Goal: Task Accomplishment & Management: Complete application form

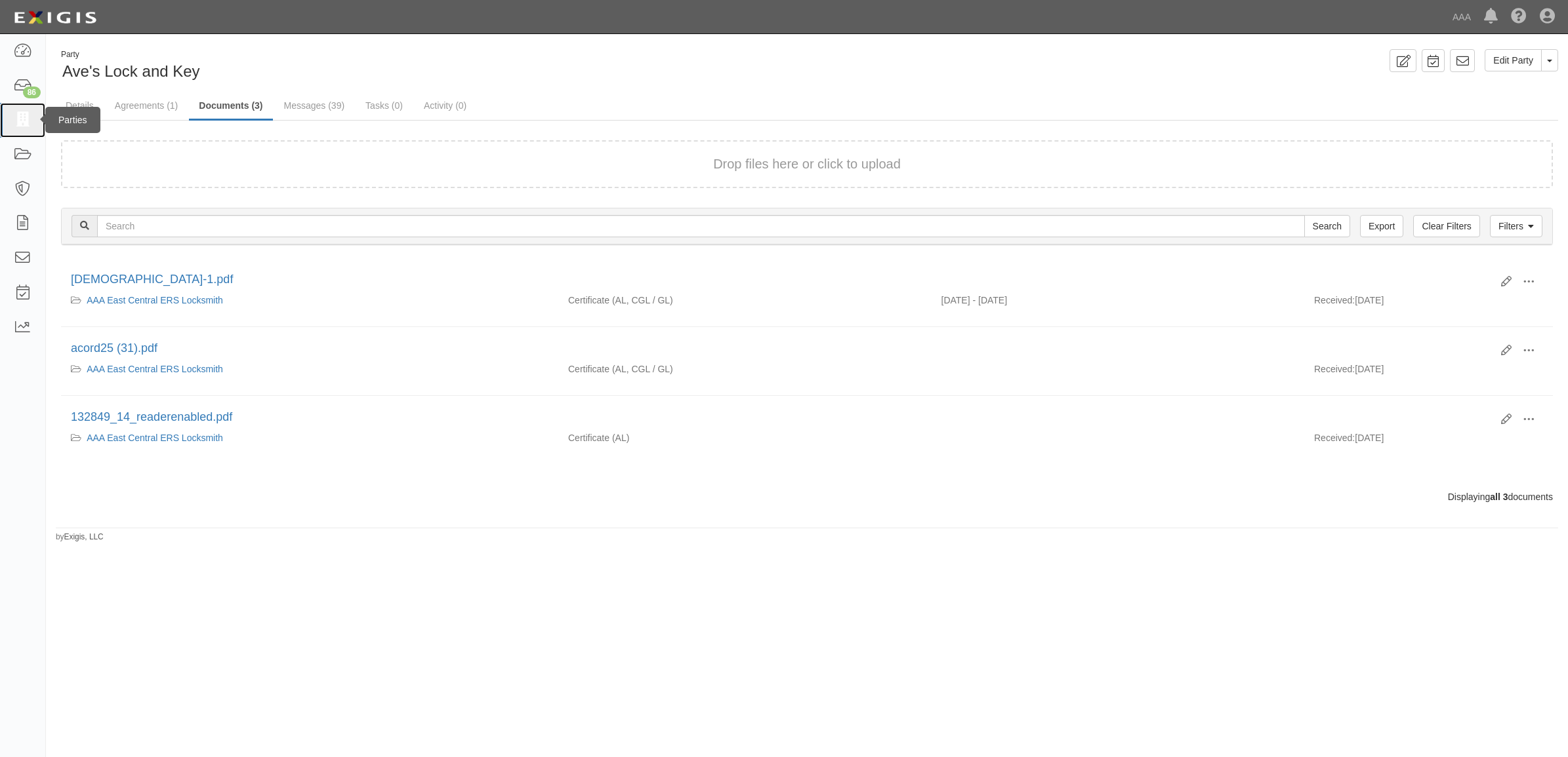
click at [25, 113] on icon at bounding box center [22, 120] width 18 height 15
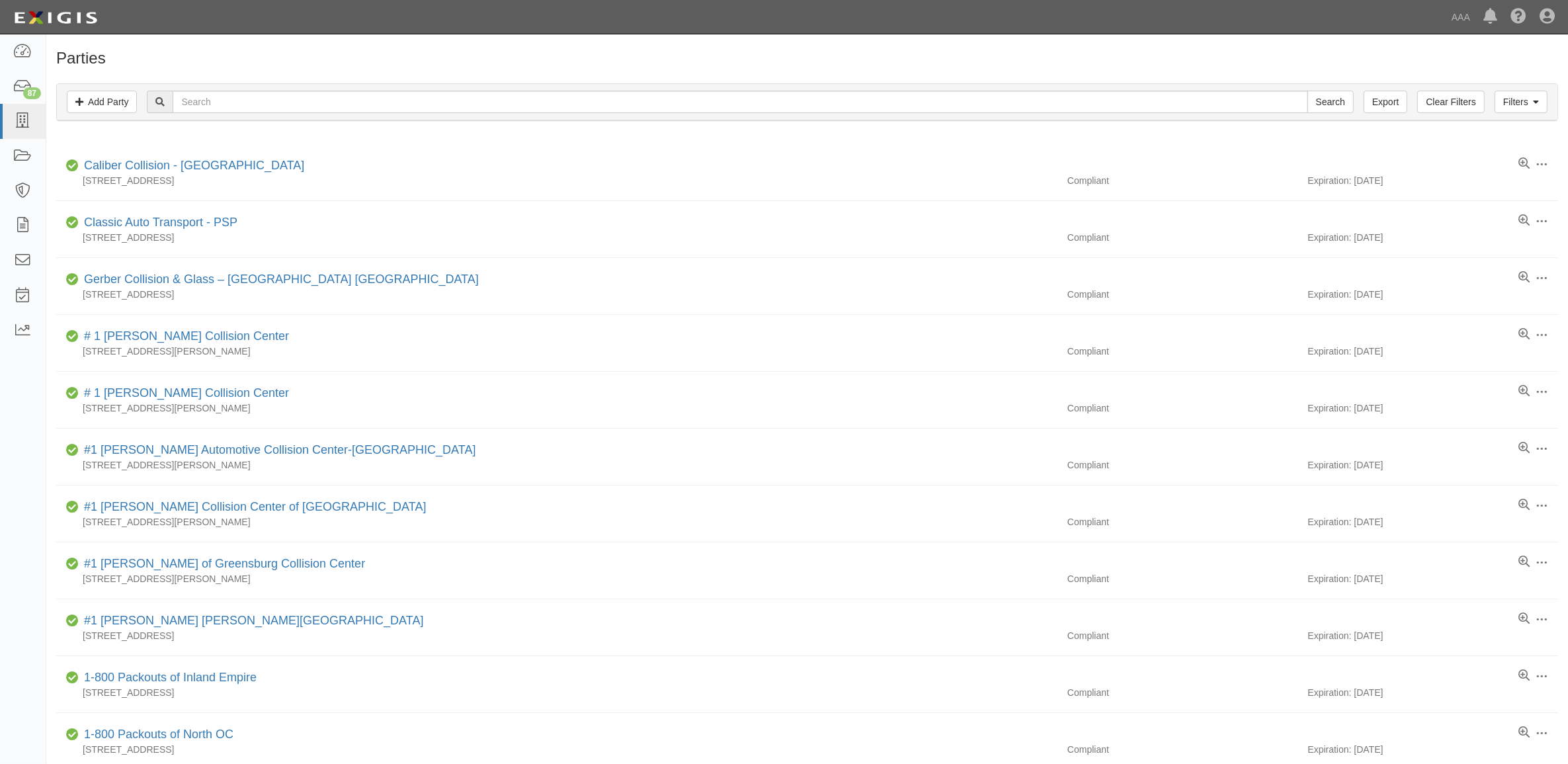
click at [564, 114] on div "Filters Add Party Clear Filters Export Search Filters" at bounding box center [807, 102] width 1501 height 37
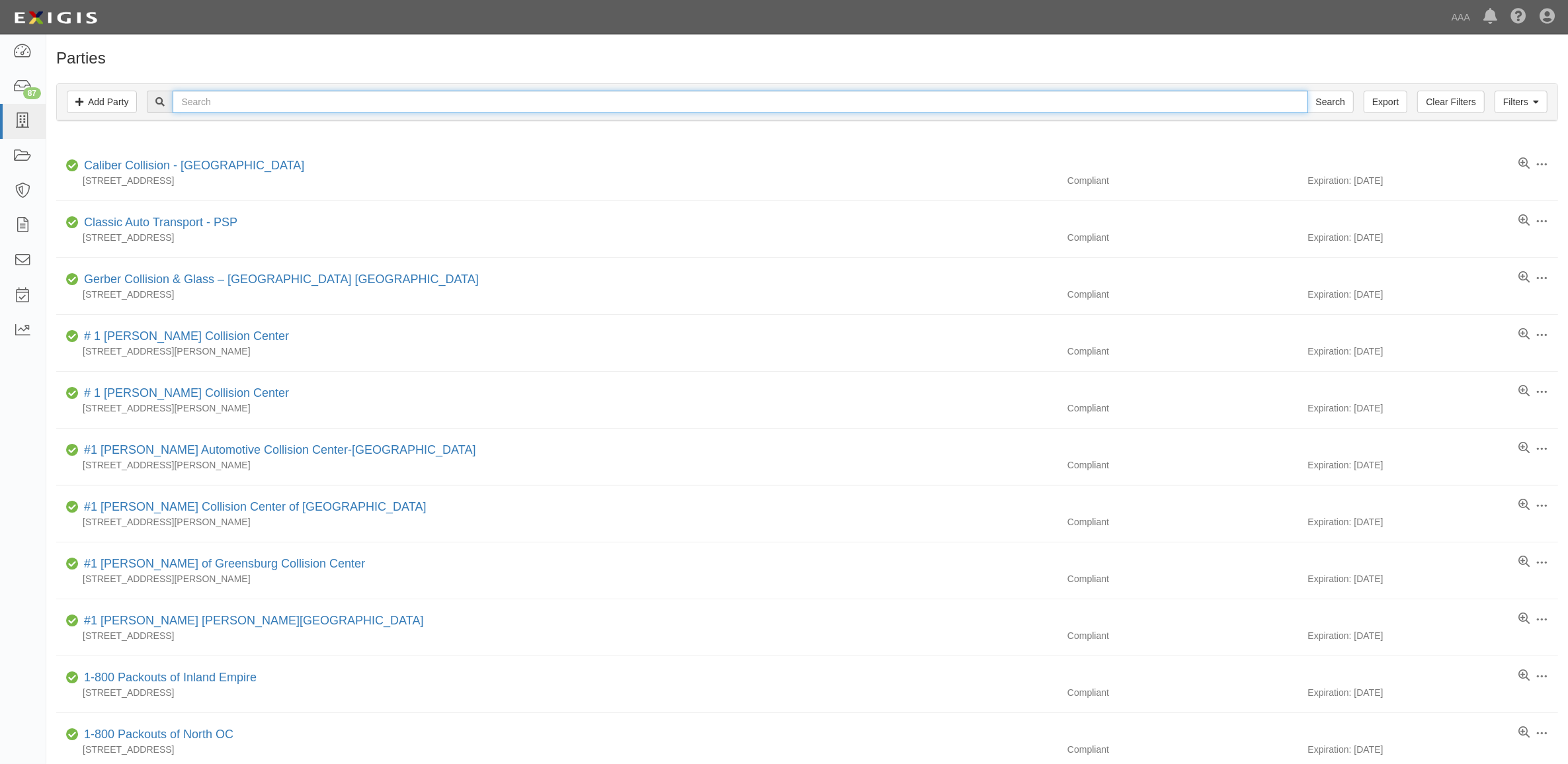
click at [562, 108] on input "text" at bounding box center [740, 102] width 1135 height 23
type input "728023"
click at [1308, 91] on input "Search" at bounding box center [1330, 102] width 46 height 23
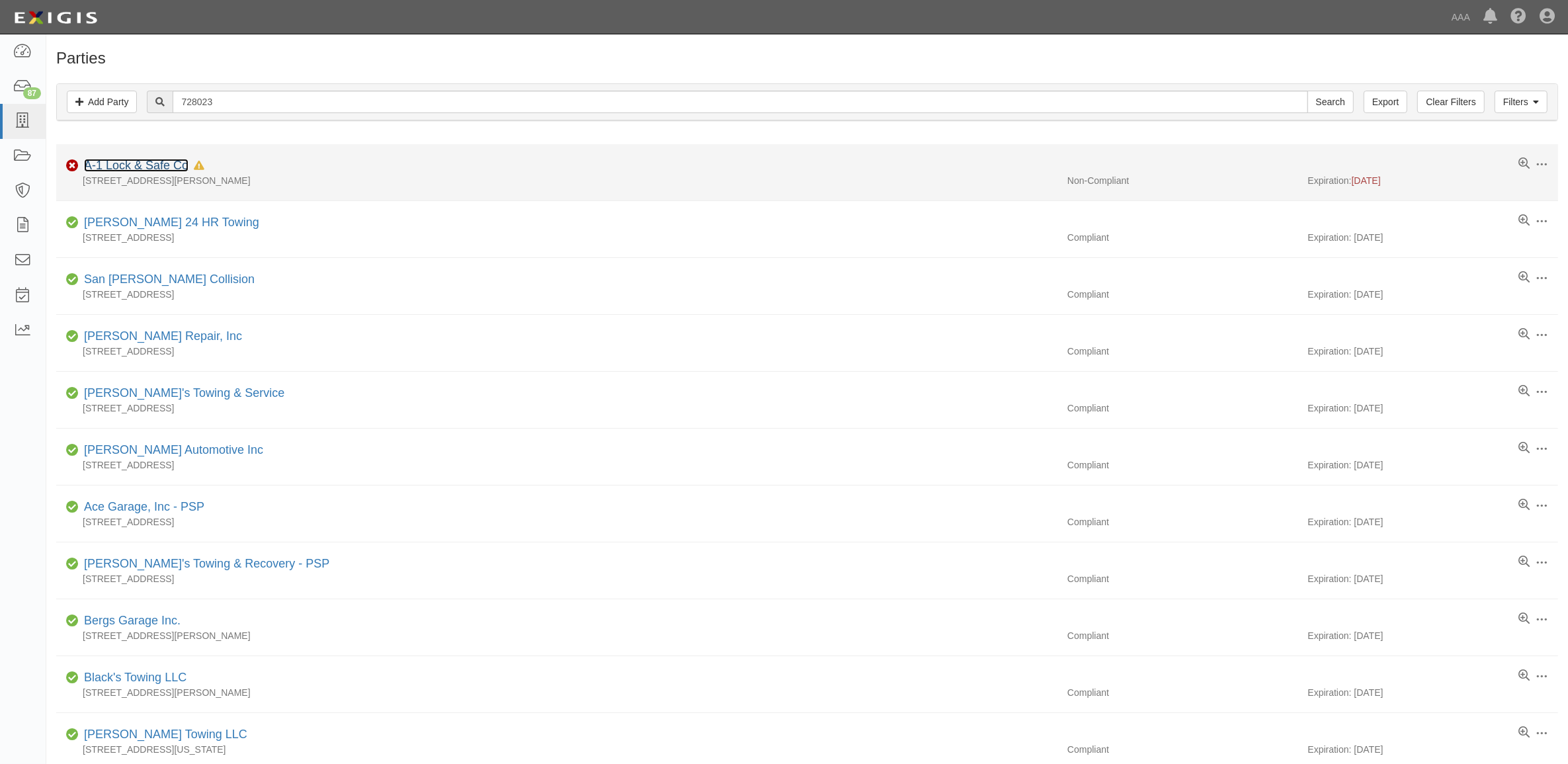
click at [150, 165] on link "A-1 Lock & Safe Co" at bounding box center [136, 165] width 105 height 13
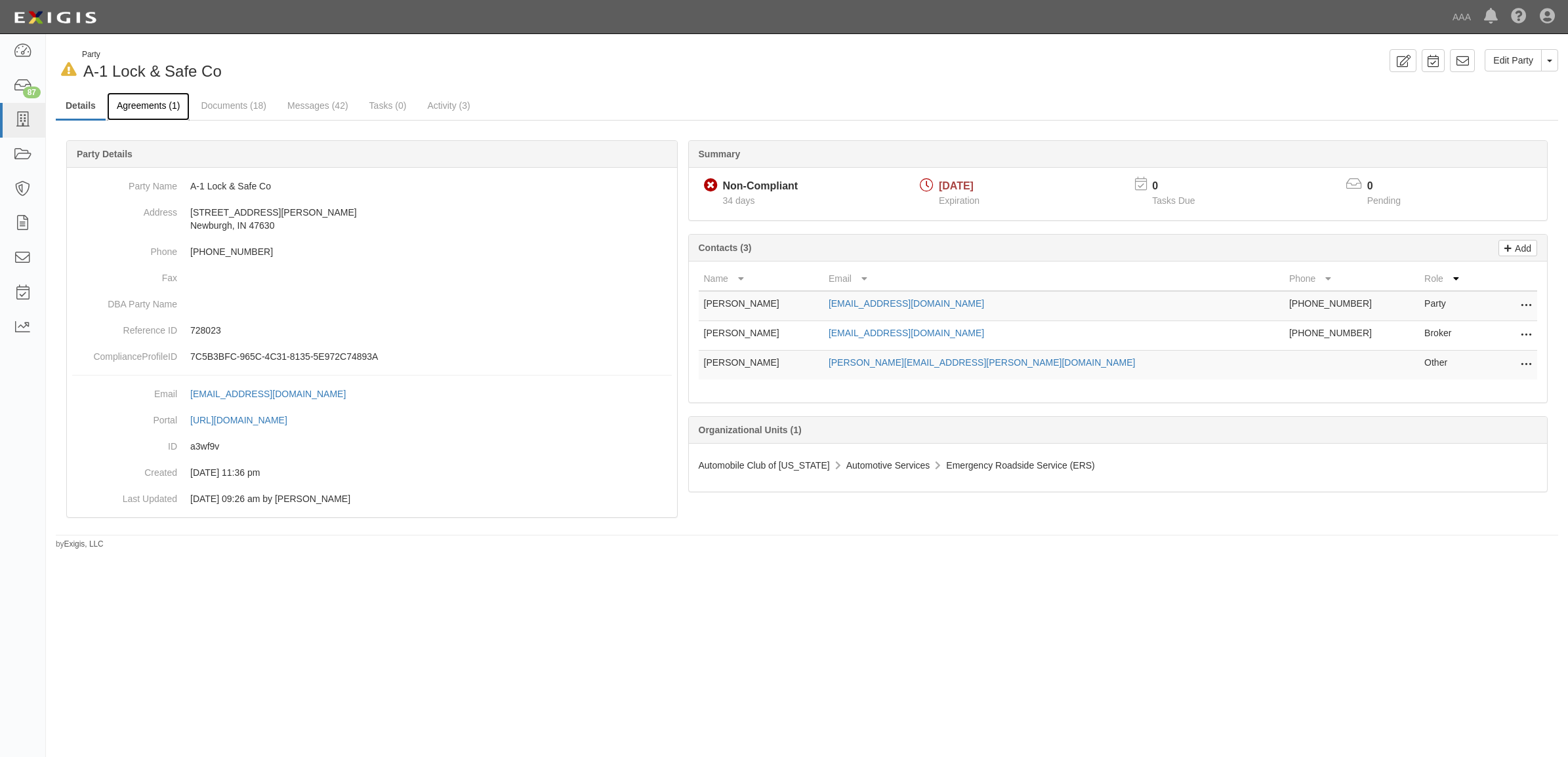
click at [149, 104] on link "Agreements (1)" at bounding box center [148, 106] width 83 height 28
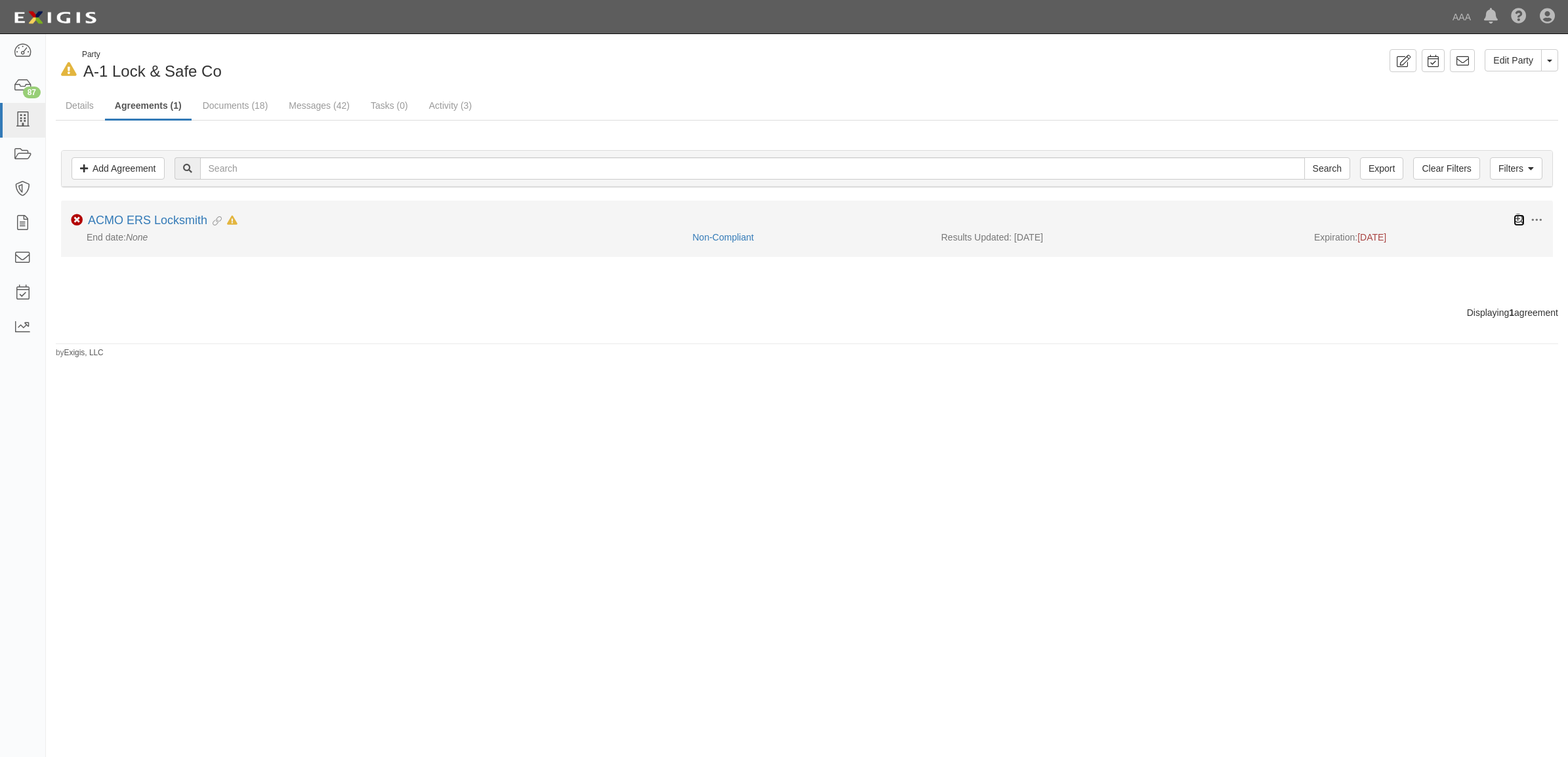
click at [1519, 224] on icon at bounding box center [1519, 220] width 11 height 11
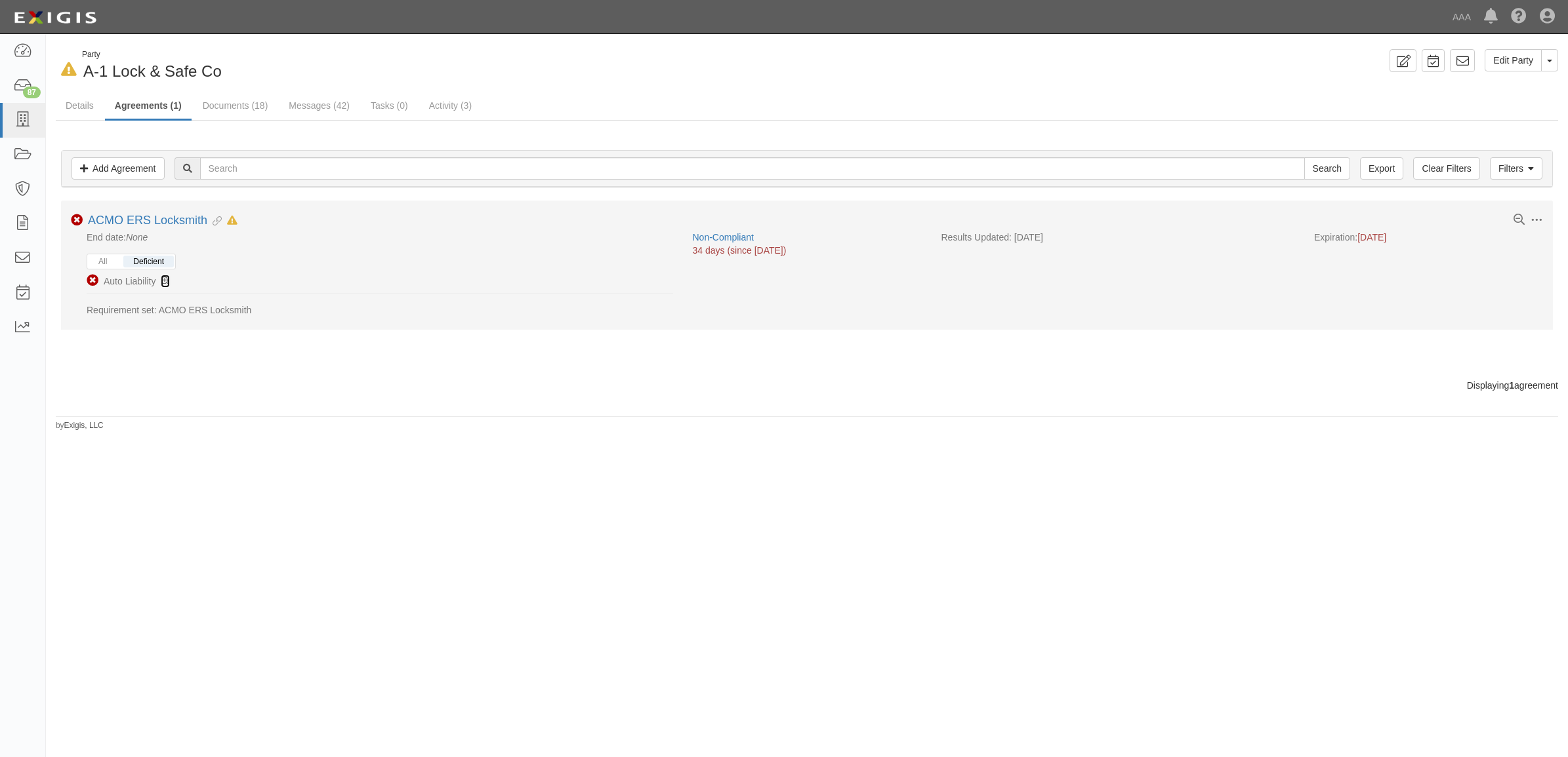
click at [164, 283] on icon at bounding box center [165, 281] width 9 height 9
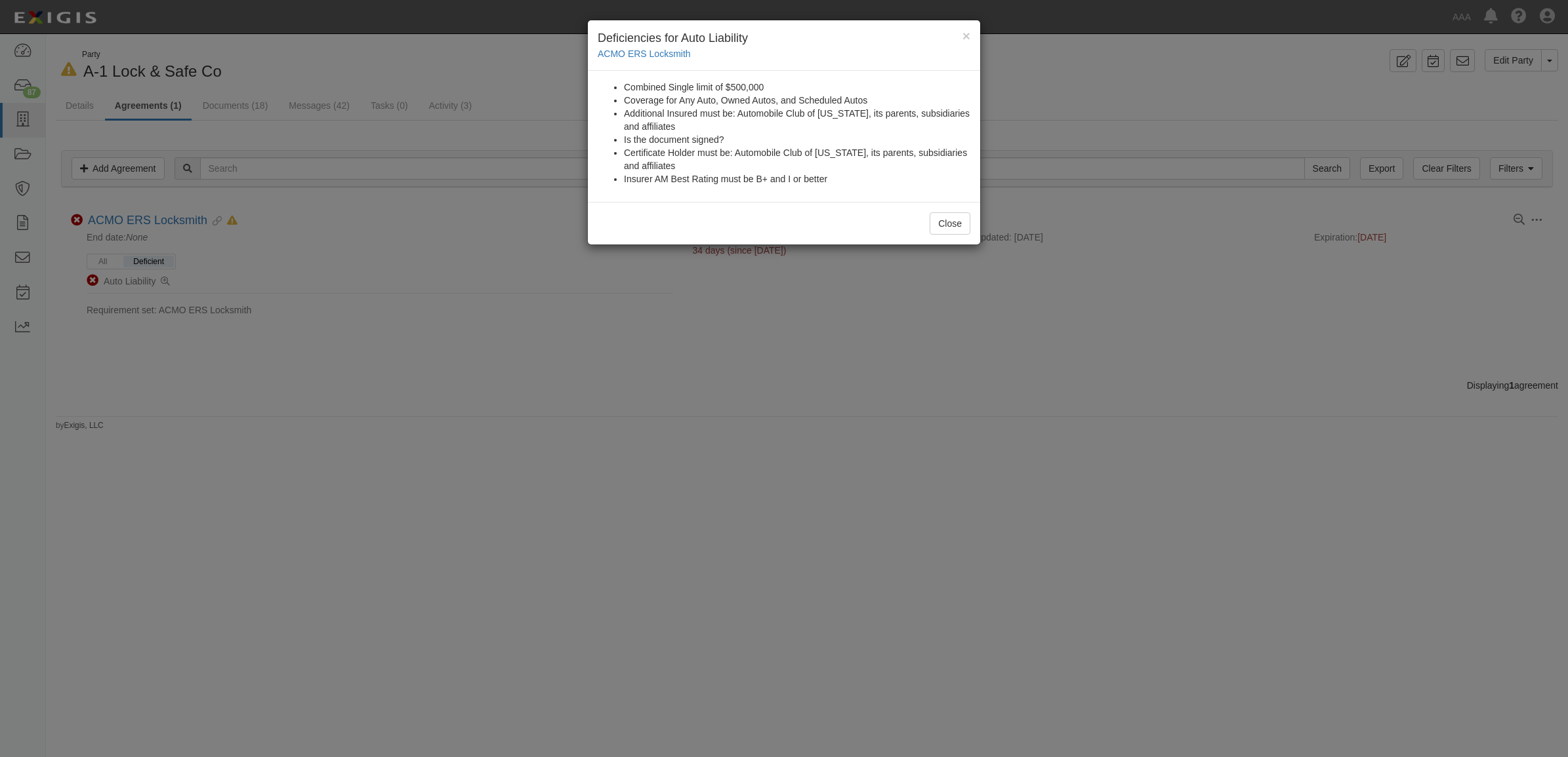
click at [961, 31] on h4 "Deficiencies for Auto Liability" at bounding box center [784, 38] width 373 height 17
click at [971, 33] on div "× Deficiencies for Auto Liability ACMO ERS Locksmith" at bounding box center [784, 46] width 392 height 51
click at [964, 33] on button "×" at bounding box center [966, 35] width 8 height 14
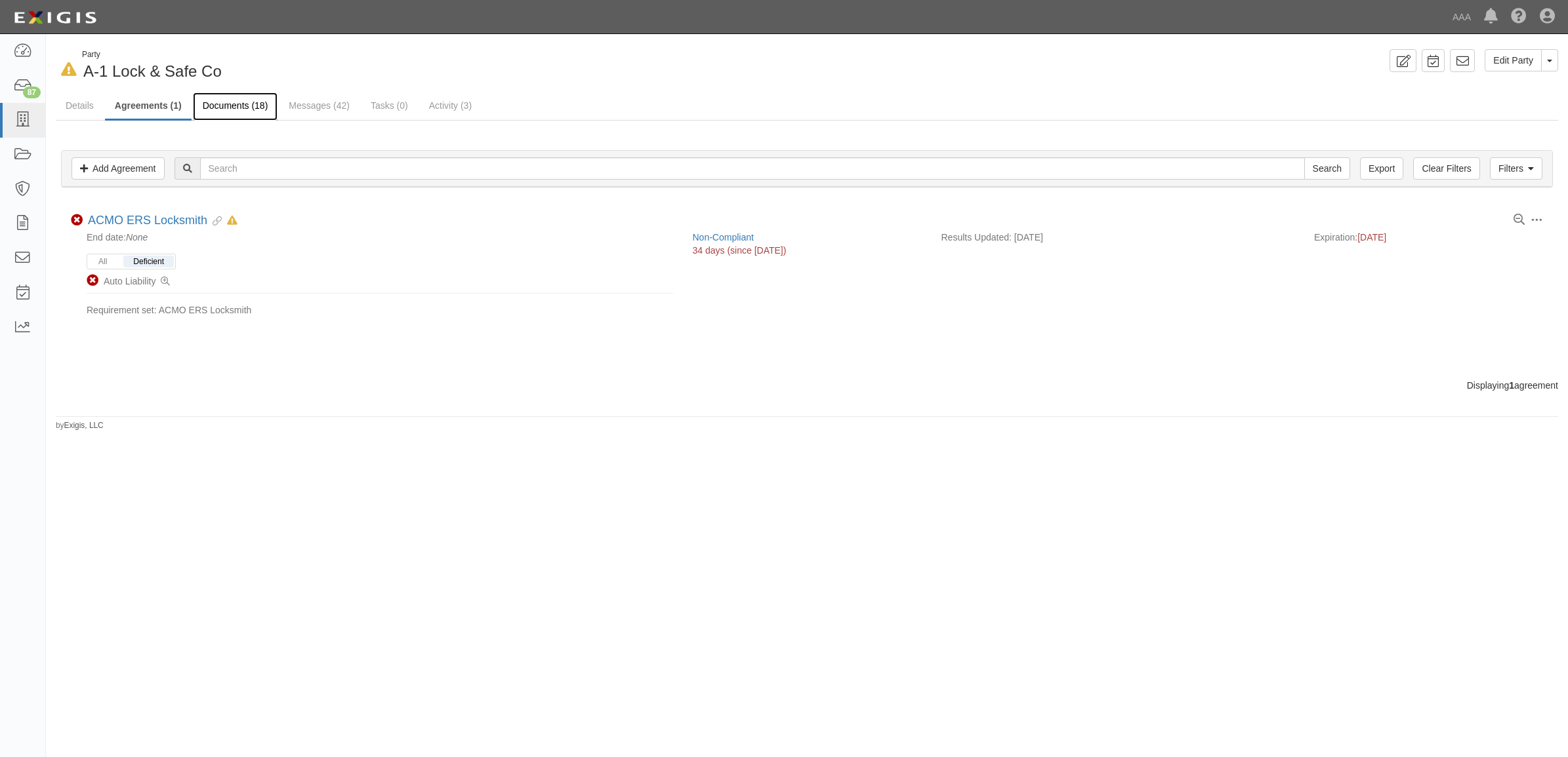
click at [247, 102] on link "Documents (18)" at bounding box center [235, 106] width 85 height 28
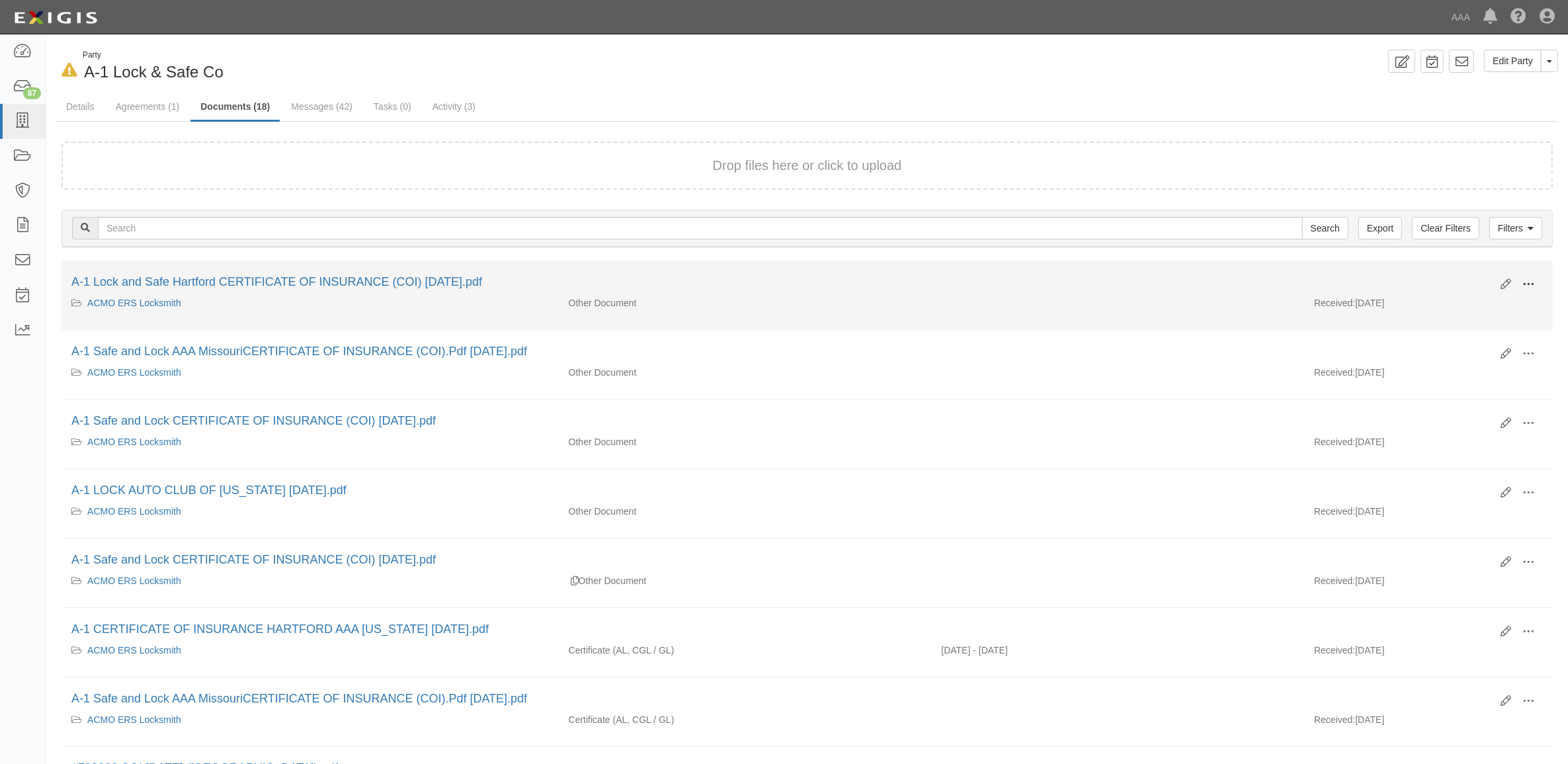
click at [1532, 282] on span at bounding box center [1528, 284] width 12 height 12
click at [1468, 305] on link "View" at bounding box center [1465, 304] width 105 height 24
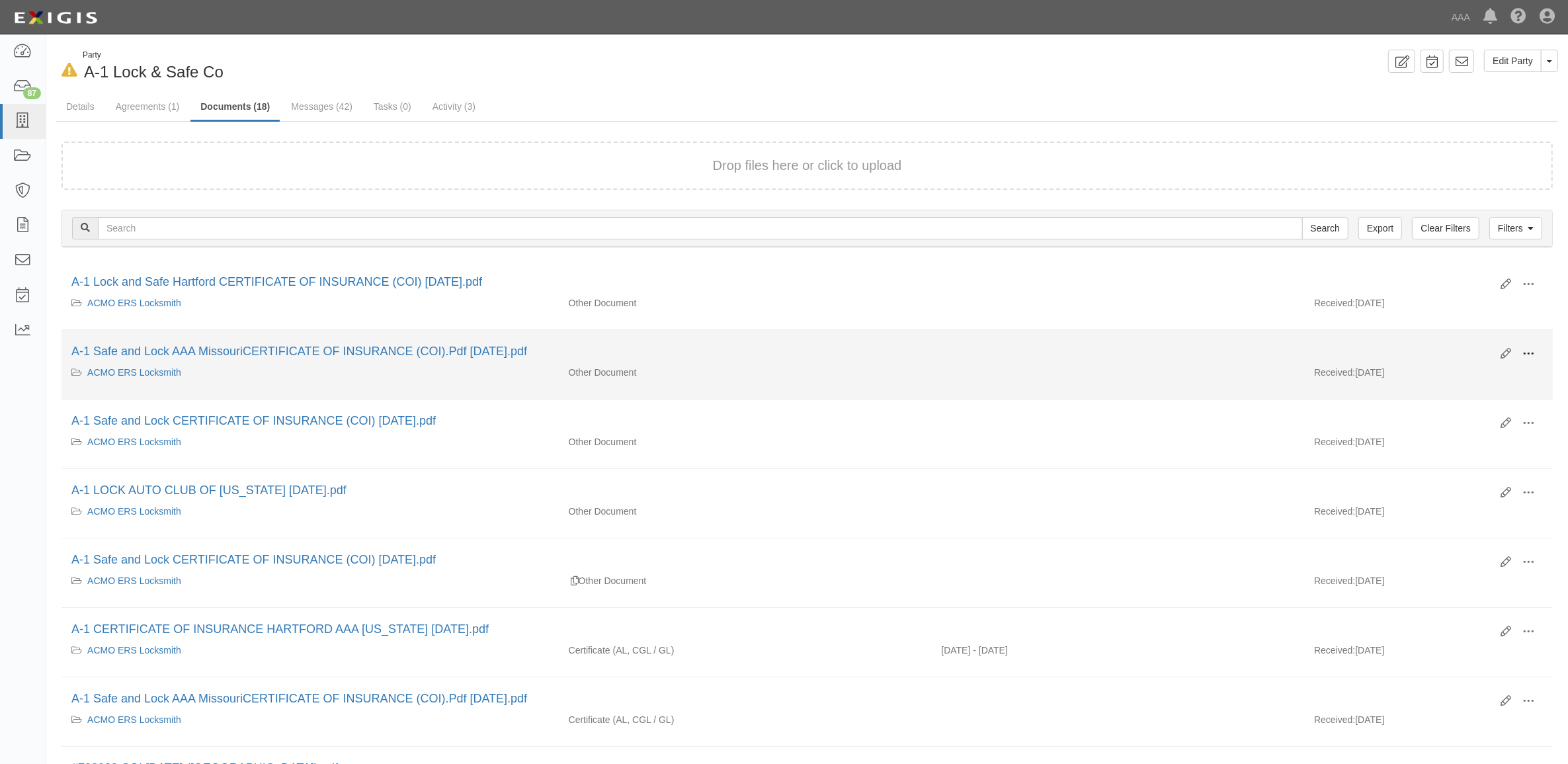
click at [1535, 352] on button at bounding box center [1529, 355] width 29 height 23
click at [1493, 378] on link "View" at bounding box center [1465, 373] width 105 height 24
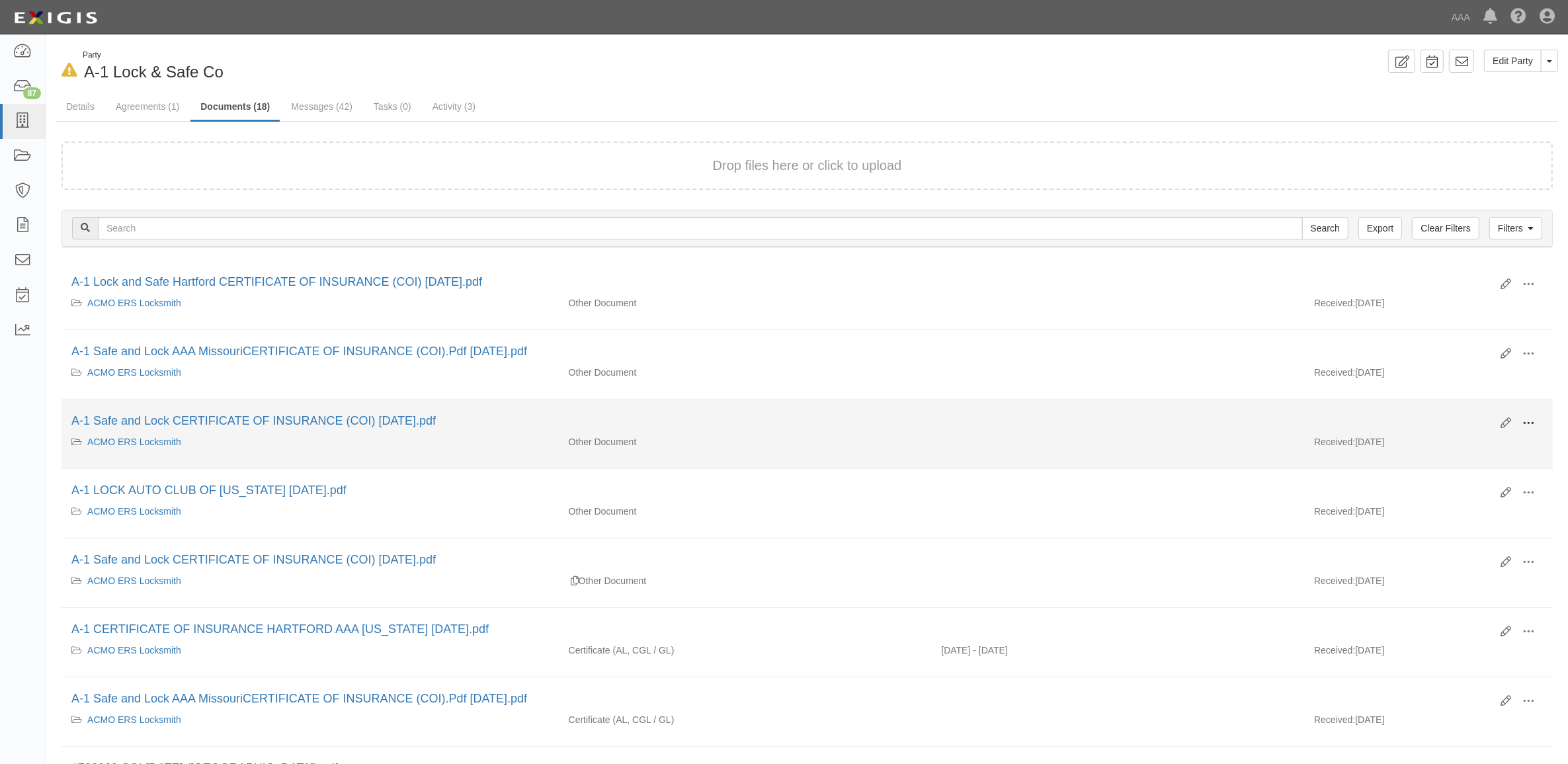
click at [1521, 422] on button at bounding box center [1529, 424] width 29 height 23
click at [1463, 444] on link "View" at bounding box center [1465, 442] width 105 height 24
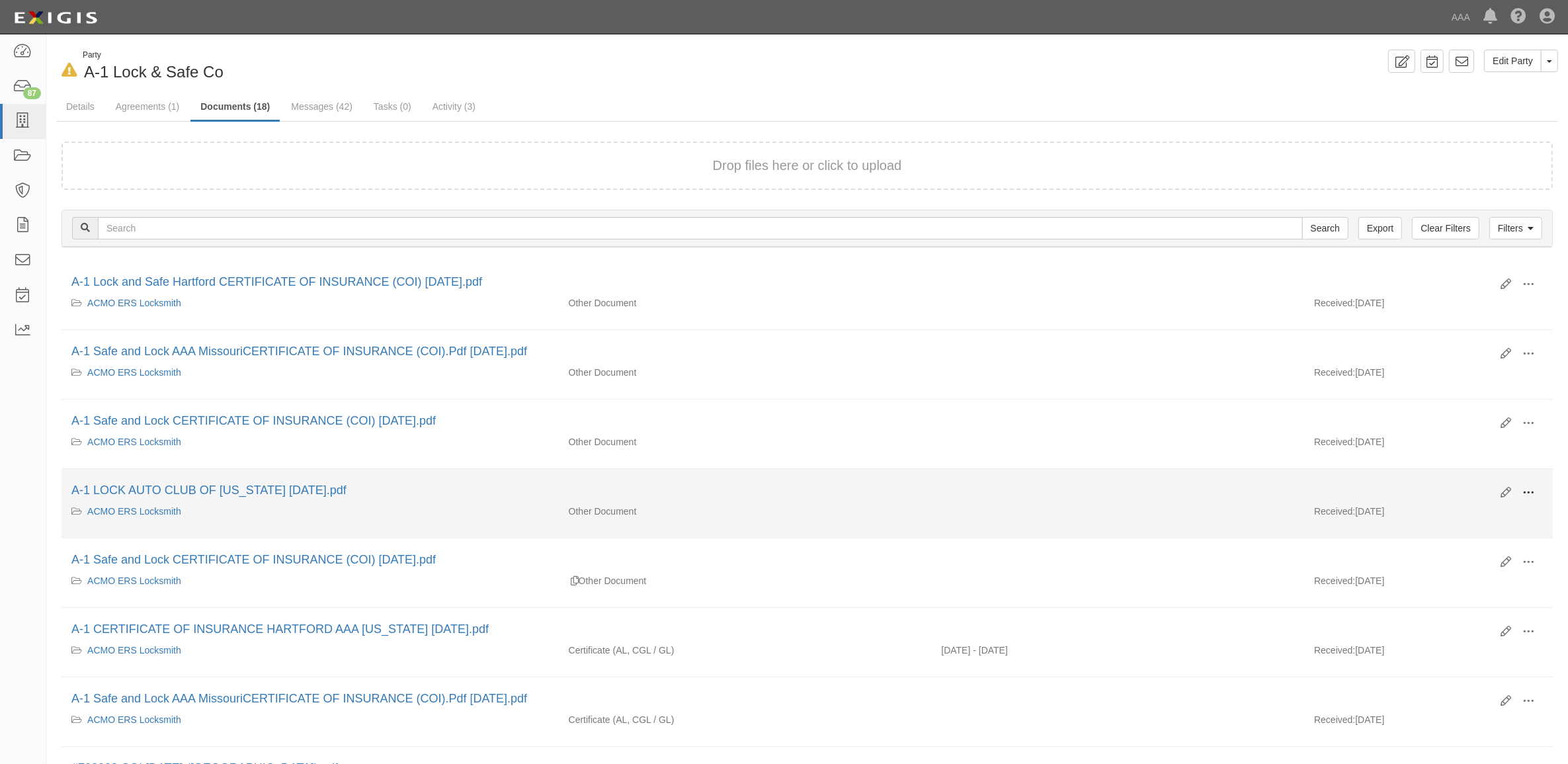
click at [1532, 494] on span at bounding box center [1528, 493] width 12 height 12
click at [1463, 511] on link "View" at bounding box center [1465, 512] width 105 height 24
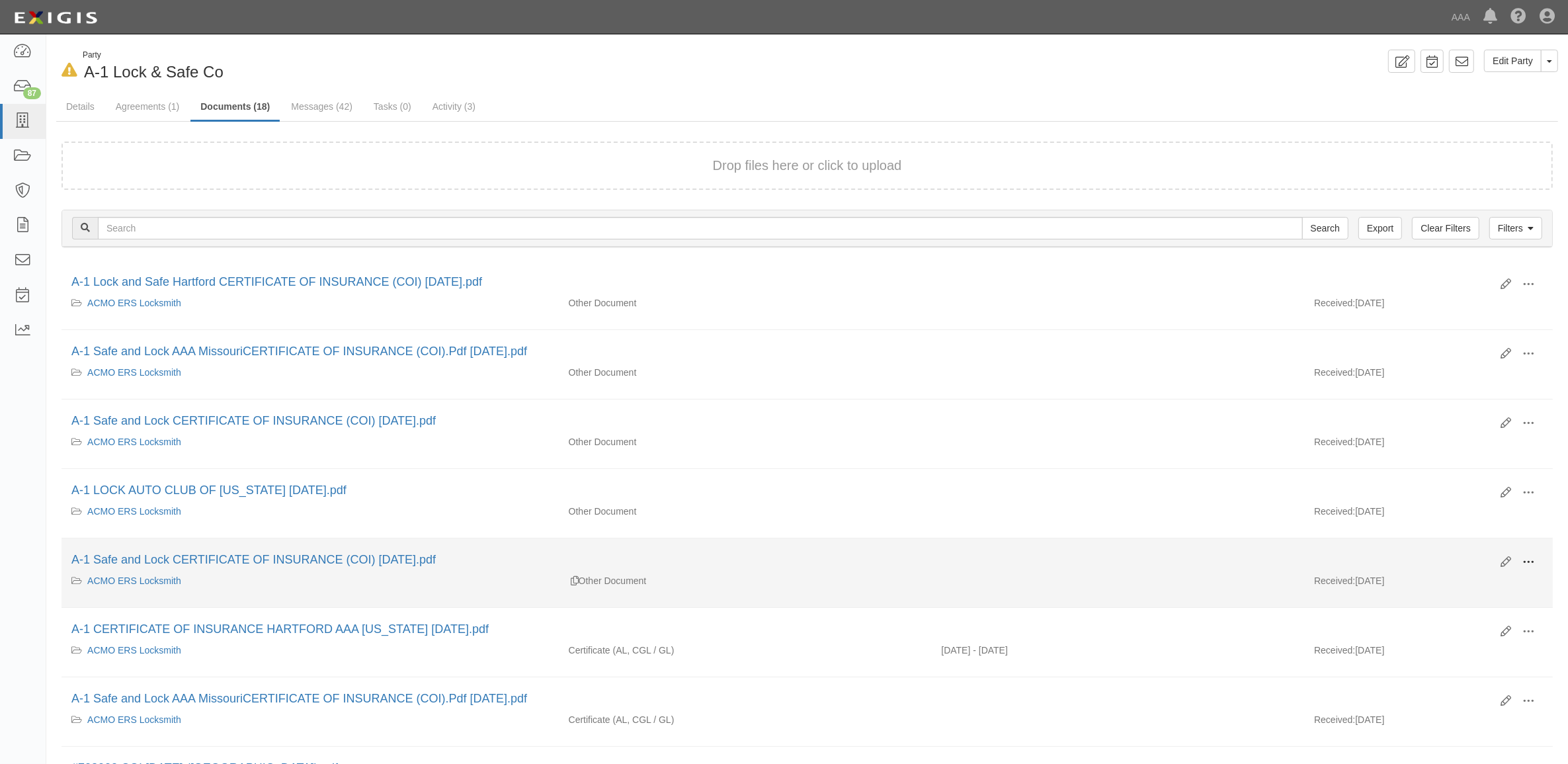
click at [1523, 559] on span at bounding box center [1528, 562] width 12 height 12
click at [1464, 579] on link "View" at bounding box center [1465, 581] width 105 height 24
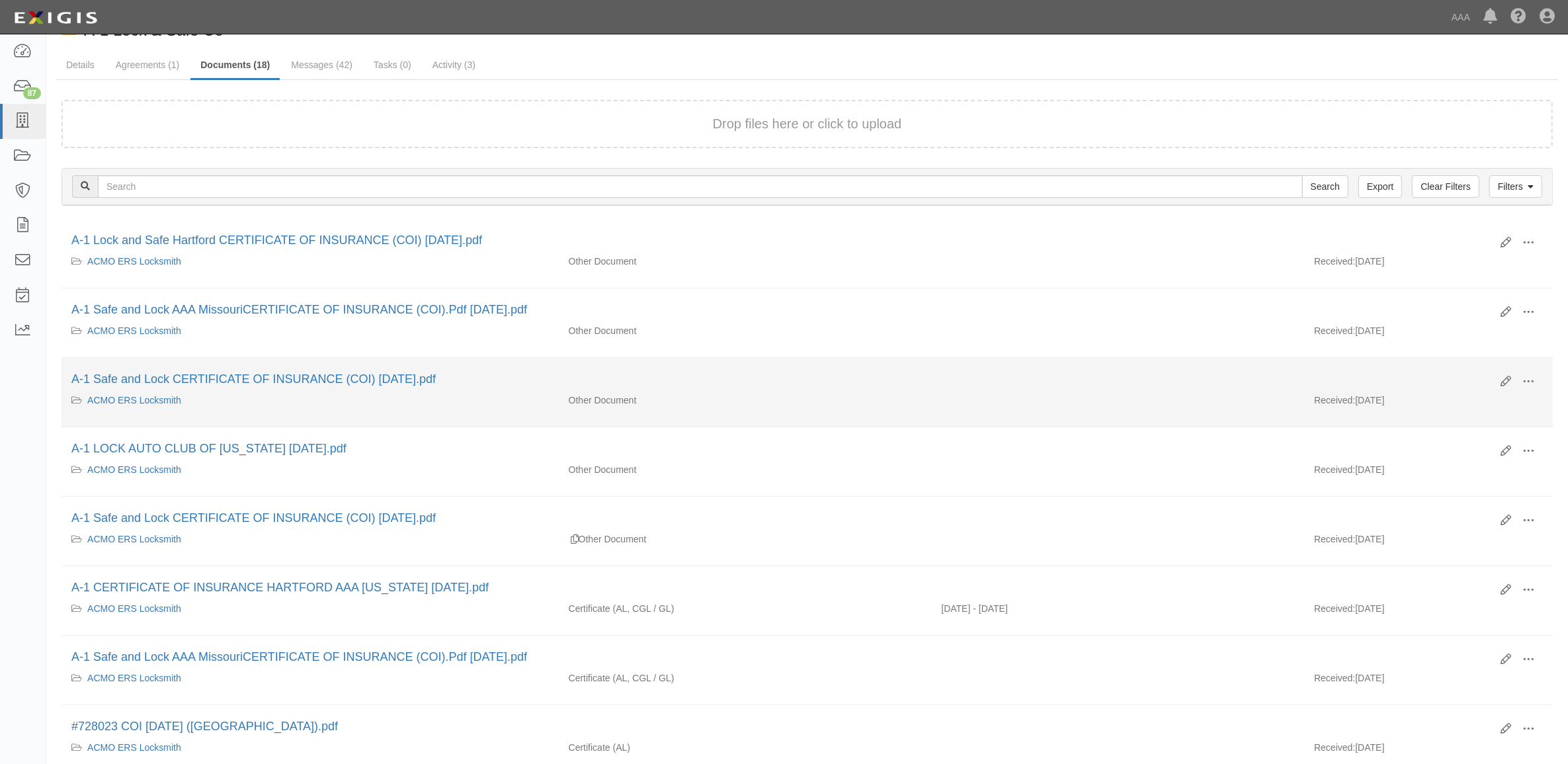
scroll to position [83, 0]
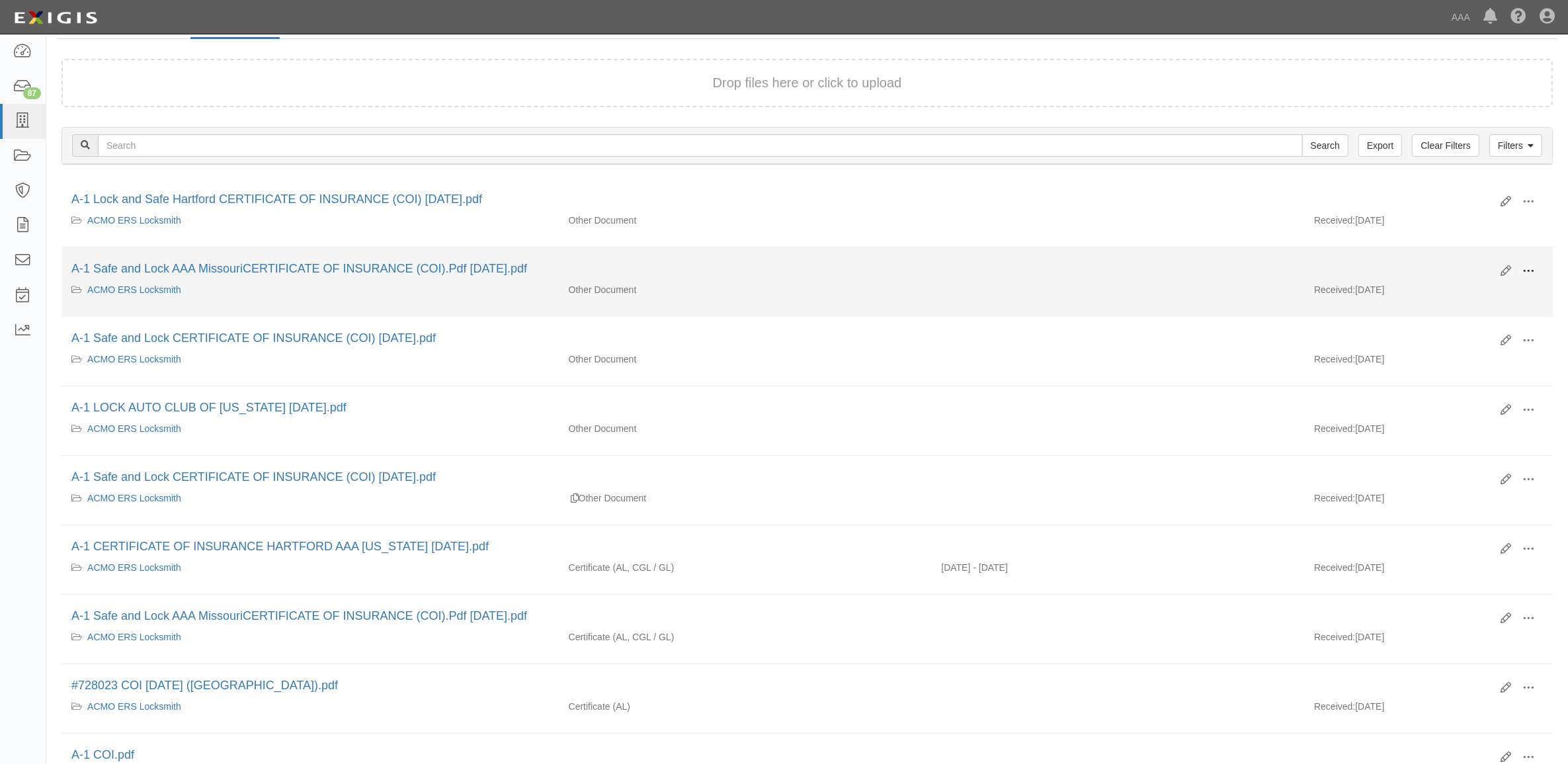
click at [1533, 268] on span at bounding box center [1528, 271] width 12 height 12
click at [1478, 281] on link "View" at bounding box center [1465, 290] width 105 height 24
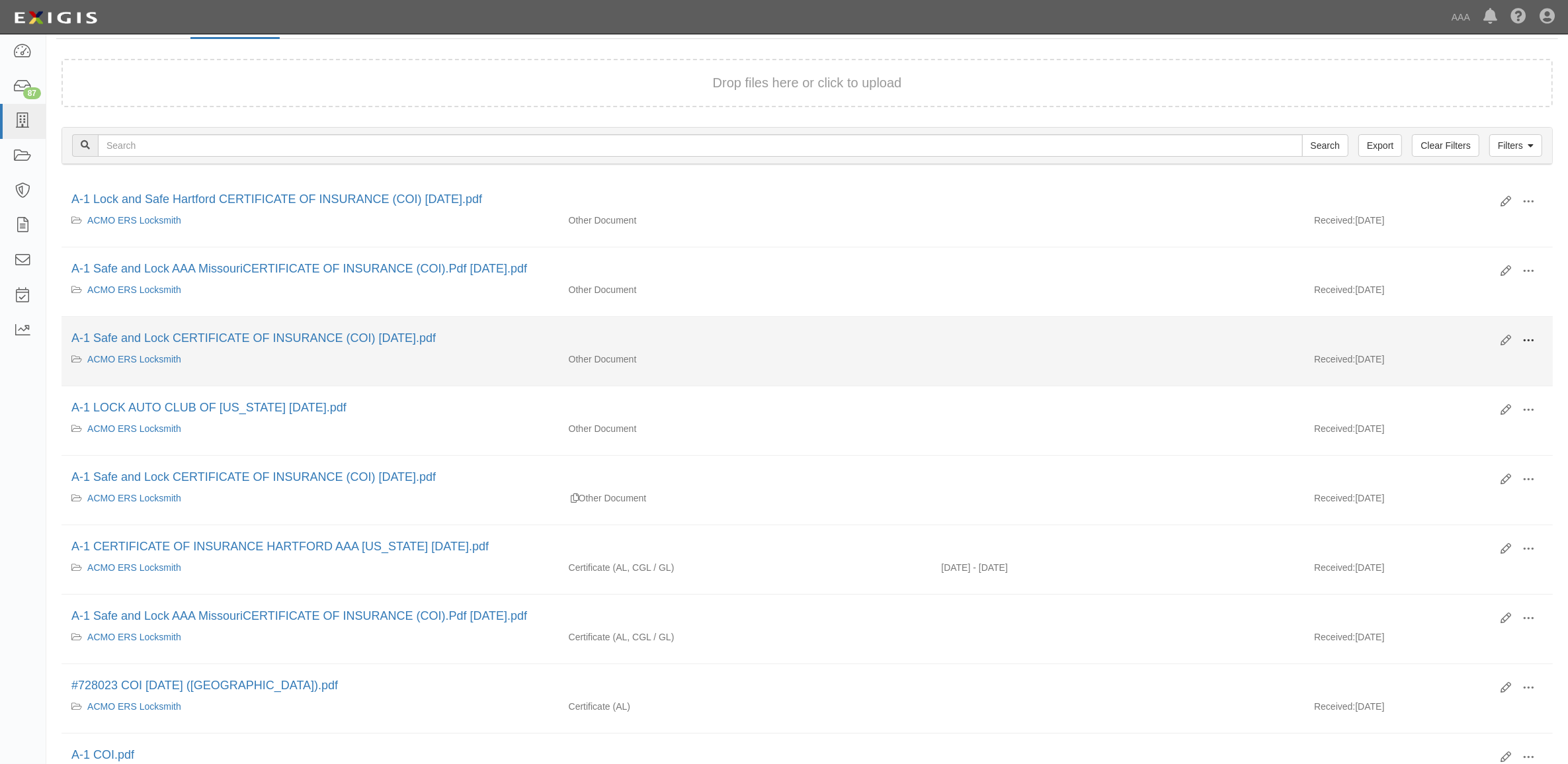
click at [1533, 342] on span at bounding box center [1528, 340] width 12 height 12
click at [1481, 356] on link "View" at bounding box center [1465, 360] width 105 height 24
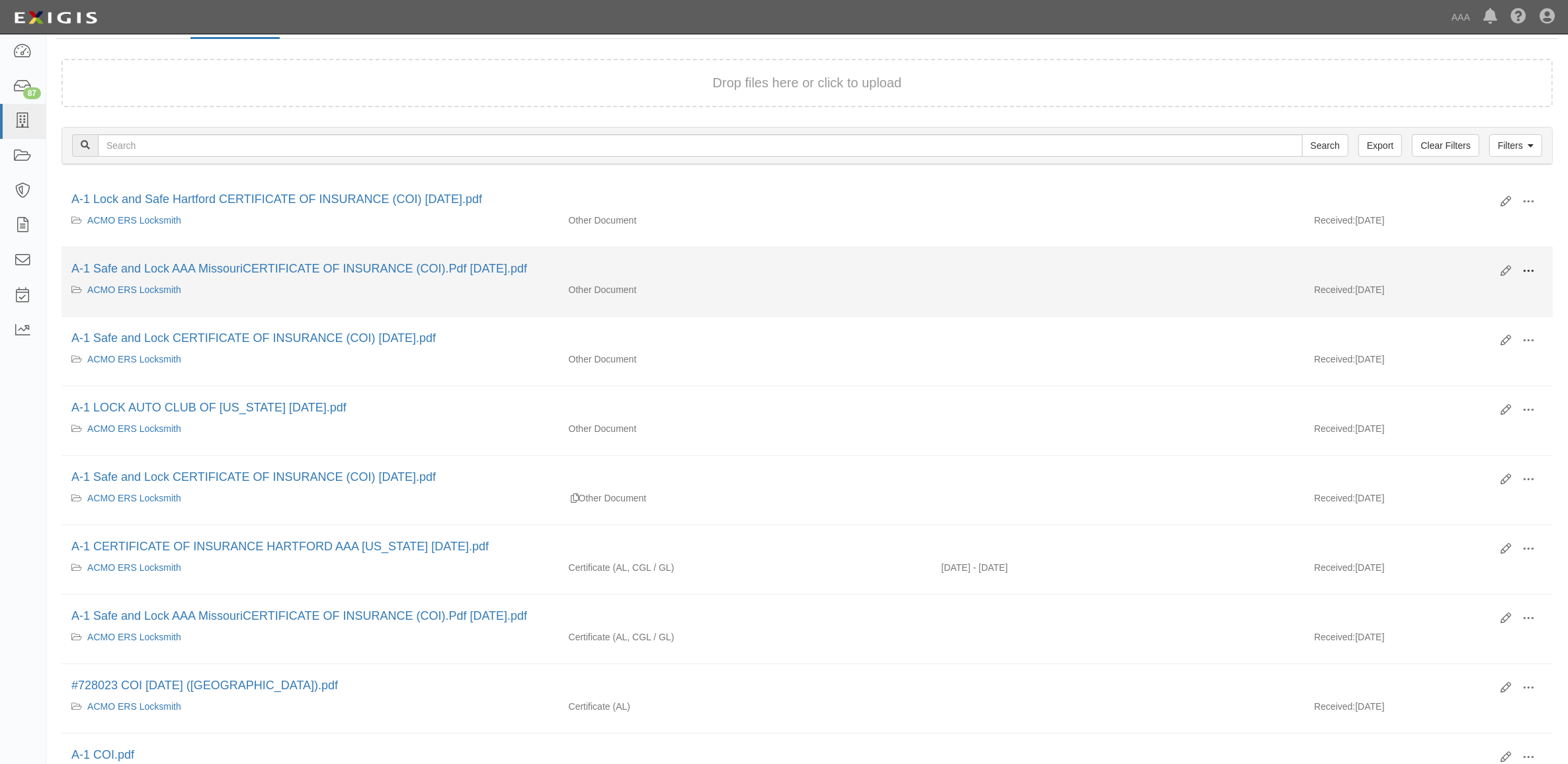
click at [1533, 271] on span at bounding box center [1528, 271] width 12 height 12
click at [1483, 292] on link "View" at bounding box center [1465, 290] width 105 height 24
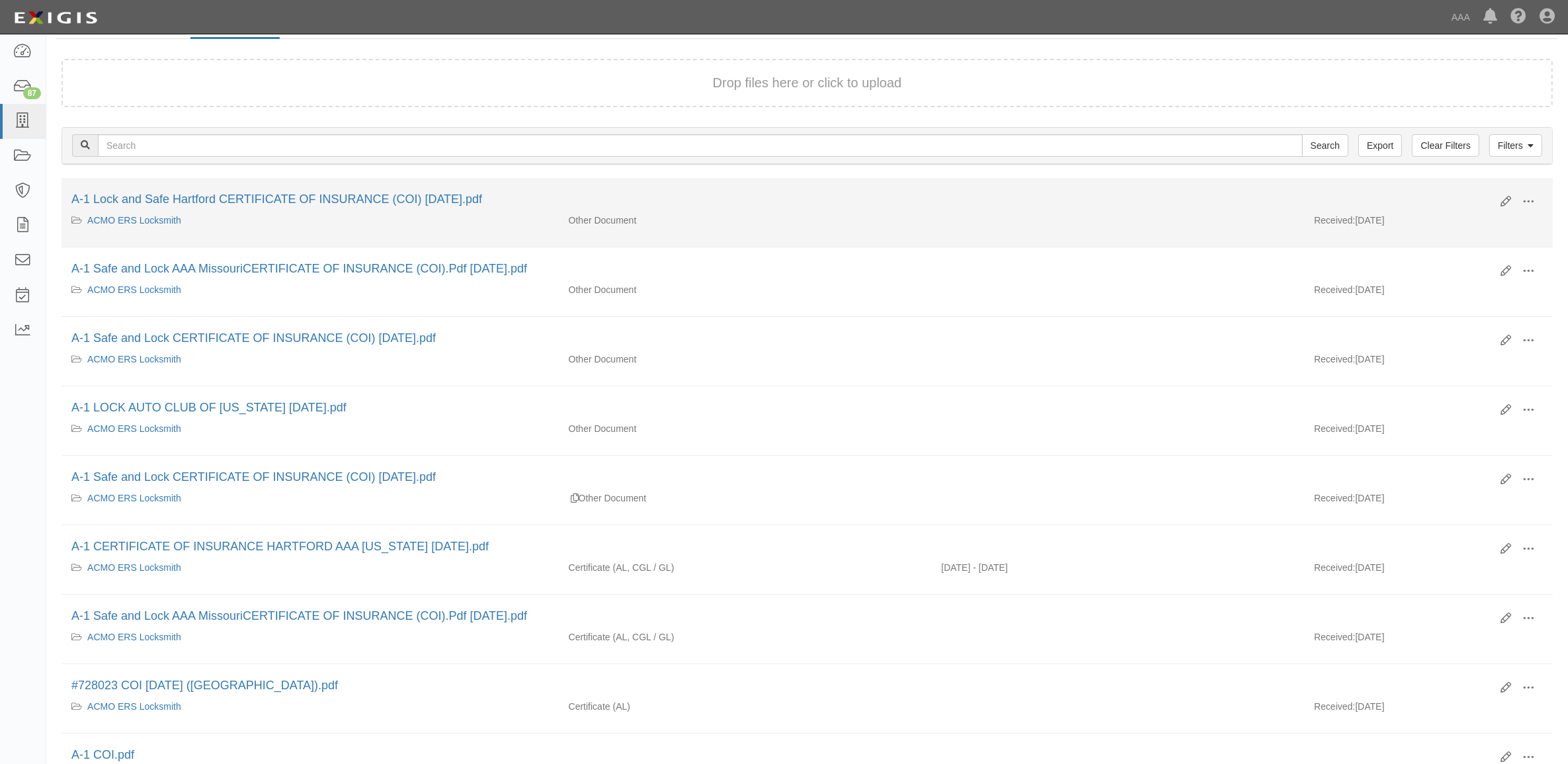
scroll to position [0, 0]
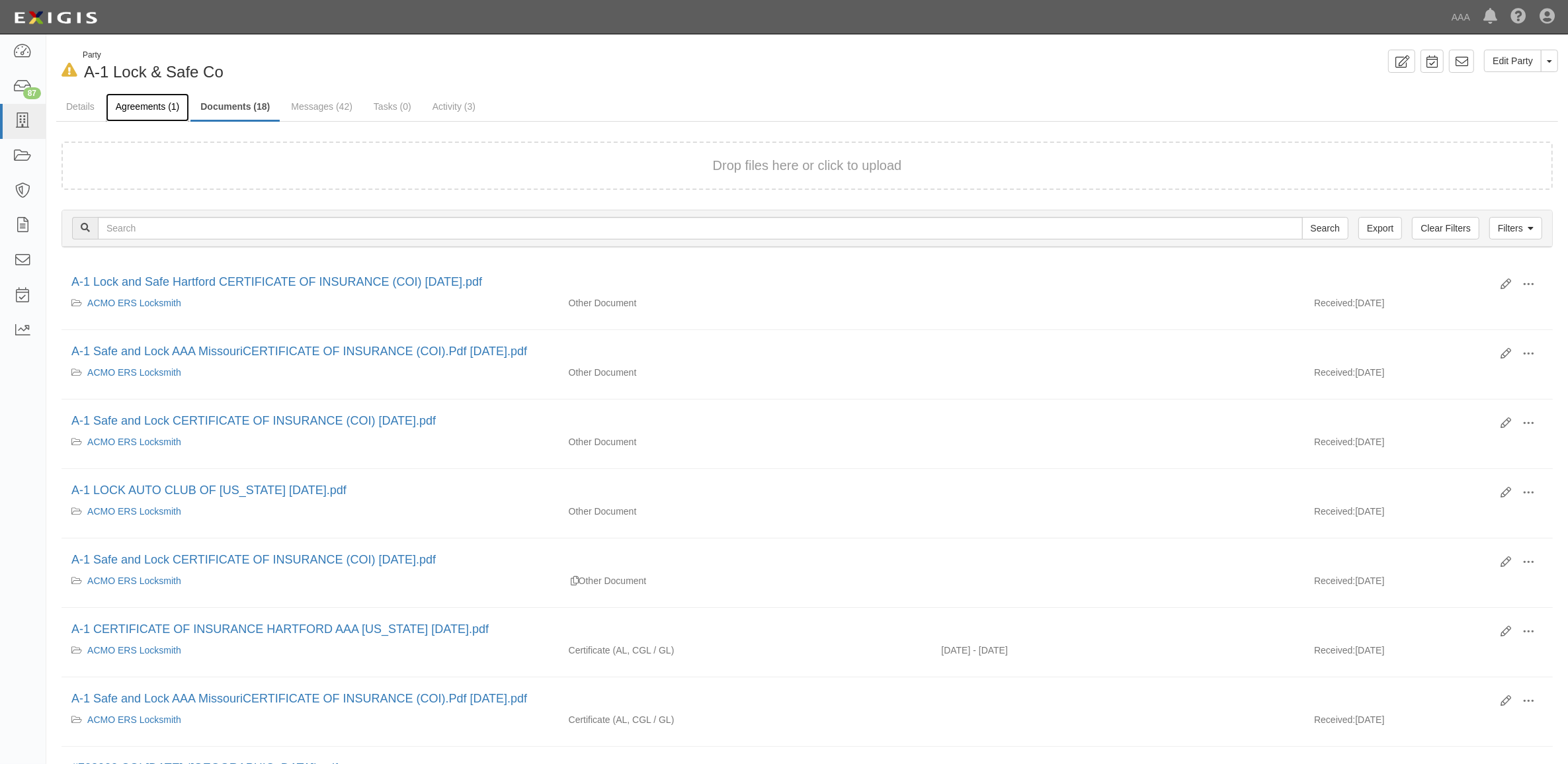
click at [149, 103] on link "Agreements (1)" at bounding box center [147, 107] width 83 height 28
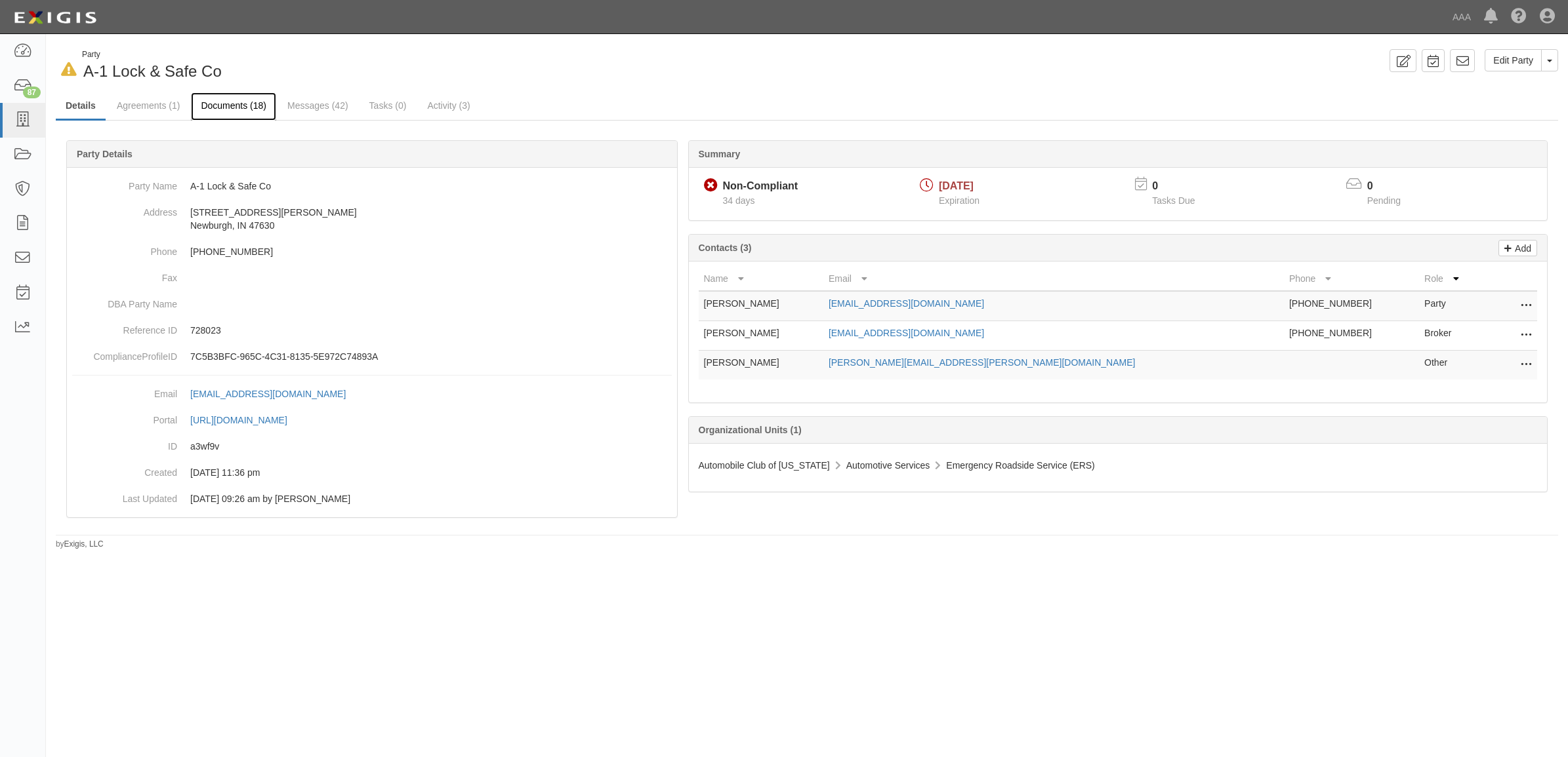
click at [227, 99] on link "Documents (18)" at bounding box center [234, 106] width 85 height 28
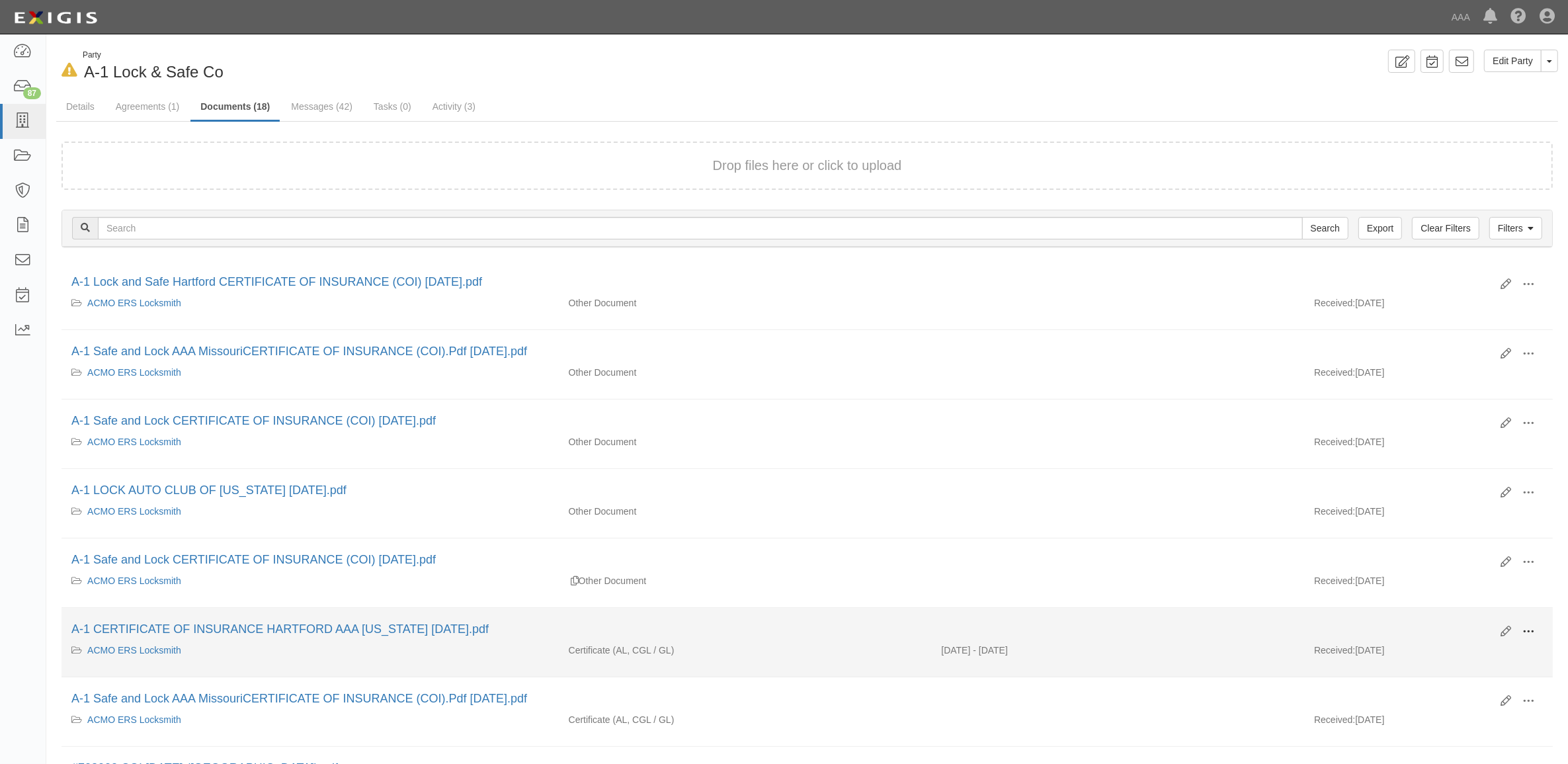
click at [1533, 633] on span at bounding box center [1528, 632] width 12 height 12
click at [1485, 650] on link "View" at bounding box center [1465, 651] width 105 height 24
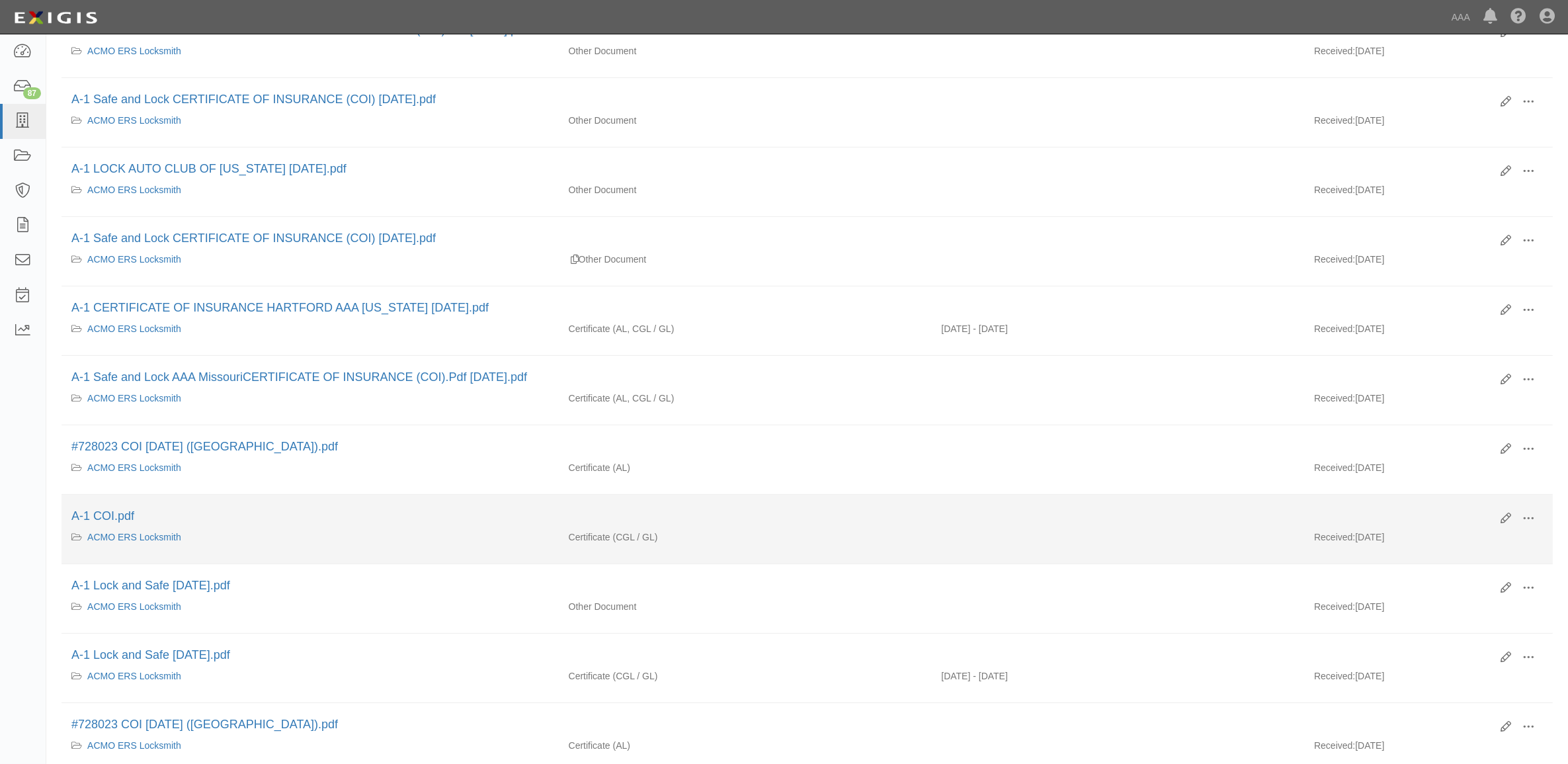
scroll to position [413, 0]
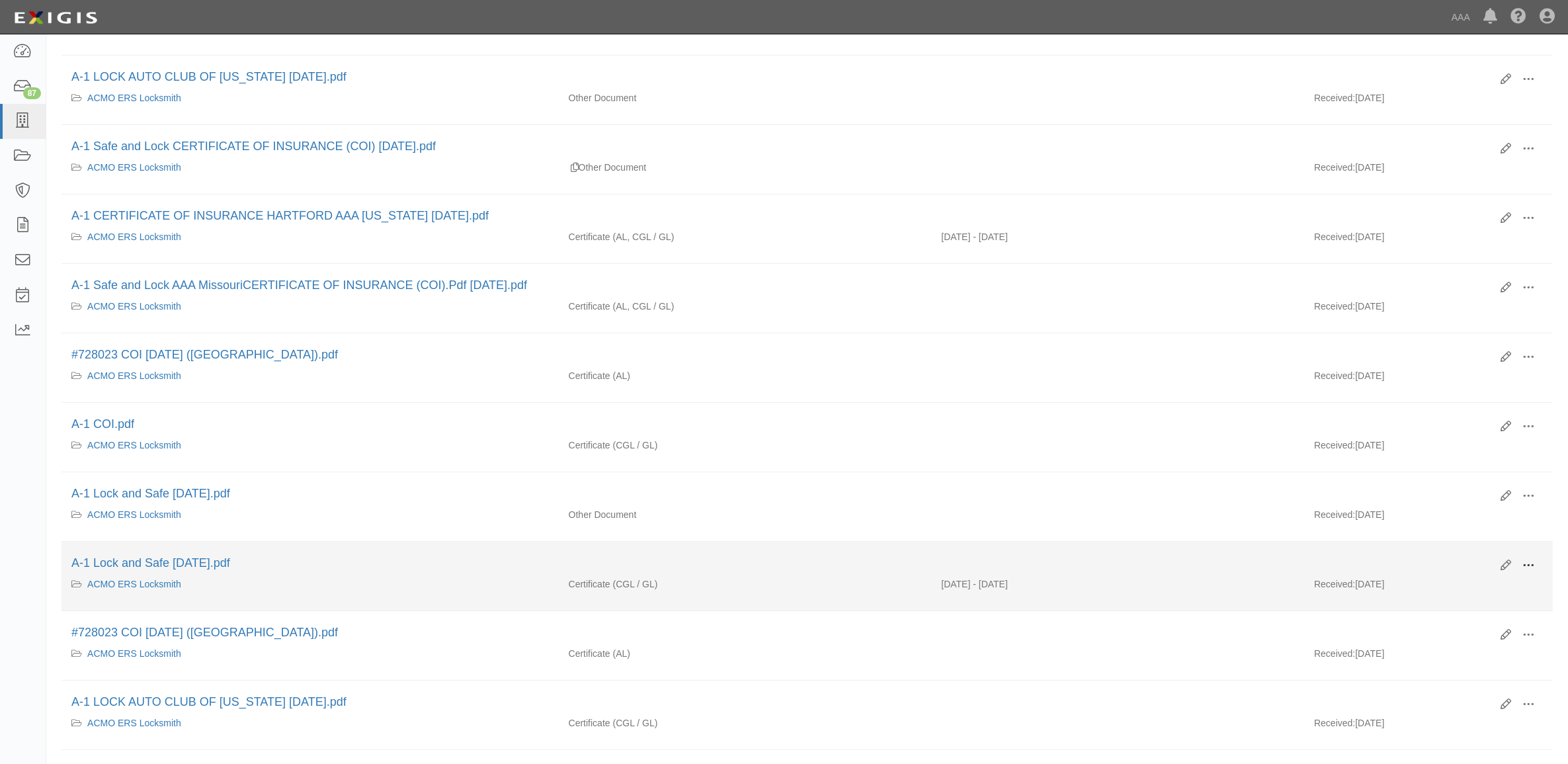
click at [1528, 571] on span at bounding box center [1528, 566] width 12 height 12
click at [1483, 587] on link "View" at bounding box center [1465, 585] width 105 height 24
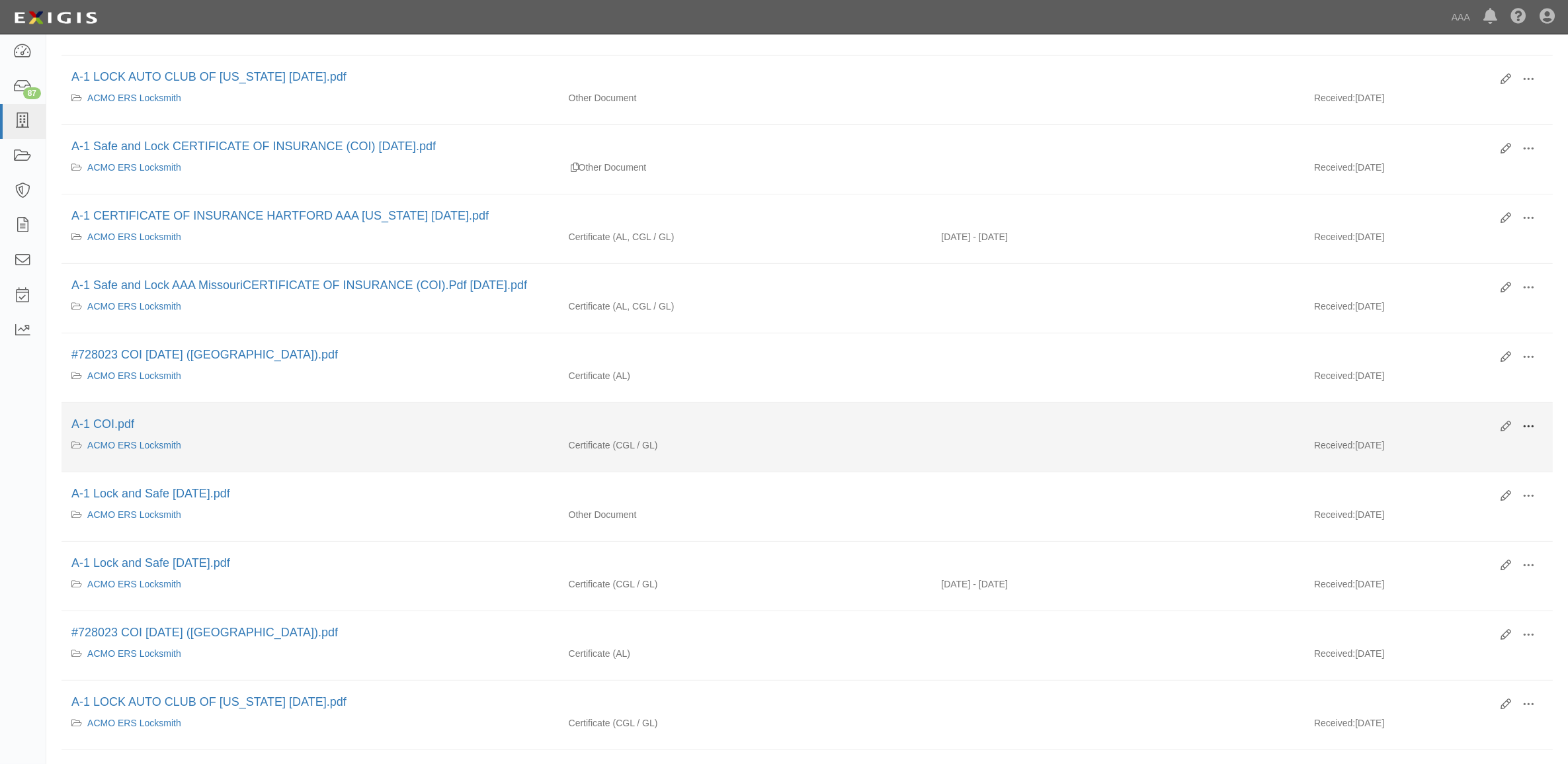
click at [1525, 426] on span at bounding box center [1528, 426] width 12 height 12
click at [1470, 454] on link "View" at bounding box center [1465, 446] width 105 height 24
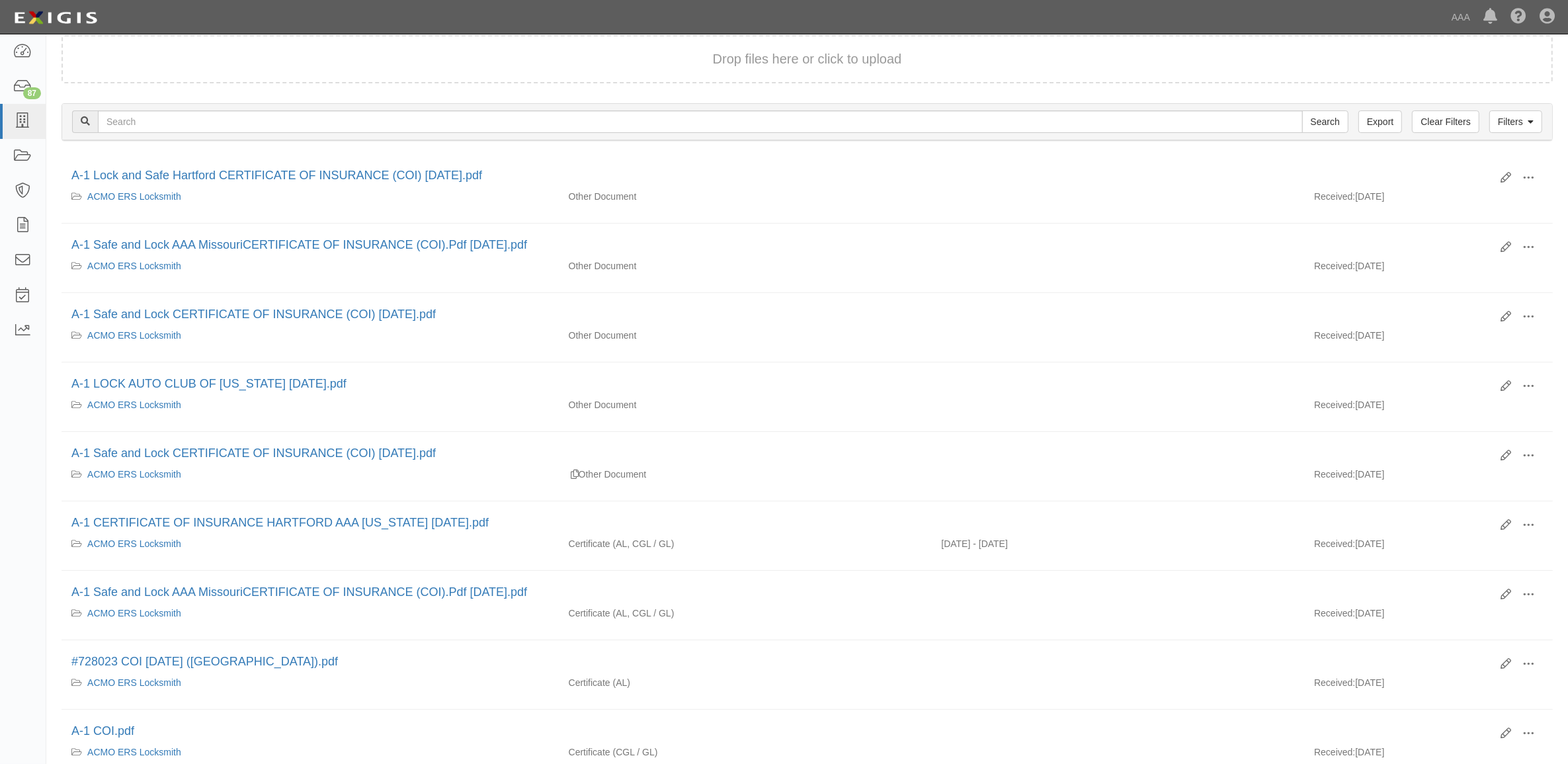
scroll to position [0, 0]
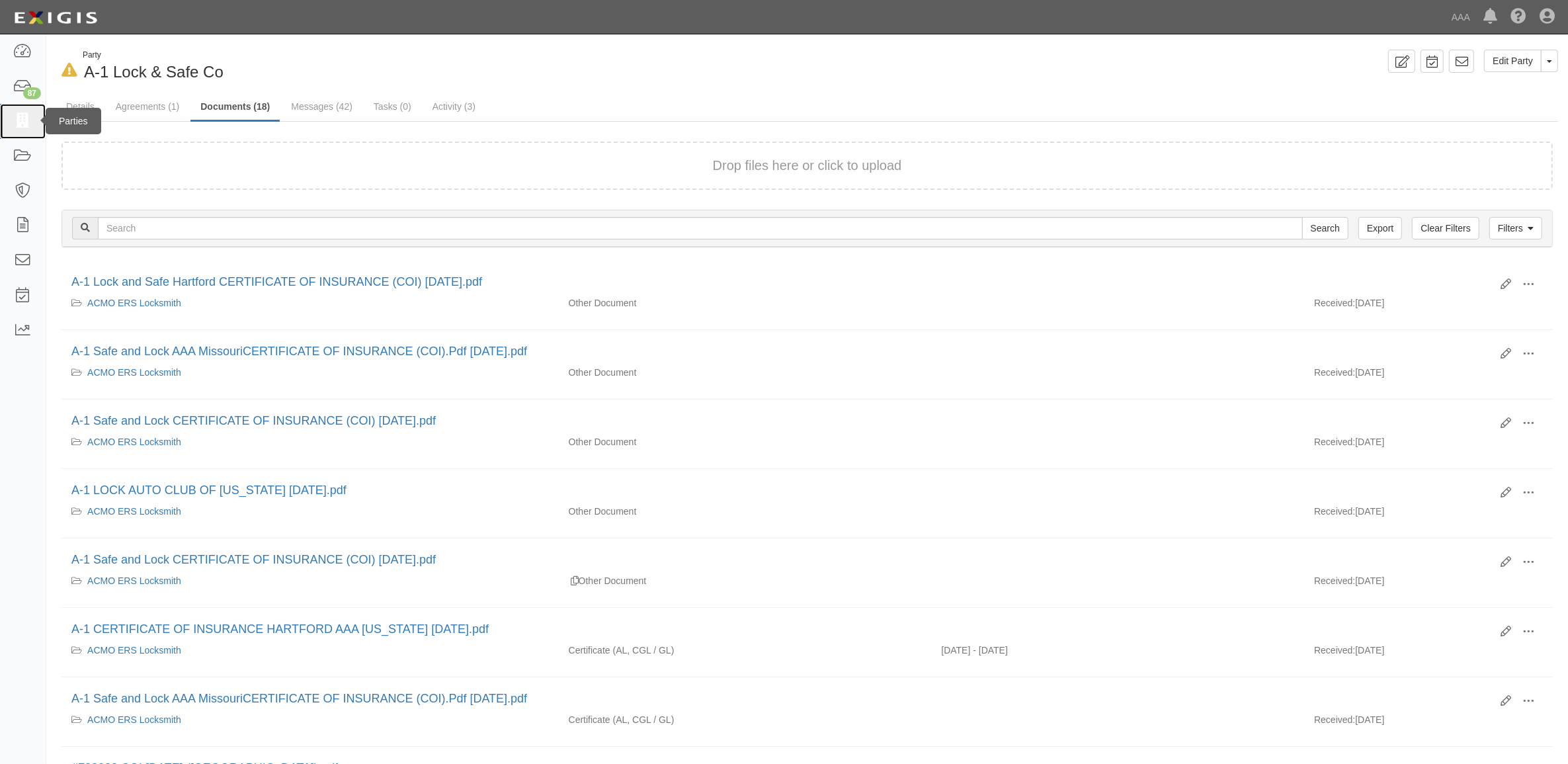
click at [24, 117] on icon at bounding box center [22, 121] width 19 height 15
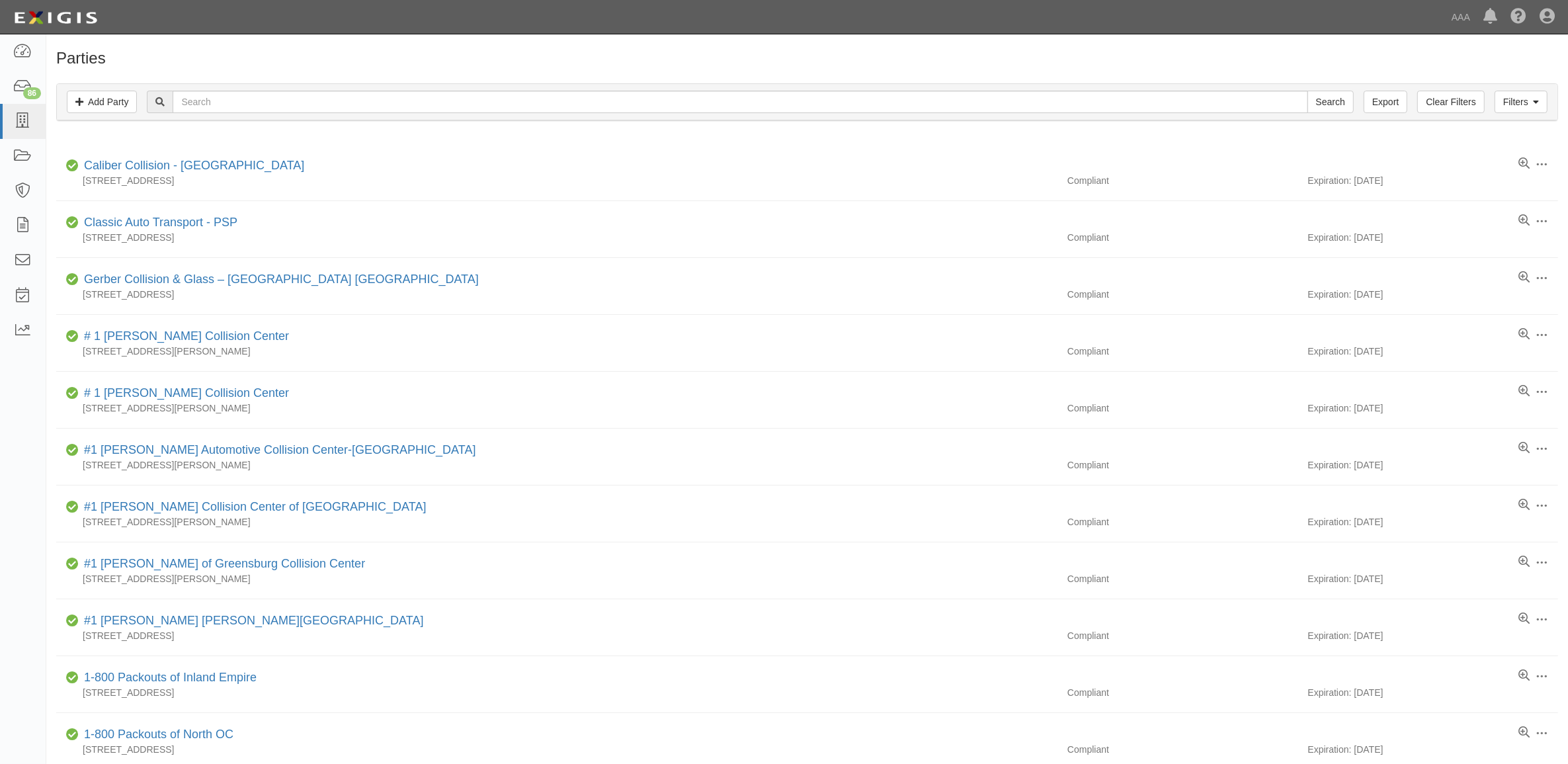
click at [295, 107] on input "text" at bounding box center [740, 102] width 1135 height 23
type input "20862"
click at [1308, 91] on input "Search" at bounding box center [1330, 102] width 46 height 23
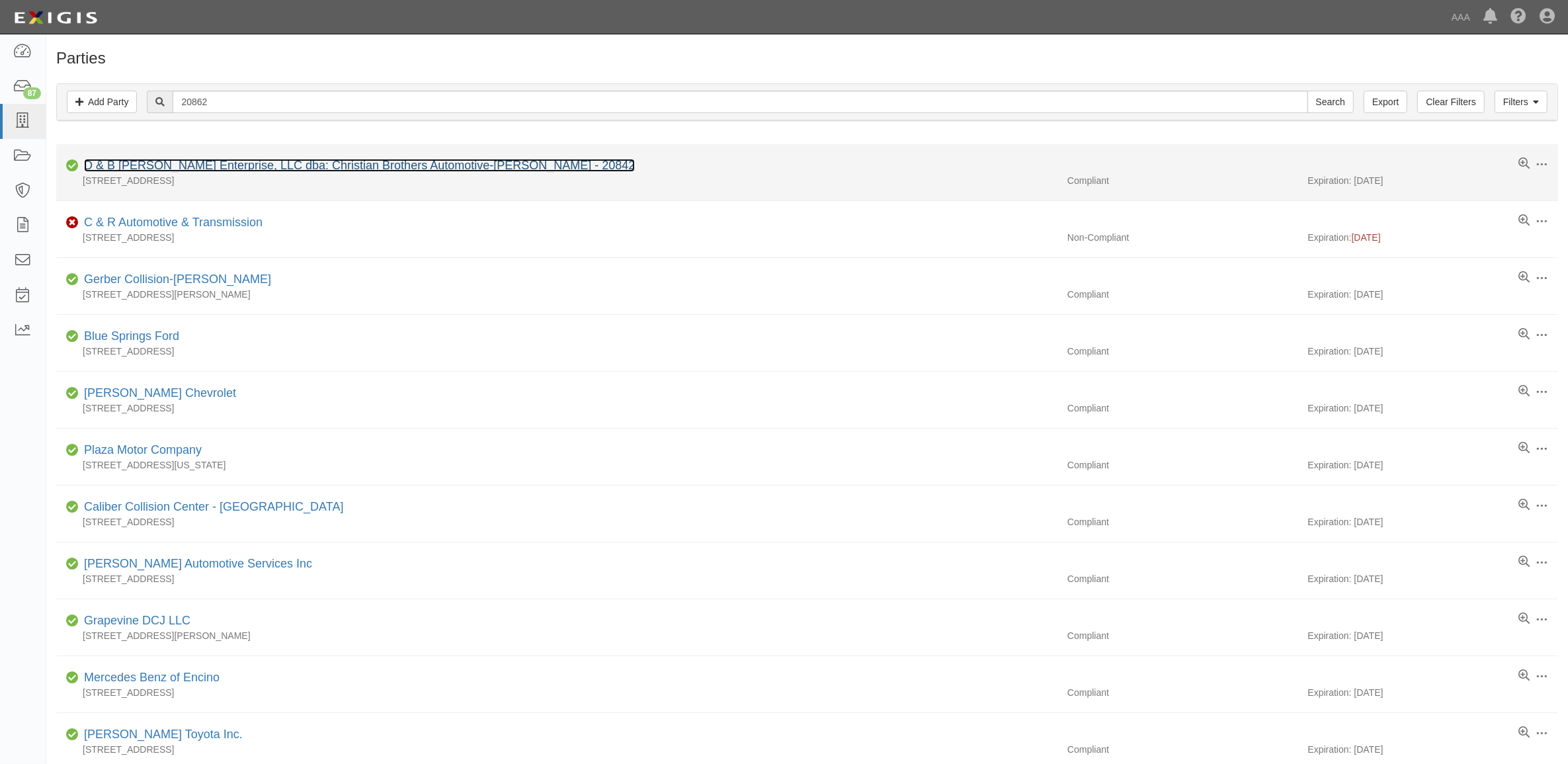
click at [270, 163] on link "D & B [PERSON_NAME] Enterprise, LLC dba: Christian Brothers Automotive-[PERSON_…" at bounding box center [359, 165] width 551 height 13
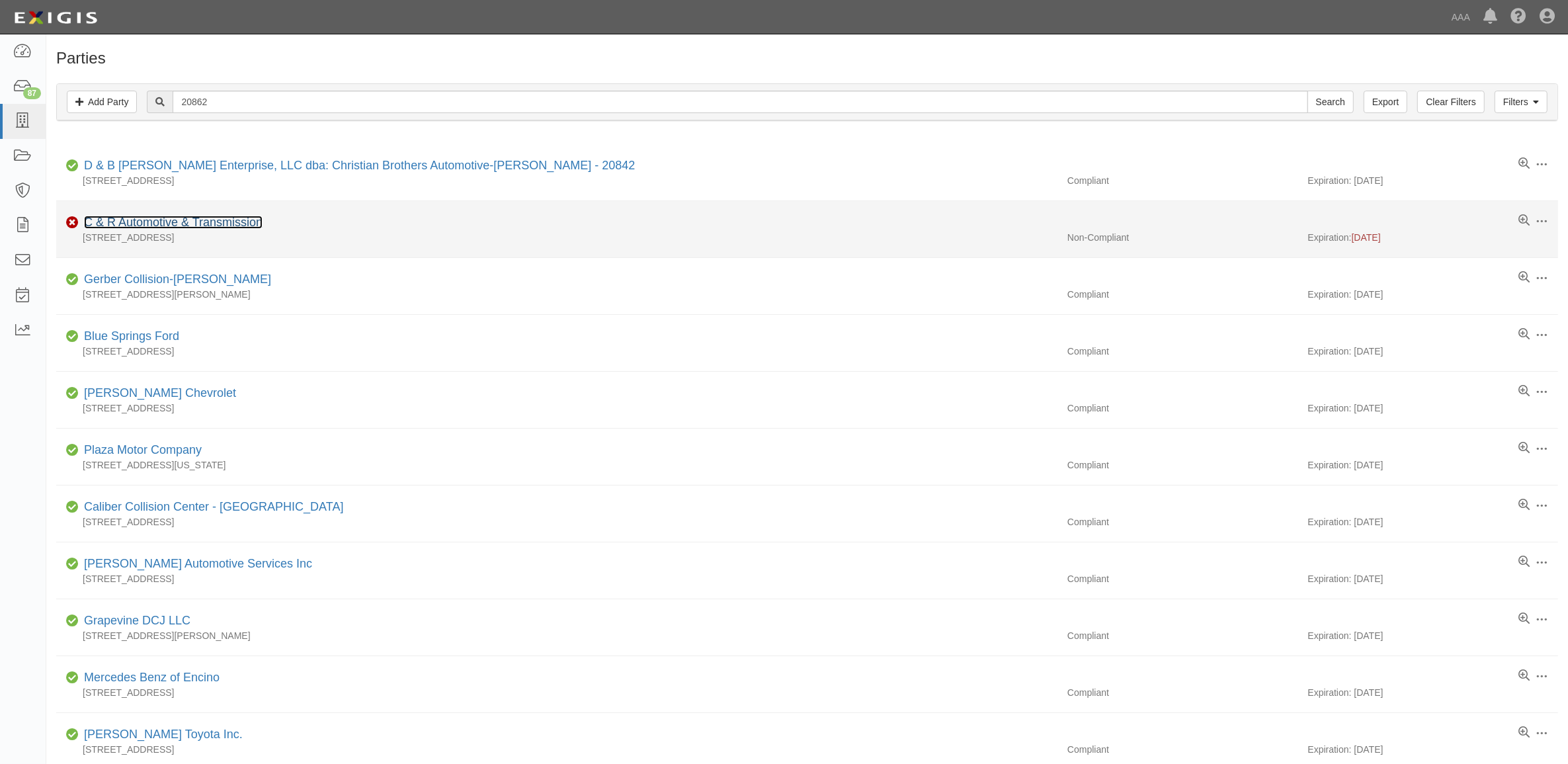
click at [230, 226] on link "C & R Automotive & Transmission" at bounding box center [173, 222] width 178 height 13
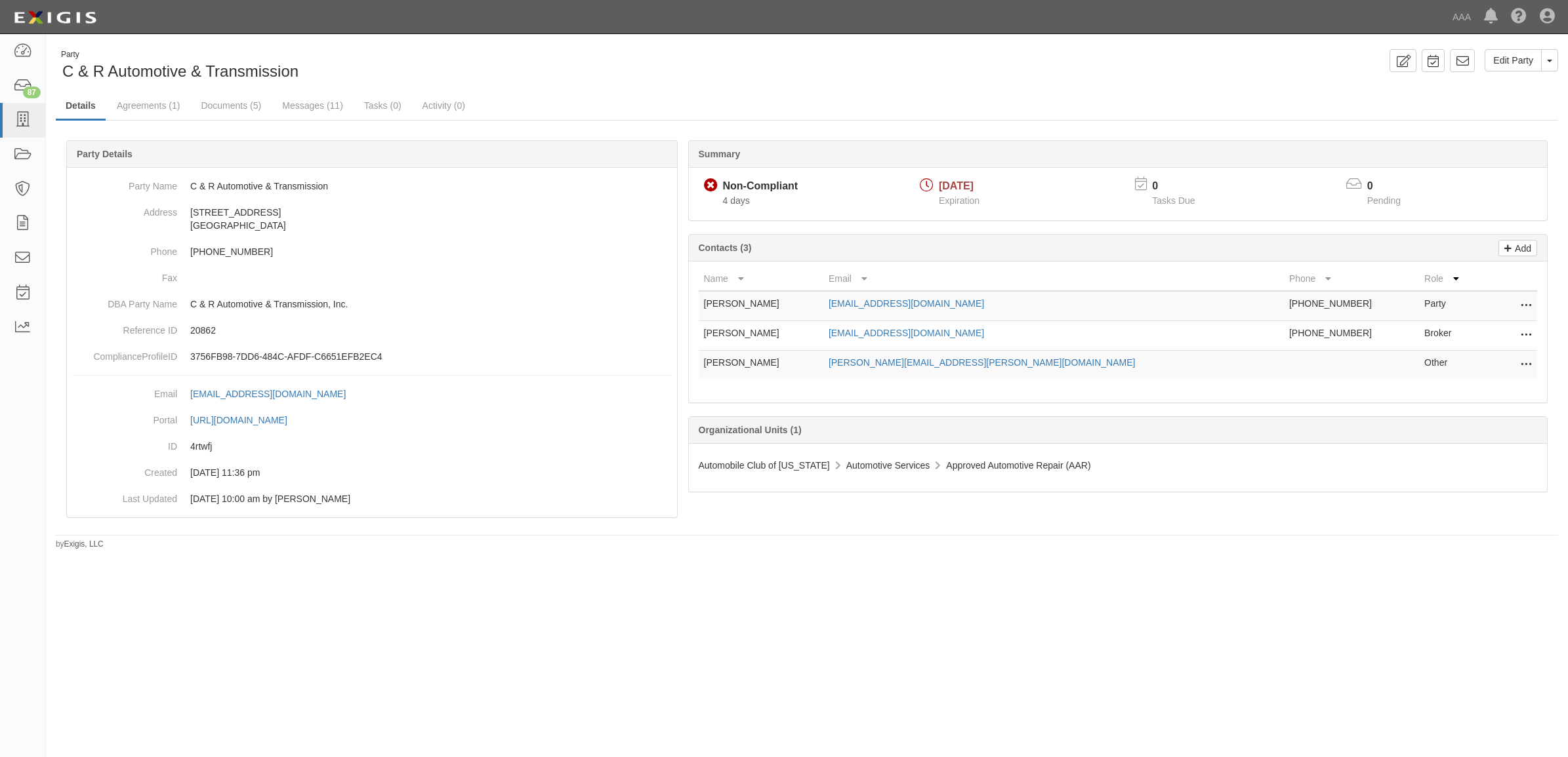
click at [1530, 360] on button at bounding box center [1523, 365] width 17 height 18
click at [1503, 360] on link "Edit" at bounding box center [1479, 361] width 104 height 24
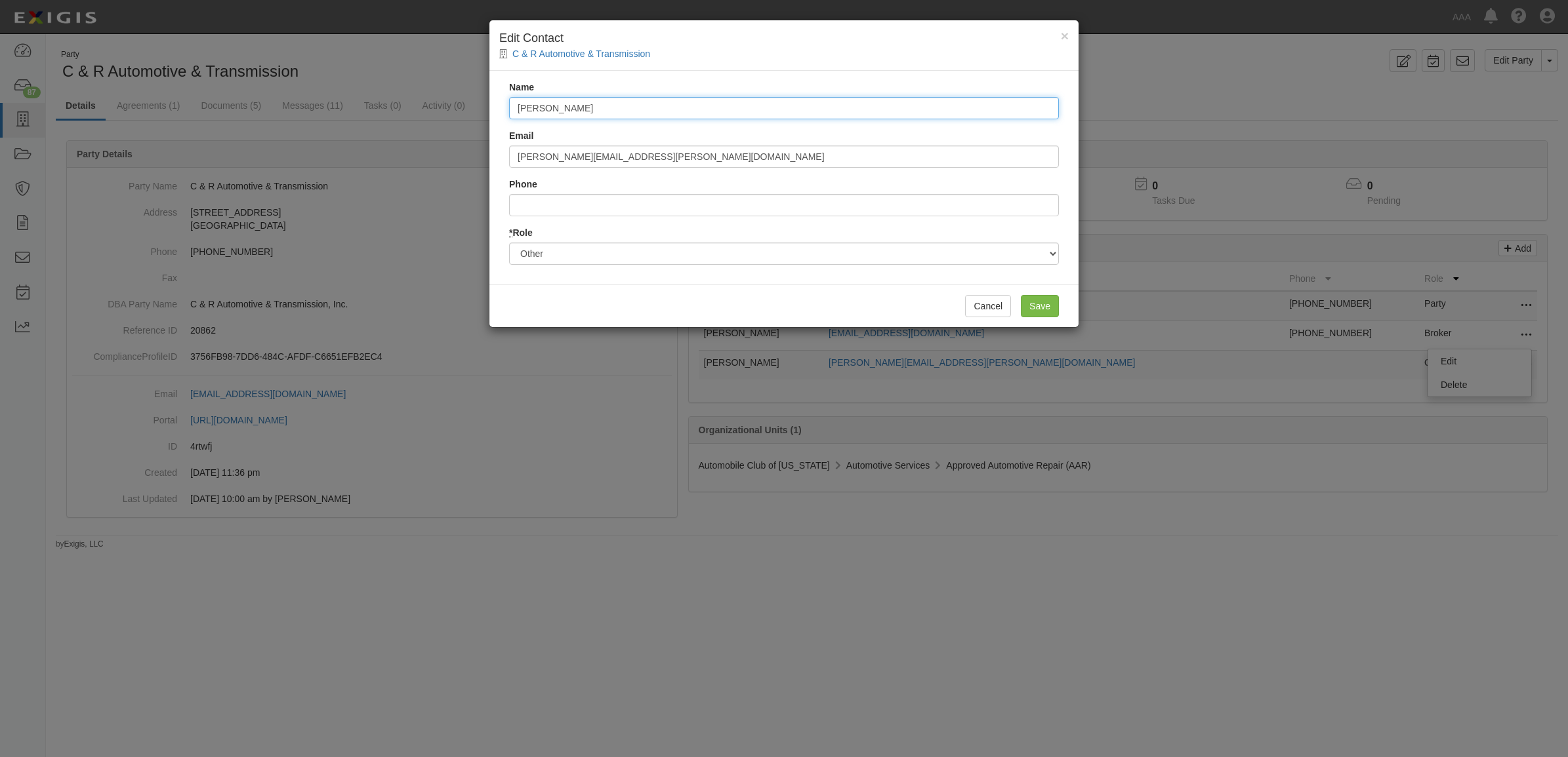
drag, startPoint x: 736, startPoint y: 110, endPoint x: 373, endPoint y: 98, distance: 363.2
click at [401, 109] on div "× Edit Contact C & R Automotive & Transmission Name Bob Kline Email Kline.Bob@a…" at bounding box center [784, 378] width 1568 height 757
type input "[PERSON_NAME]"
type input "[PERSON_NAME][EMAIL_ADDRESS][PERSON_NAME][DOMAIN_NAME]"
click at [1035, 302] on input "Save" at bounding box center [1040, 306] width 38 height 23
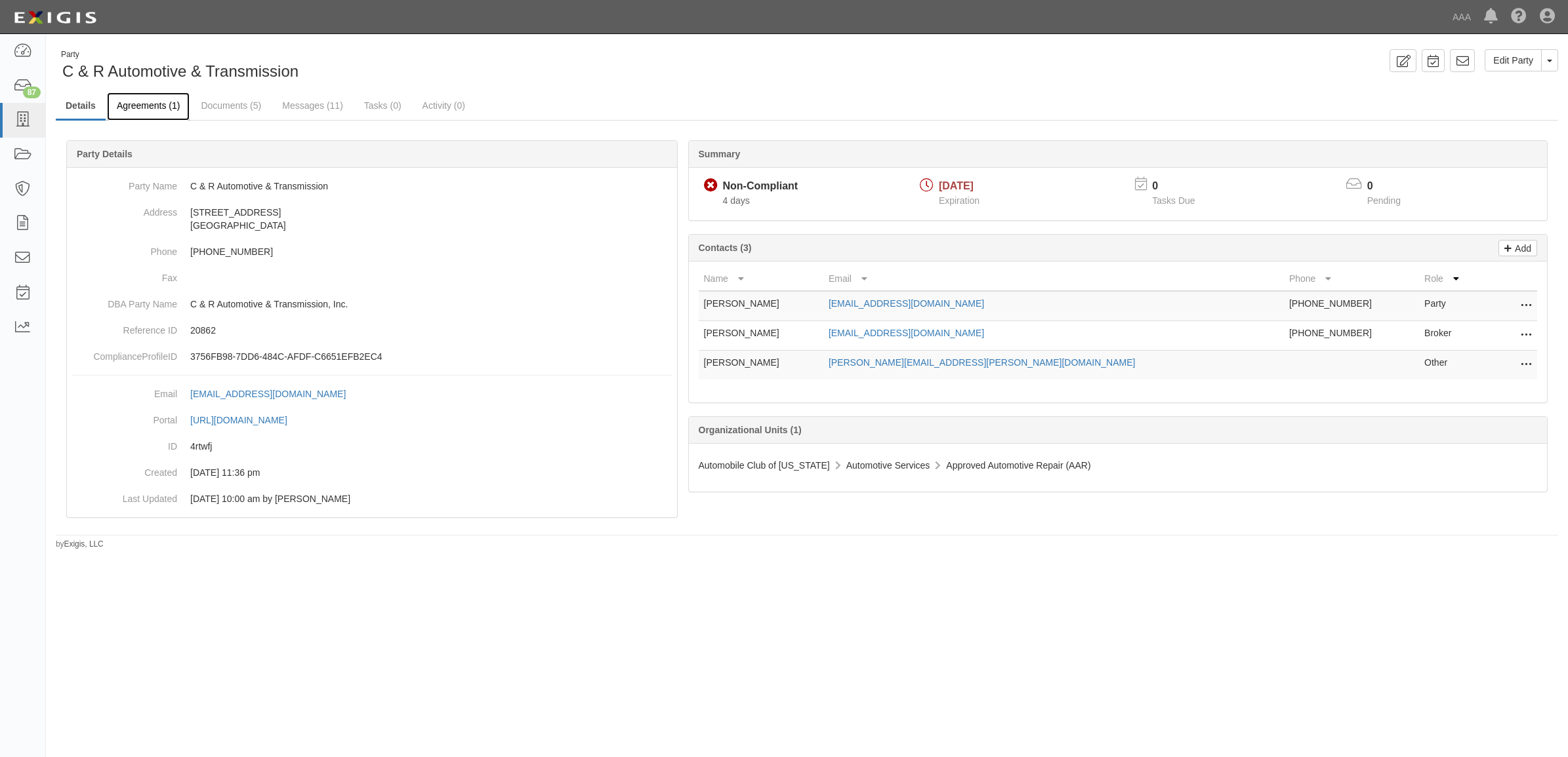
click at [148, 105] on link "Agreements (1)" at bounding box center [148, 106] width 83 height 28
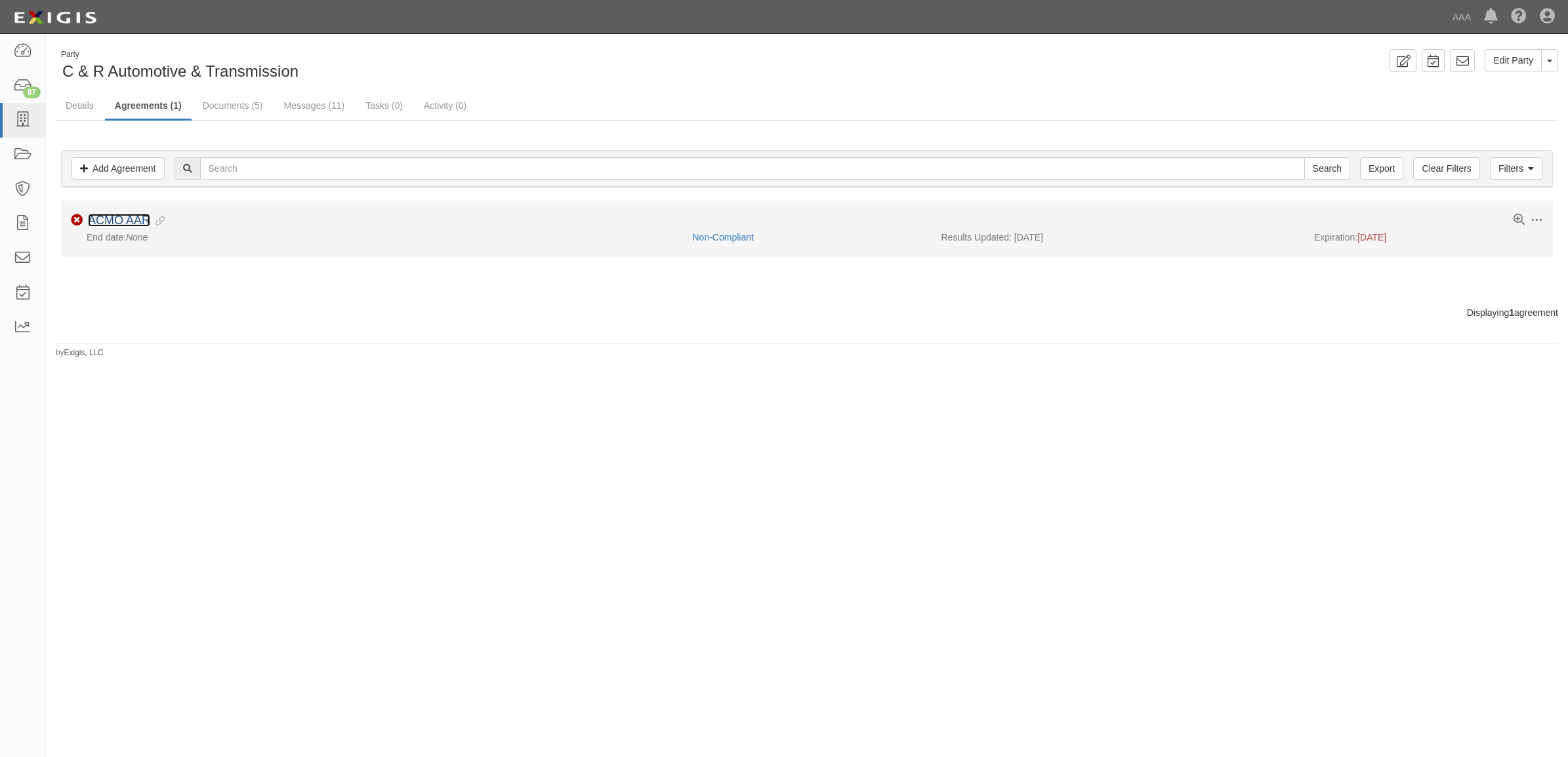
click at [133, 220] on link "ACMO AAR" at bounding box center [119, 220] width 62 height 13
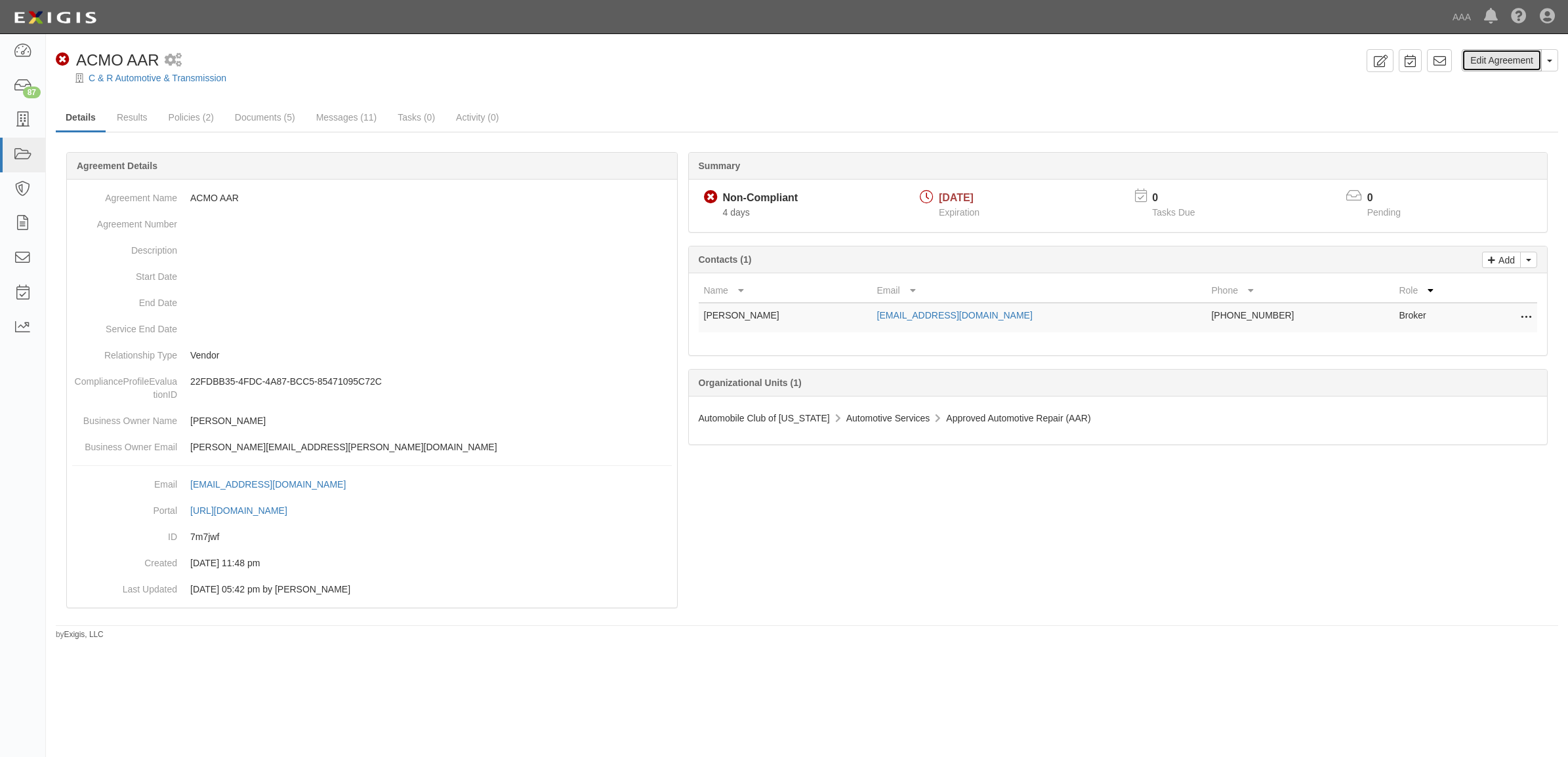
click at [1481, 63] on link "Edit Agreement" at bounding box center [1501, 60] width 80 height 23
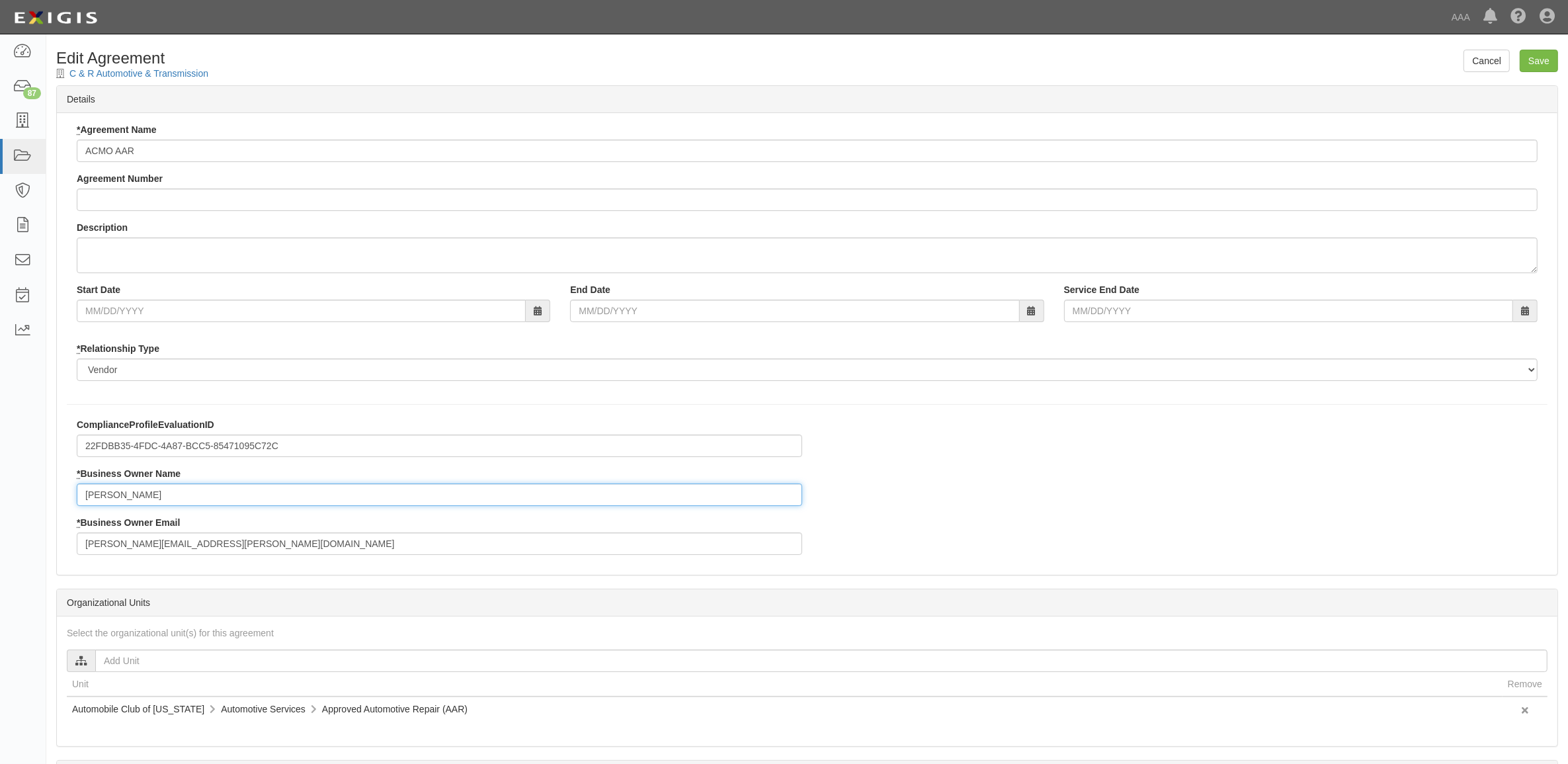
drag, startPoint x: 202, startPoint y: 507, endPoint x: -48, endPoint y: 503, distance: 250.0
click at [0, 503] on html "Toggle navigation Dashboard 87 Inbox Parties Agreements Coverages Documents Mes…" at bounding box center [784, 455] width 1568 height 909
type input "Jim Schaffner"
type input "schaffner.jim@ace.aaa.com"
click at [1538, 59] on input "Save" at bounding box center [1539, 61] width 39 height 23
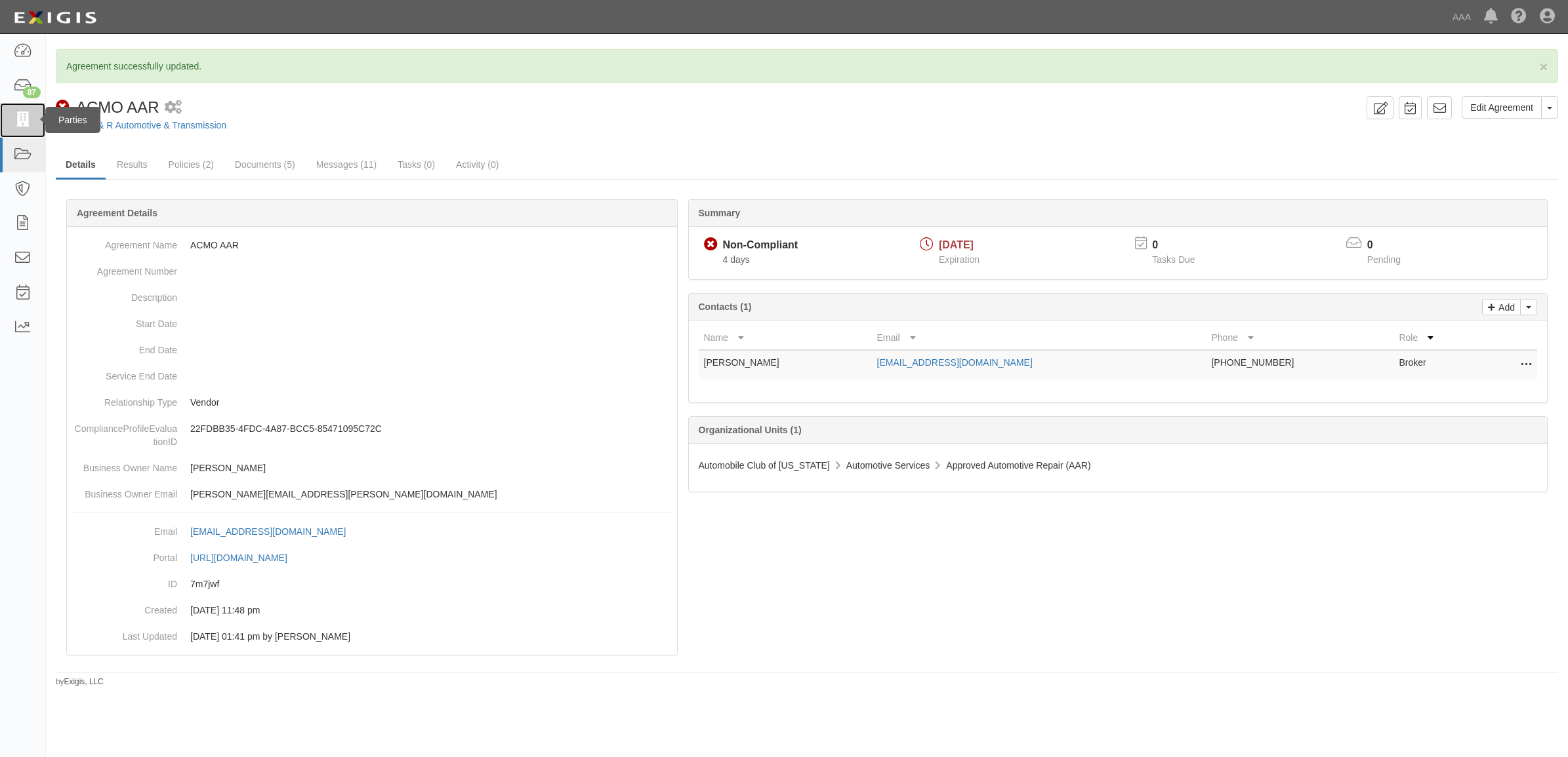
click at [18, 116] on icon at bounding box center [22, 120] width 18 height 15
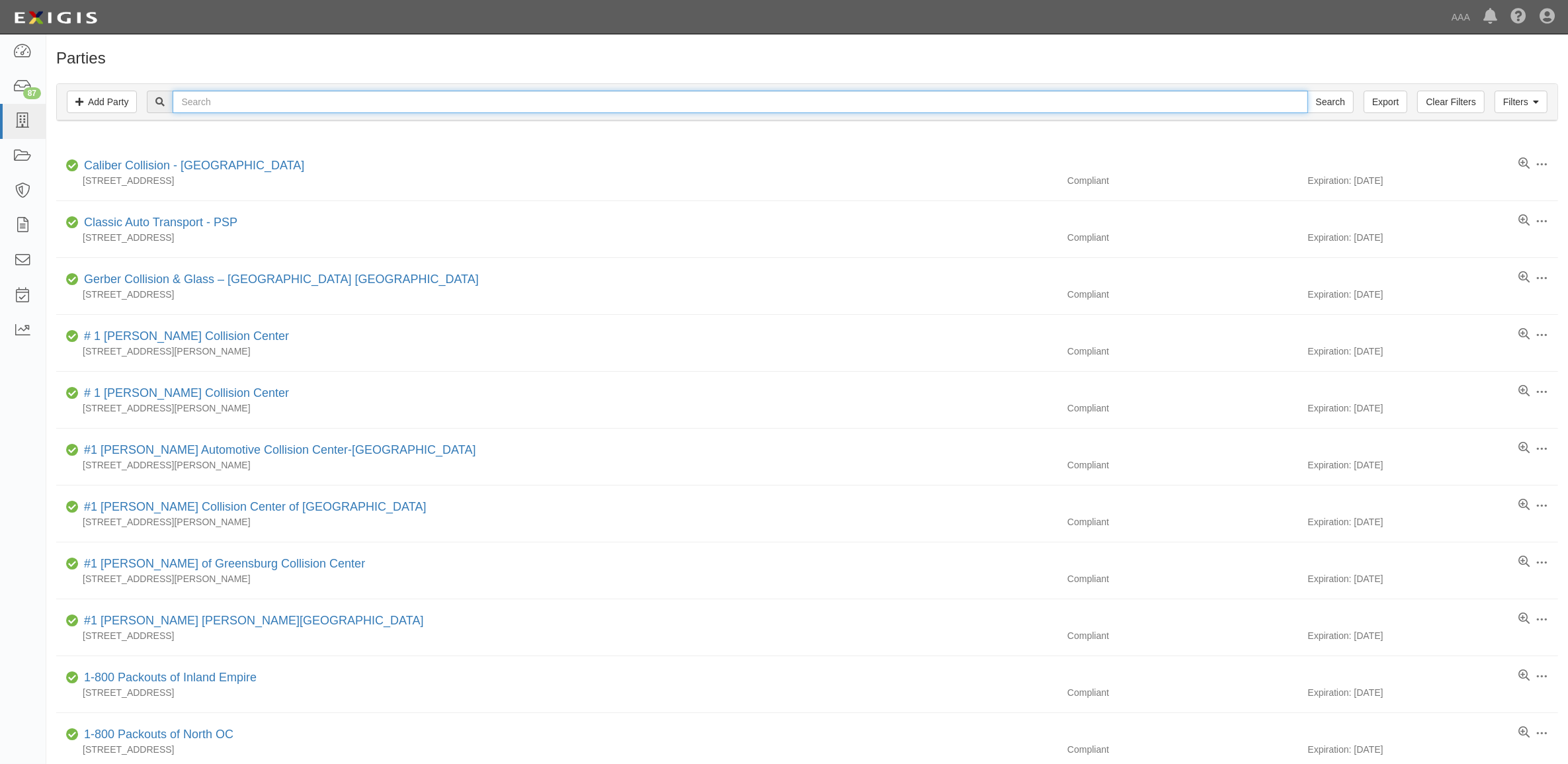
click at [349, 104] on input "text" at bounding box center [740, 102] width 1135 height 23
type input "20863"
click at [1308, 91] on input "Search" at bounding box center [1330, 102] width 46 height 23
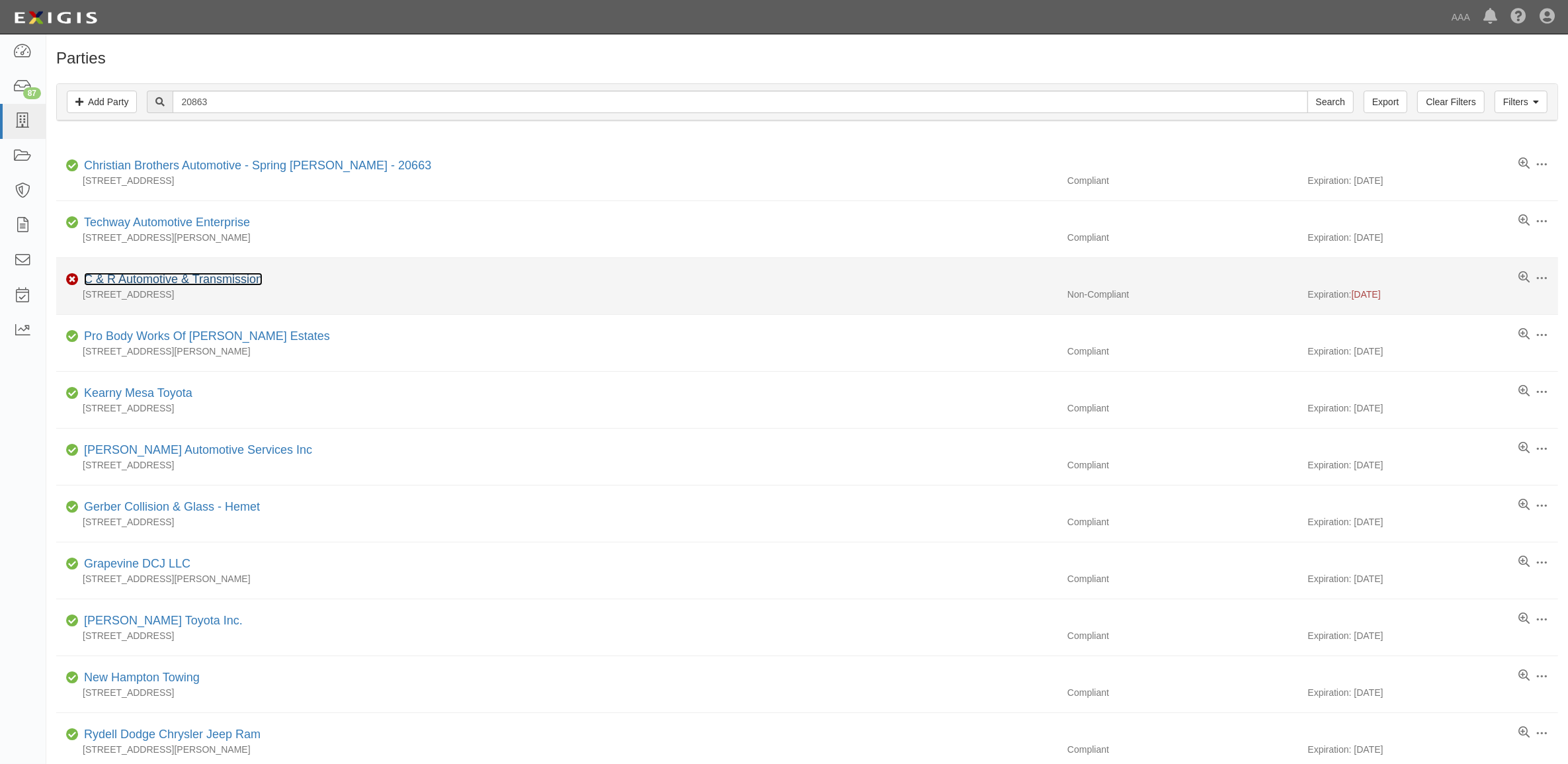
click at [222, 280] on link "C & R Automotive & Transmission" at bounding box center [173, 279] width 178 height 13
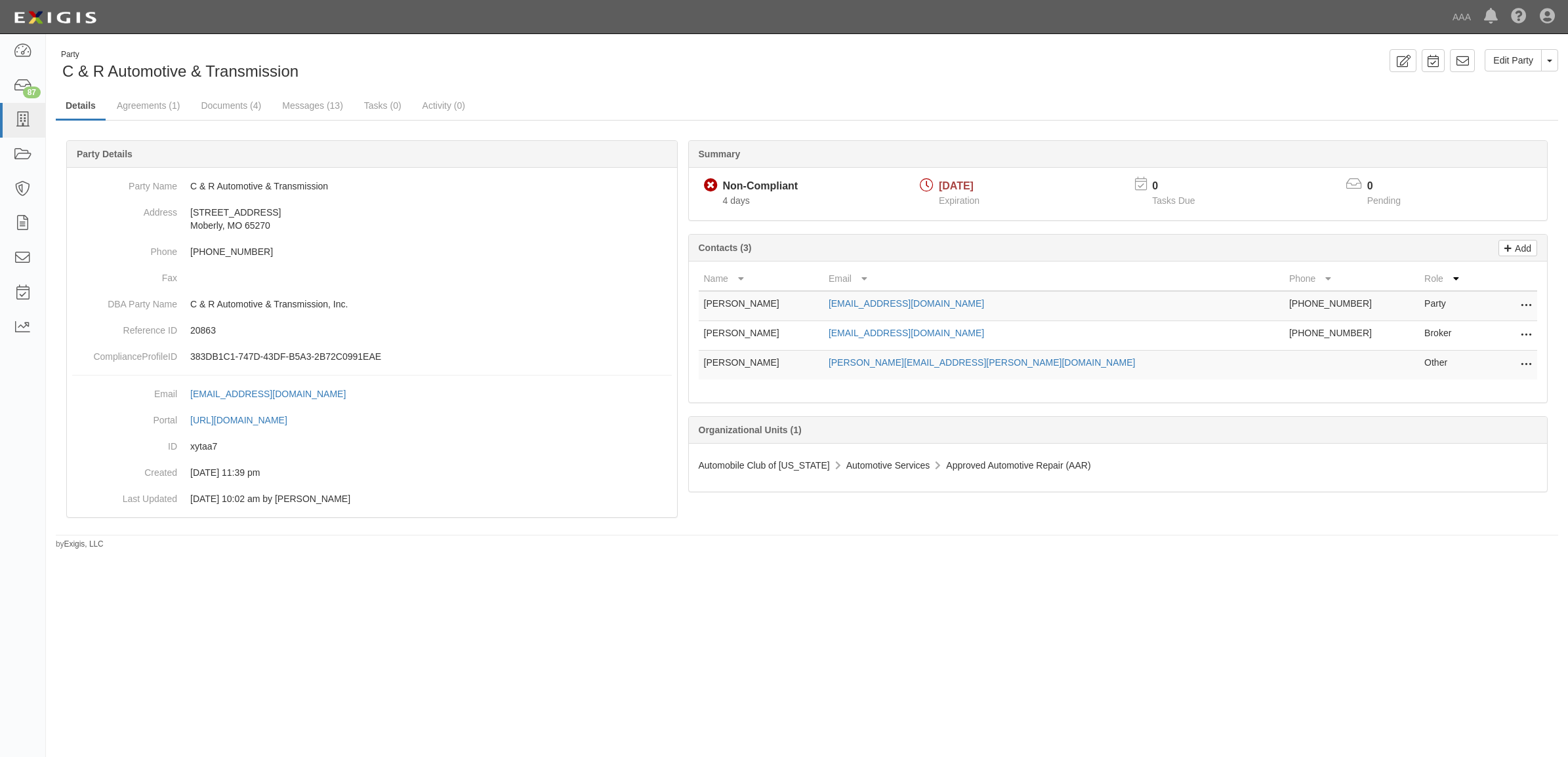
click at [1519, 362] on button at bounding box center [1523, 365] width 17 height 18
click at [1472, 362] on link "Edit" at bounding box center [1479, 361] width 104 height 24
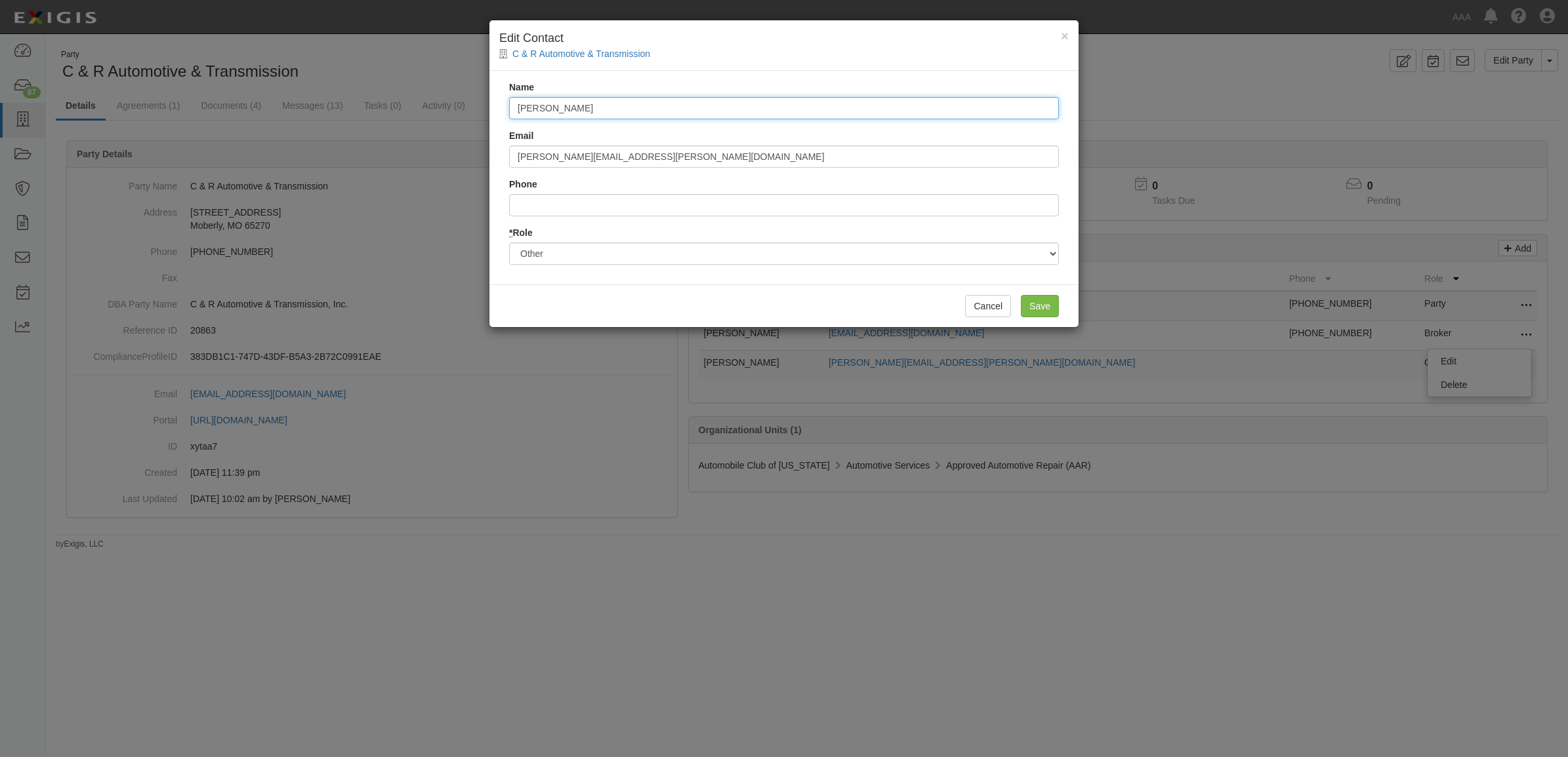
drag, startPoint x: 602, startPoint y: 109, endPoint x: 313, endPoint y: 130, distance: 289.8
click at [351, 137] on div "× Edit Contact C & R Automotive & Transmission Name Bob Kline Email Kline.Bob@a…" at bounding box center [784, 378] width 1568 height 757
type input "Jim Schaffner"
type input "schaffner.jim@ace.aaa.com"
click at [1034, 311] on input "Save" at bounding box center [1040, 306] width 38 height 23
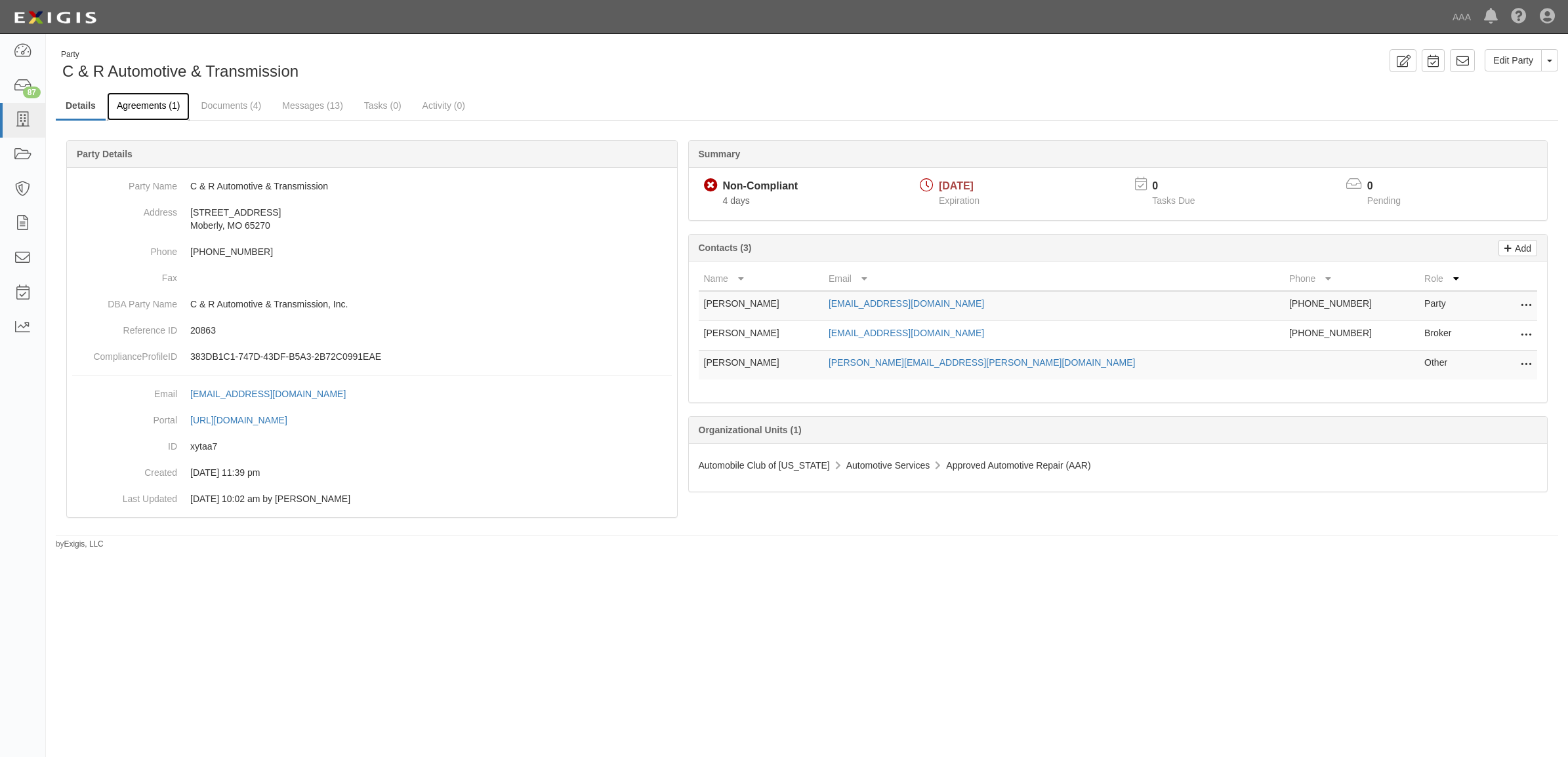
drag, startPoint x: 122, startPoint y: 106, endPoint x: 131, endPoint y: 108, distance: 9.2
click at [122, 106] on link "Agreements (1)" at bounding box center [148, 106] width 83 height 28
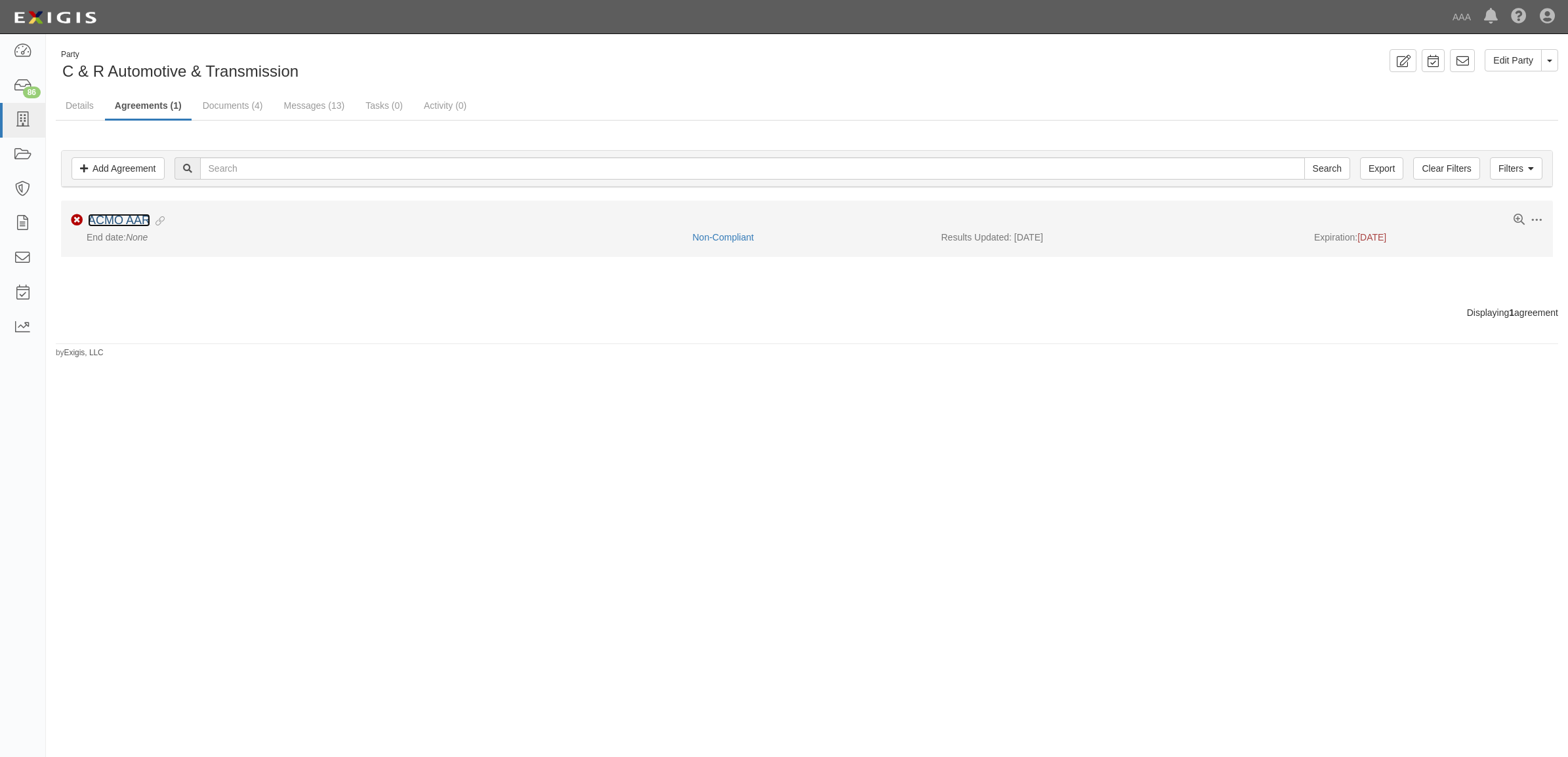
click at [135, 227] on link "ACMO AAR" at bounding box center [119, 220] width 62 height 13
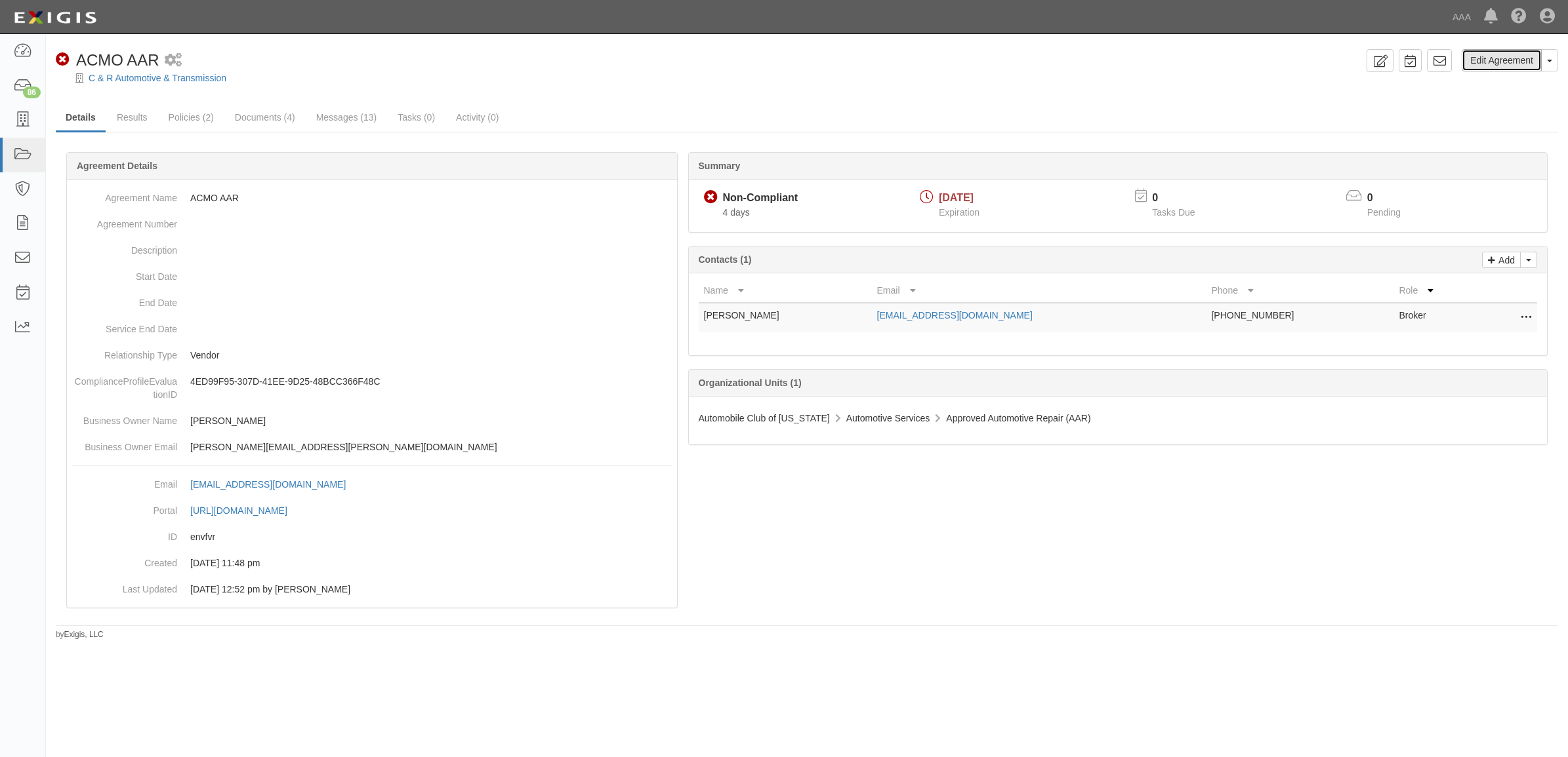
click at [1481, 61] on link "Edit Agreement" at bounding box center [1501, 60] width 80 height 23
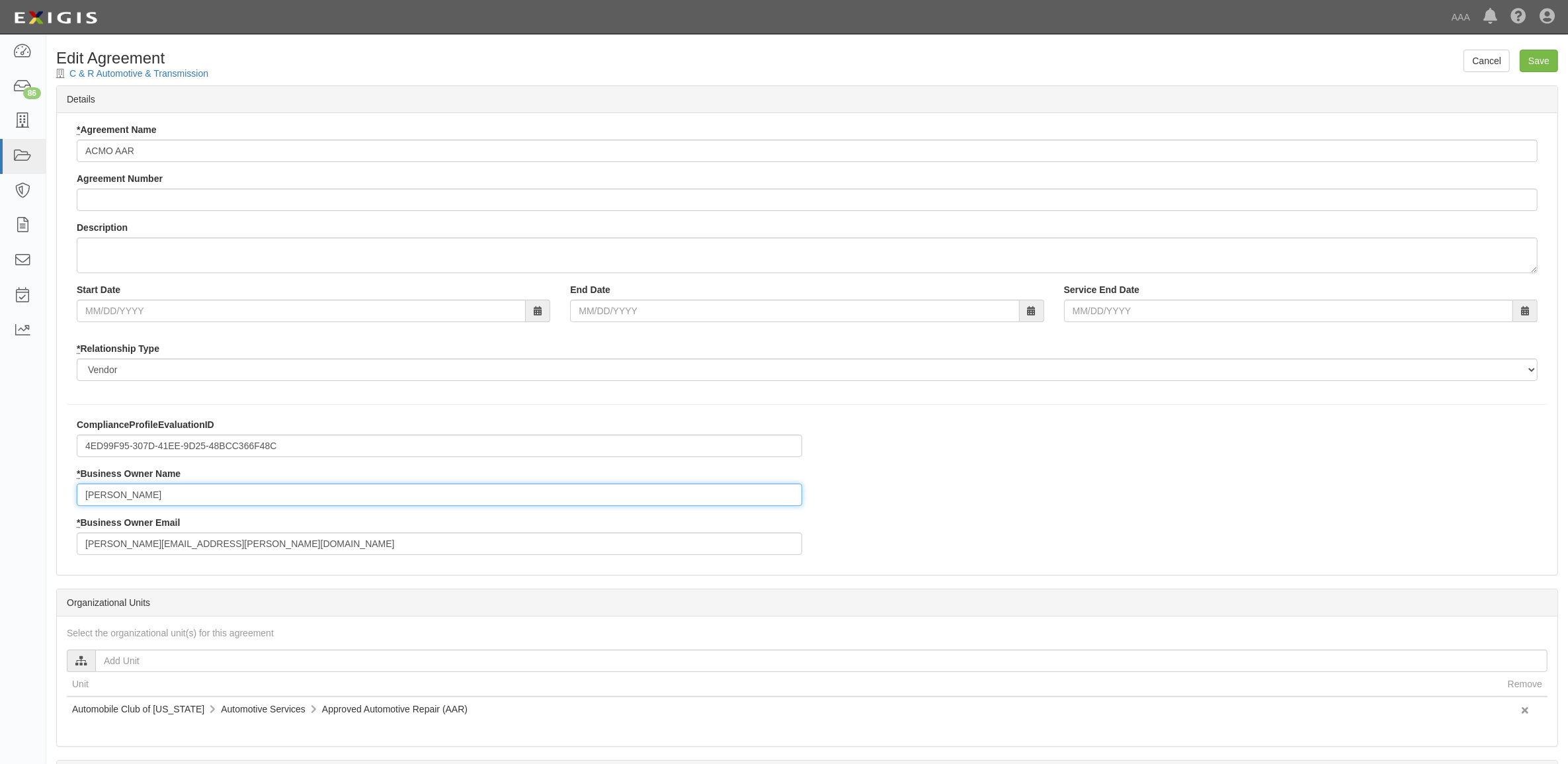
drag, startPoint x: 193, startPoint y: 504, endPoint x: 10, endPoint y: 497, distance: 183.1
click at [43, 501] on body "Toggle navigation Dashboard 86 Inbox Parties Agreements Coverages Documents Mes…" at bounding box center [784, 455] width 1568 height 909
type input "[PERSON_NAME]"
type input "schaffner.jim@ace.aaa.com"
click at [1545, 65] on input "Save" at bounding box center [1539, 61] width 39 height 23
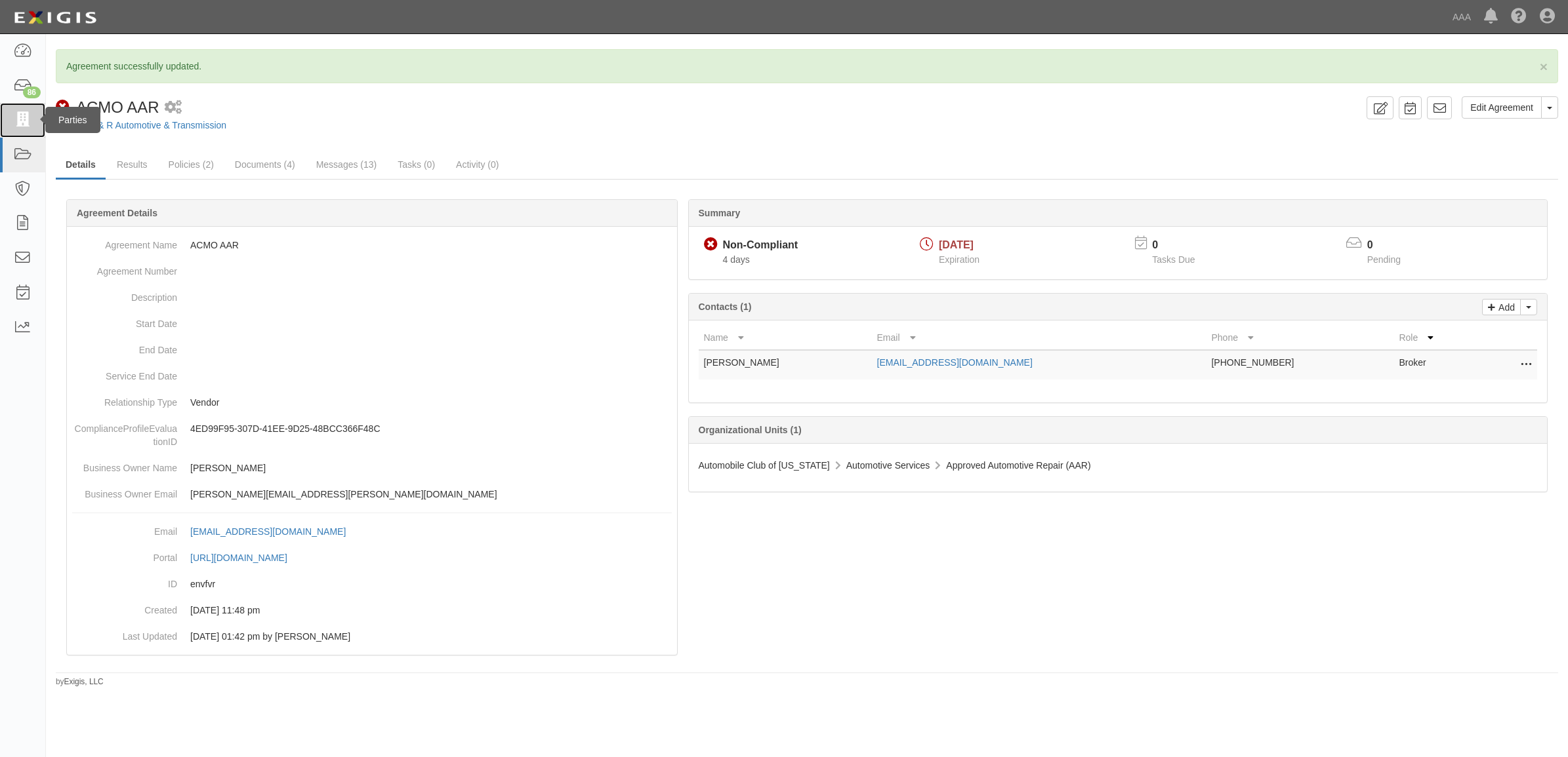
click at [21, 122] on icon at bounding box center [22, 120] width 18 height 15
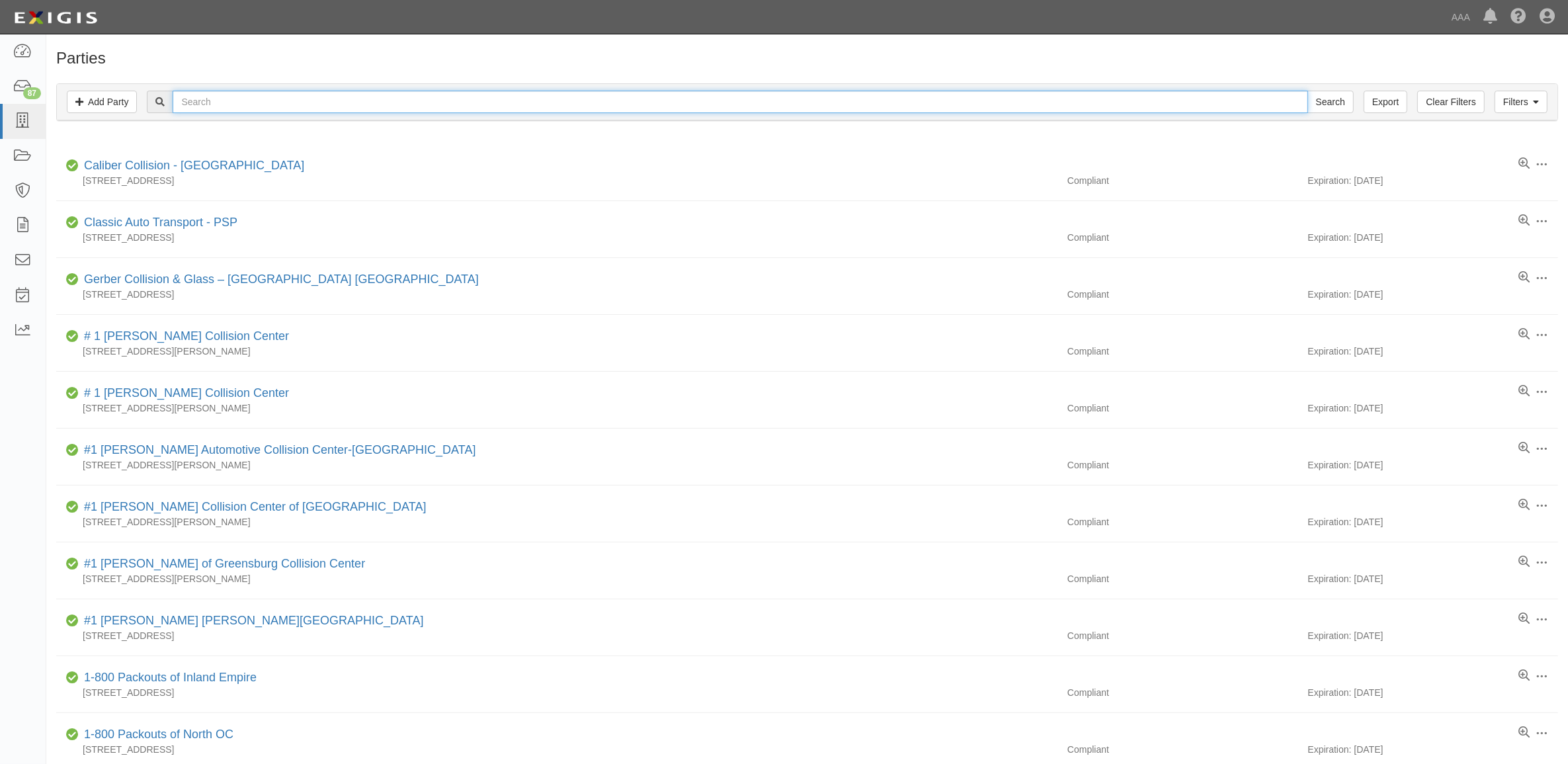
click at [558, 105] on input "text" at bounding box center [740, 102] width 1135 height 23
type input "25165"
click at [1308, 91] on input "Search" at bounding box center [1330, 102] width 46 height 23
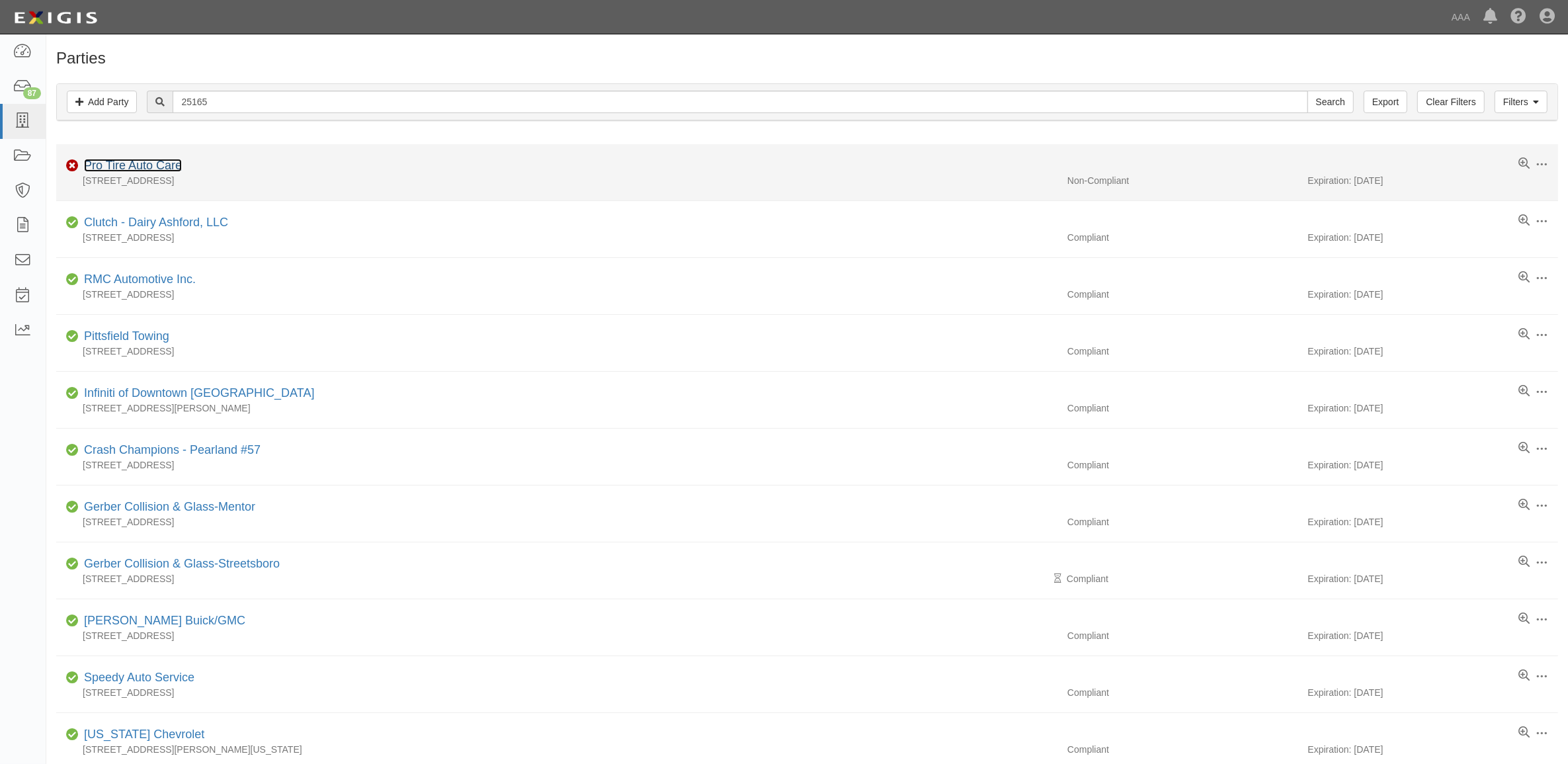
click at [166, 164] on link "Pro Tire Auto Care" at bounding box center [133, 165] width 98 height 13
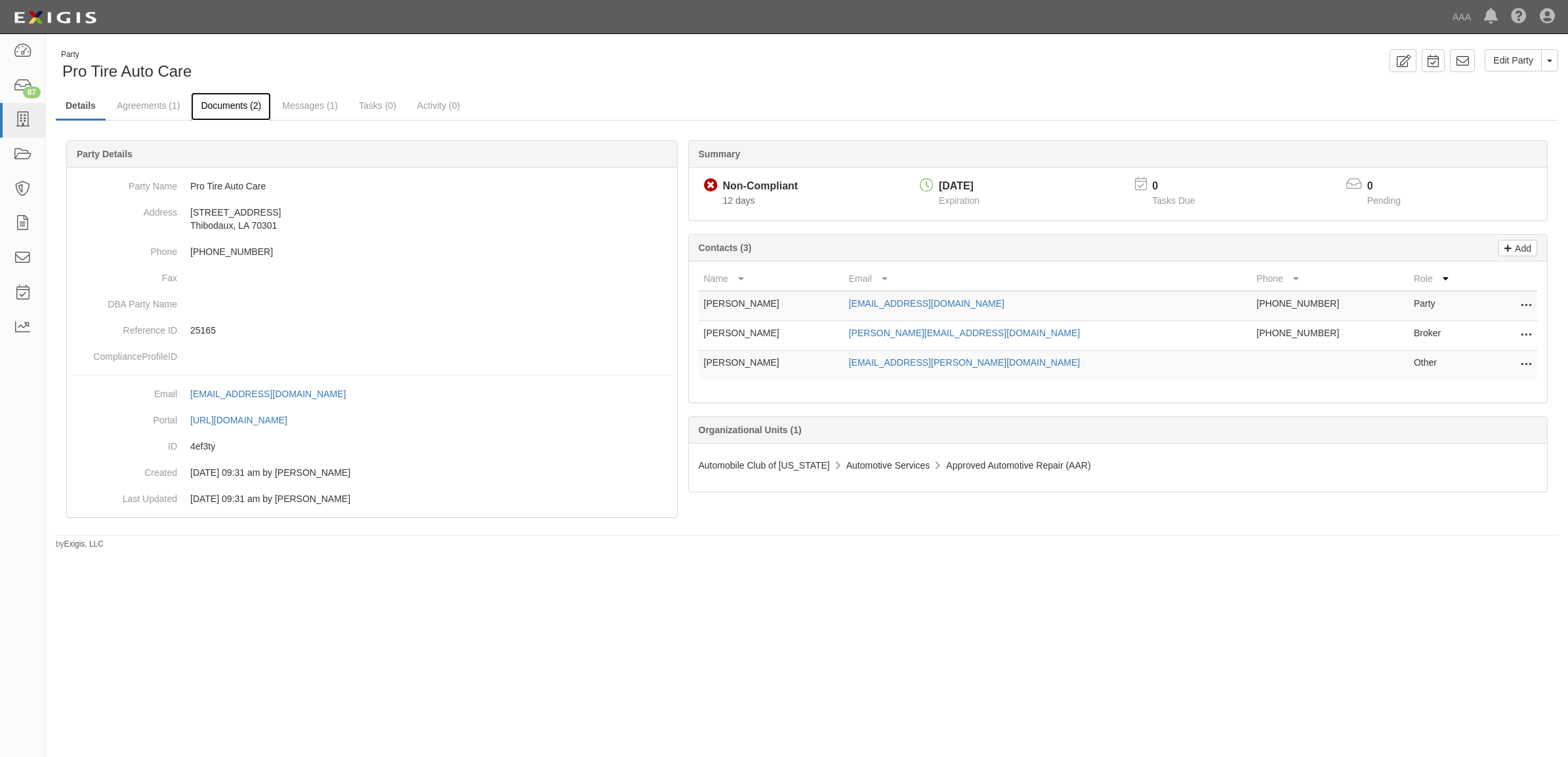
click at [242, 106] on link "Documents (2)" at bounding box center [231, 106] width 80 height 28
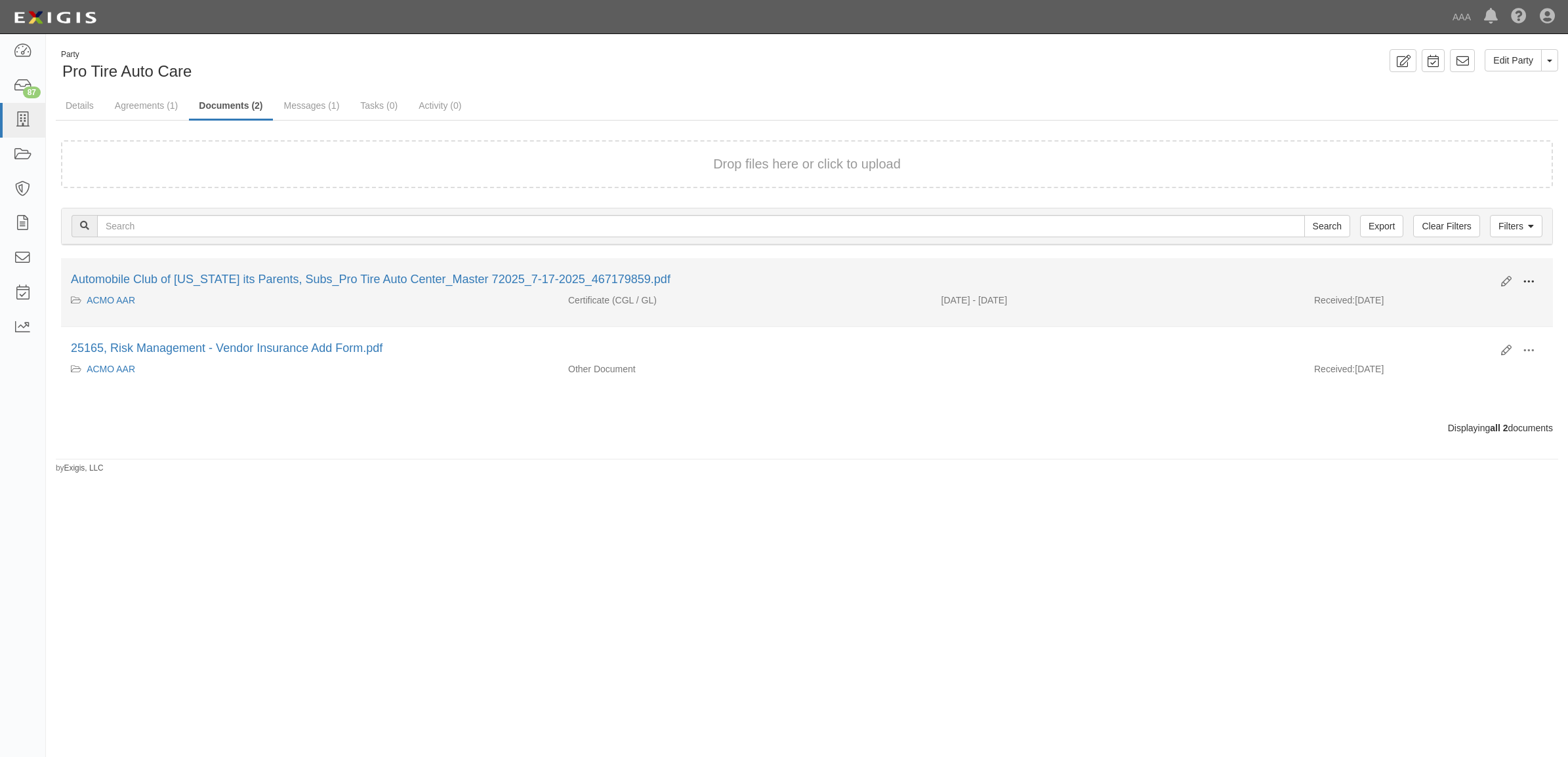
click at [1525, 277] on span at bounding box center [1528, 281] width 12 height 12
click at [1425, 300] on link "View" at bounding box center [1465, 301] width 104 height 24
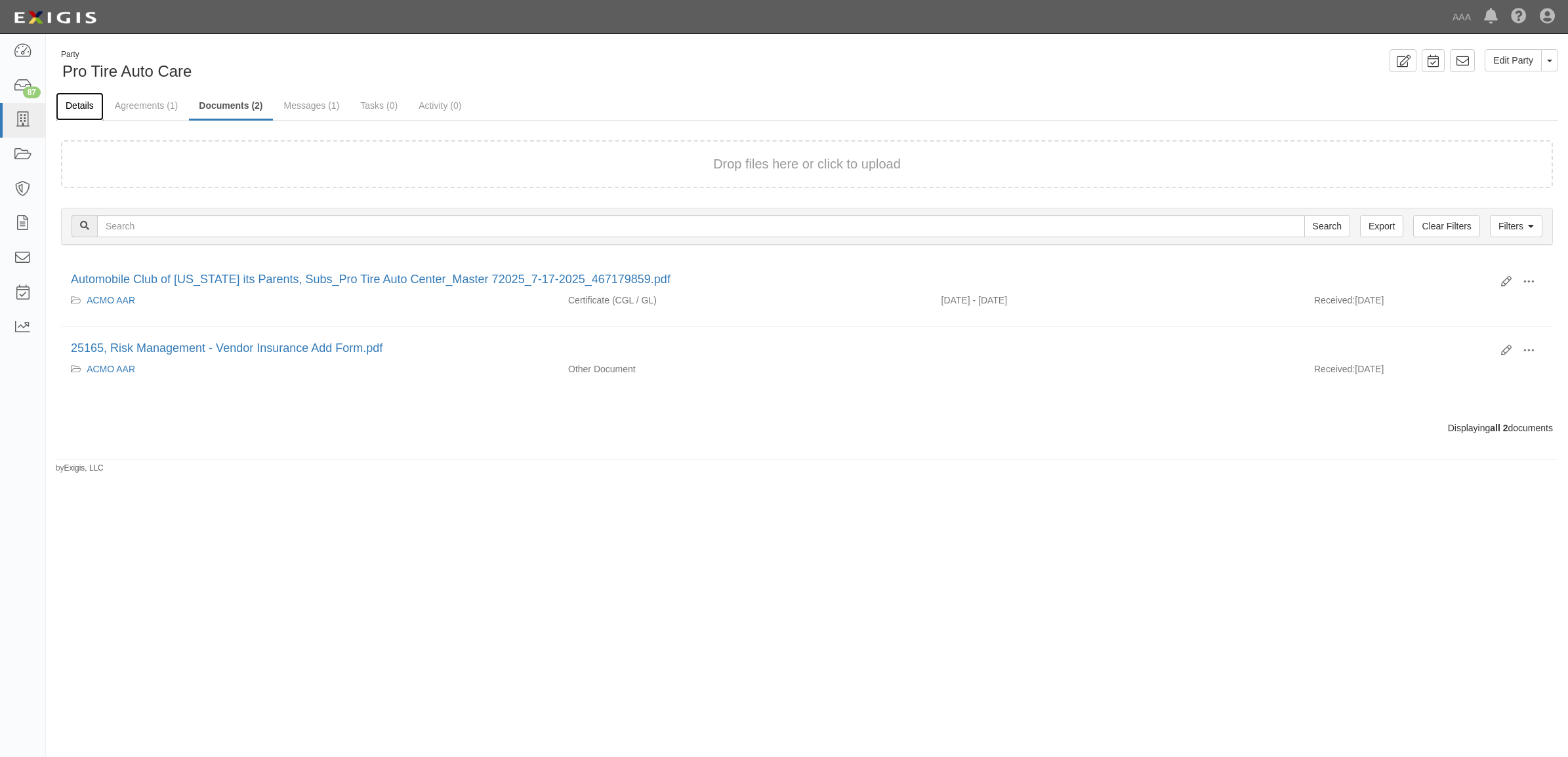
click at [79, 109] on link "Details" at bounding box center [80, 106] width 48 height 28
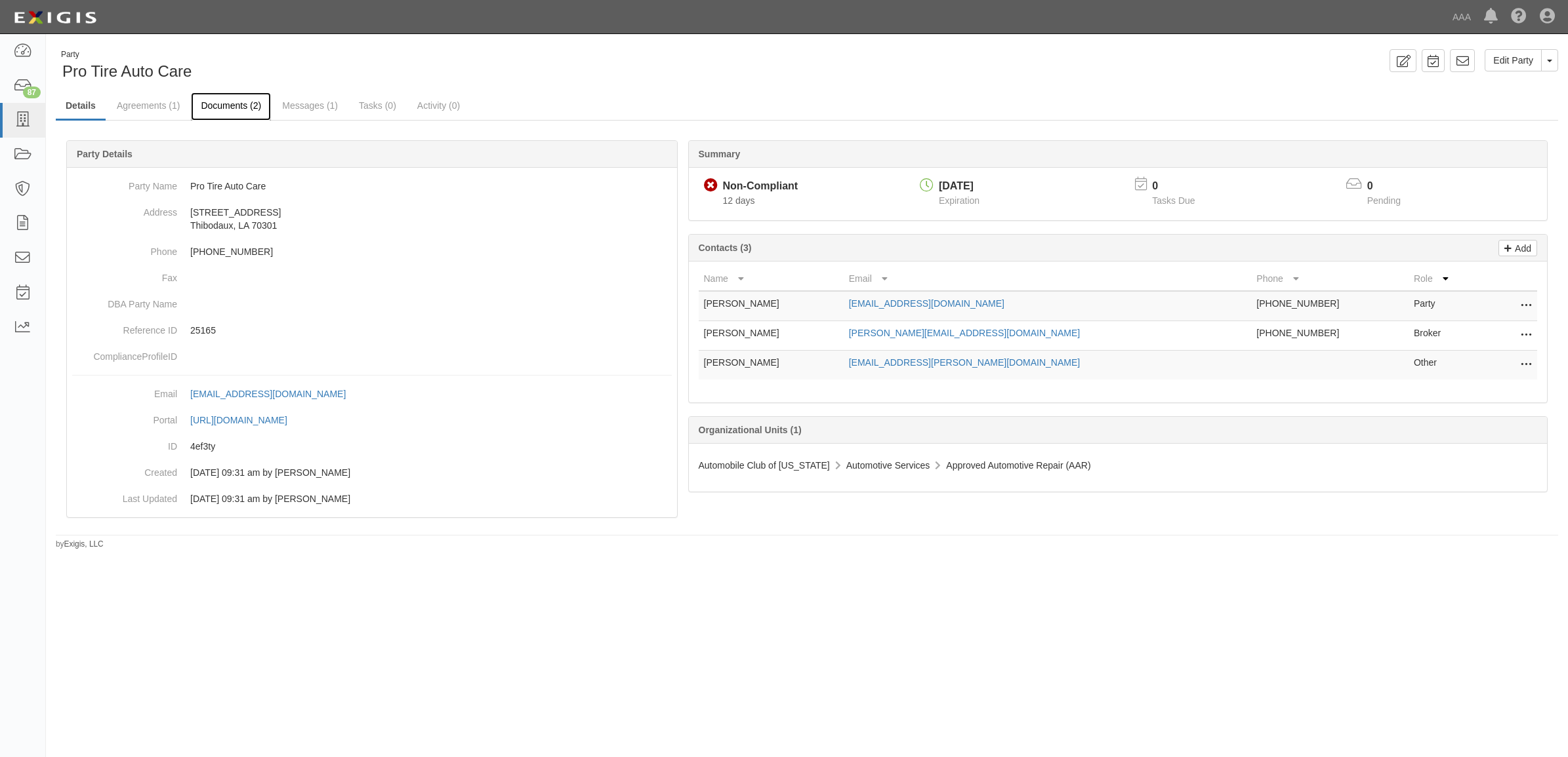
click at [244, 106] on link "Documents (2)" at bounding box center [231, 106] width 80 height 28
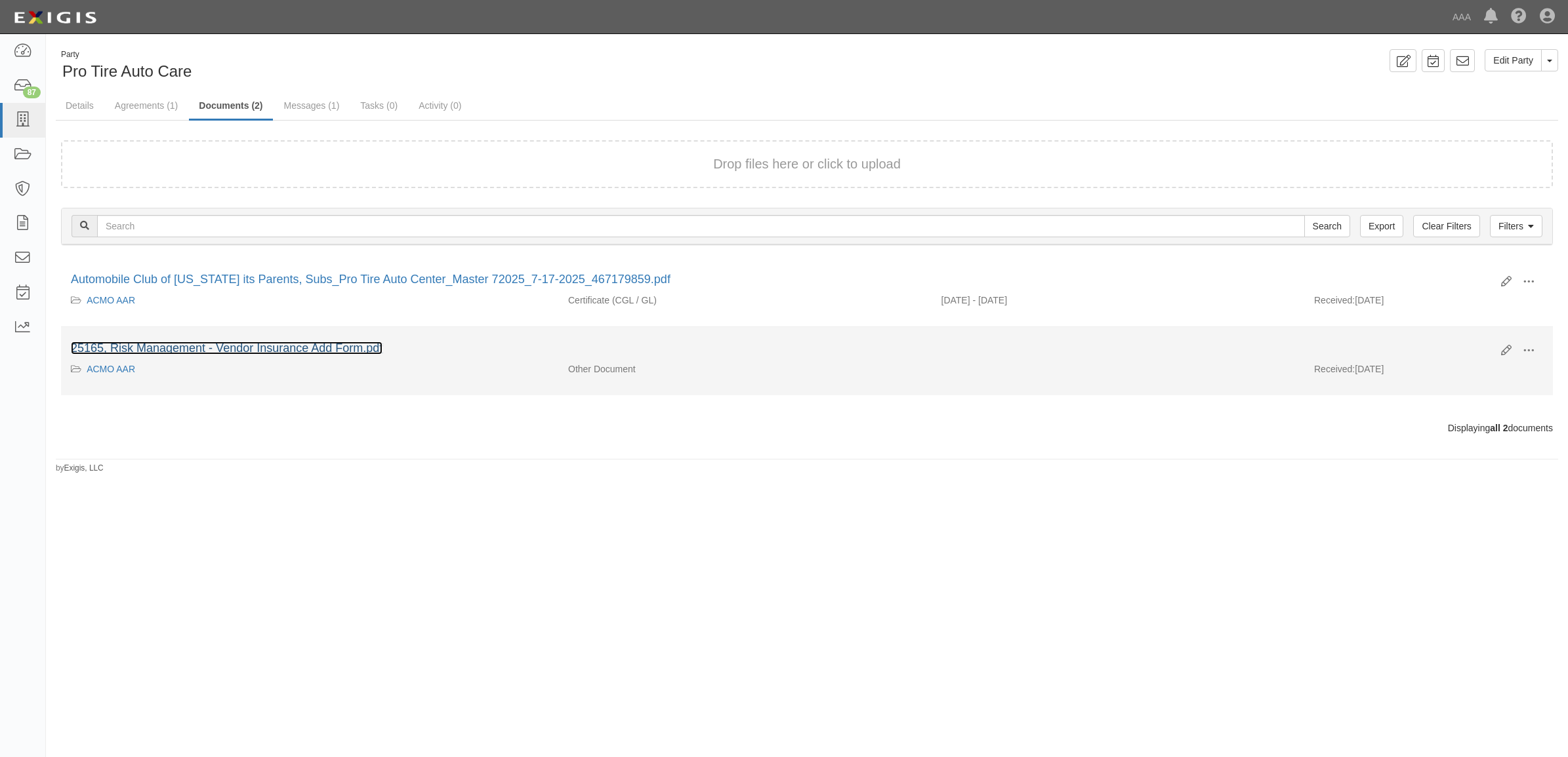
click at [344, 347] on link "25165, Risk Management - Vendor Insurance Add Form.pdf" at bounding box center [227, 347] width 311 height 13
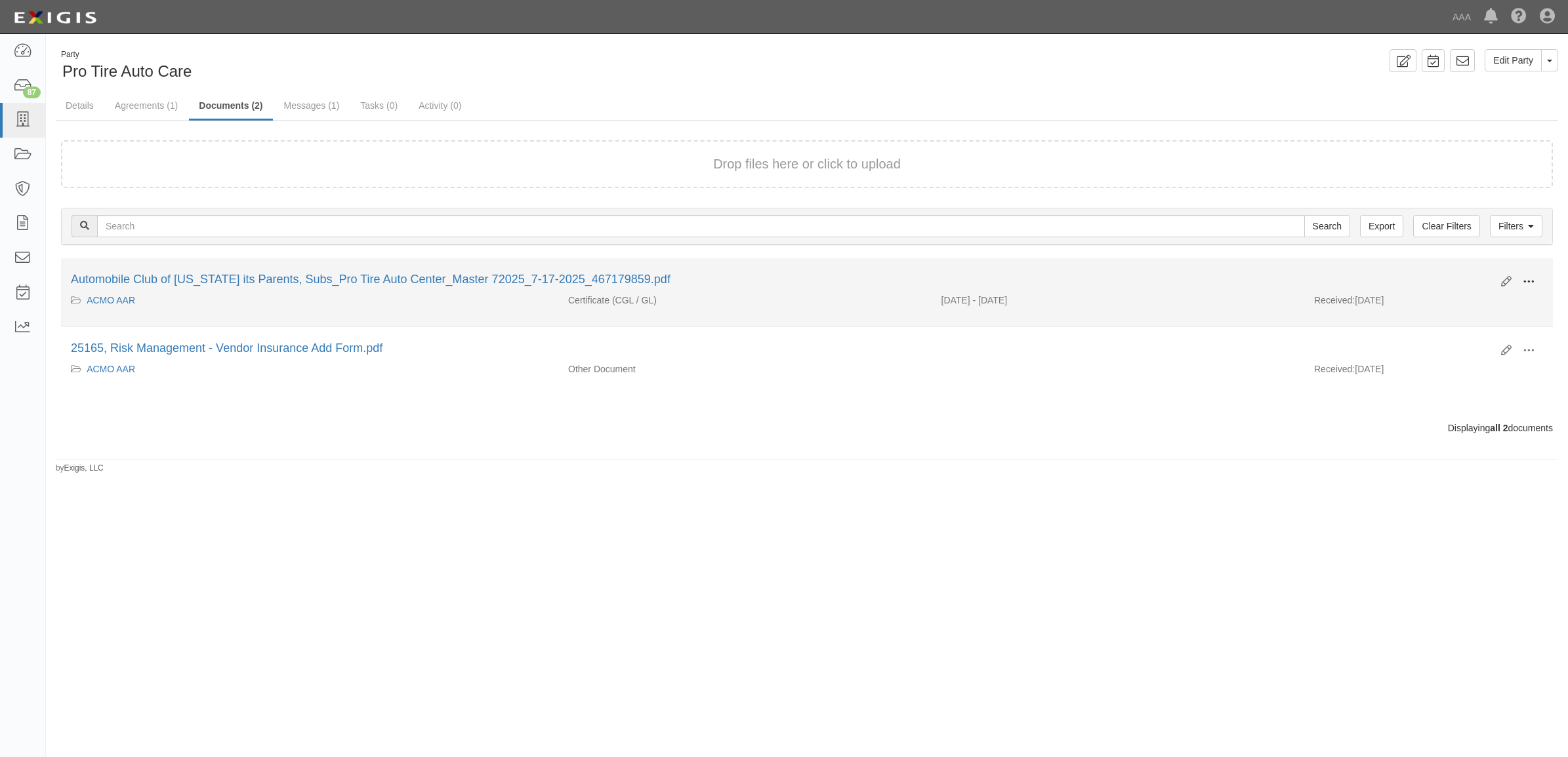
click at [1526, 284] on span at bounding box center [1528, 281] width 12 height 12
click at [1494, 296] on link "View" at bounding box center [1465, 301] width 104 height 24
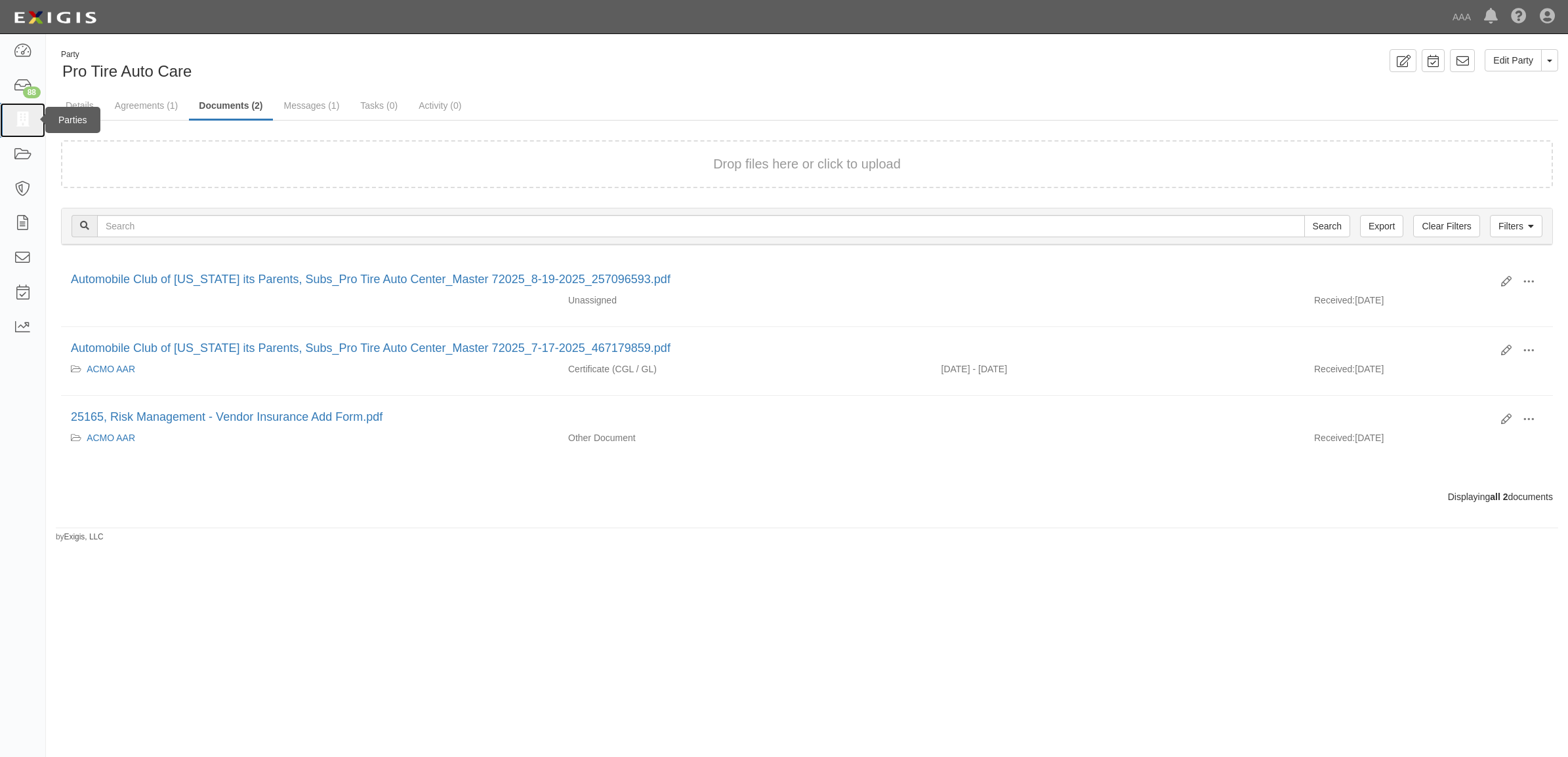
click at [10, 122] on link at bounding box center [23, 120] width 45 height 35
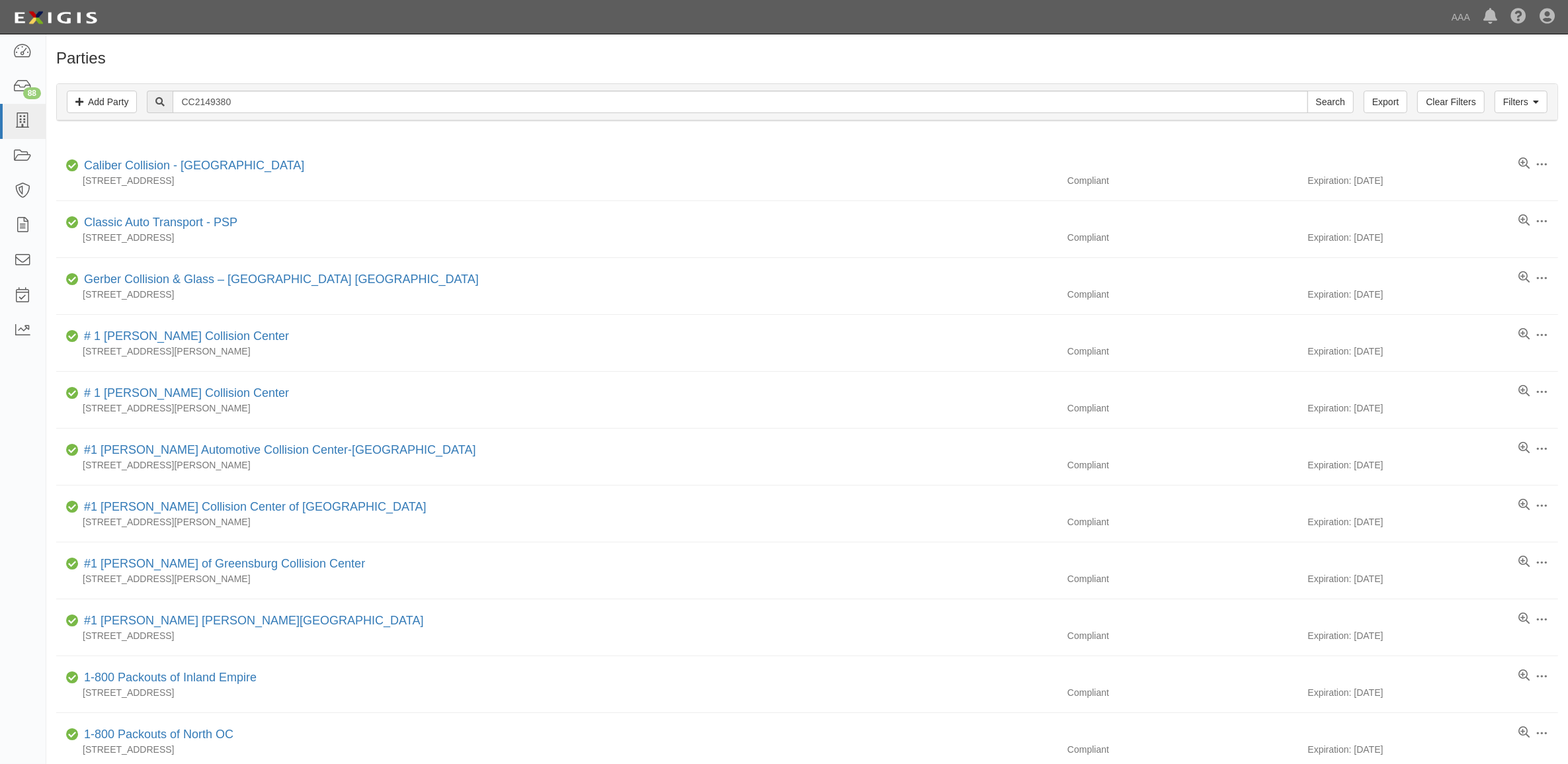
type input "CC2149380"
click at [1308, 91] on input "Search" at bounding box center [1330, 102] width 46 height 23
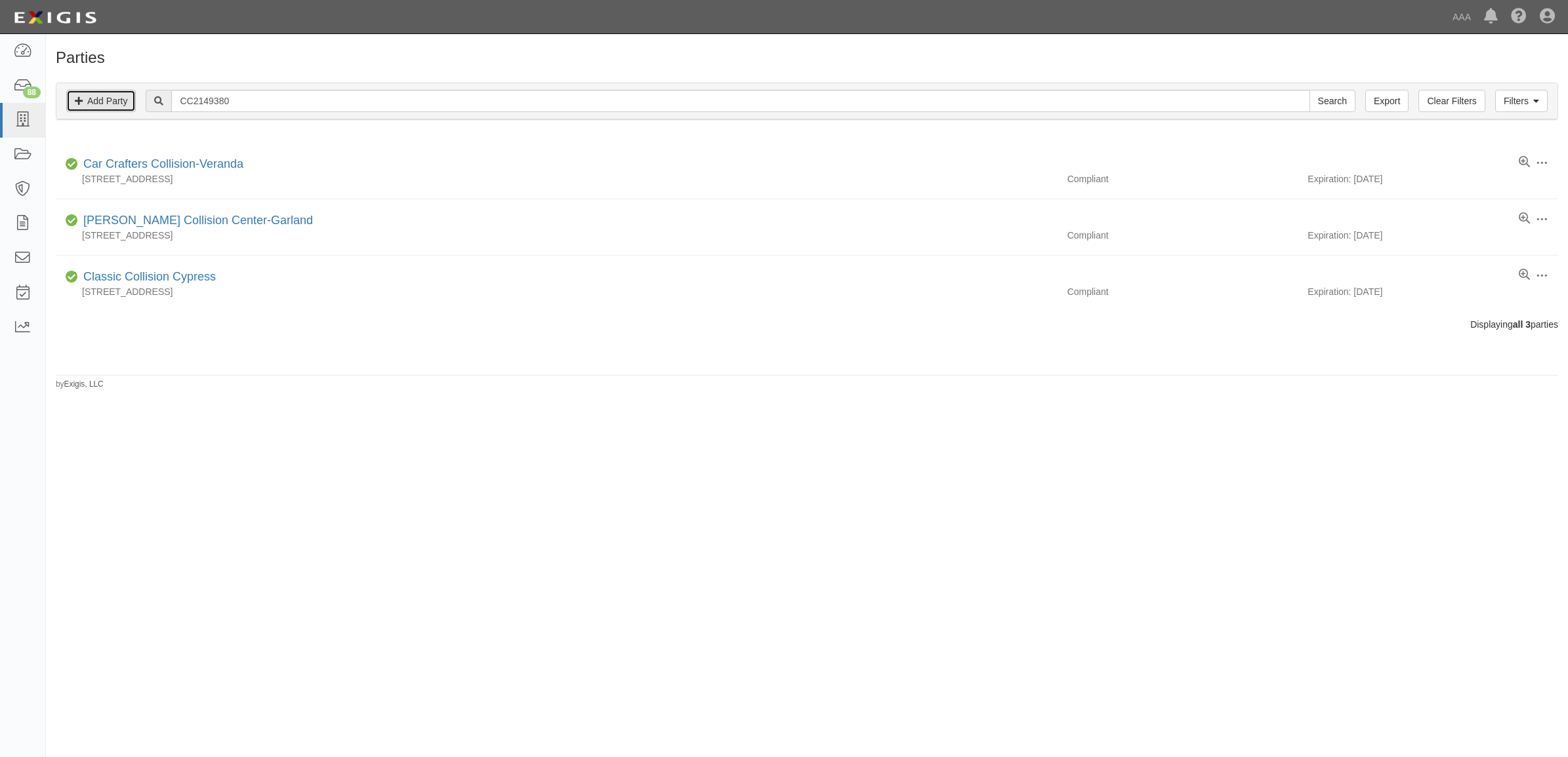
click at [124, 104] on link "Add Party" at bounding box center [101, 101] width 70 height 23
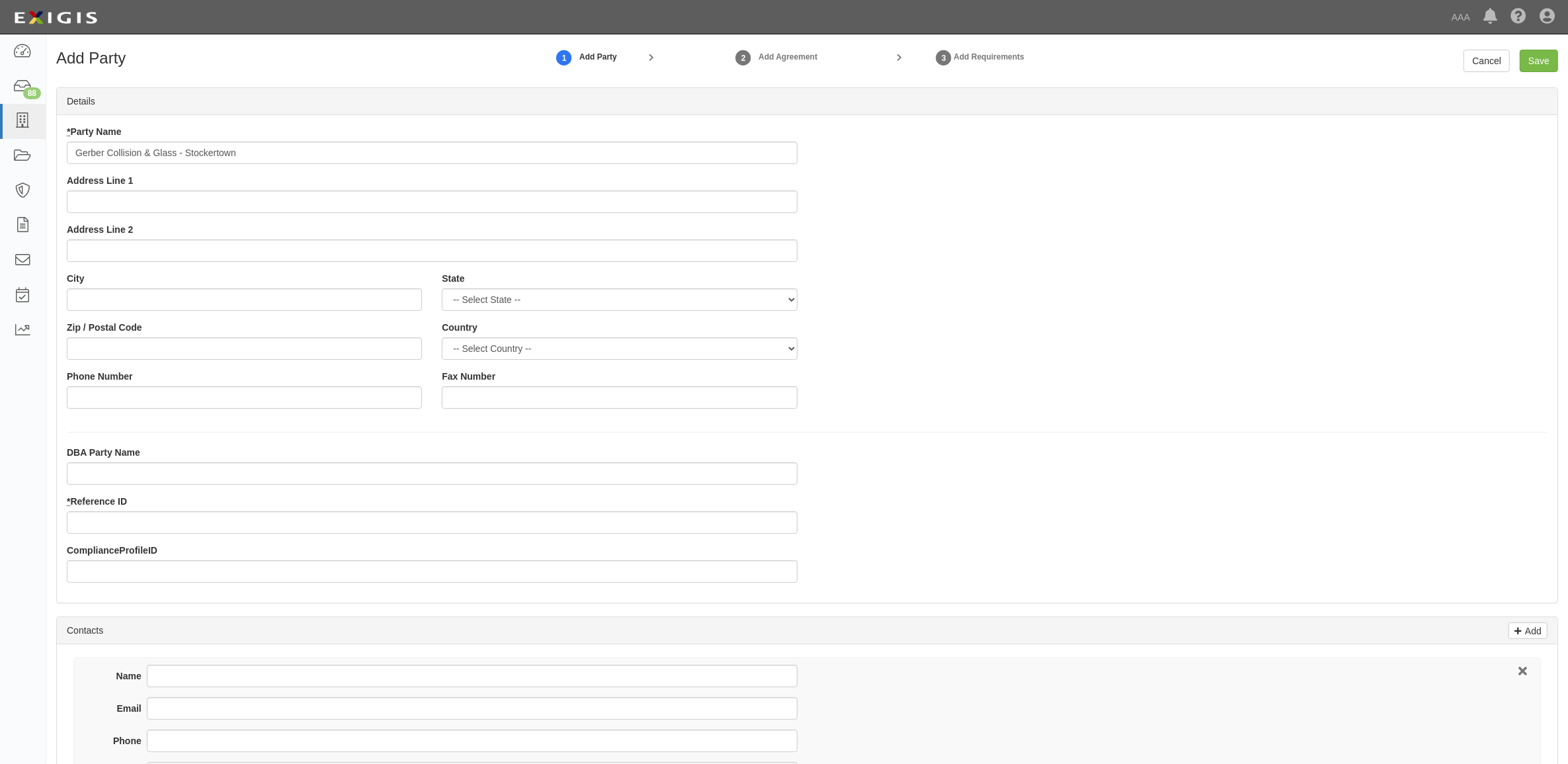
type input "Gerber Collision & Glass - Stockertown"
type input "104 Commerce Way"
type input "Stockertown"
select select "PA"
type input "18083"
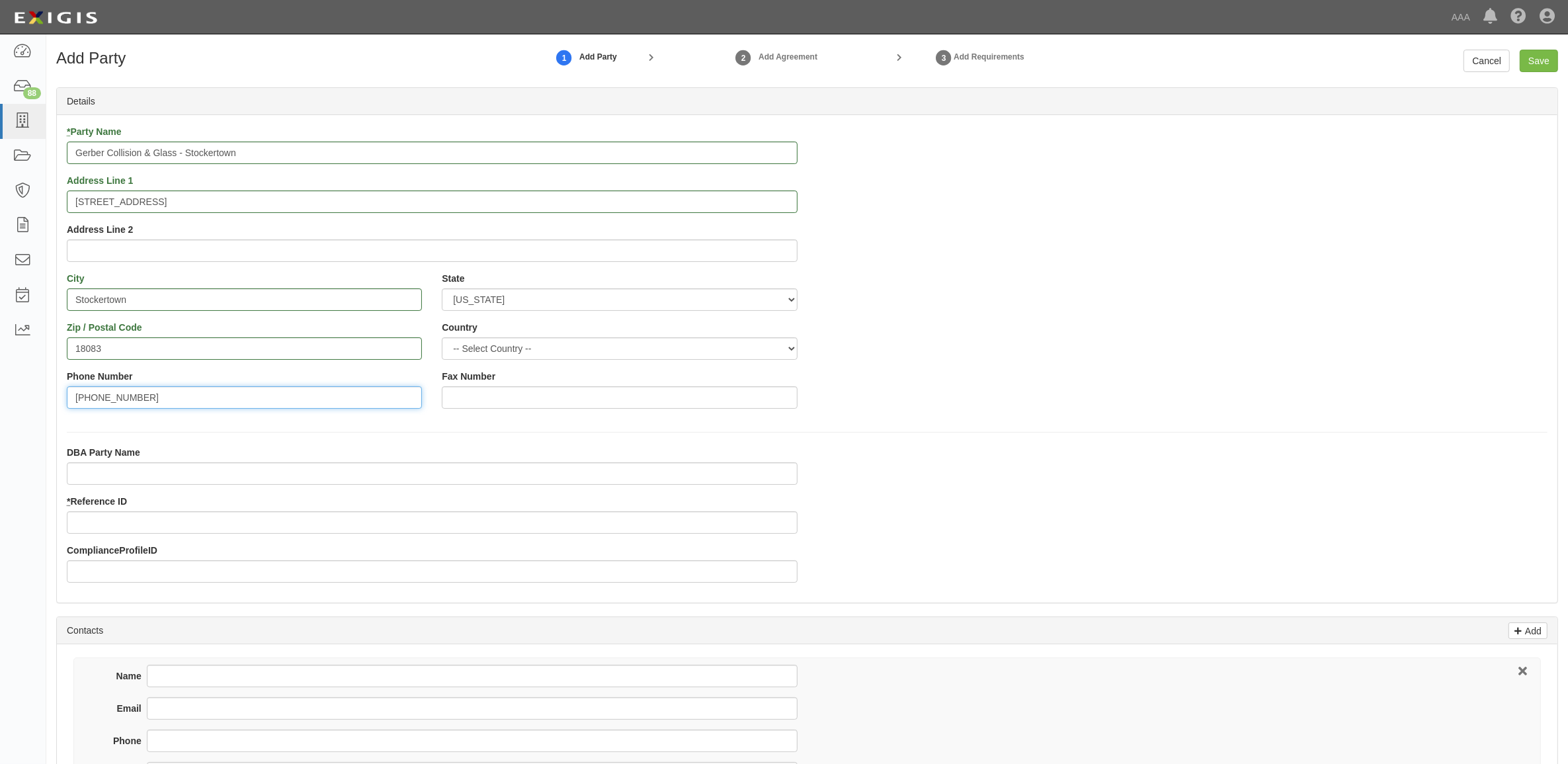
type input "610-759-0887"
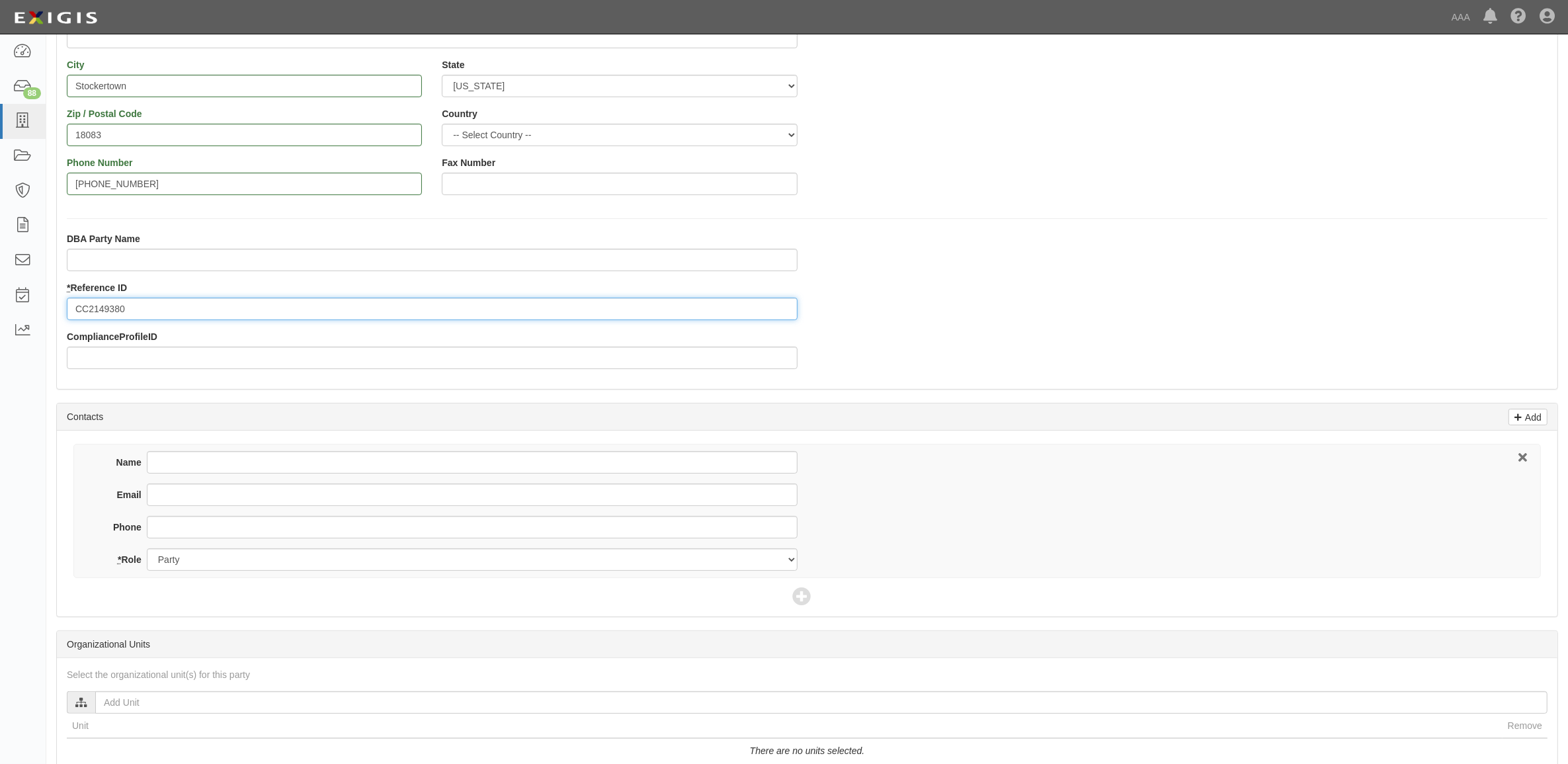
scroll to position [248, 0]
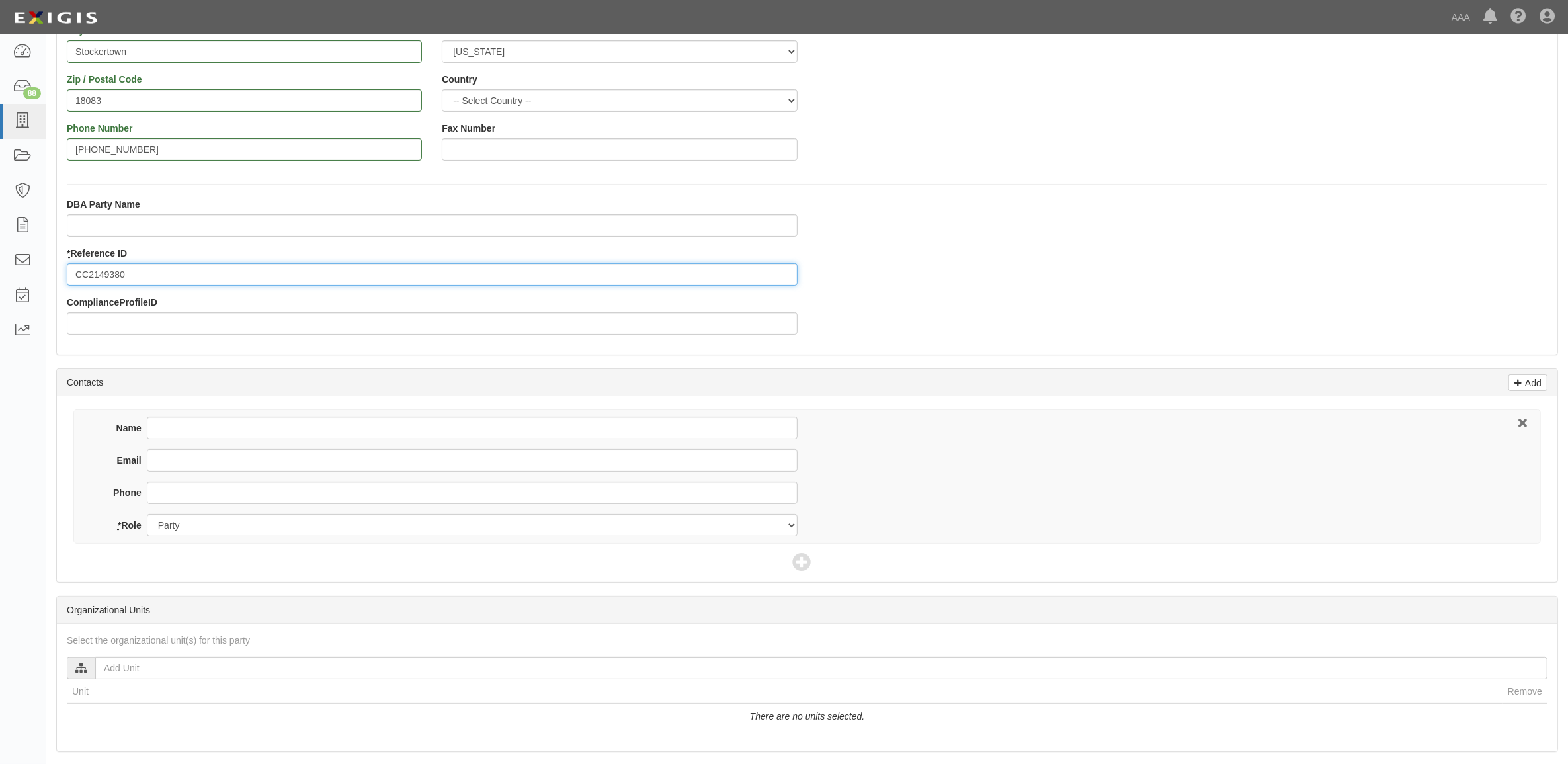
type input "CC2149380"
click at [285, 432] on input "Name" at bounding box center [472, 428] width 651 height 23
type input "Mike Kellman"
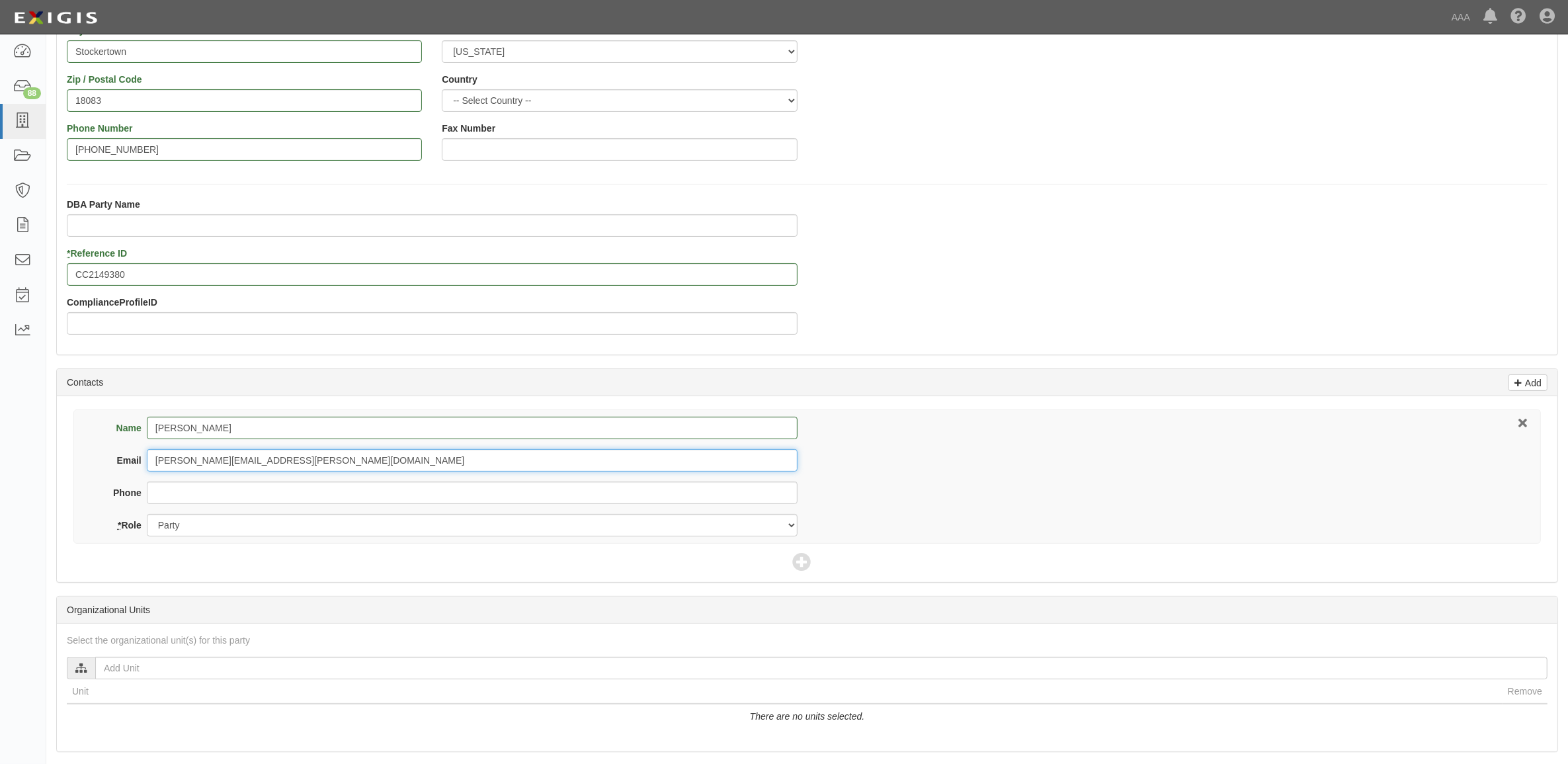
type input "mike.kellman@gerbercollision.com"
type input "610-759-0887"
click at [795, 570] on icon at bounding box center [802, 563] width 19 height 19
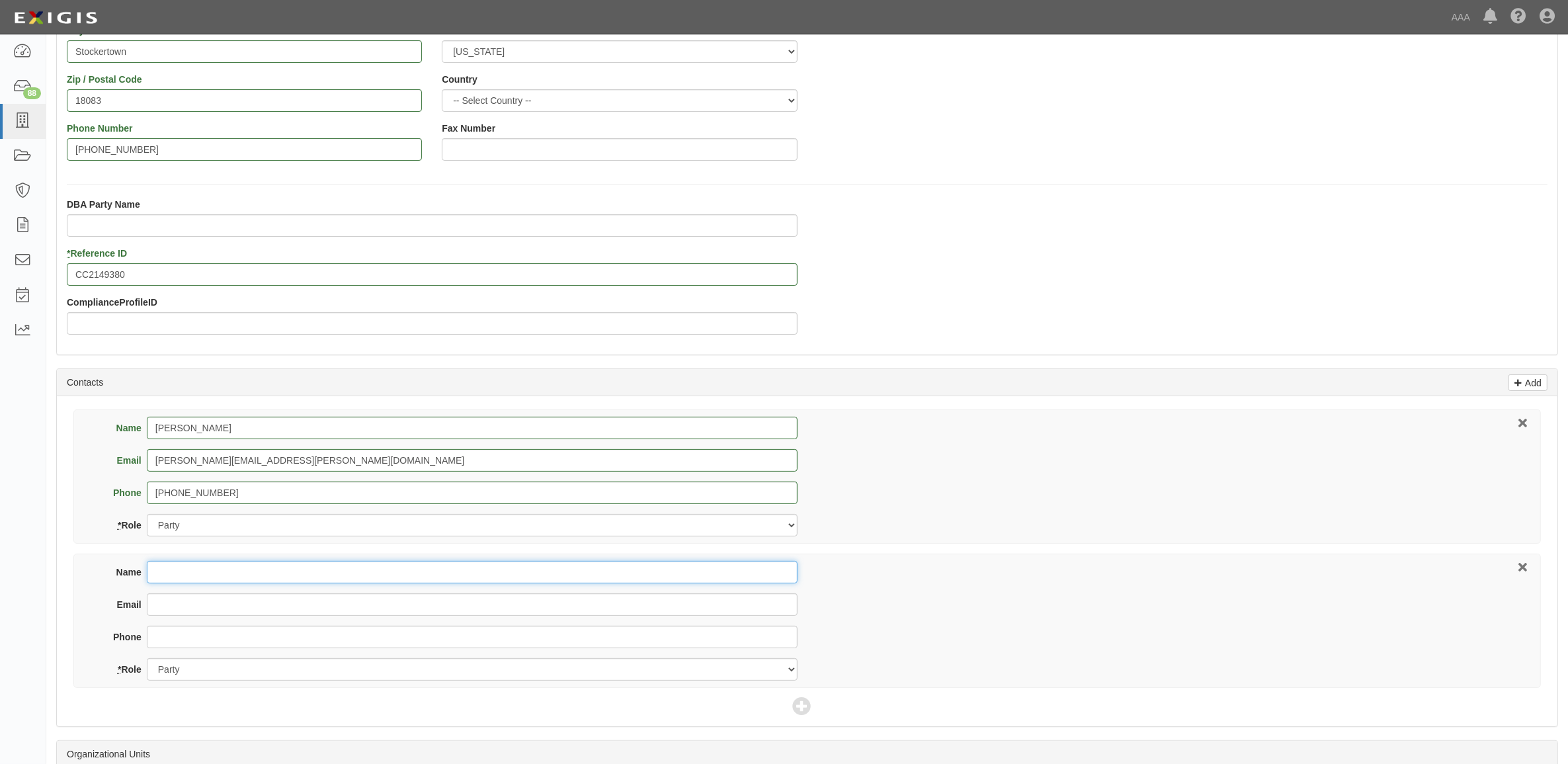
click at [290, 570] on input "Name" at bounding box center [472, 572] width 651 height 23
type input "Blake Bickley"
type input "b"
type input "blake_bickley@ajg.com"
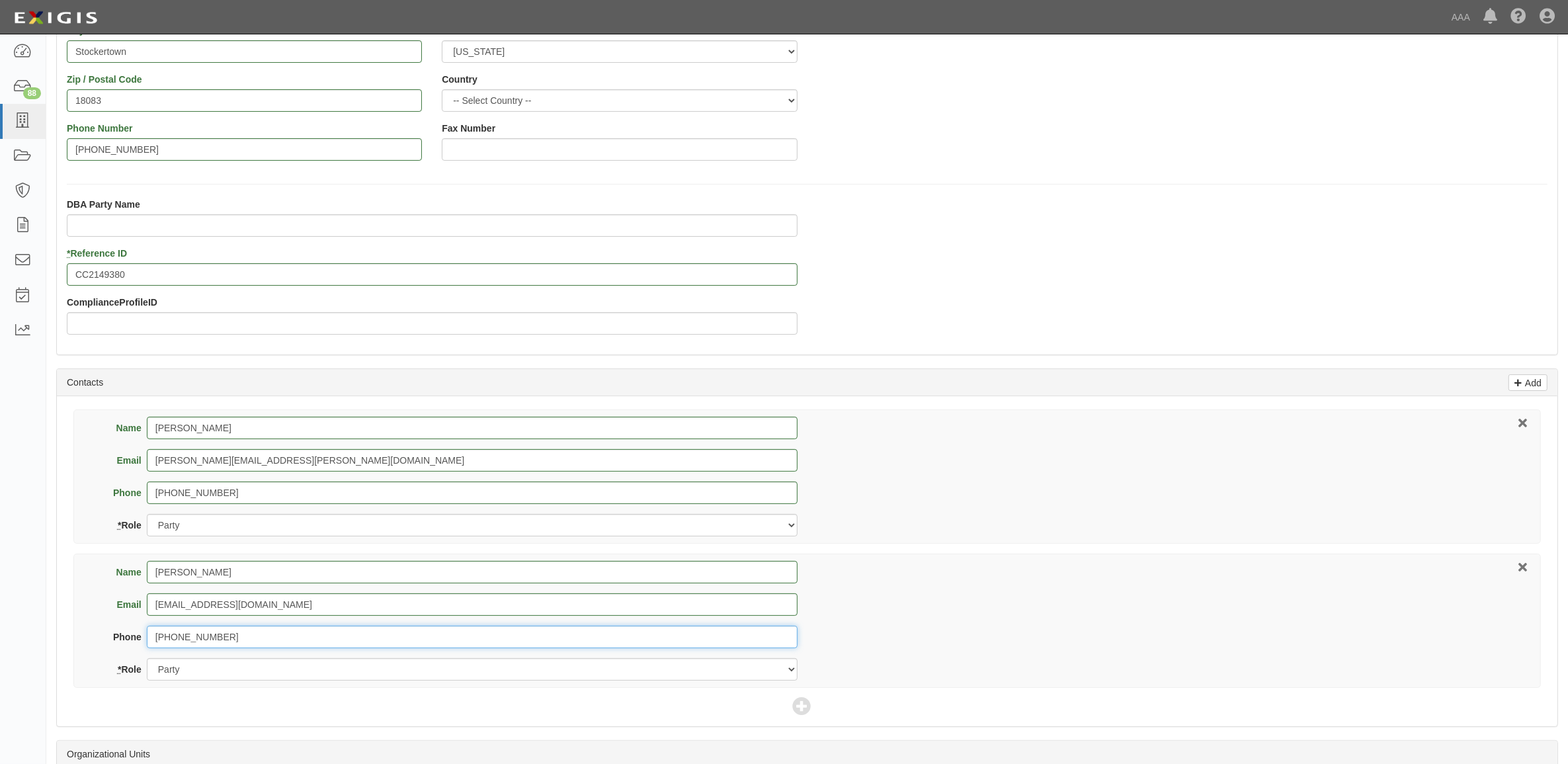
type input "630-773-3800"
drag, startPoint x: 368, startPoint y: 675, endPoint x: 364, endPoint y: 681, distance: 7.2
click at [368, 675] on select "Party Broker Other" at bounding box center [472, 670] width 651 height 23
select select "Broker"
click at [147, 660] on select "Party Broker Other" at bounding box center [472, 670] width 651 height 23
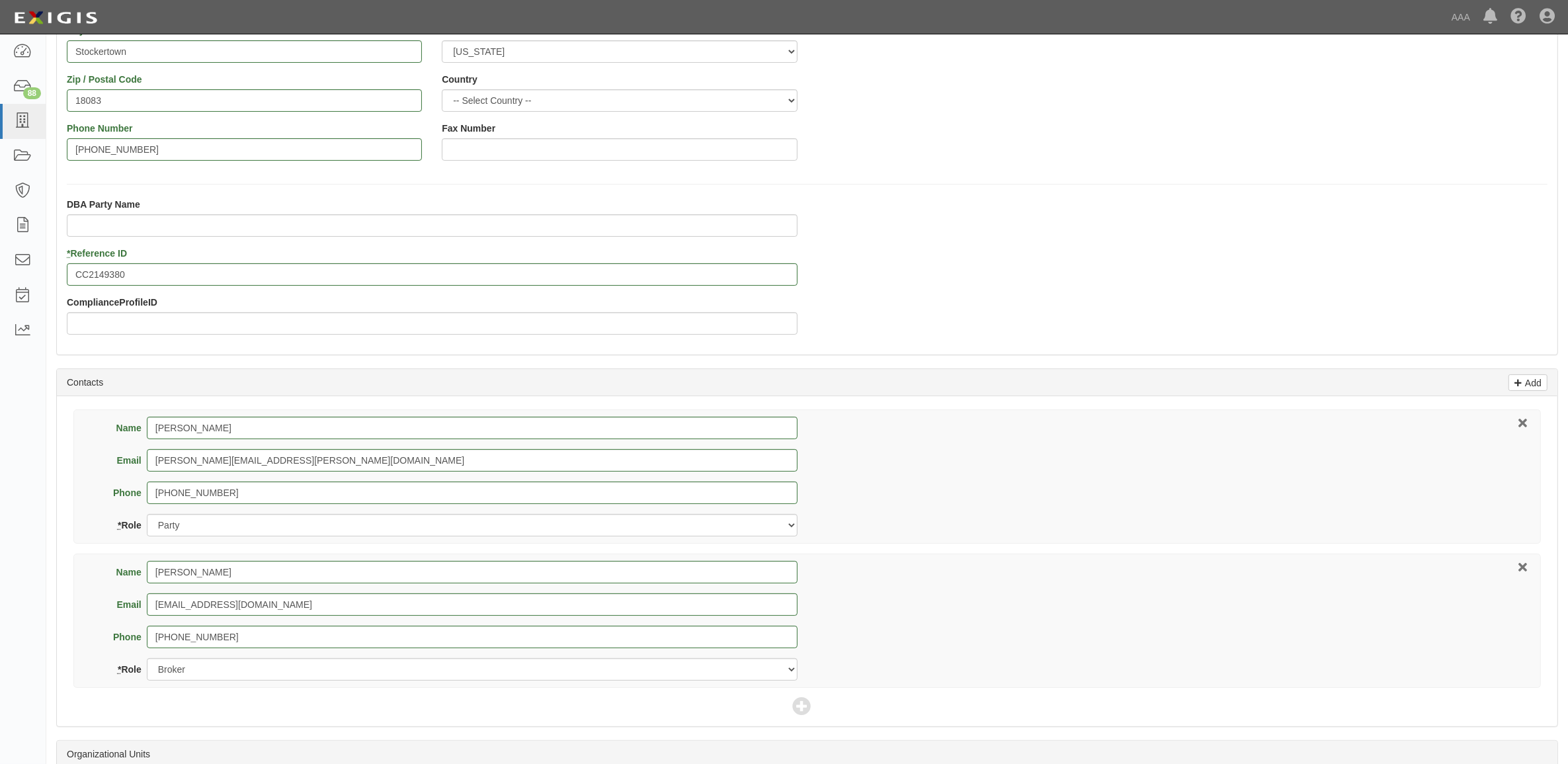
click at [957, 579] on div "Name Blake Bickley Email blake_bickley@ajg.com Phone 630-773-3800 * Role Party …" at bounding box center [807, 621] width 1467 height 134
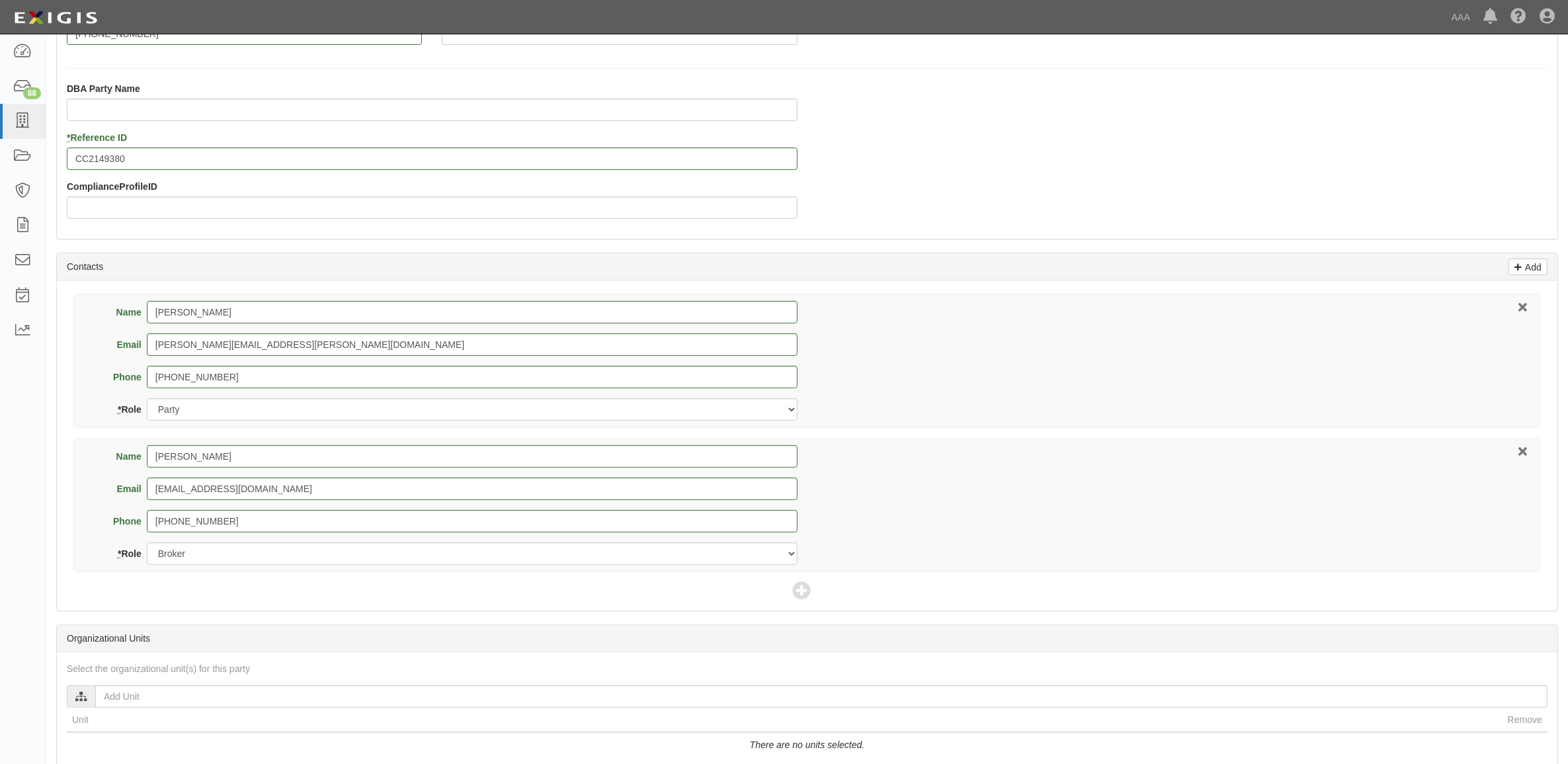
scroll to position [545, 0]
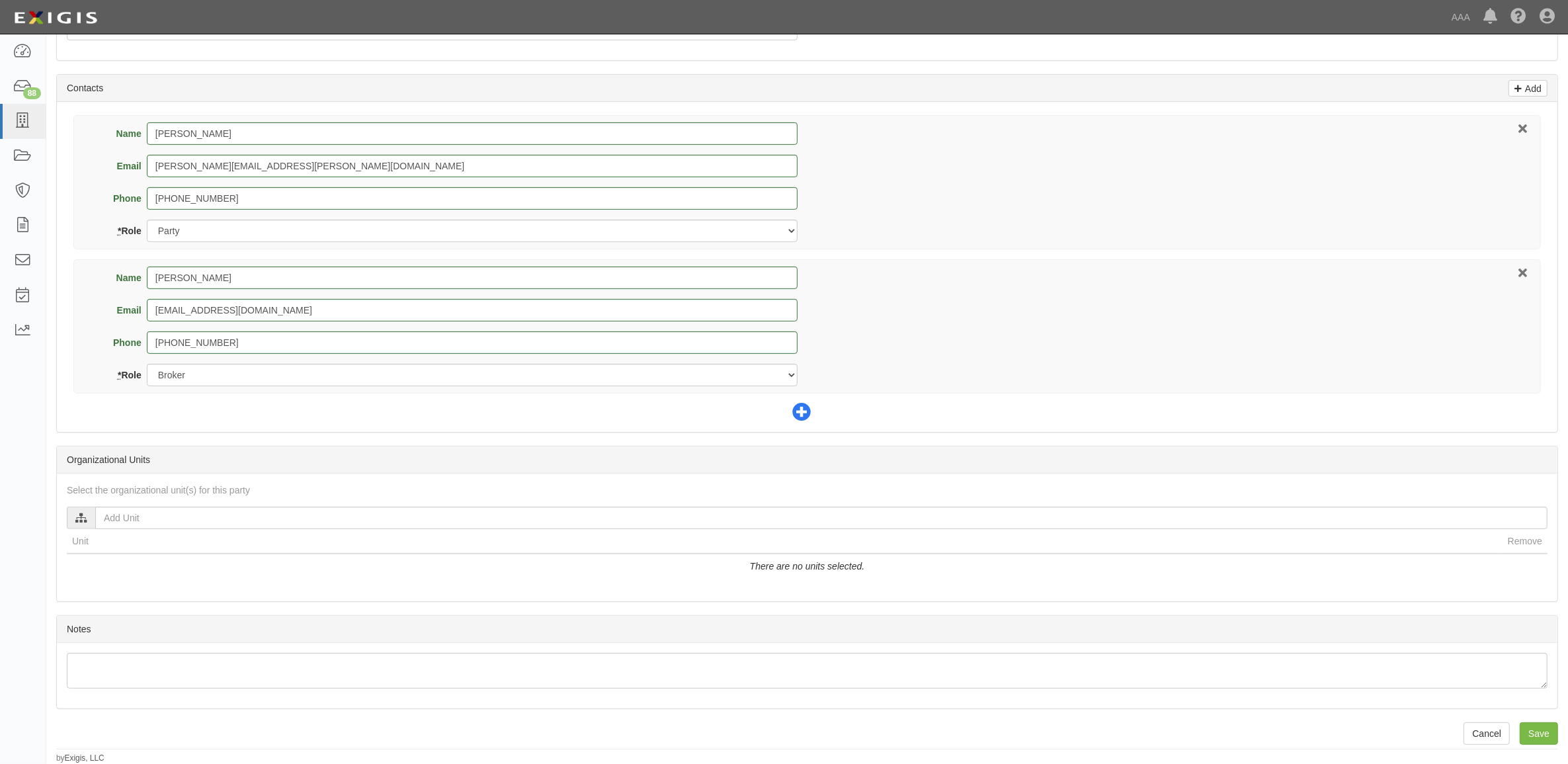
click at [805, 415] on icon at bounding box center [802, 413] width 19 height 19
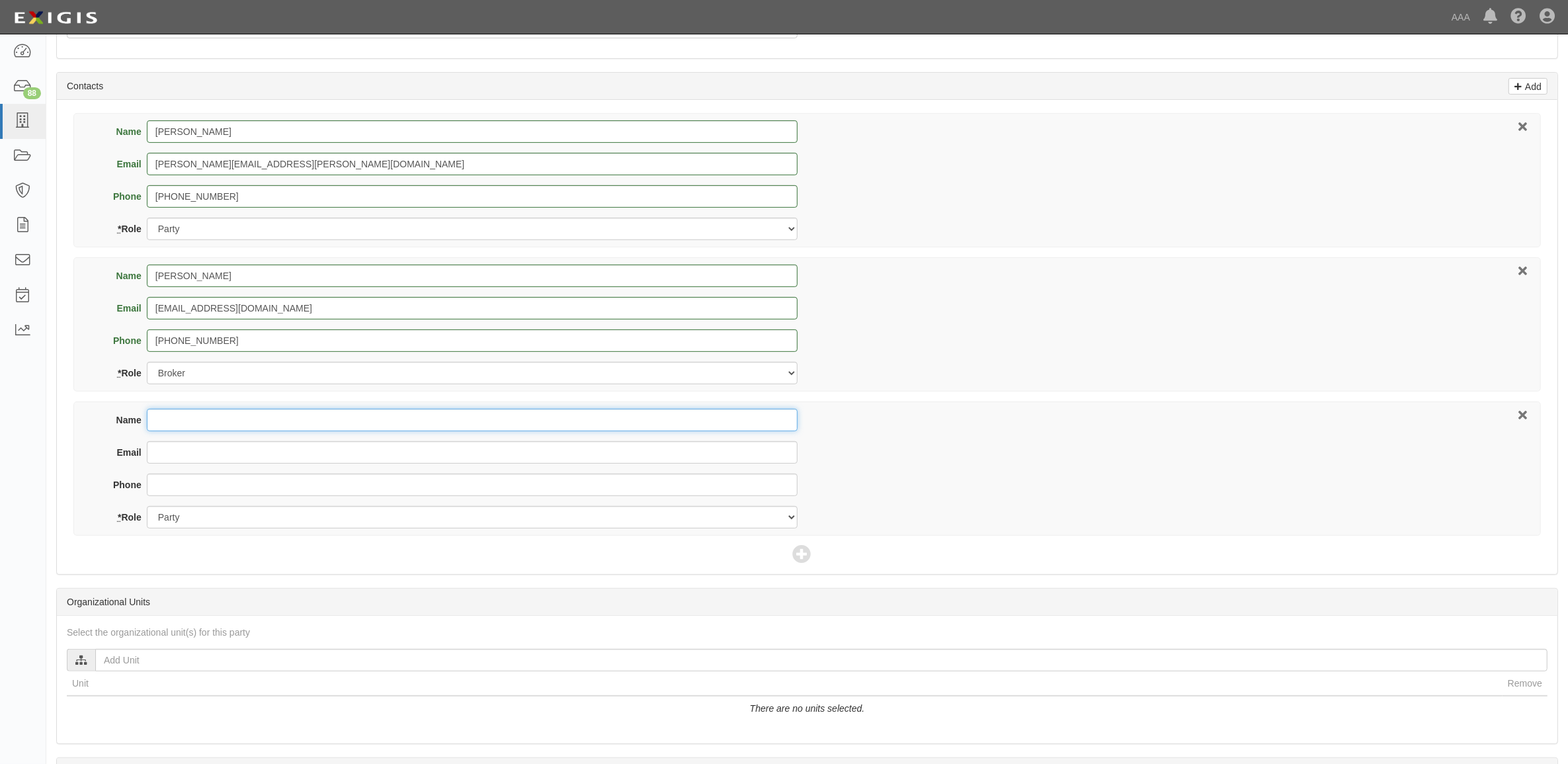
click at [255, 424] on input "Name" at bounding box center [472, 420] width 651 height 23
type input "Chris Howard"
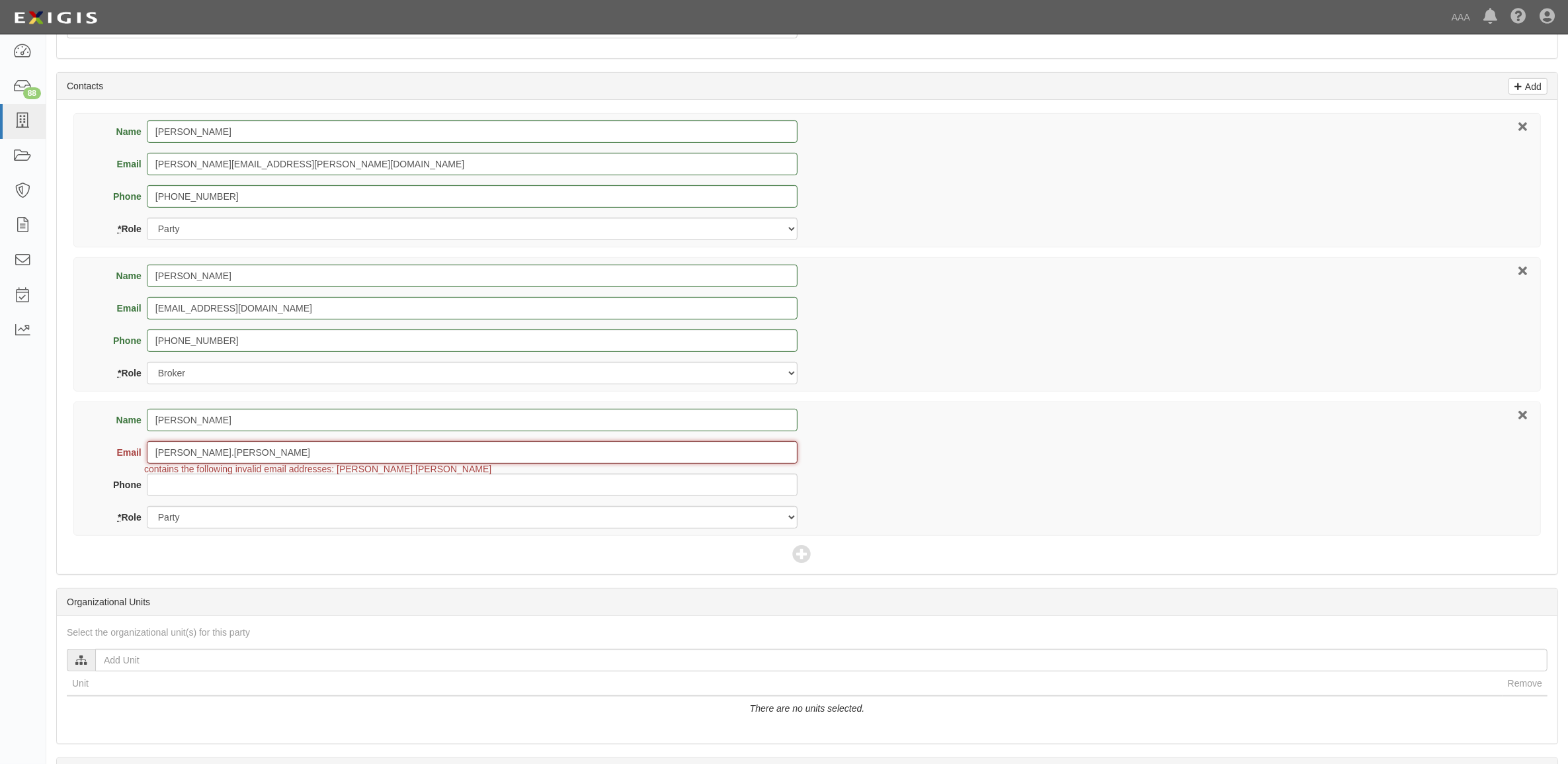
click at [291, 453] on input "howard.chris" at bounding box center [472, 453] width 651 height 23
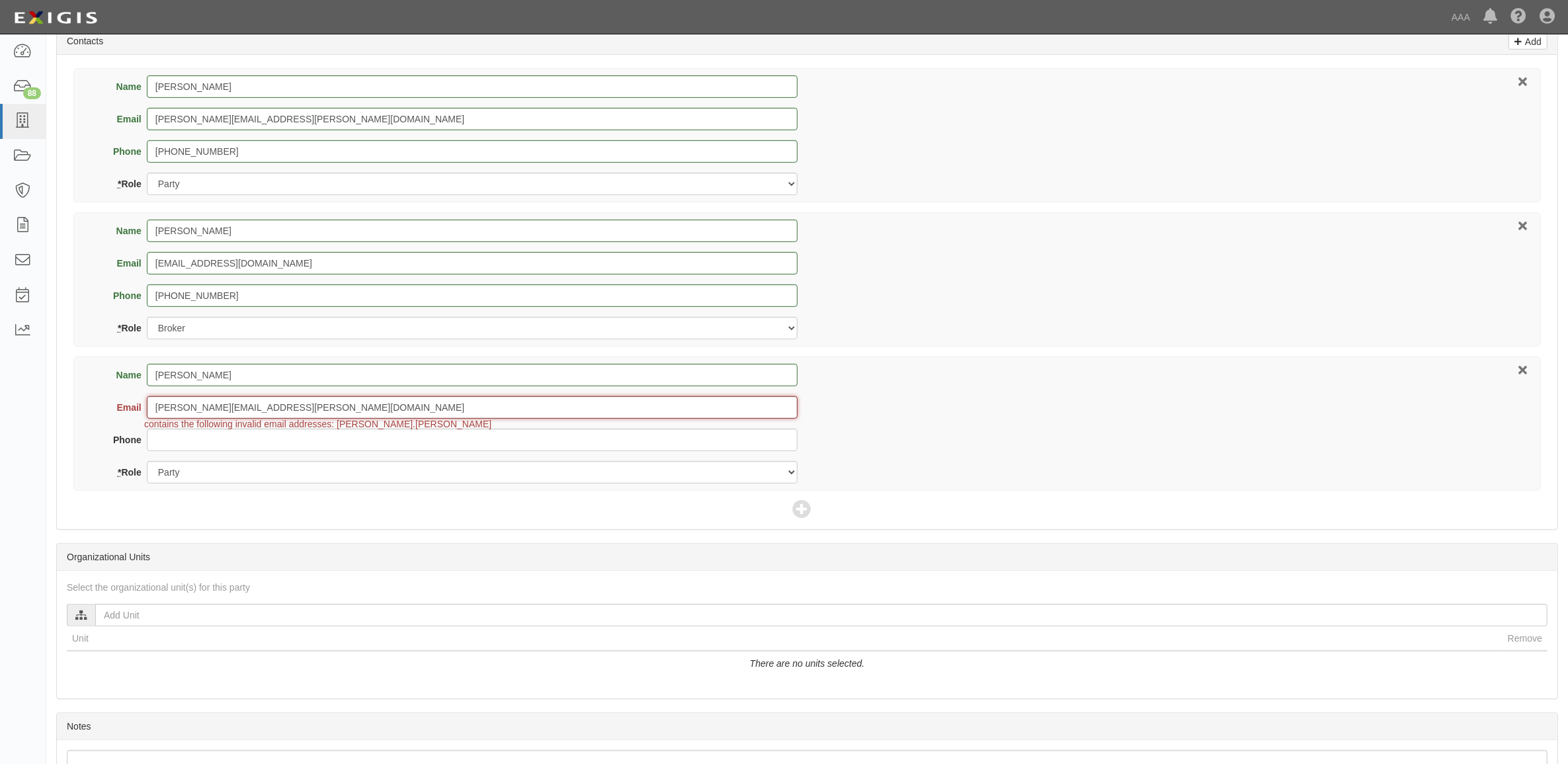
scroll to position [628, 0]
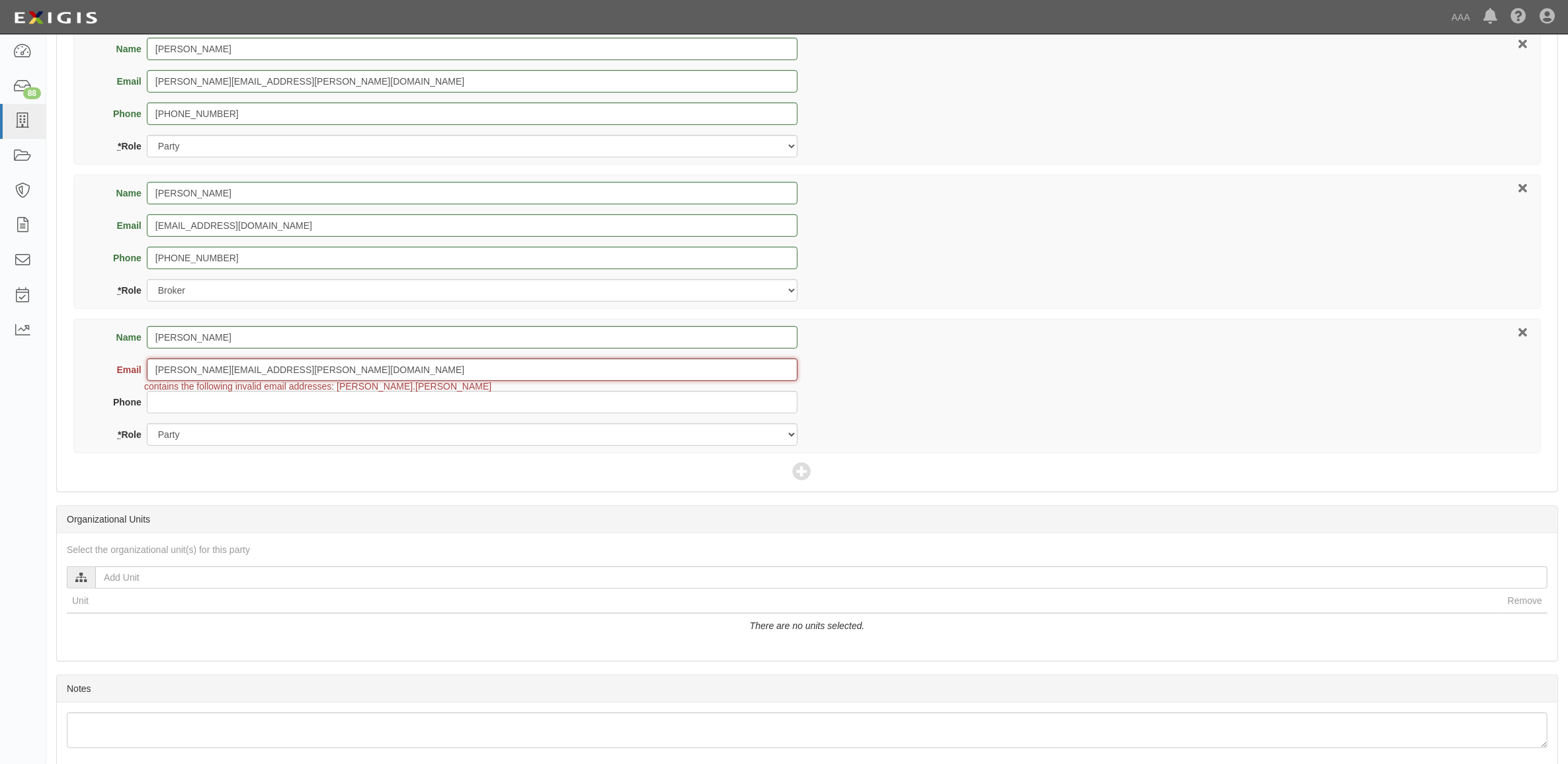
type input "howard.chris@ace.aaa.com"
click at [400, 441] on select "Party Broker Other" at bounding box center [472, 435] width 651 height 23
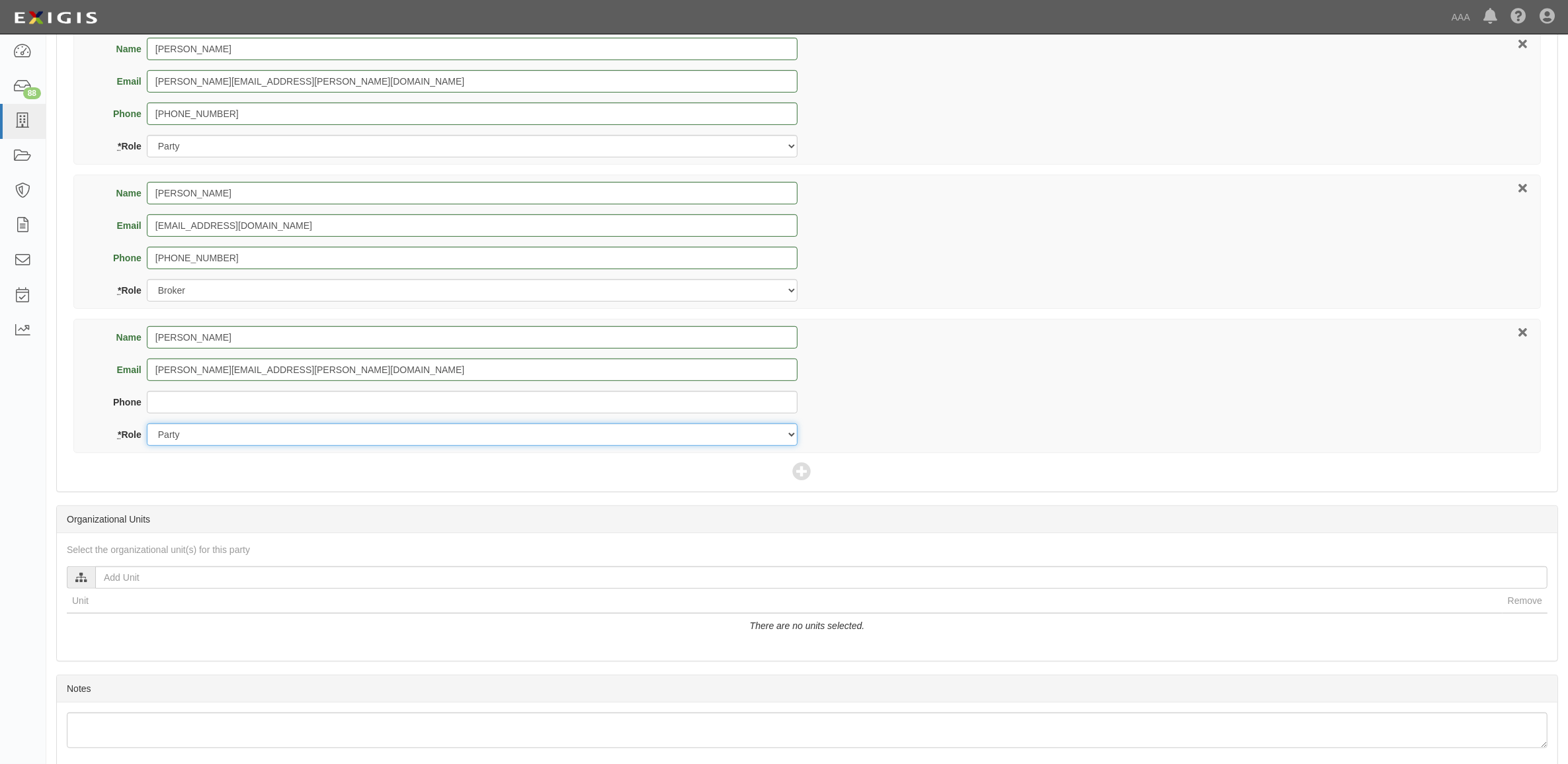
select select "Other"
click at [147, 425] on select "Party Broker Other" at bounding box center [472, 435] width 651 height 23
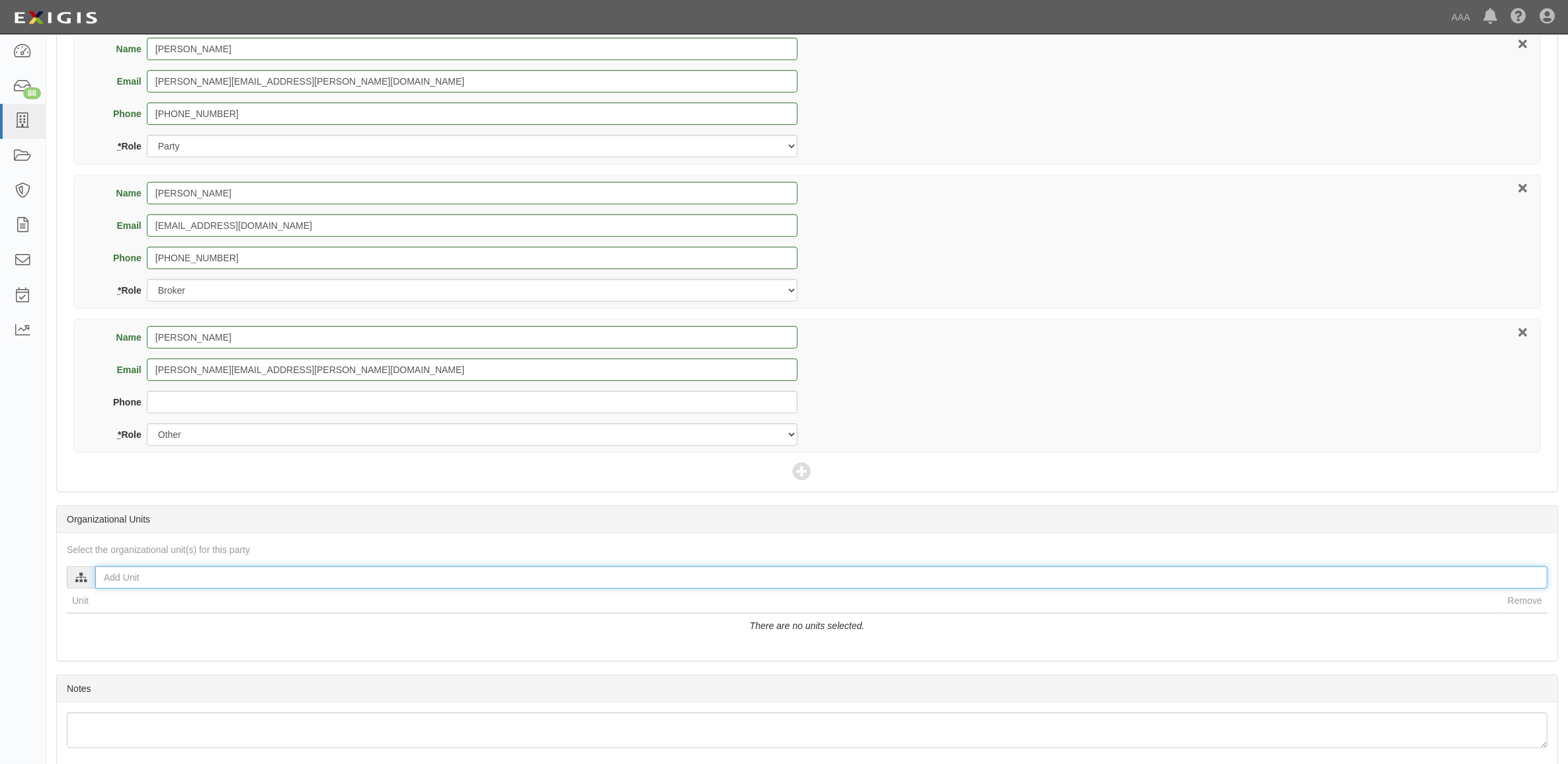
click at [341, 582] on input "text" at bounding box center [821, 577] width 1452 height 23
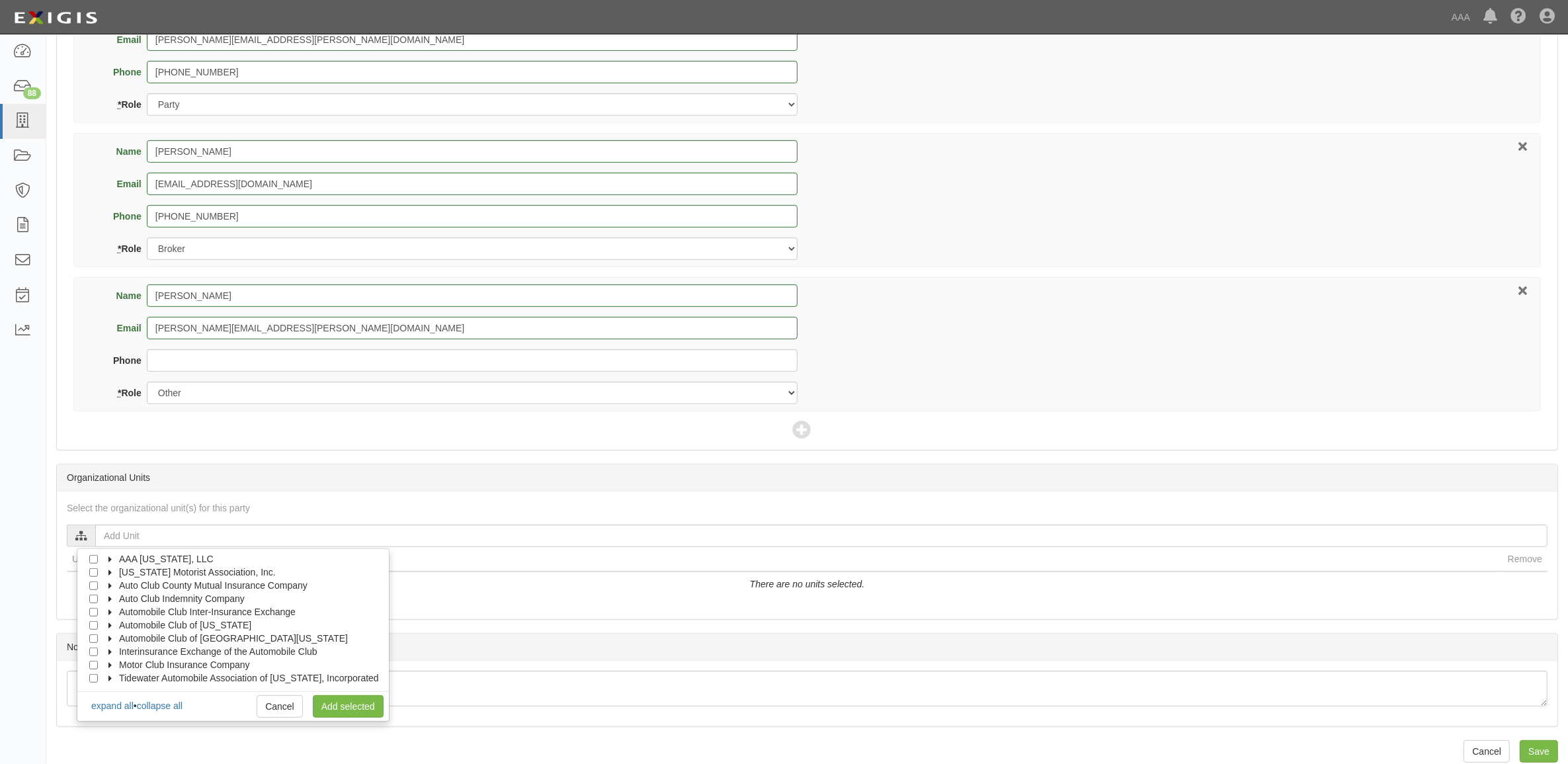
scroll to position [690, 0]
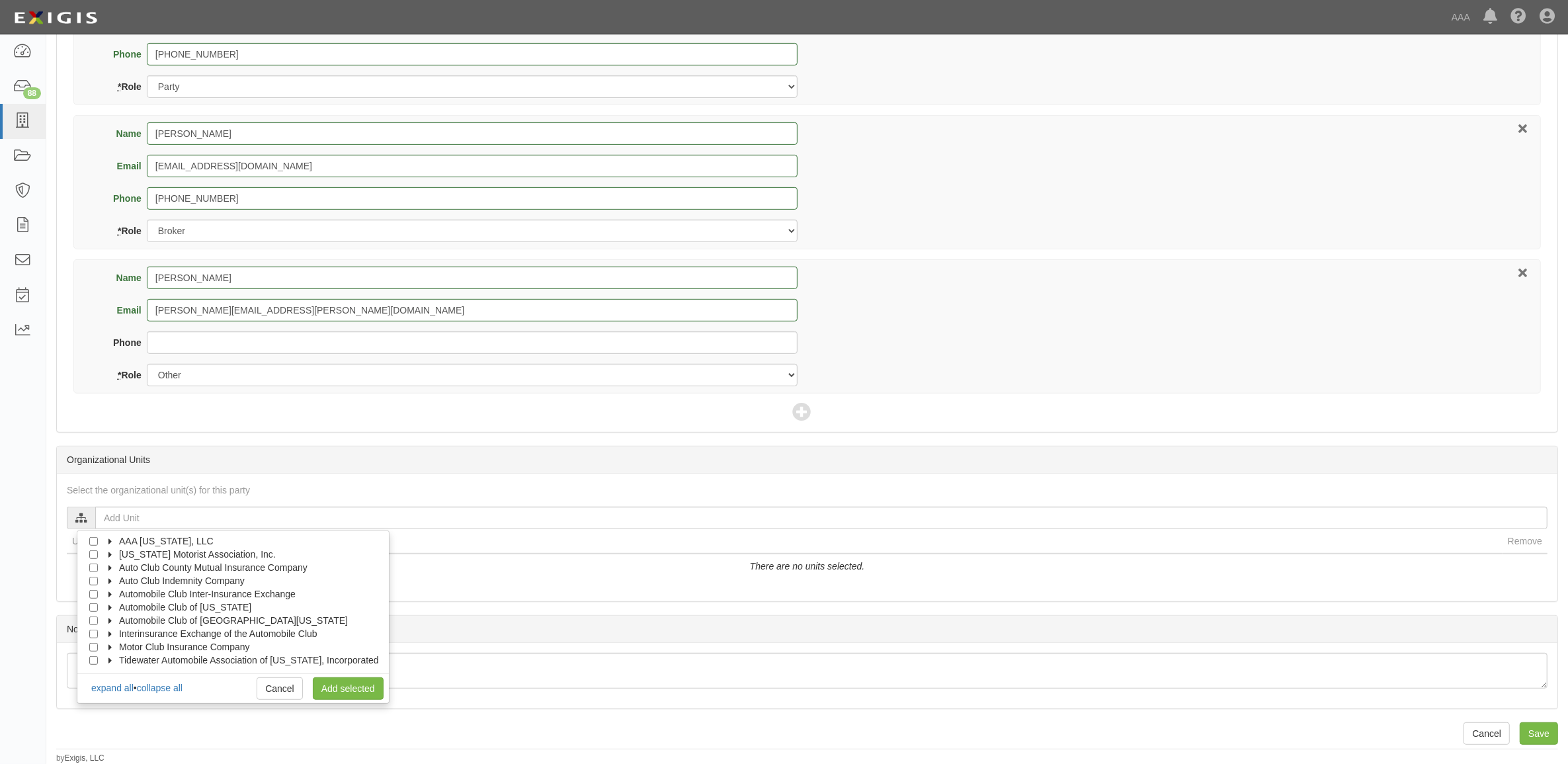
click at [127, 619] on span "Automobile Club of [GEOGRAPHIC_DATA][US_STATE]" at bounding box center [233, 620] width 229 height 10
click at [127, 620] on span "Automobile Club of [GEOGRAPHIC_DATA][US_STATE]" at bounding box center [233, 620] width 229 height 10
click at [127, 632] on span "Interinsurance Exchange of the Automobile Club" at bounding box center [218, 633] width 198 height 10
click at [127, 646] on icon at bounding box center [123, 648] width 9 height 6
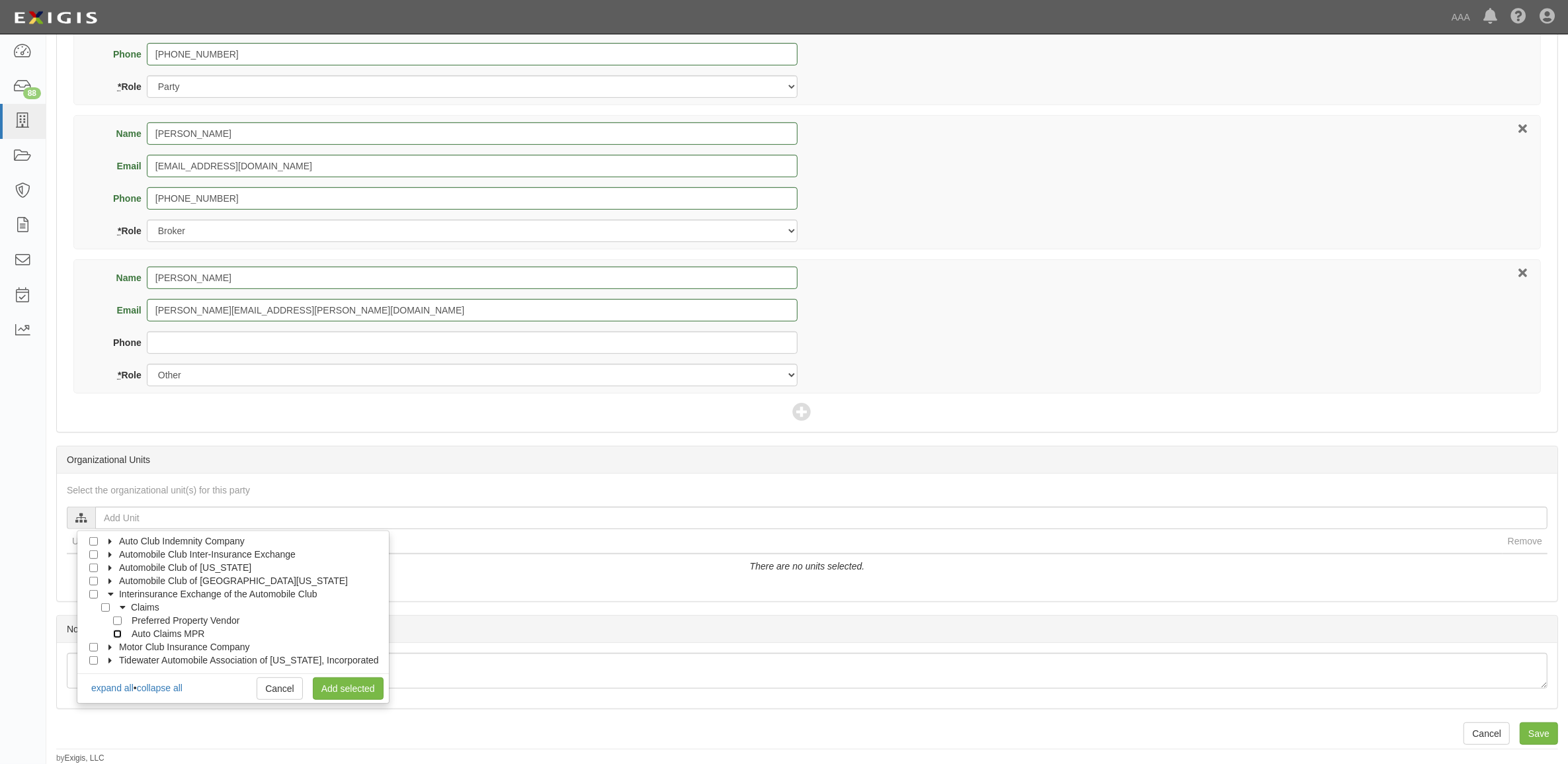
click at [120, 635] on input "Auto Claims MPR" at bounding box center [117, 634] width 8 height 8
checkbox input "true"
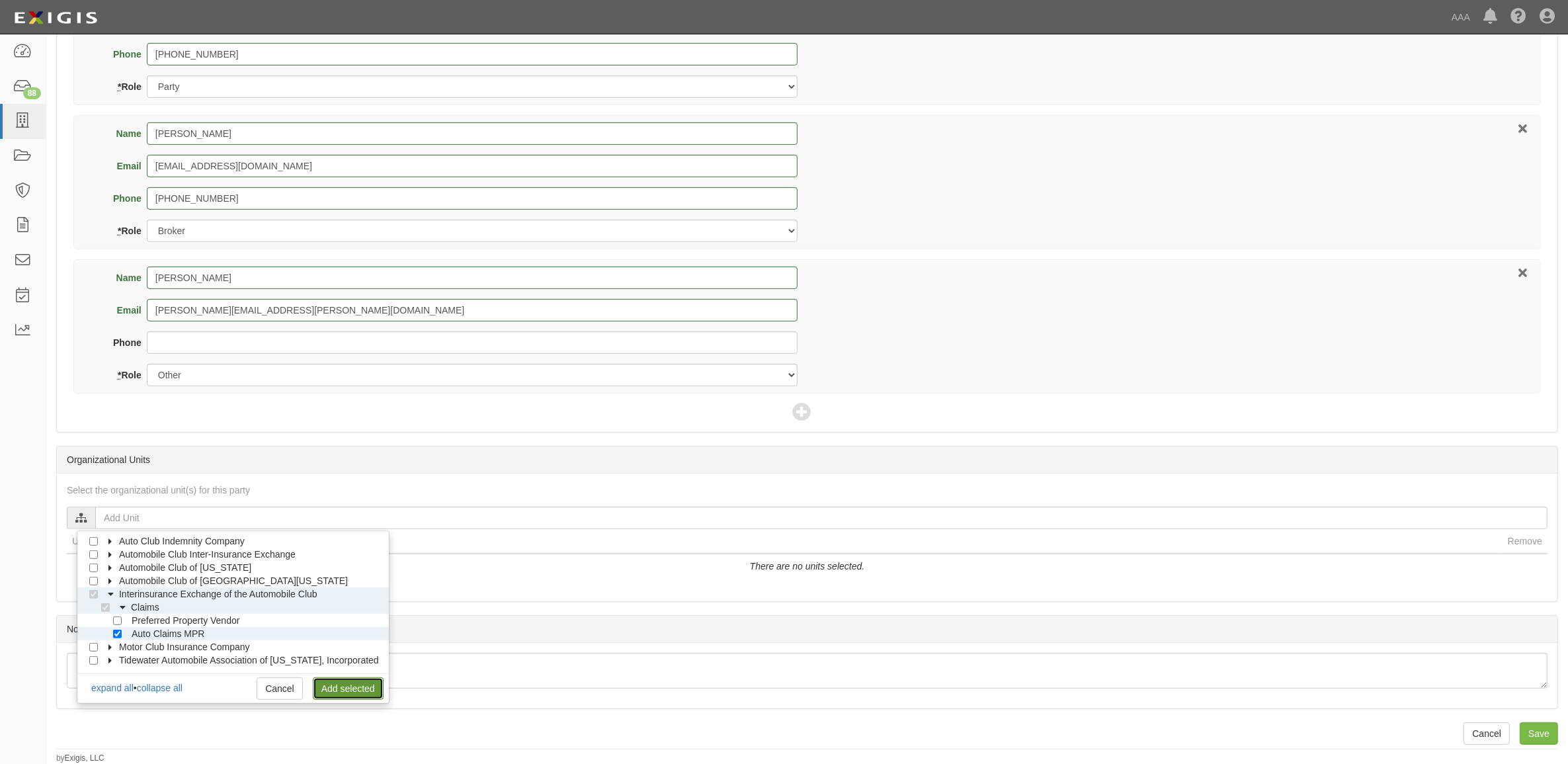
click at [324, 683] on link "Add selected" at bounding box center [348, 689] width 71 height 23
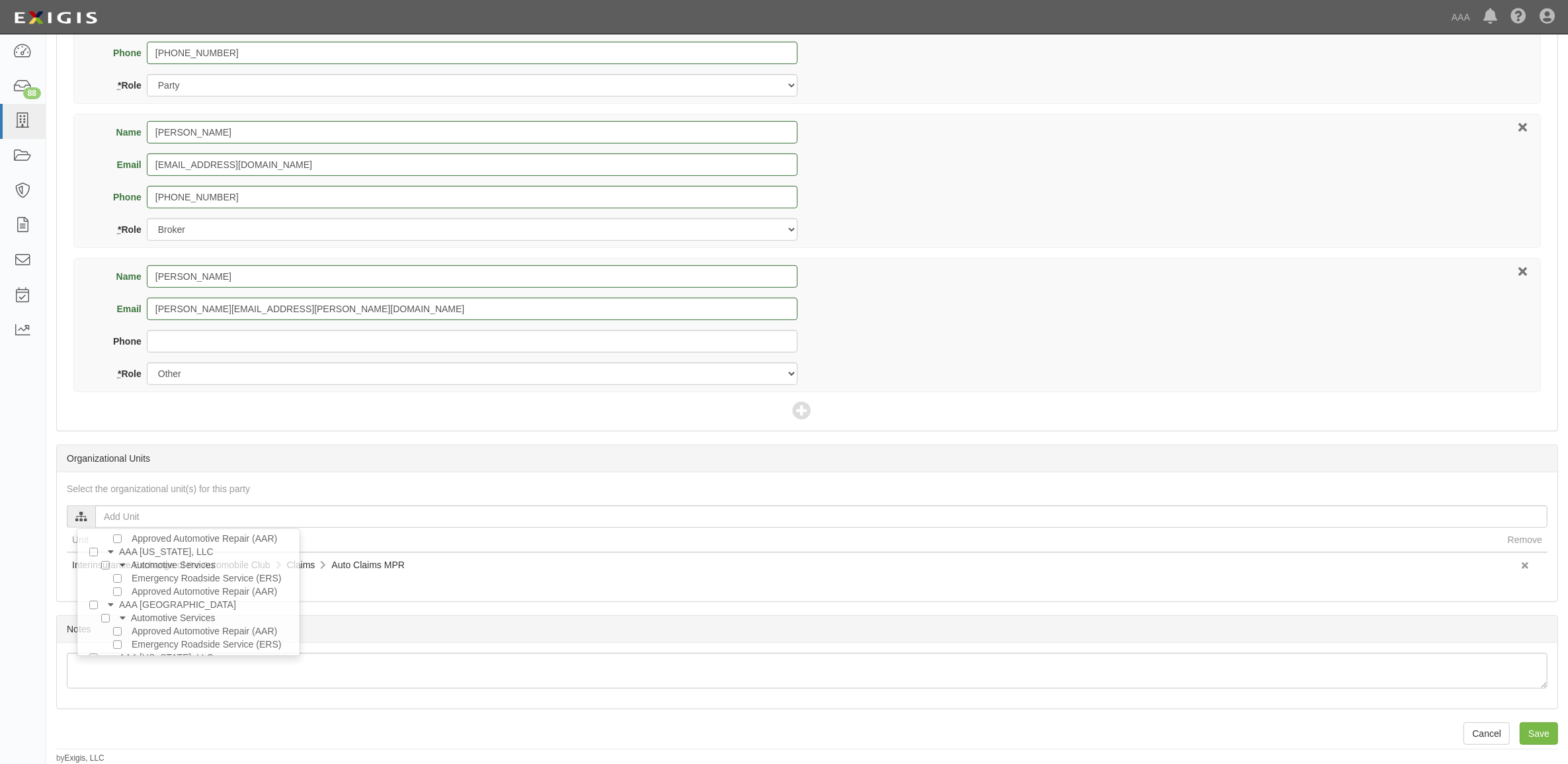
scroll to position [0, 0]
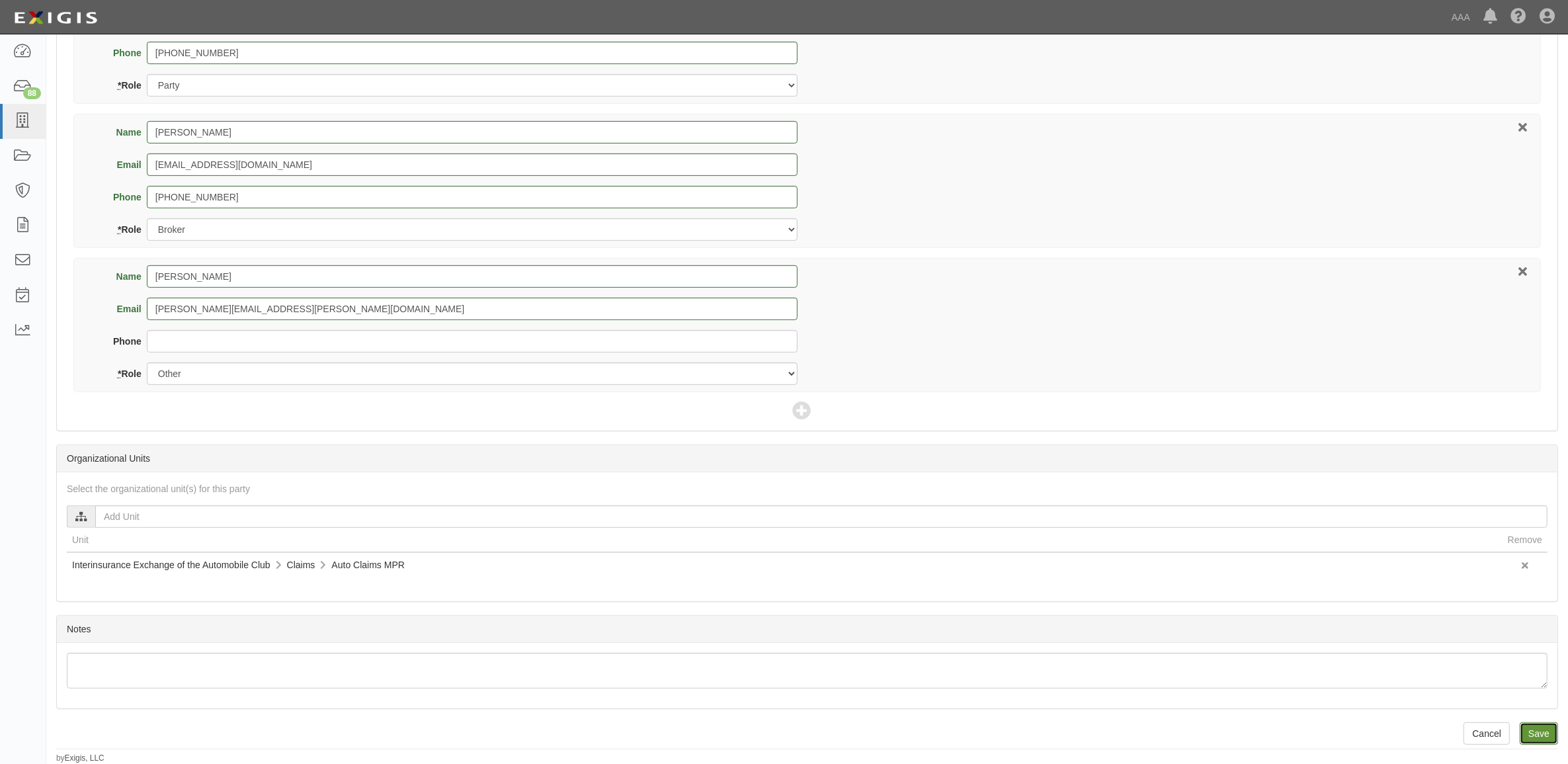
click at [1541, 733] on input "Save" at bounding box center [1539, 734] width 39 height 23
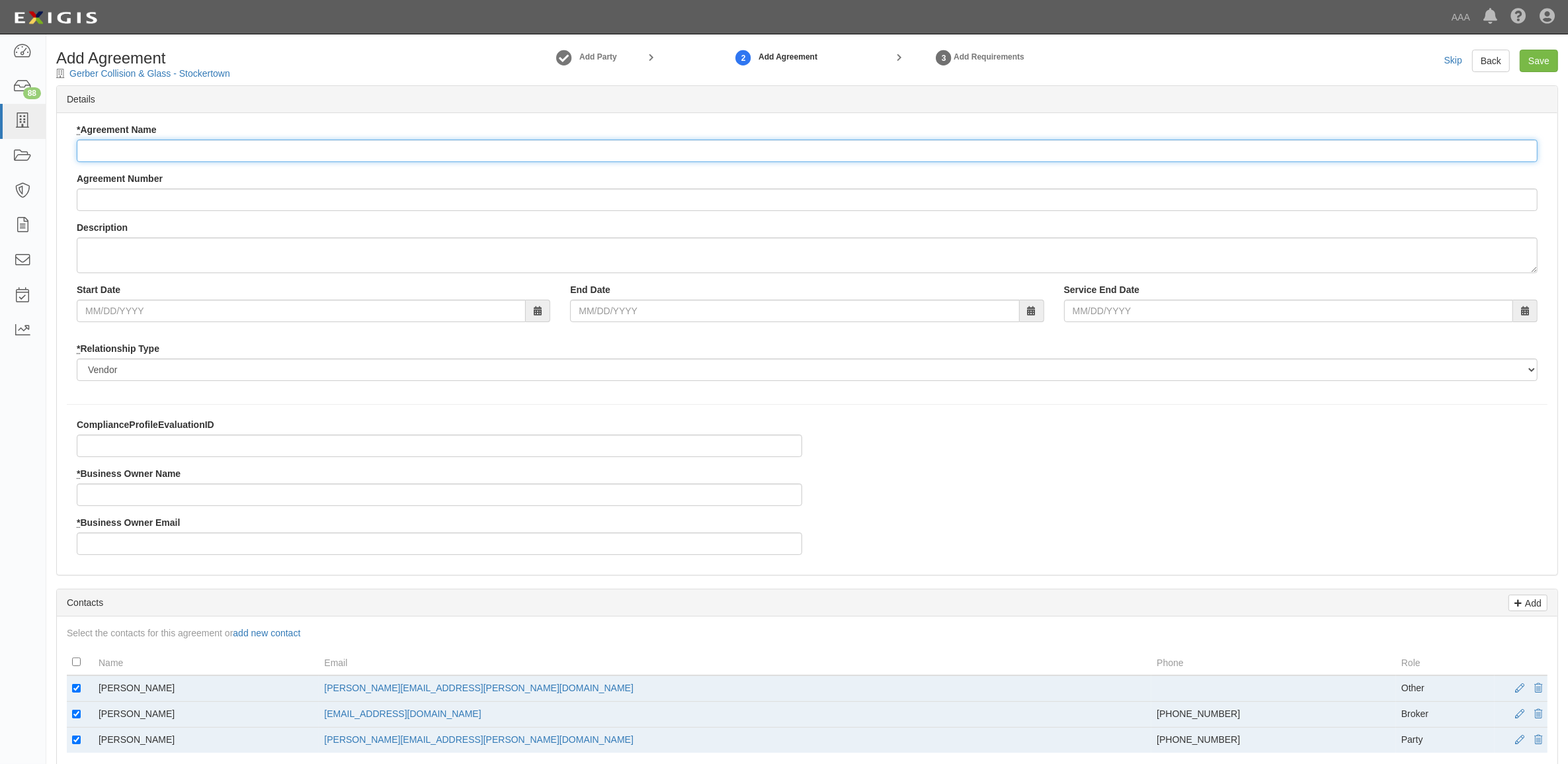
click at [308, 154] on input "* Agreement Name" at bounding box center [807, 151] width 1461 height 23
paste input "Interinsurance Exchange of the Automobile Club - MPR Auto"
type input "Interinsurance Exchange of the Automobile Club - MPR Auto"
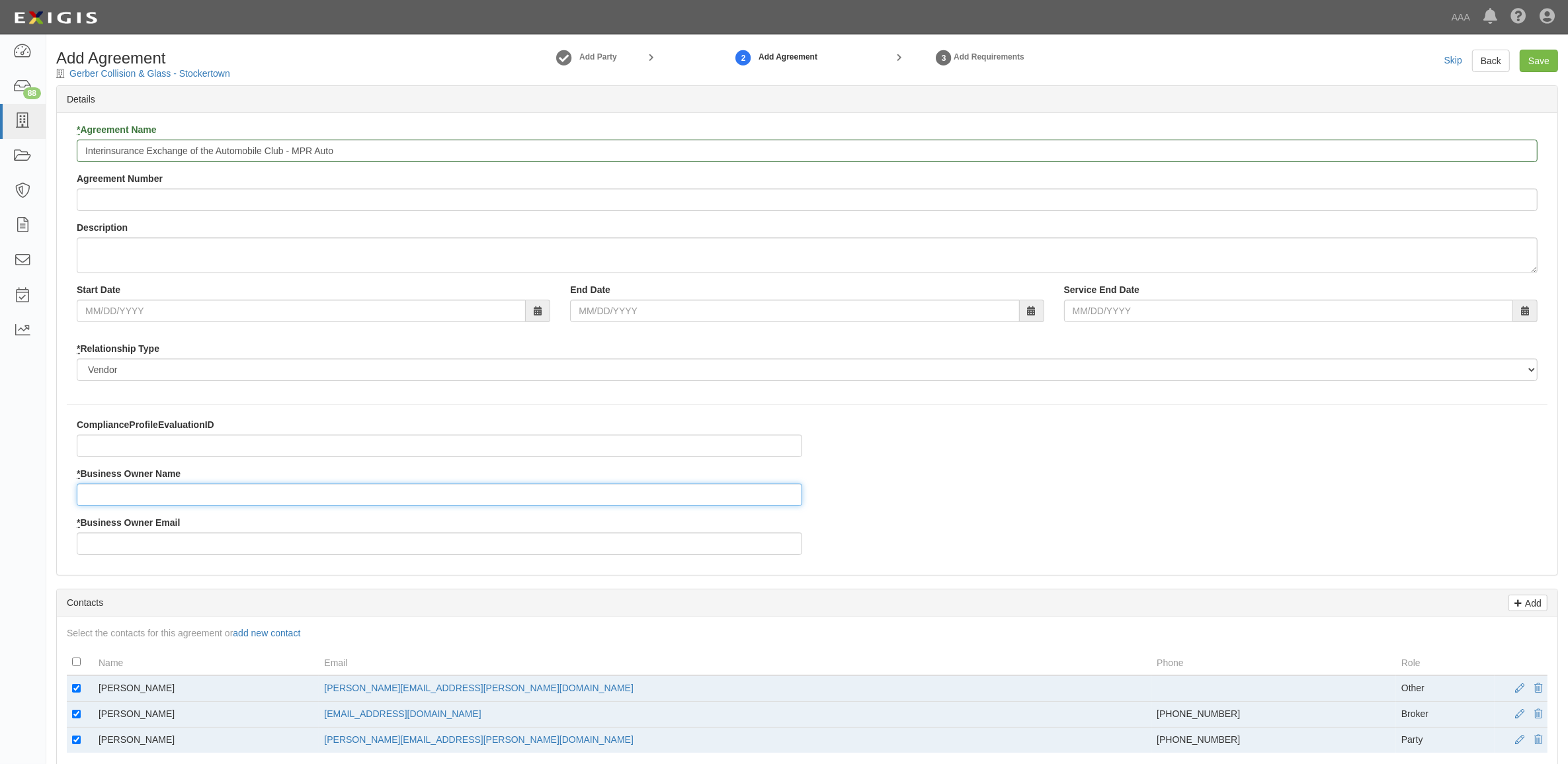
click at [171, 496] on input "* Business Owner Name" at bounding box center [439, 495] width 726 height 23
type input "Chris Howard"
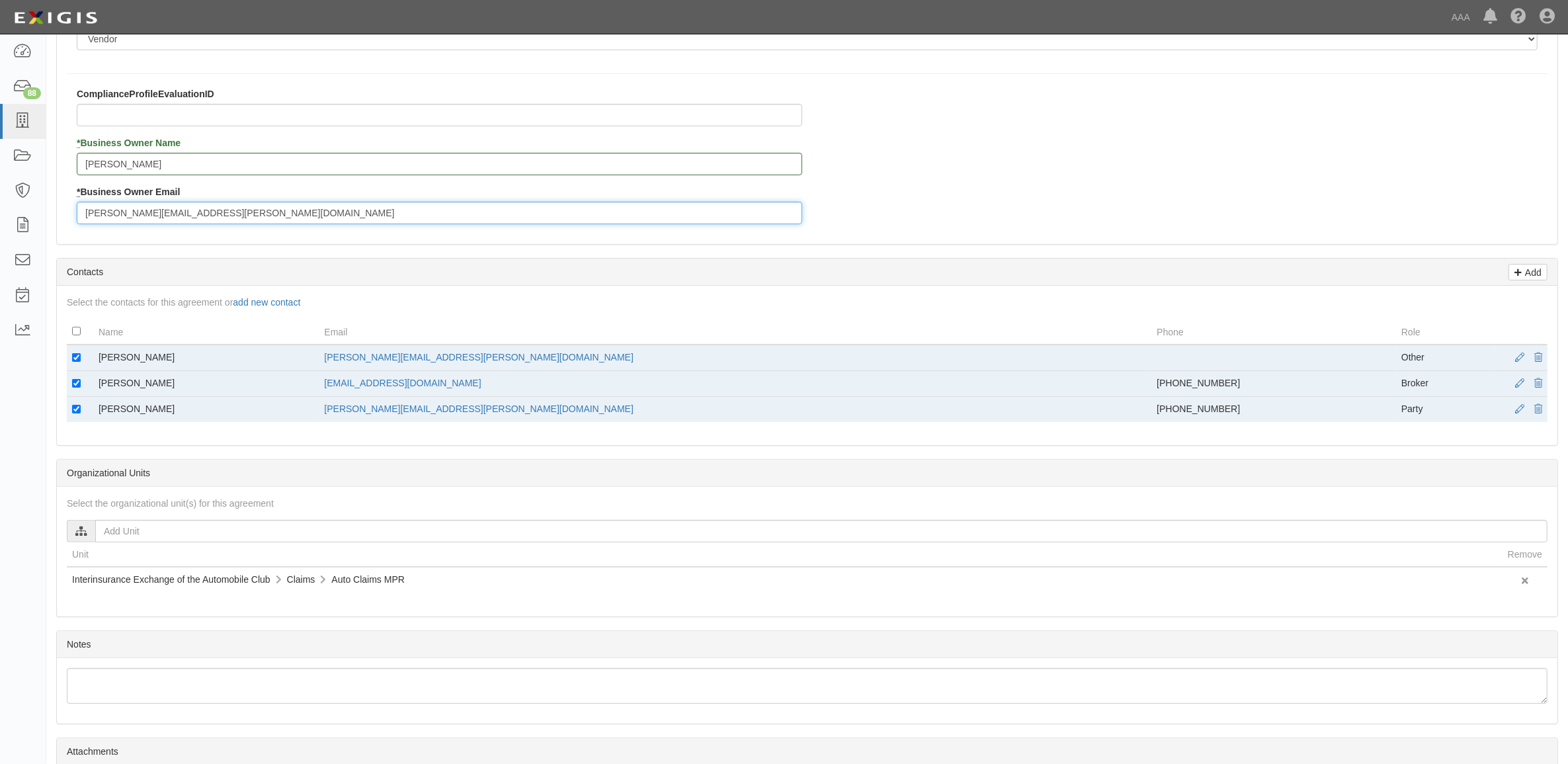
type input "howard.chris@ace.aaa.com"
click at [75, 361] on input "checkbox" at bounding box center [76, 358] width 8 height 8
checkbox input "false"
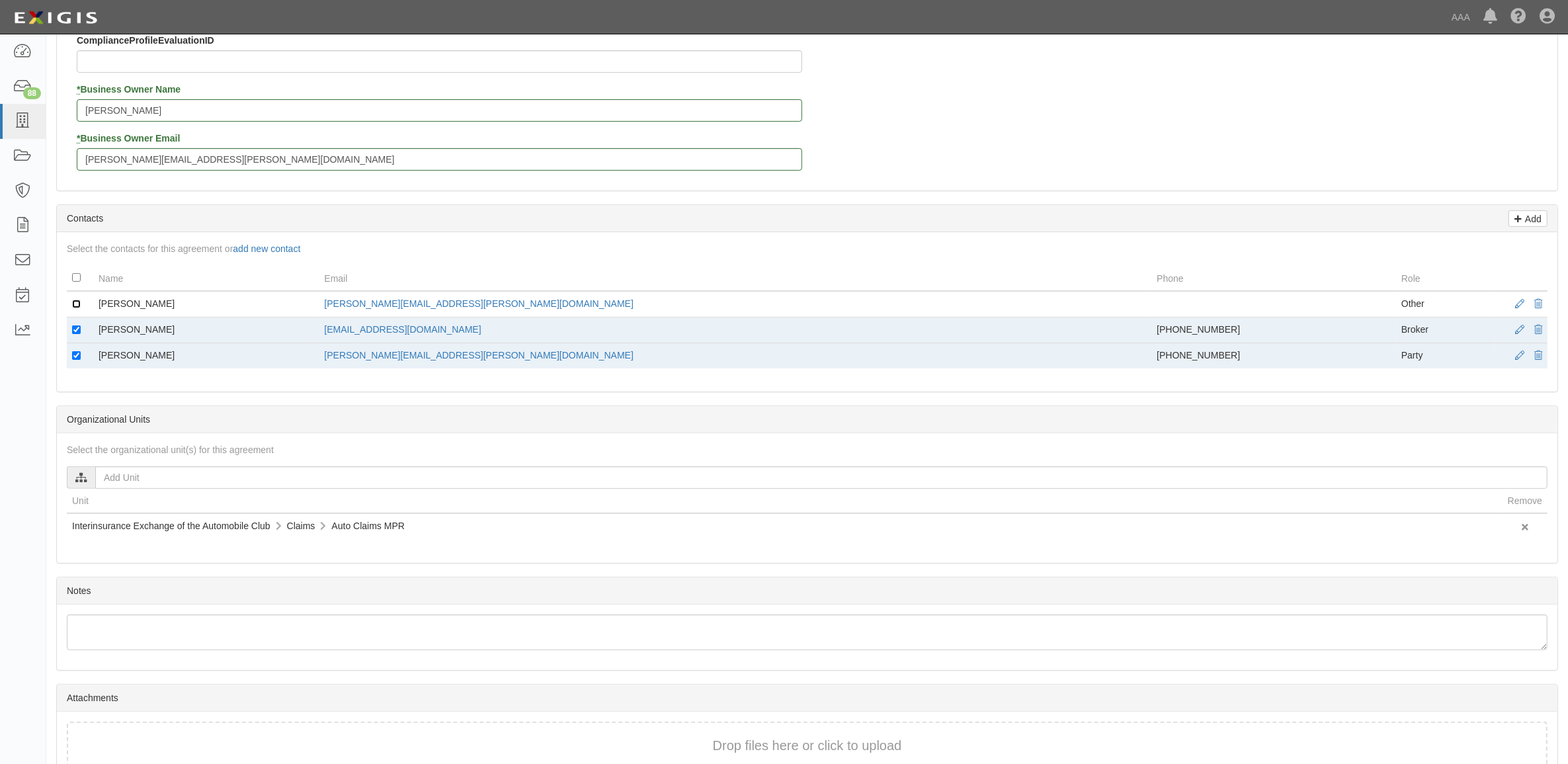
scroll to position [413, 0]
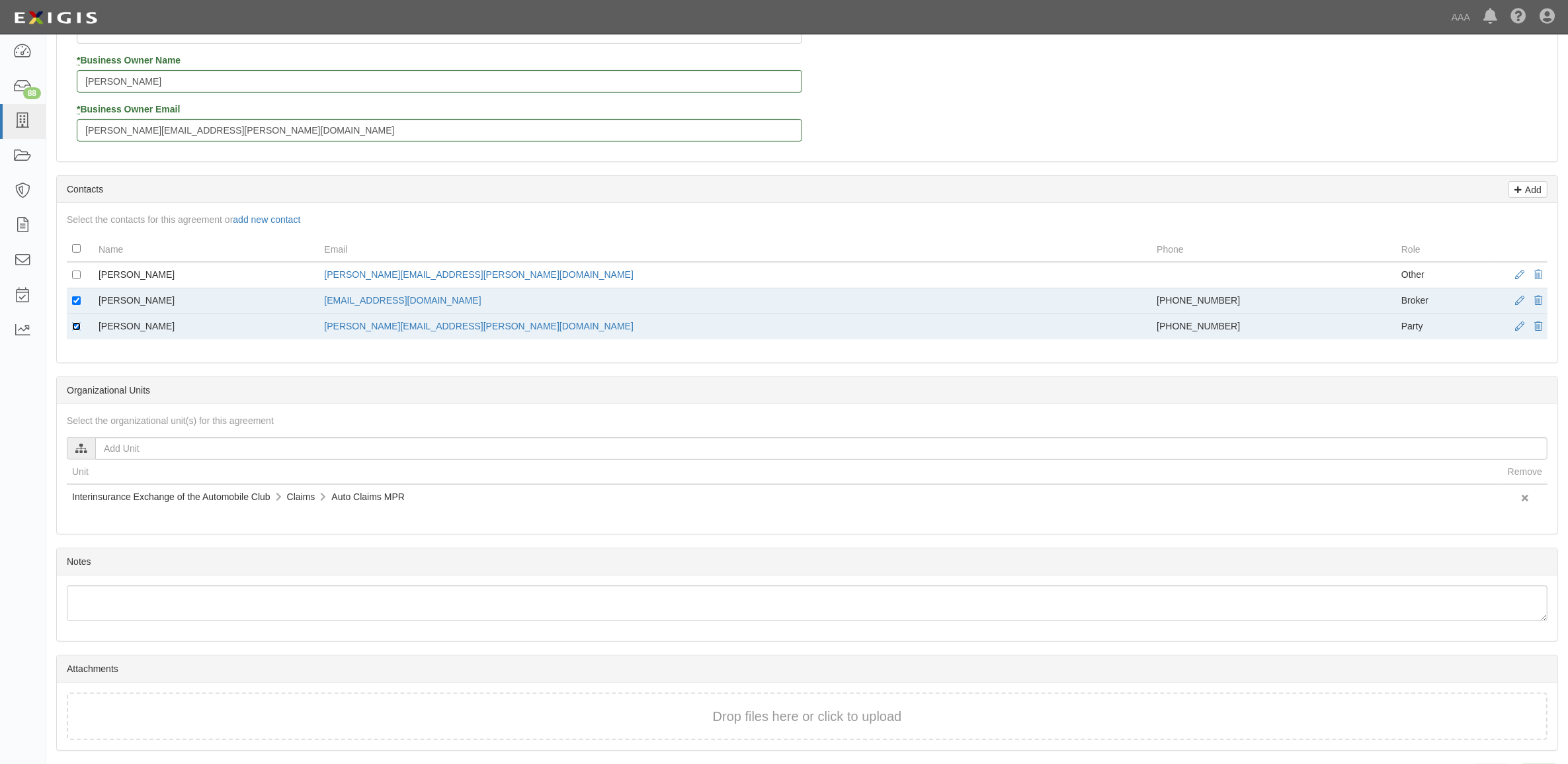
click at [74, 328] on input "checkbox" at bounding box center [76, 327] width 8 height 8
checkbox input "false"
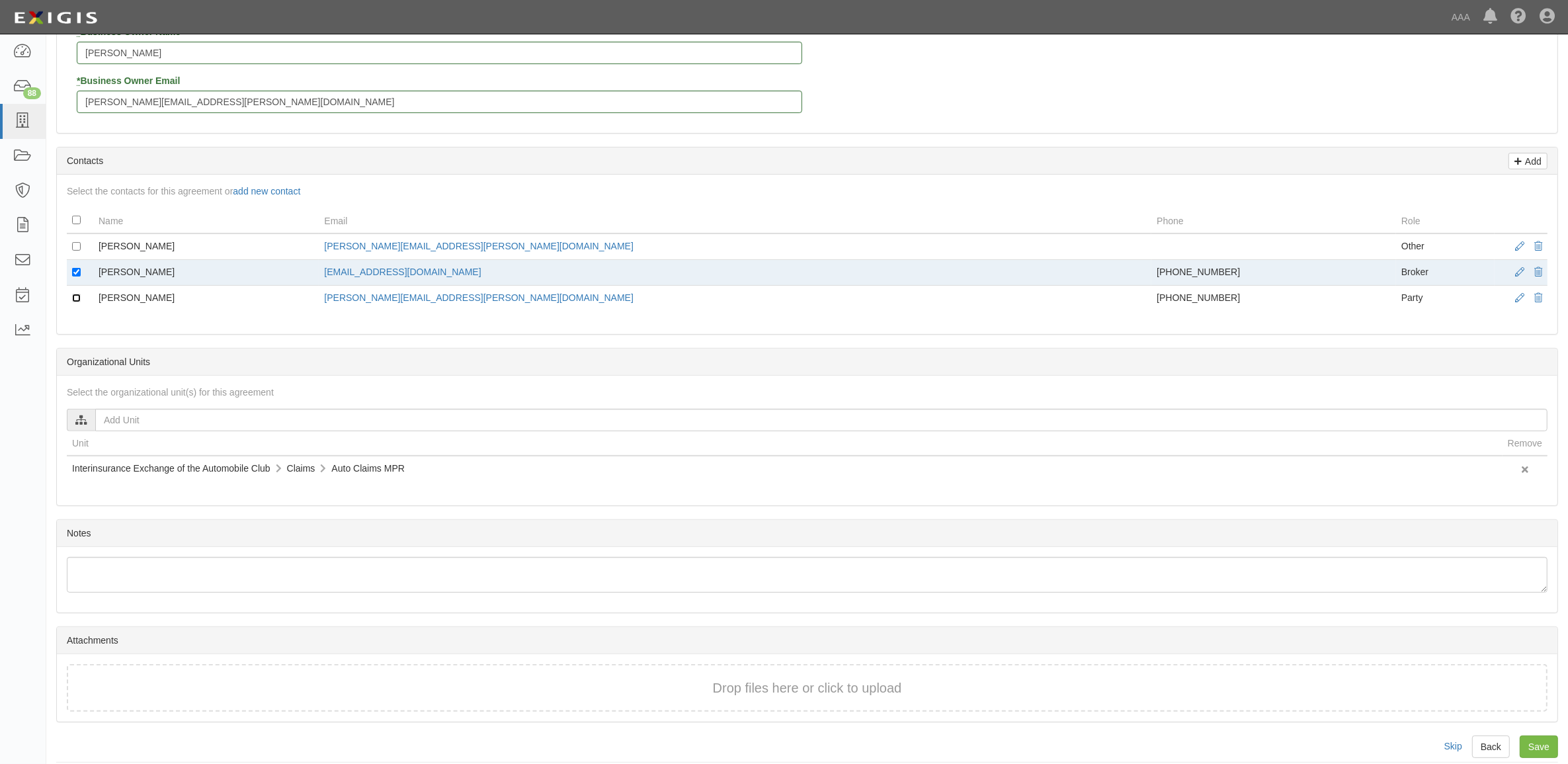
scroll to position [457, 0]
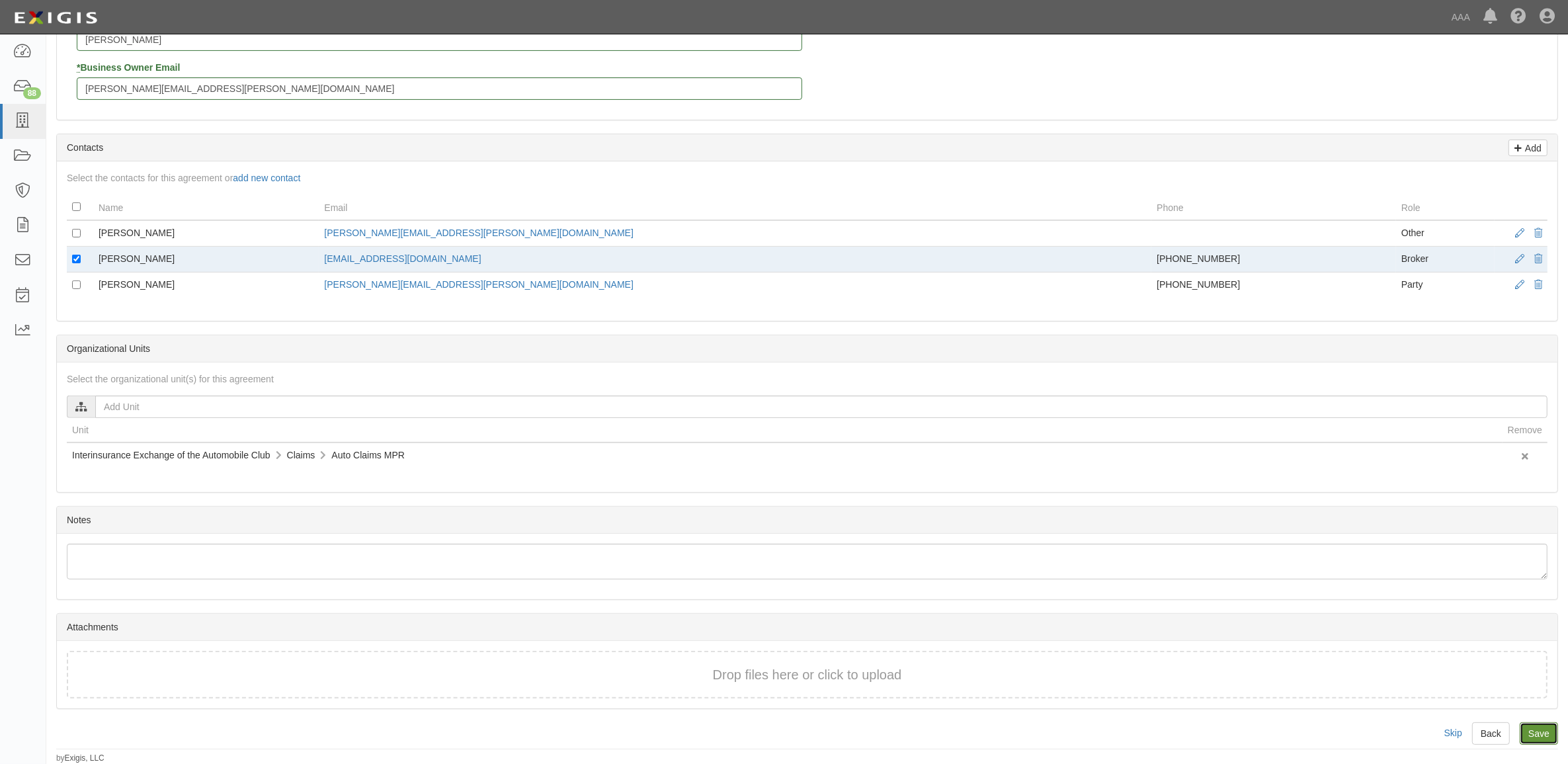
click at [1538, 740] on input "Save" at bounding box center [1539, 734] width 39 height 23
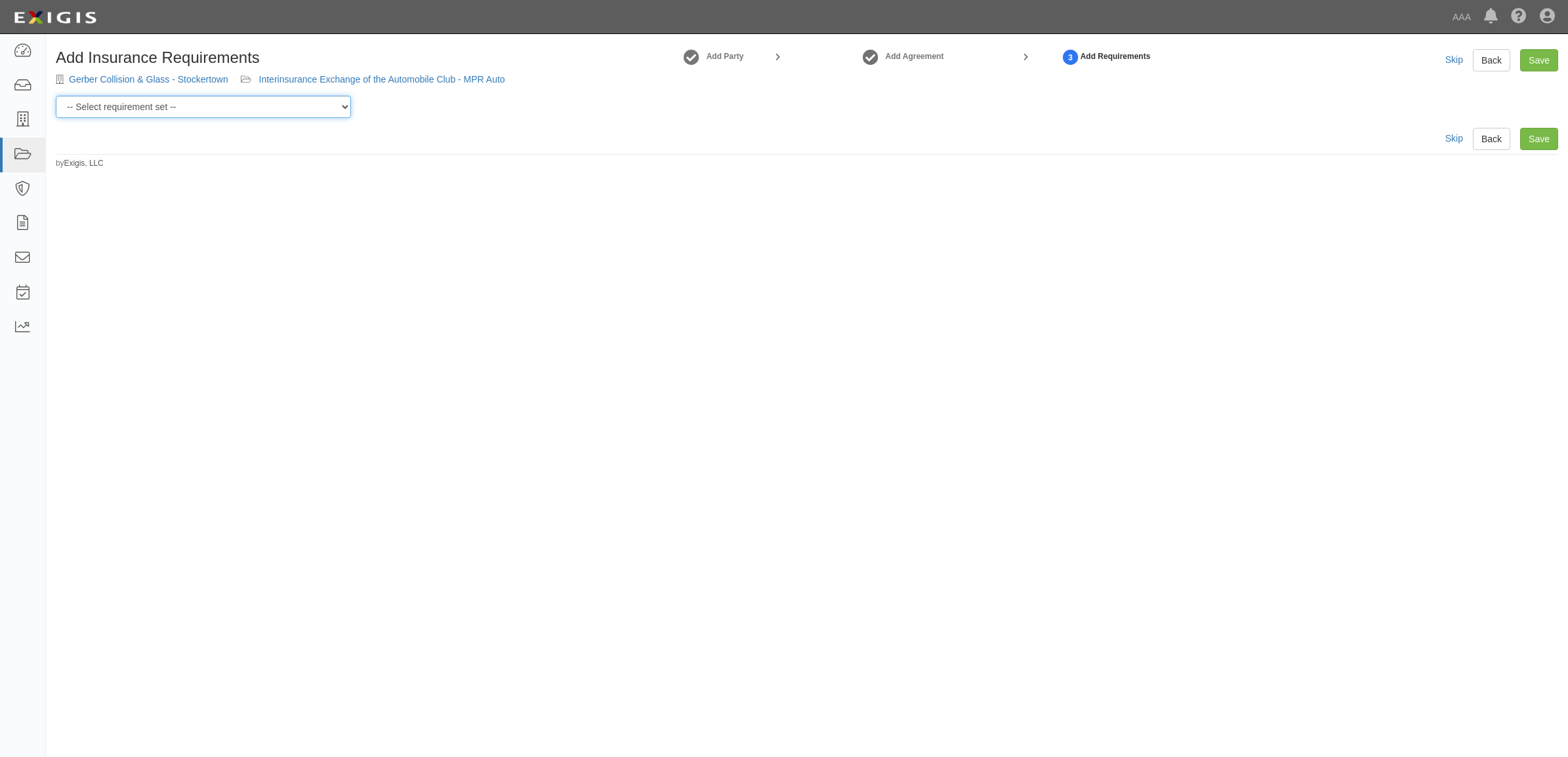
click at [240, 111] on select "-- Select requirement set -- AAA East Central AAR AAA East Central ERS AAA East…" at bounding box center [204, 106] width 295 height 23
select select "16701"
click at [56, 96] on select "-- Select requirement set -- AAA East Central AAR AAA East Central ERS AAA East…" at bounding box center [204, 106] width 295 height 23
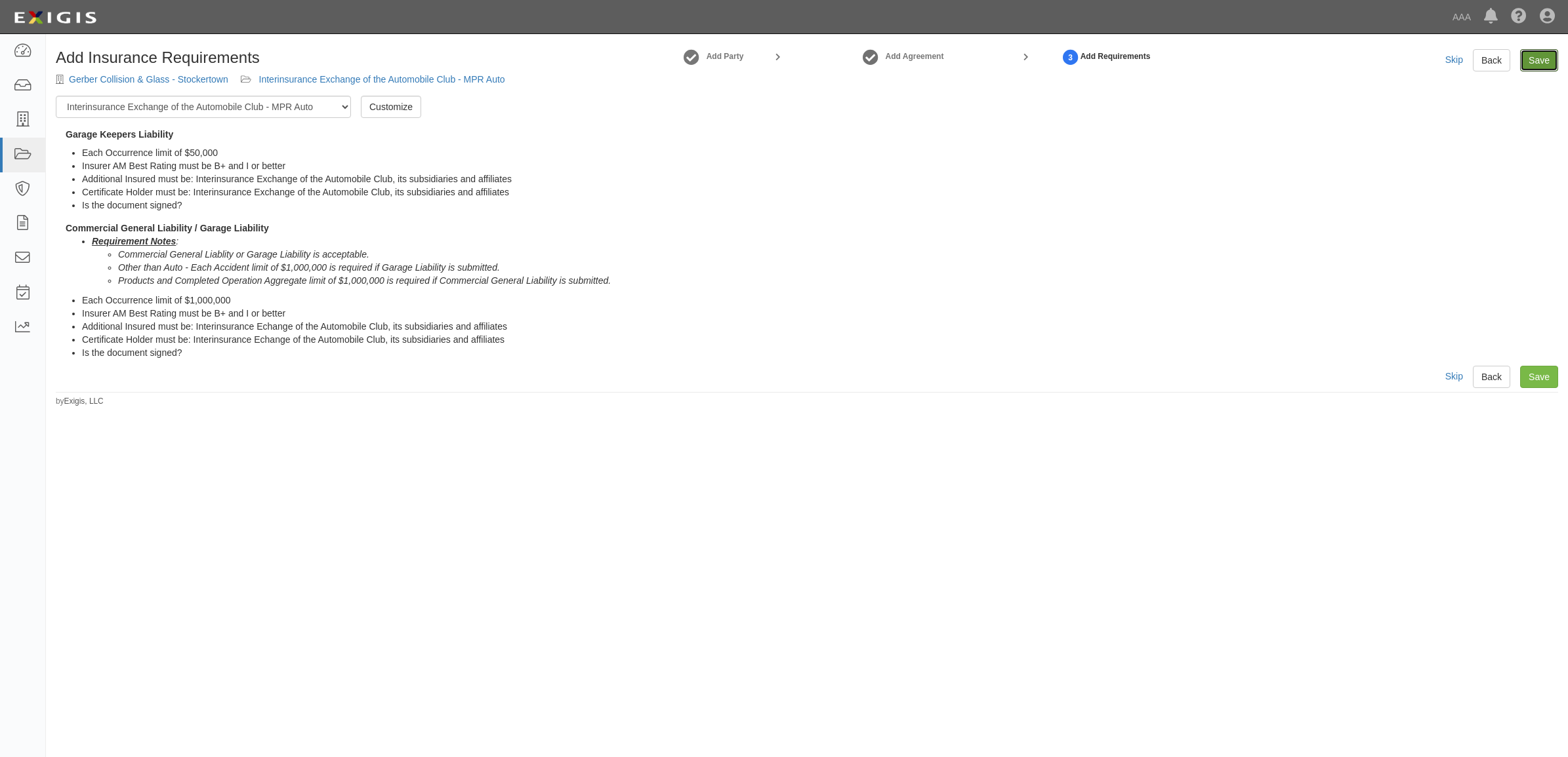
click at [1543, 66] on link "Save" at bounding box center [1539, 60] width 38 height 23
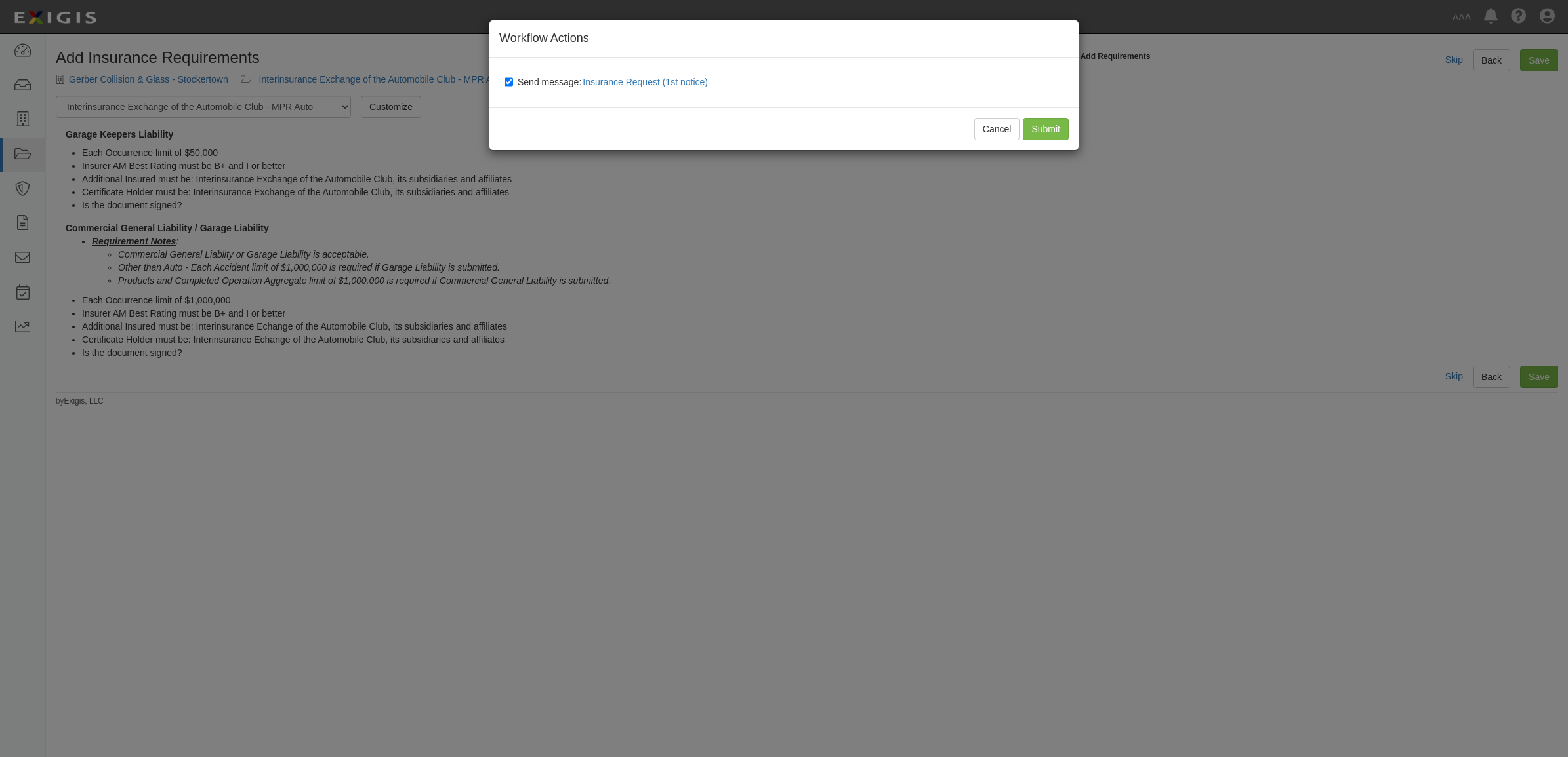
click at [546, 81] on span "Send message: Insurance Request (1st notice)" at bounding box center [615, 81] width 195 height 10
click at [513, 81] on input "Send message: Insurance Request (1st notice)" at bounding box center [509, 81] width 8 height 10
checkbox input "false"
click at [1040, 130] on input "Submit" at bounding box center [1045, 129] width 46 height 23
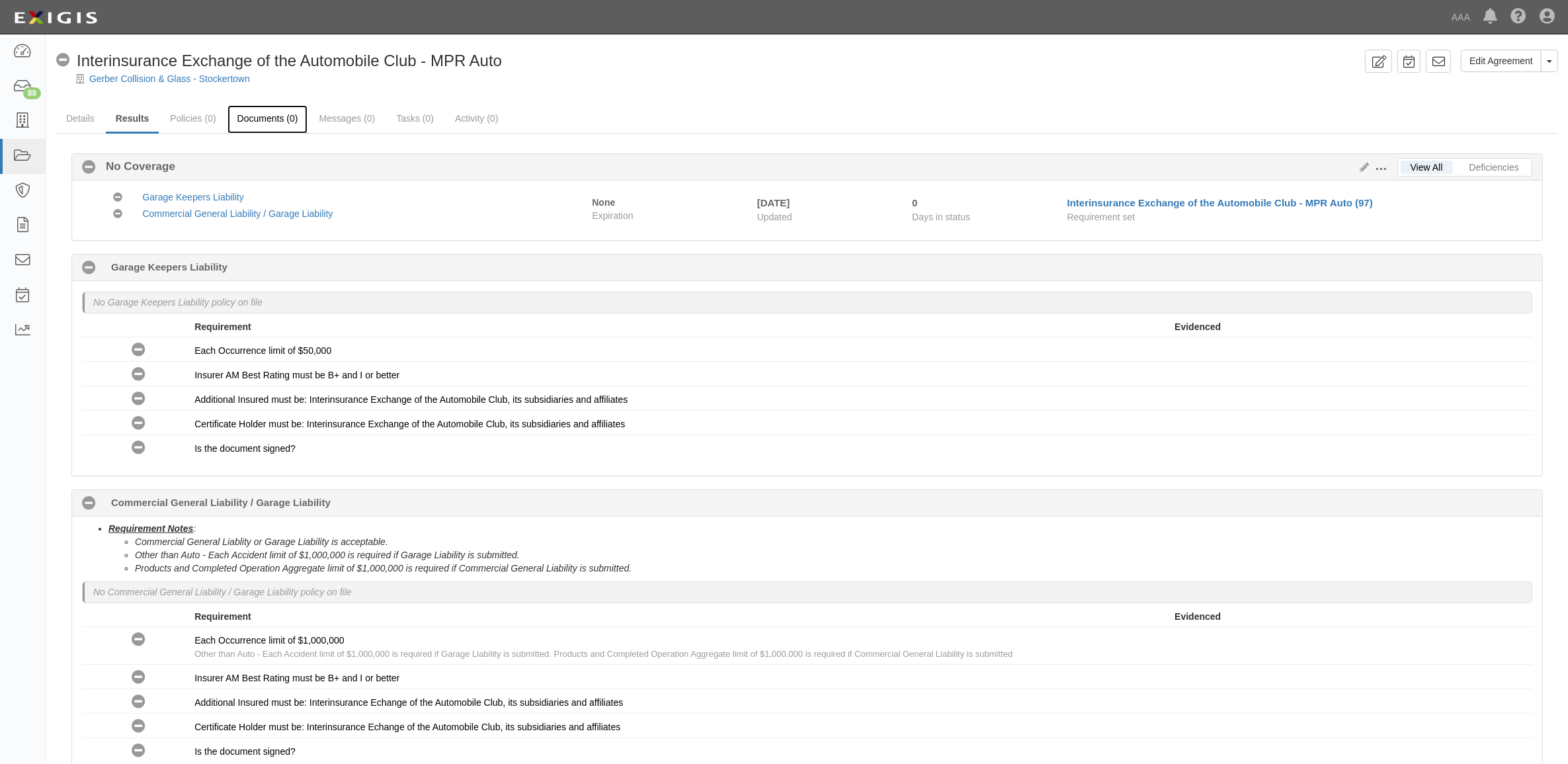
click at [276, 120] on link "Documents (0)" at bounding box center [267, 119] width 81 height 28
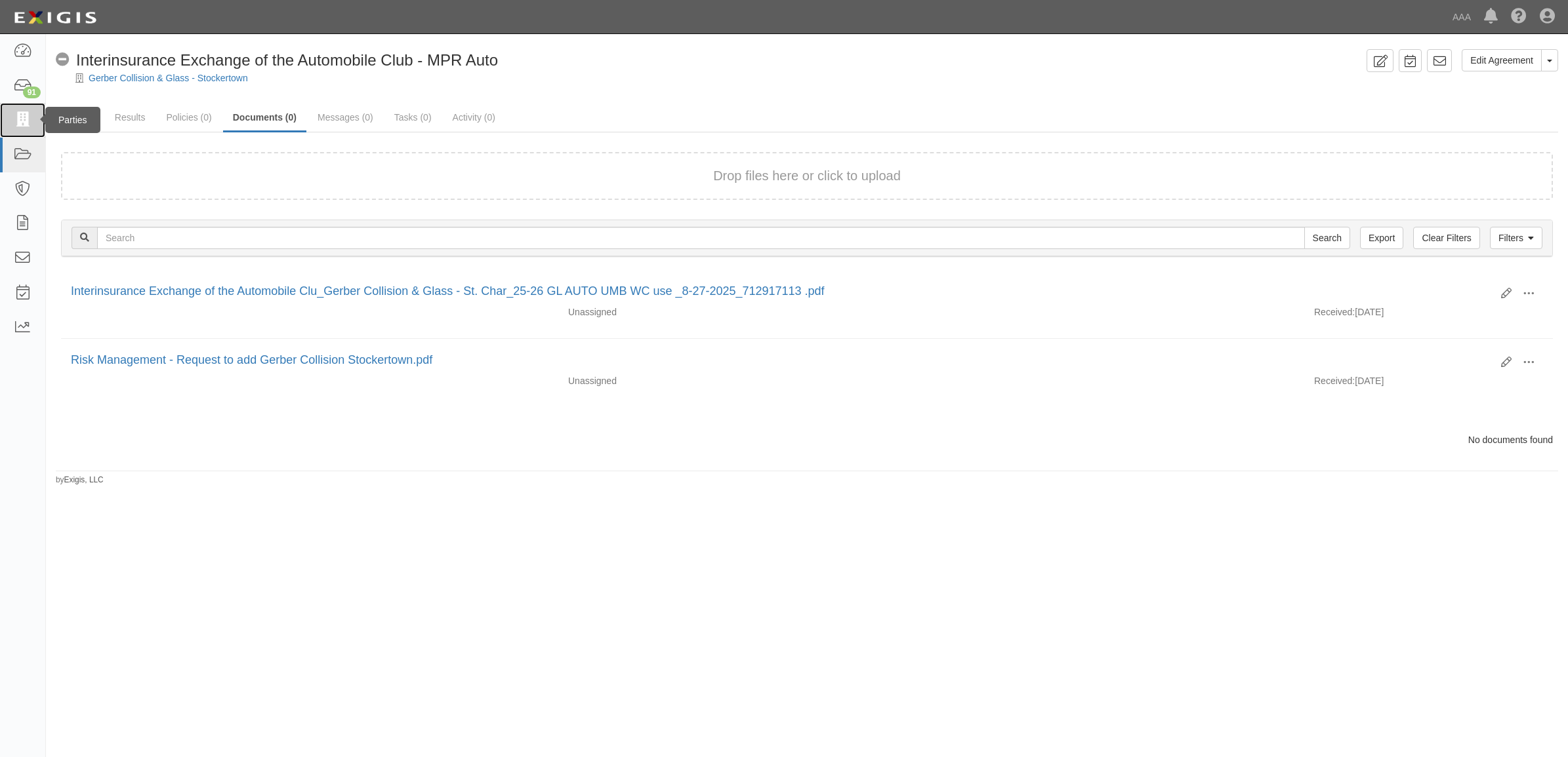
click at [25, 122] on icon at bounding box center [22, 120] width 18 height 15
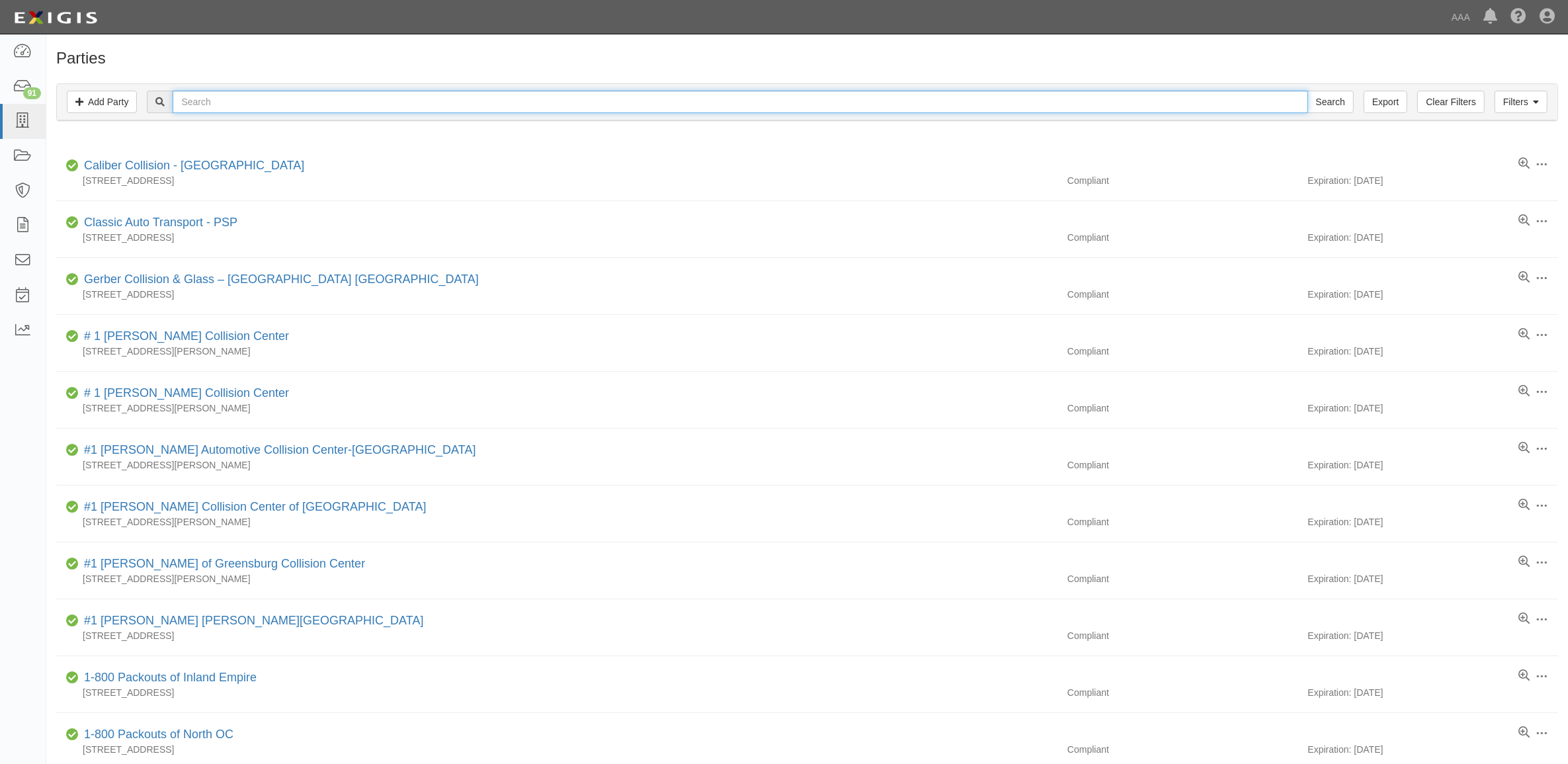
click at [260, 101] on input "text" at bounding box center [740, 102] width 1135 height 23
type input "CC289052"
click at [1308, 91] on input "Search" at bounding box center [1330, 102] width 46 height 23
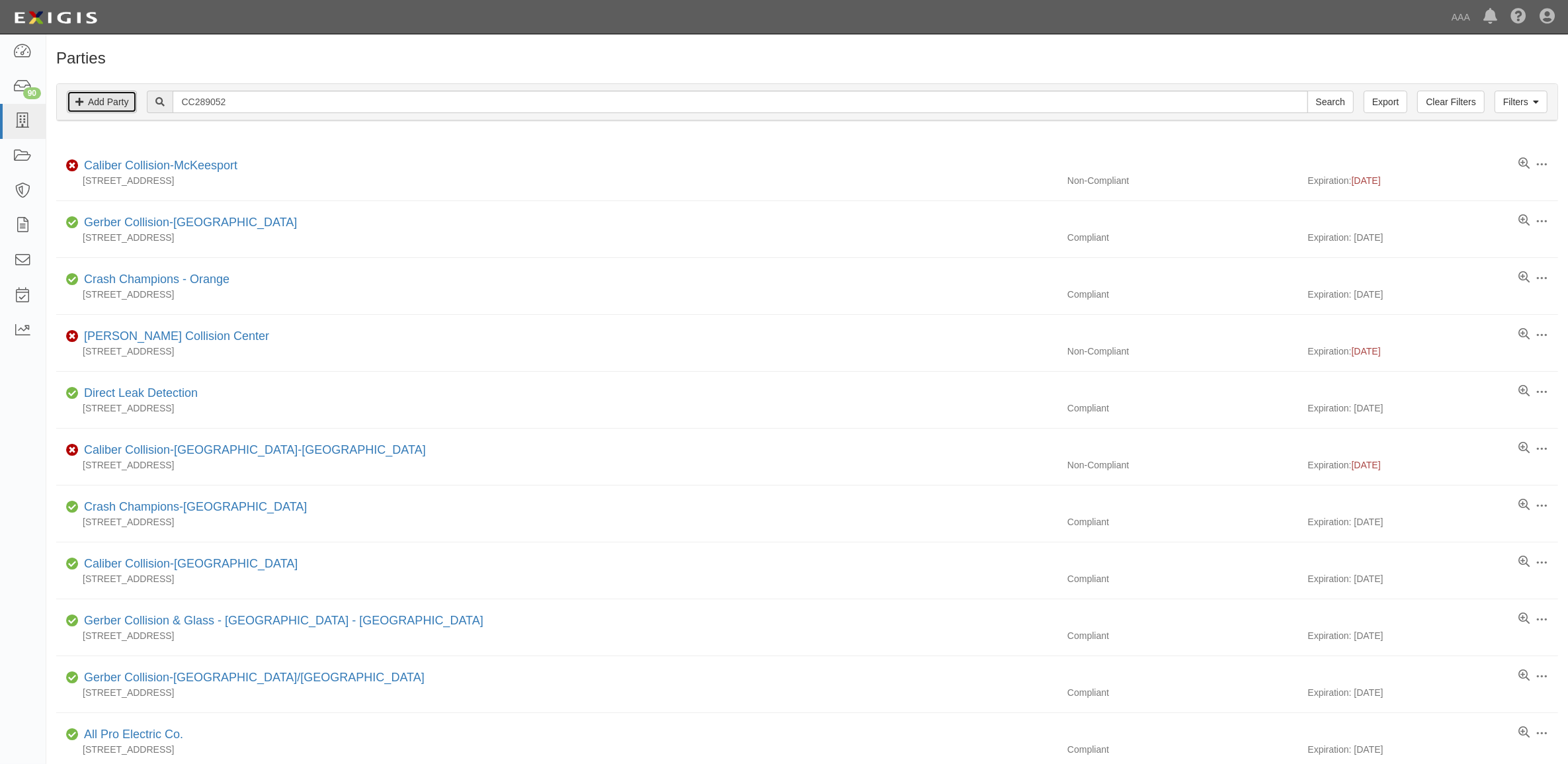
click at [114, 101] on link "Add Party" at bounding box center [102, 102] width 70 height 23
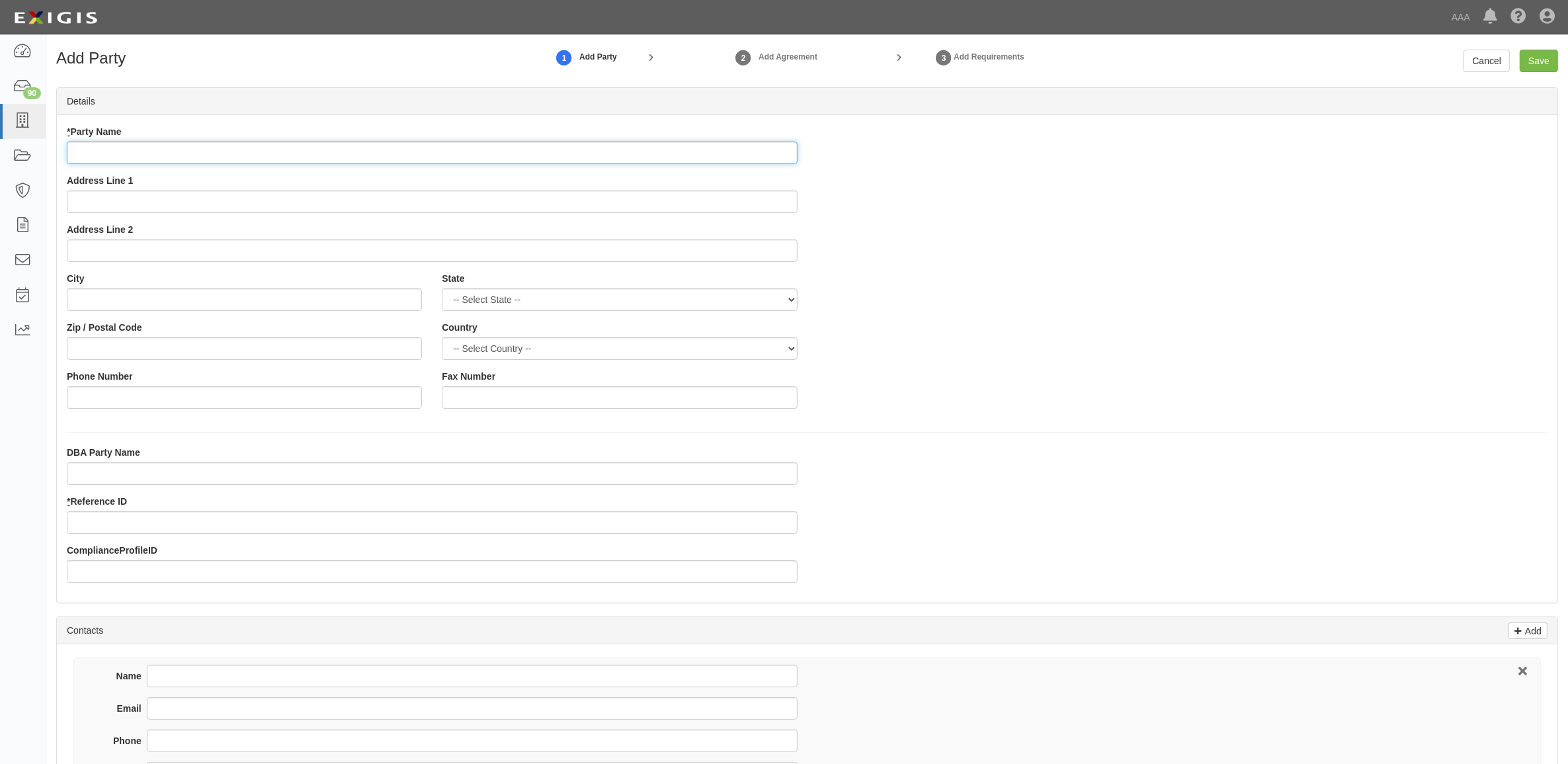
click at [123, 156] on input "* Party Name" at bounding box center [432, 153] width 731 height 23
type input "Dover Chevy Collision Center"
type input "5 Dover Point Rd"
type input "Dover"
select select "NH"
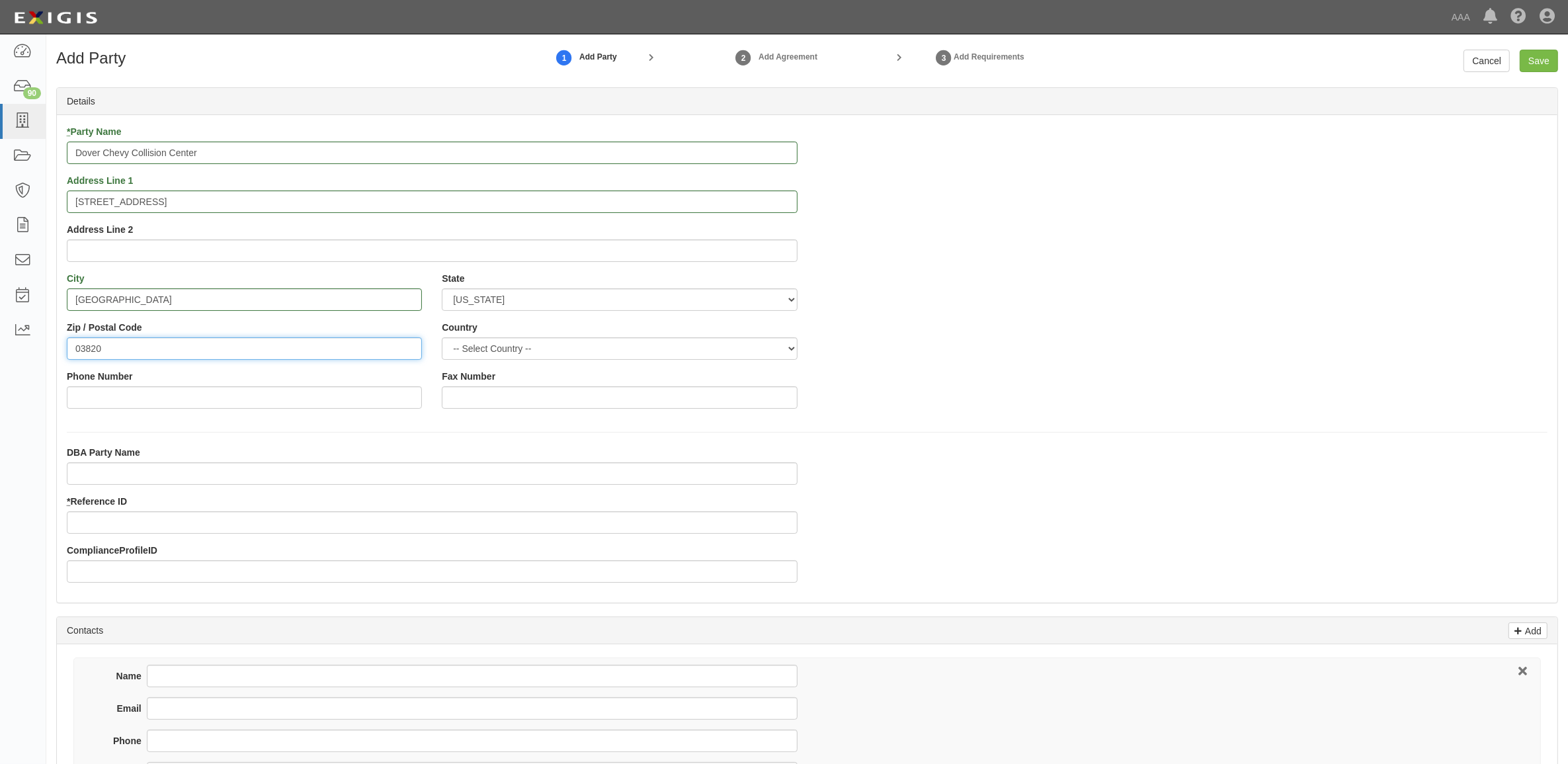
type input "03820"
type input "603-609-1999"
click at [213, 528] on input "* Reference ID" at bounding box center [432, 522] width 731 height 23
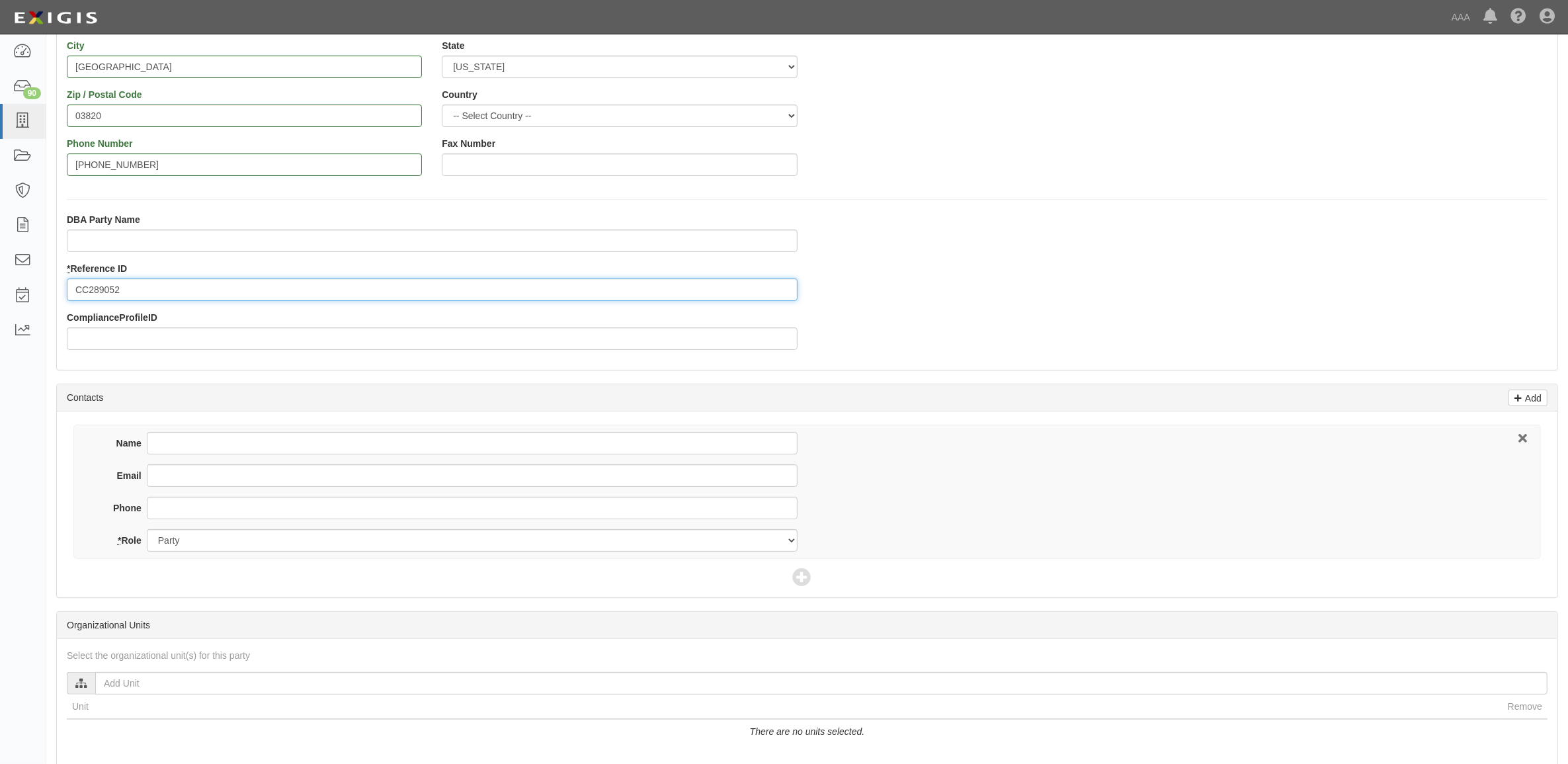
scroll to position [248, 0]
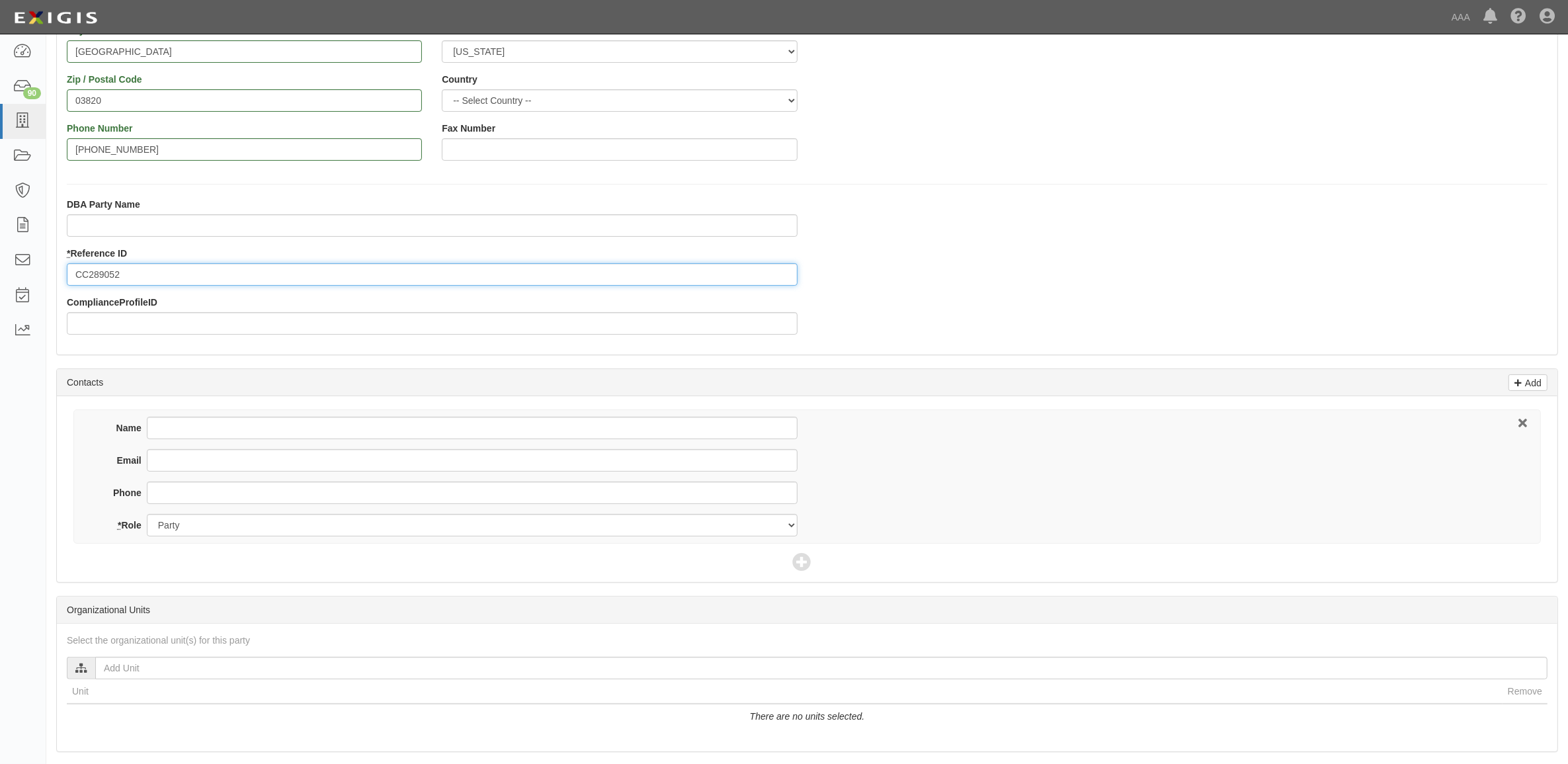
type input "CC289052"
click at [195, 426] on input "Name" at bounding box center [472, 428] width 651 height 23
type input "Bob McLeer"
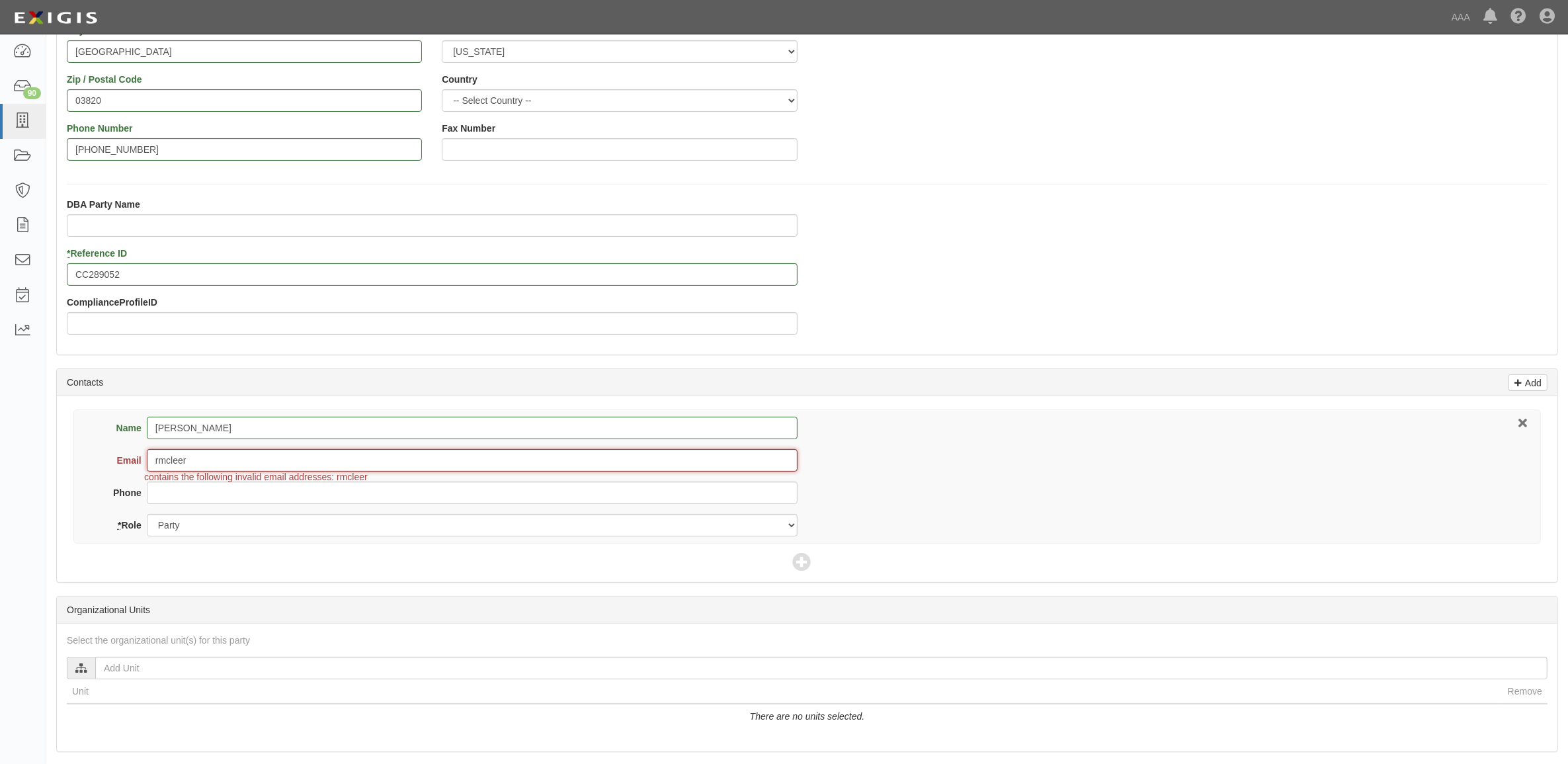
click at [225, 460] on input "rmcleer" at bounding box center [472, 460] width 651 height 23
type input "rmcleer@iclautos.com"
type input "603-609-1999"
click at [797, 560] on icon at bounding box center [802, 563] width 19 height 19
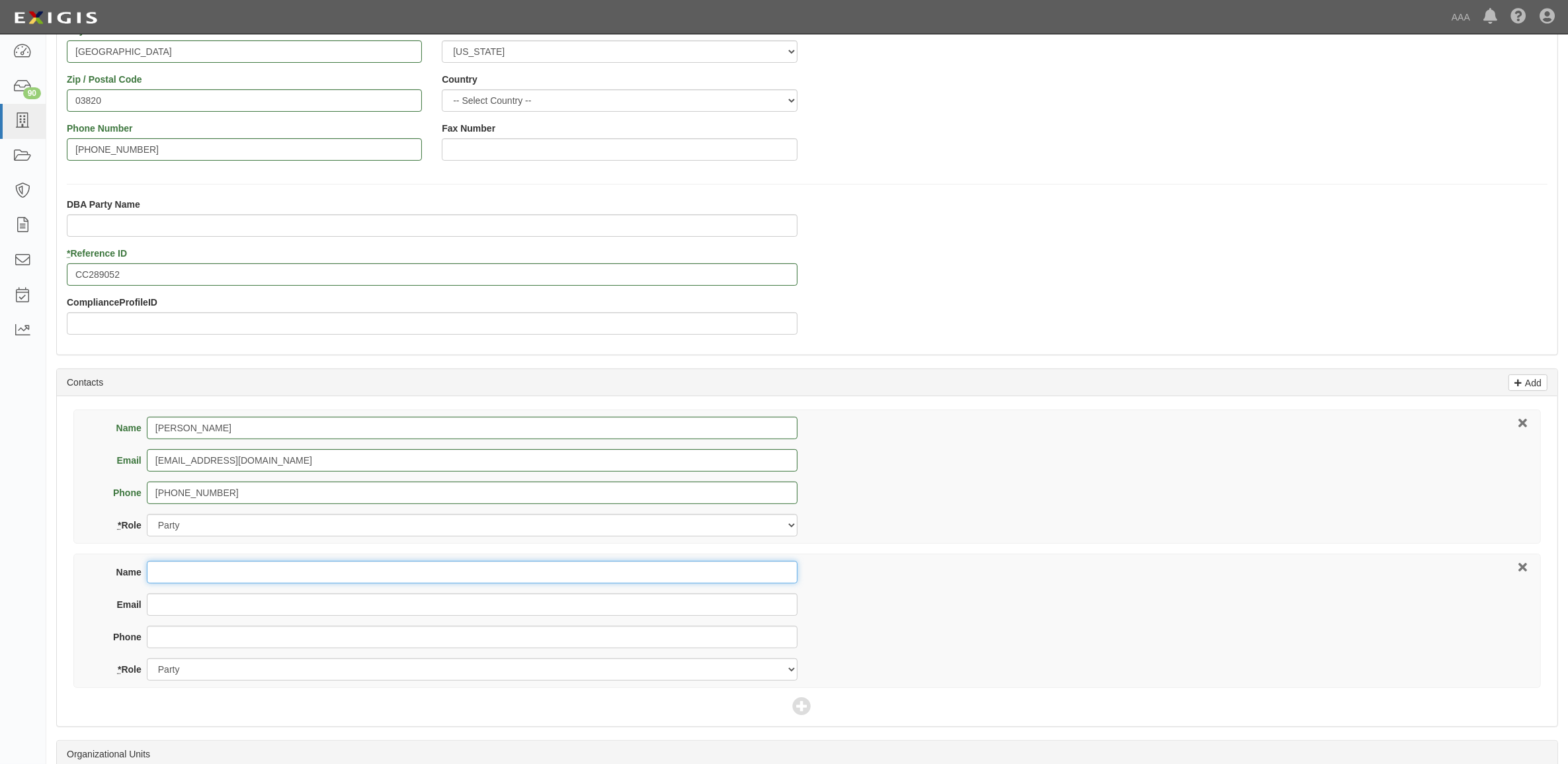
click at [362, 566] on input "Name" at bounding box center [472, 572] width 651 height 23
type input "Sarah Fifield"
click at [215, 604] on input "Email" at bounding box center [472, 605] width 651 height 23
type input "sarah_fifield@ajg.com"
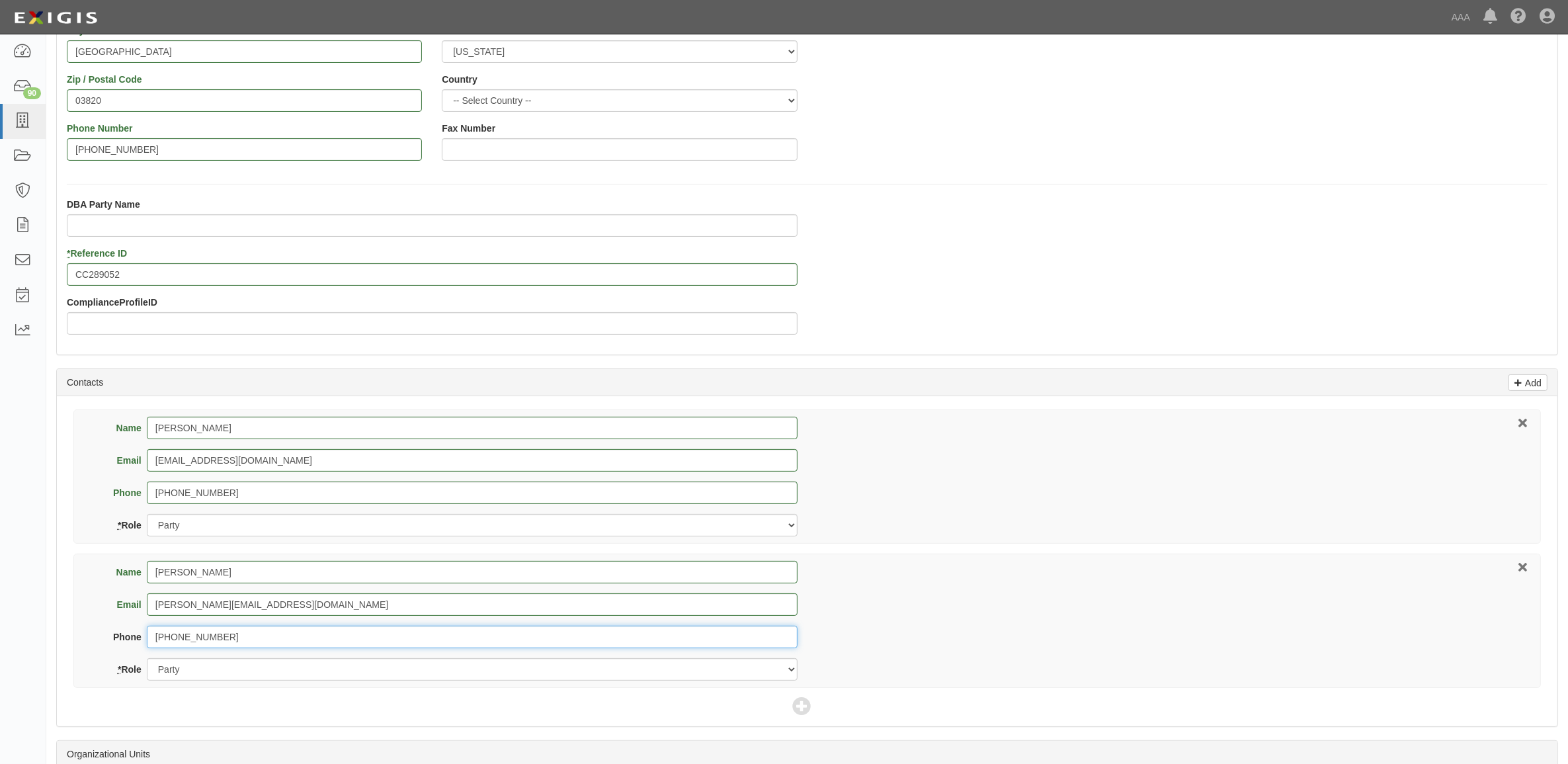
type input "800-238-3840"
drag, startPoint x: 339, startPoint y: 670, endPoint x: 335, endPoint y: 685, distance: 15.5
click at [339, 670] on select "Party Broker Other" at bounding box center [472, 670] width 651 height 23
select select "Broker"
click at [147, 660] on select "Party Broker Other" at bounding box center [472, 670] width 651 height 23
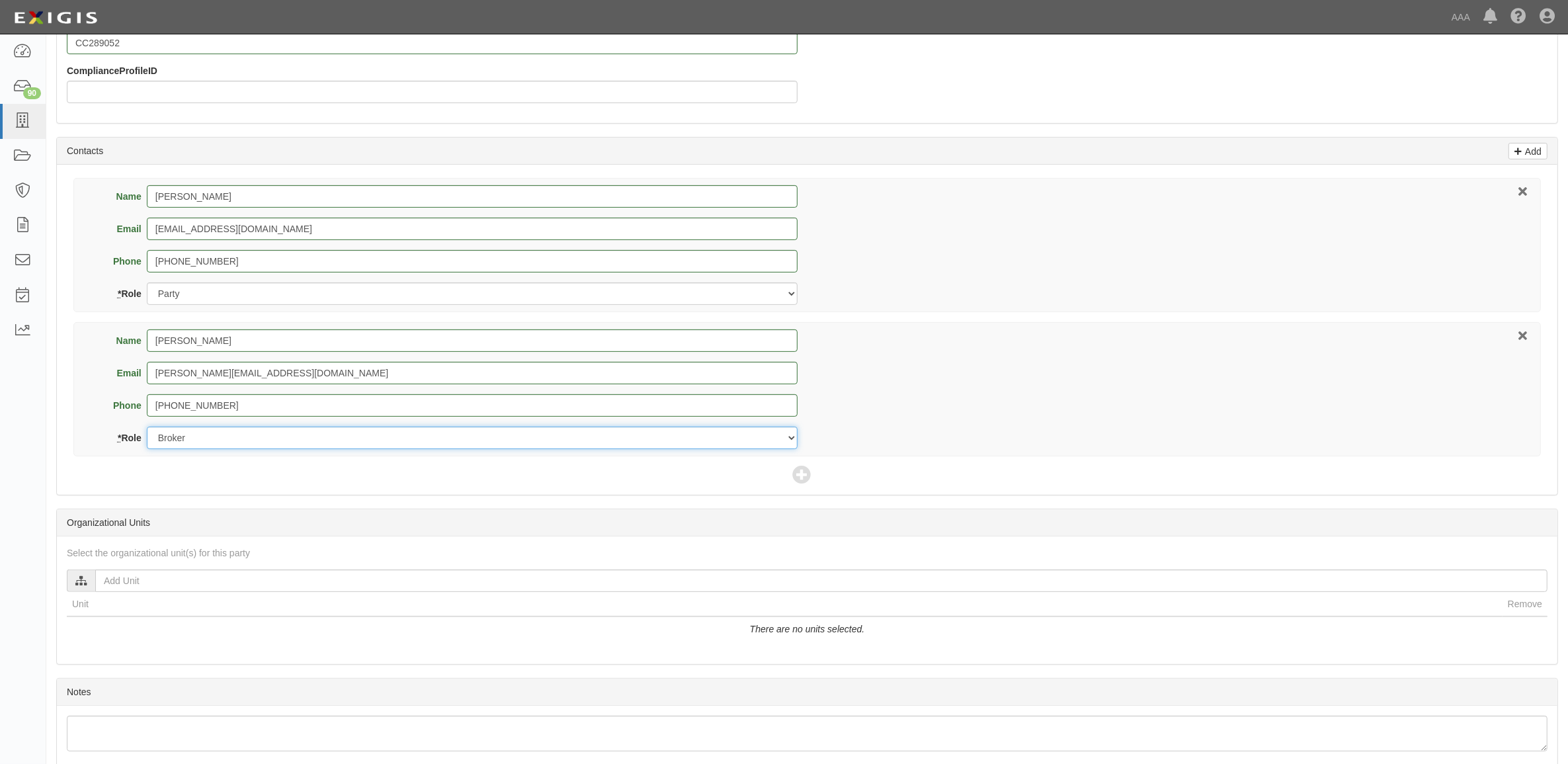
scroll to position [496, 0]
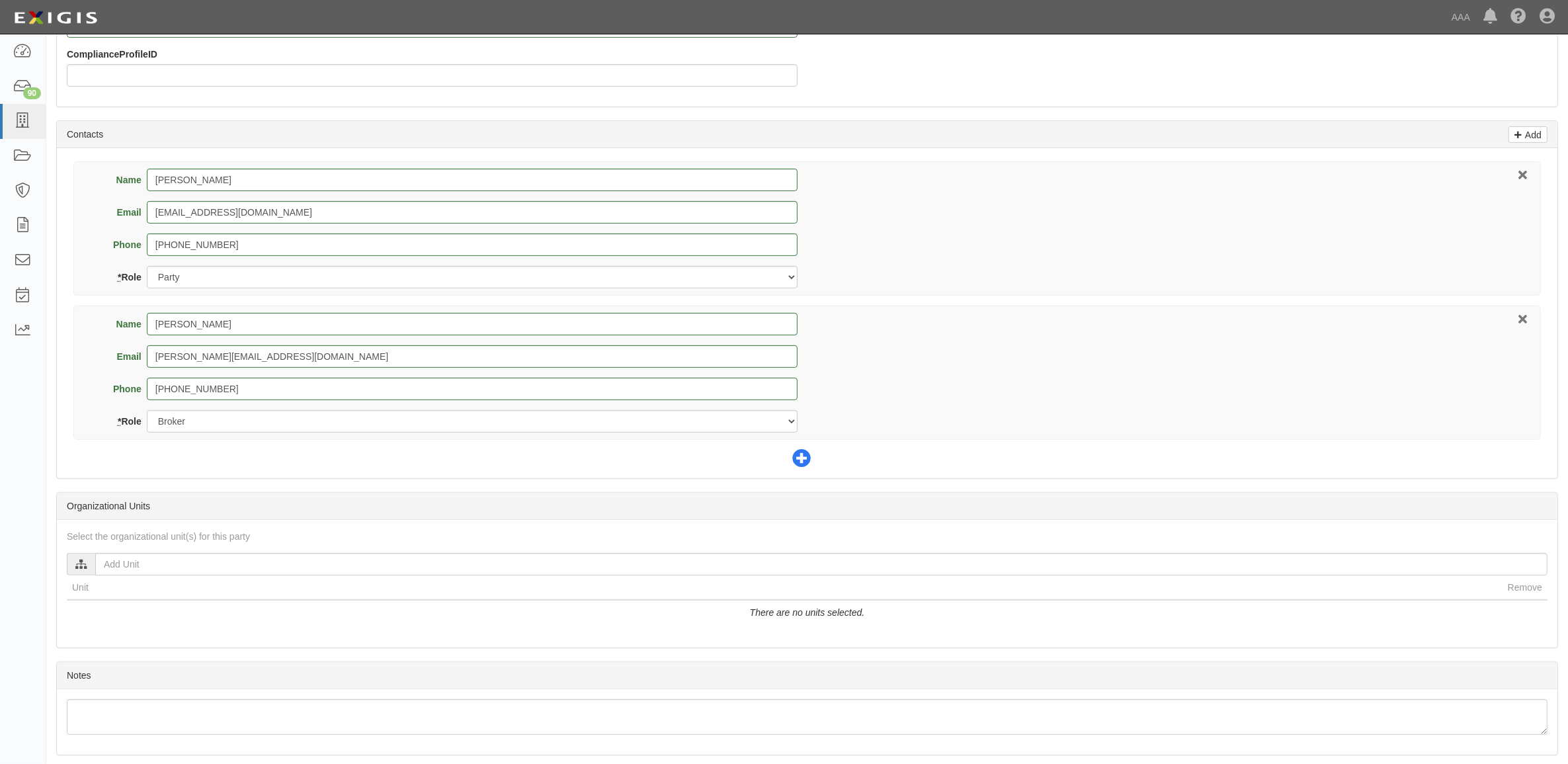
click at [804, 459] on icon at bounding box center [802, 459] width 19 height 19
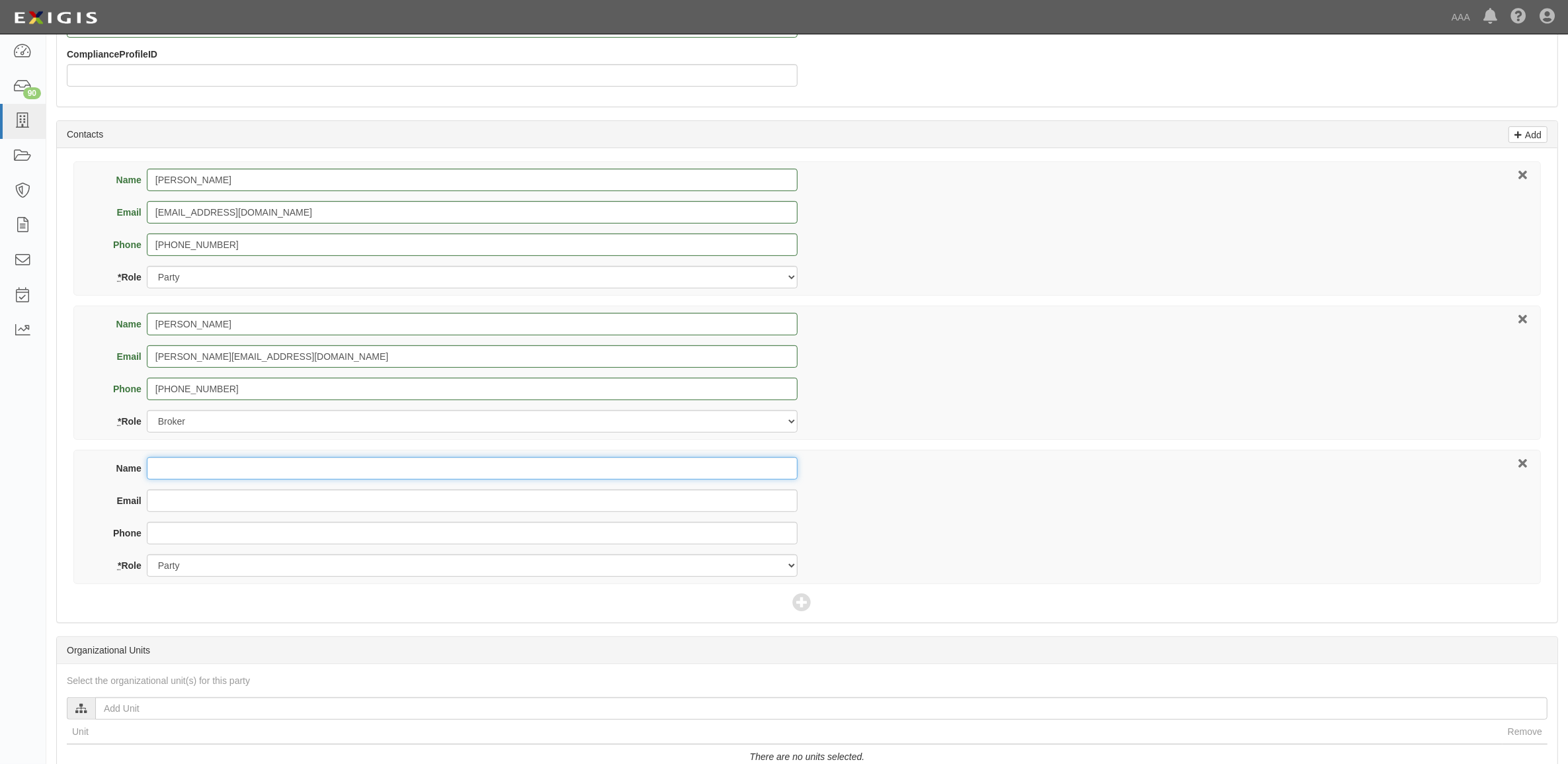
click at [176, 472] on input "Name" at bounding box center [472, 468] width 651 height 23
type input "b"
type input "Brian Nikkel"
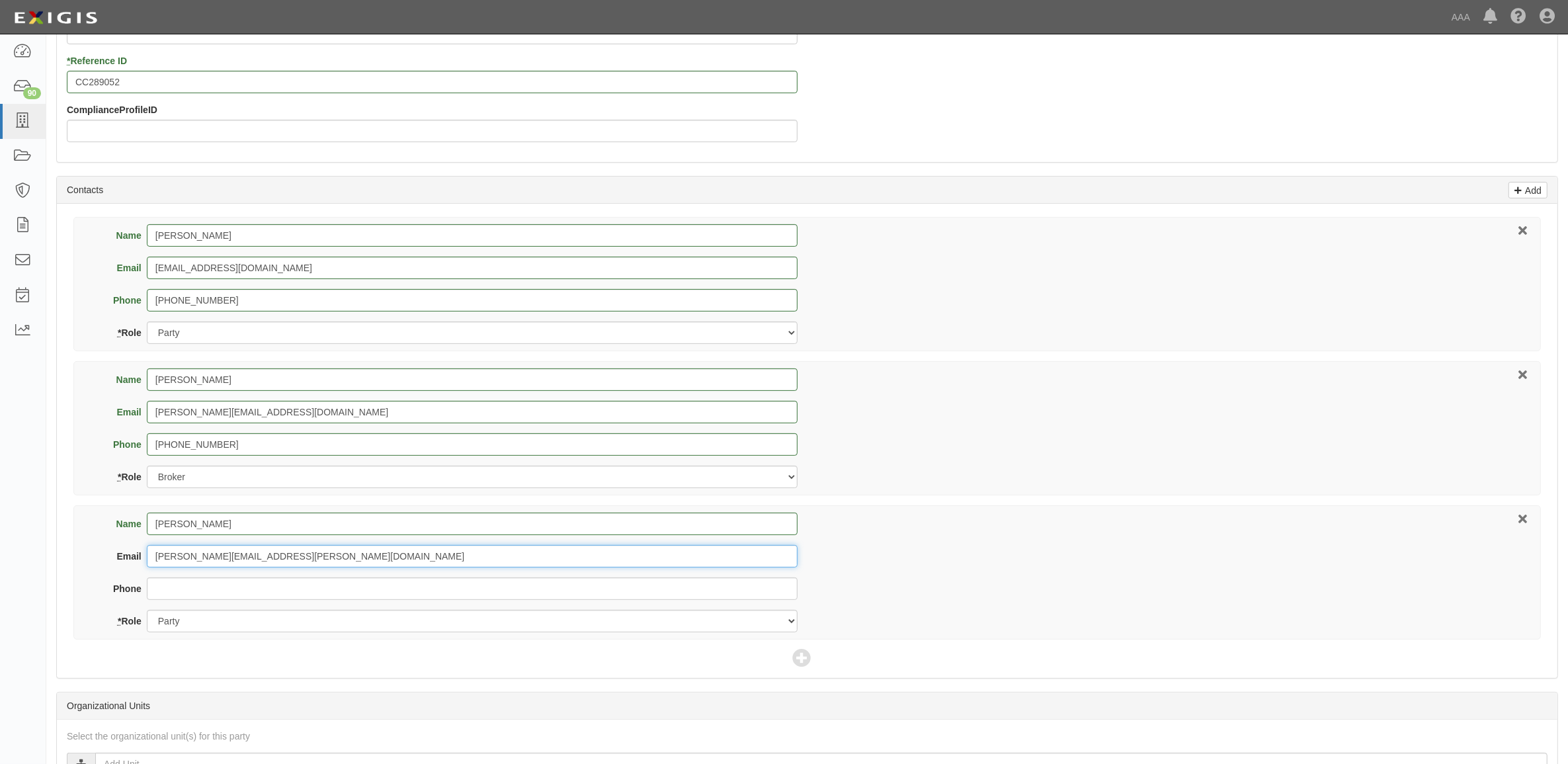
scroll to position [413, 0]
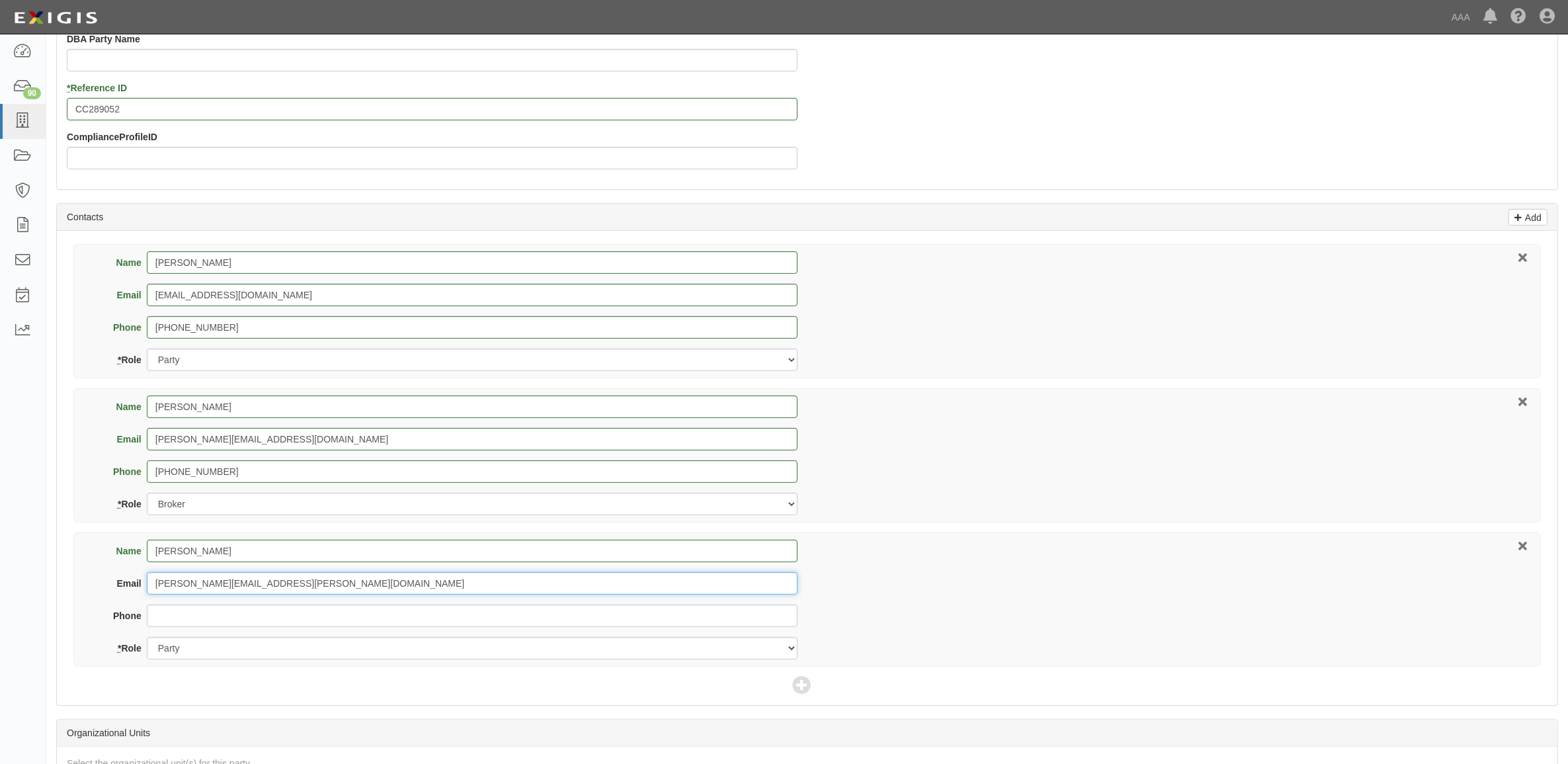
type input "nikkel.brian@ace.aaa.com"
click at [344, 644] on select "Party Broker Other" at bounding box center [472, 648] width 651 height 23
select select "Other"
click at [147, 639] on select "Party Broker Other" at bounding box center [472, 648] width 651 height 23
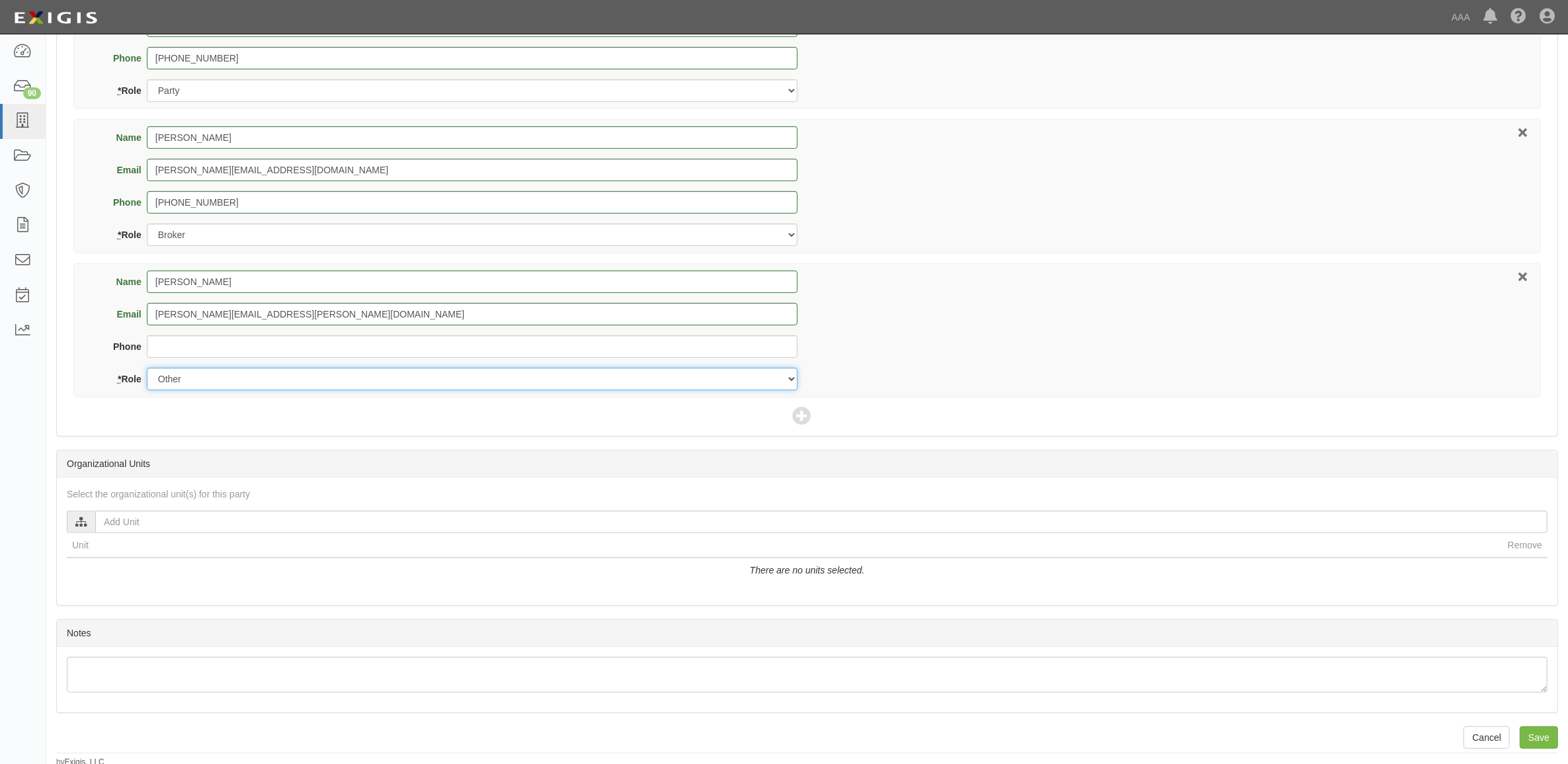
scroll to position [690, 0]
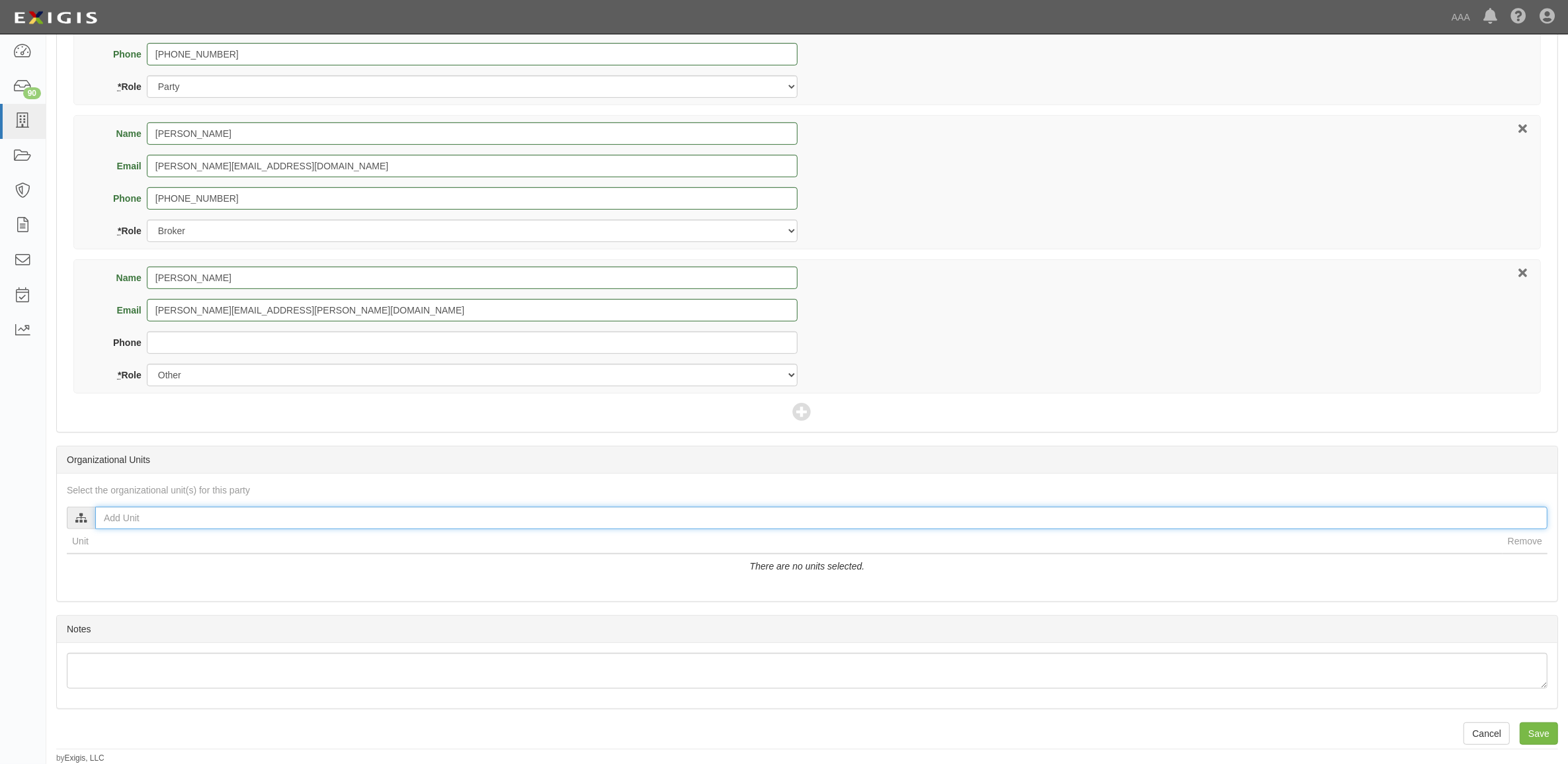
click at [514, 519] on input "text" at bounding box center [821, 518] width 1452 height 23
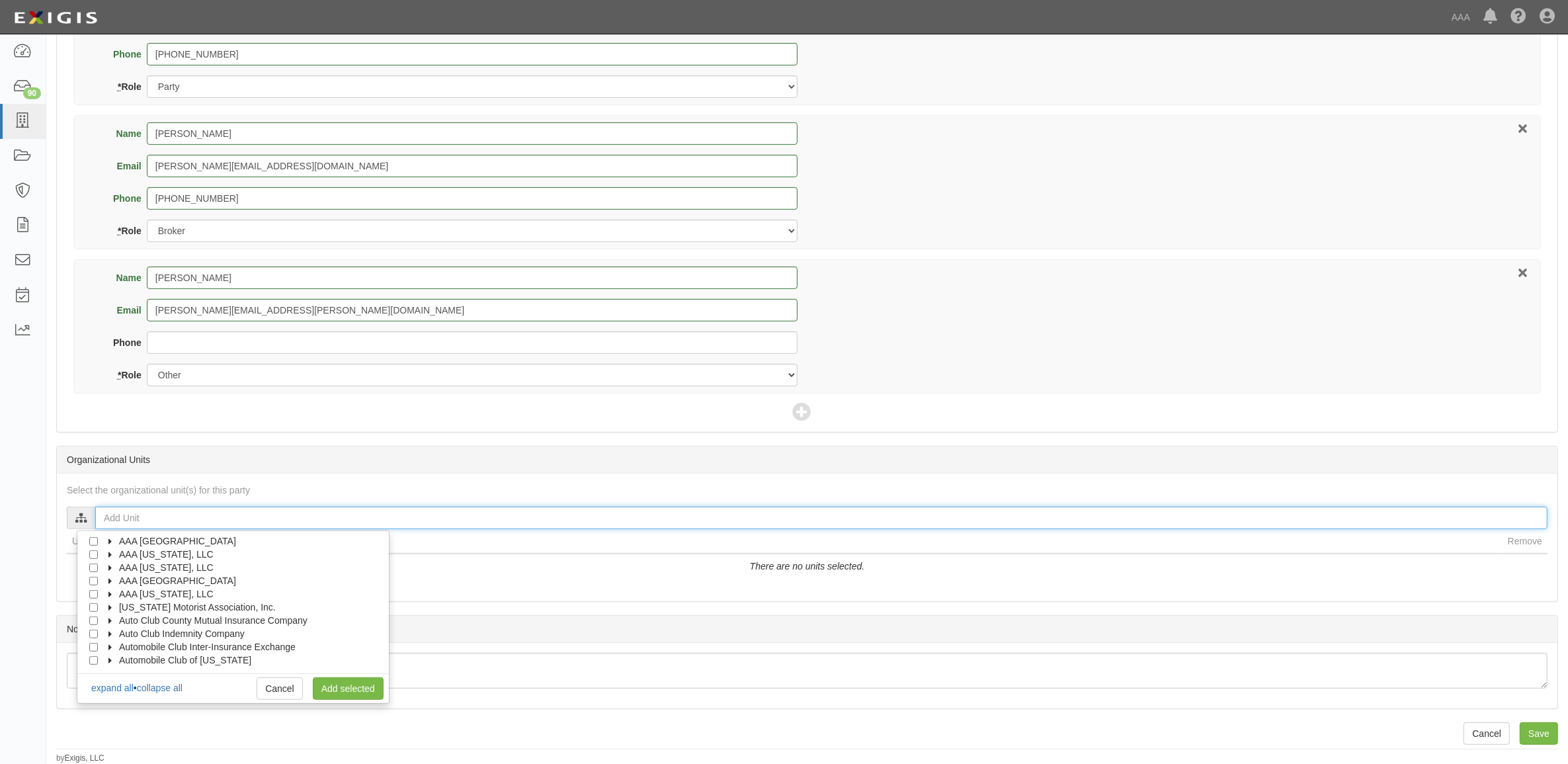
scroll to position [53, 0]
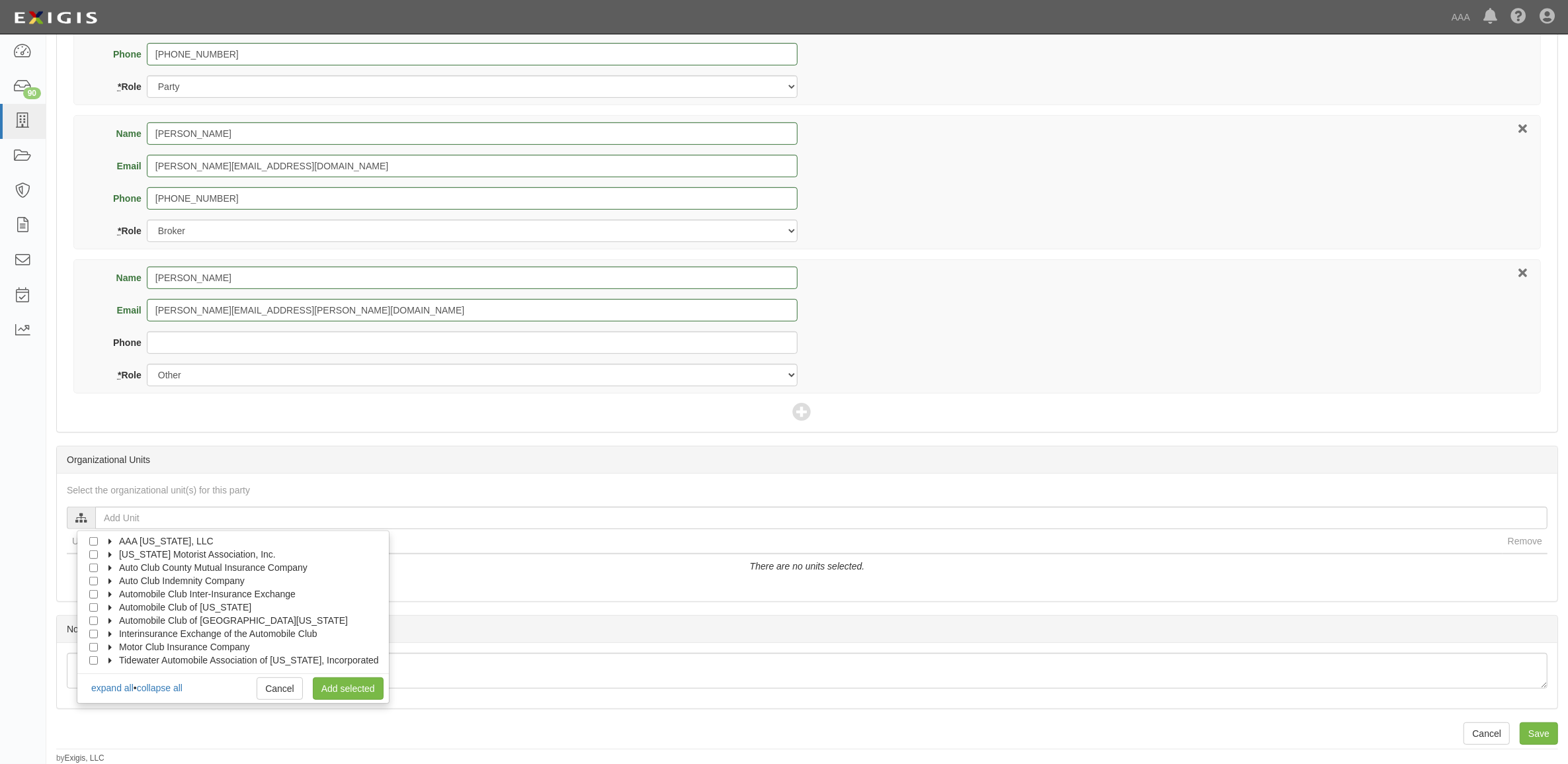
click at [113, 632] on icon at bounding box center [111, 634] width 9 height 6
click at [127, 643] on label "Claims" at bounding box center [136, 647] width 45 height 13
click at [114, 635] on input "Auto Claims MPR" at bounding box center [117, 634] width 8 height 8
checkbox input "true"
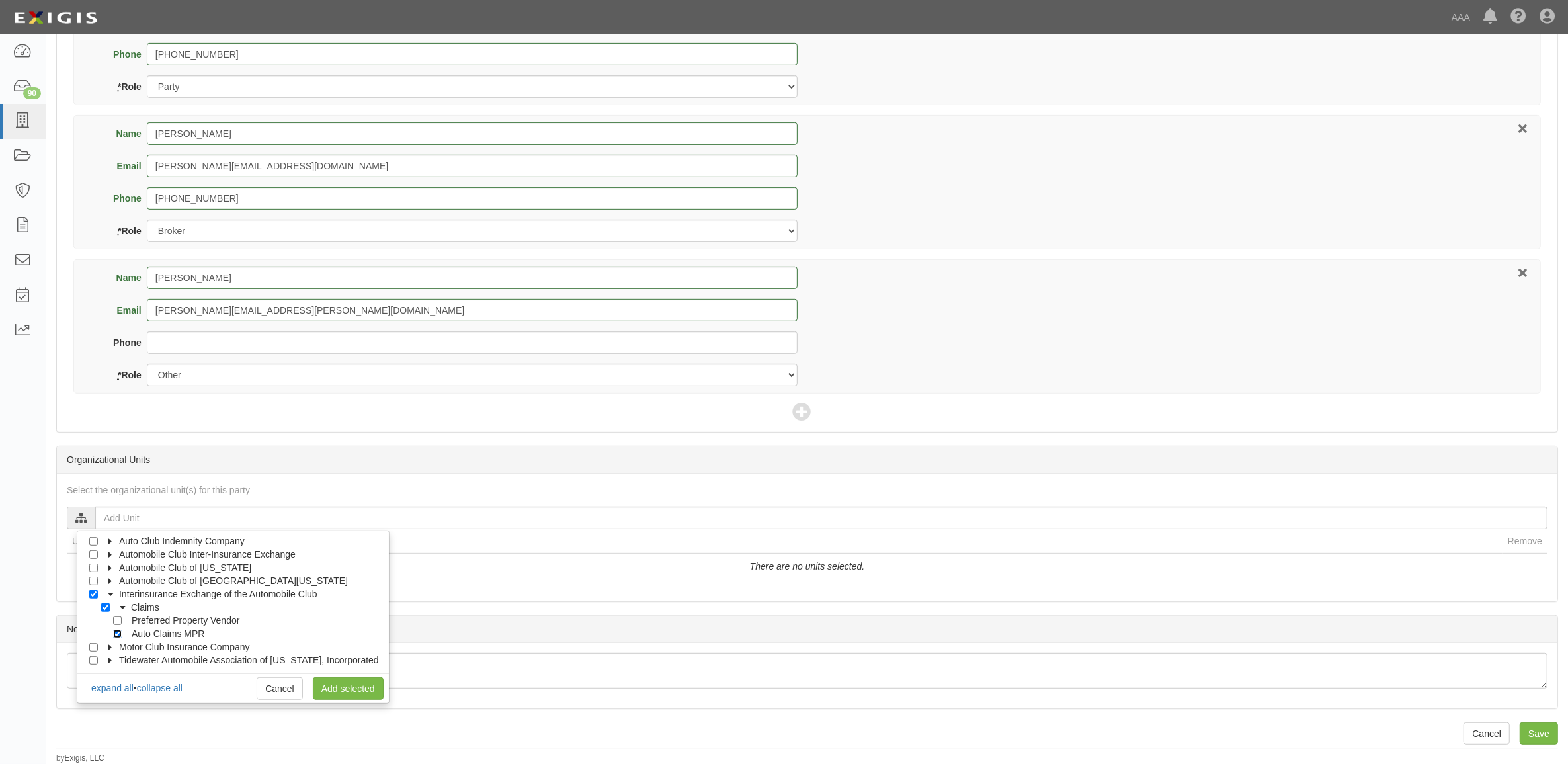
checkbox input "true"
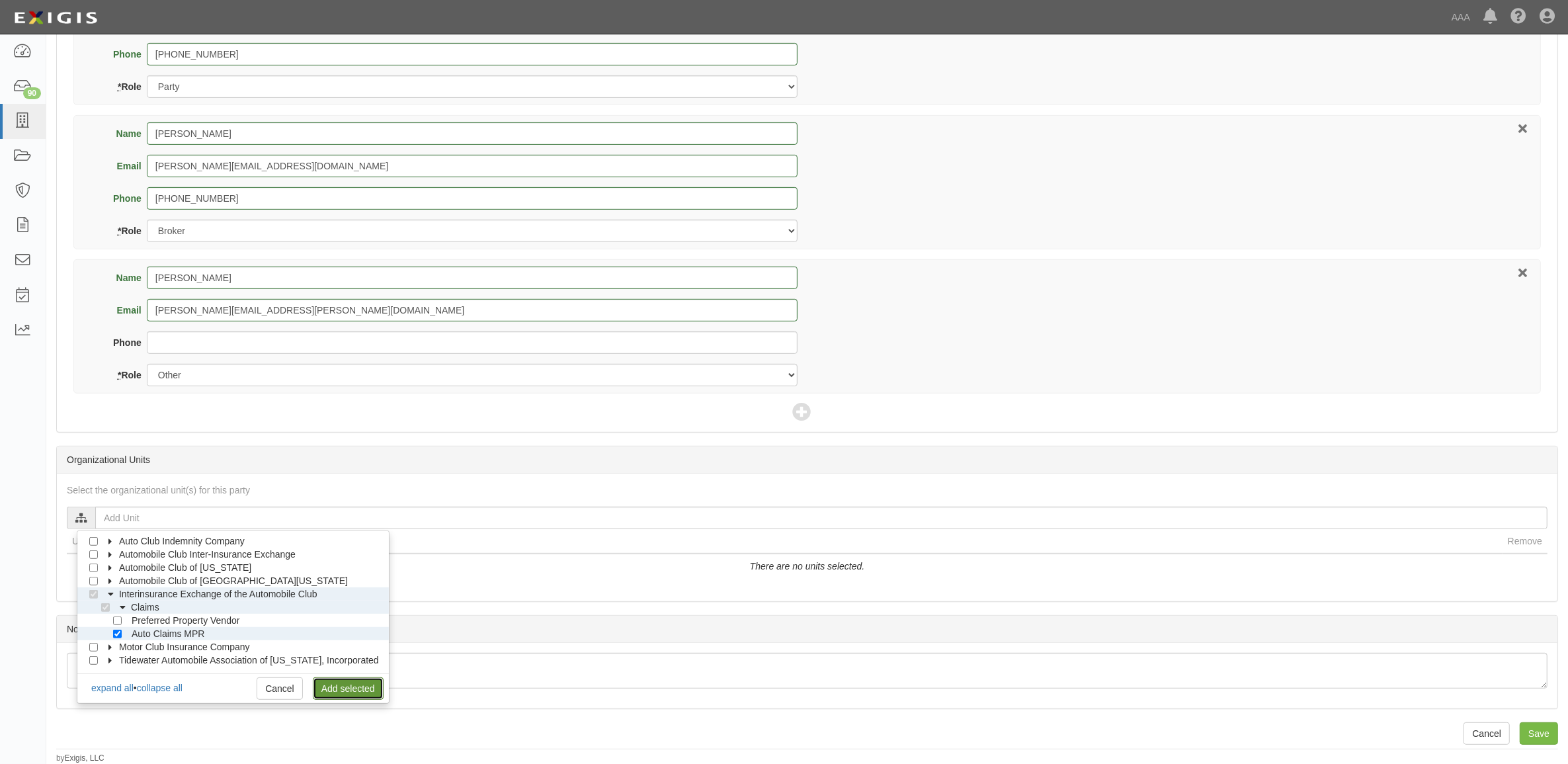
click at [323, 687] on link "Add selected" at bounding box center [348, 689] width 71 height 23
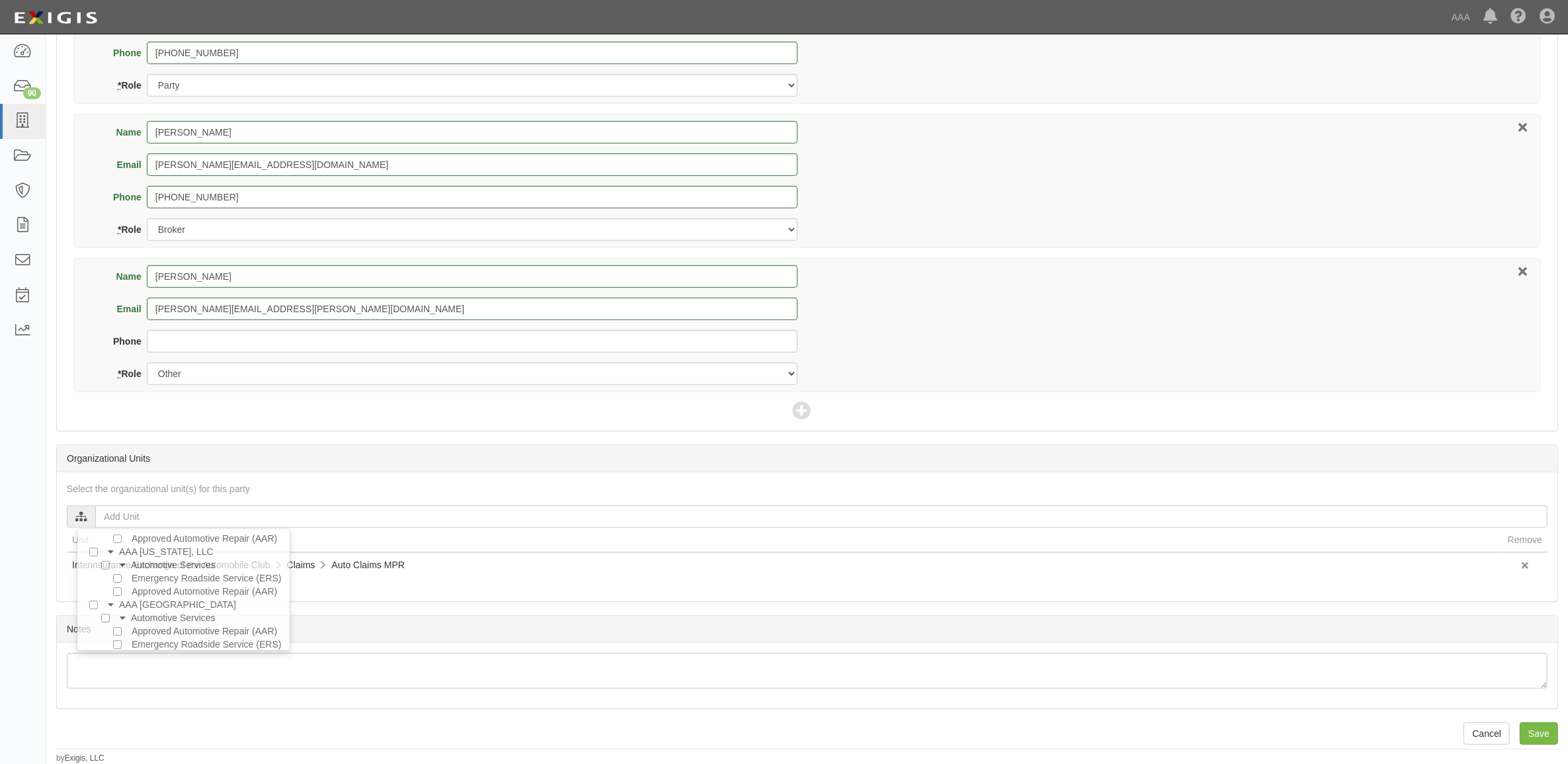
scroll to position [0, 0]
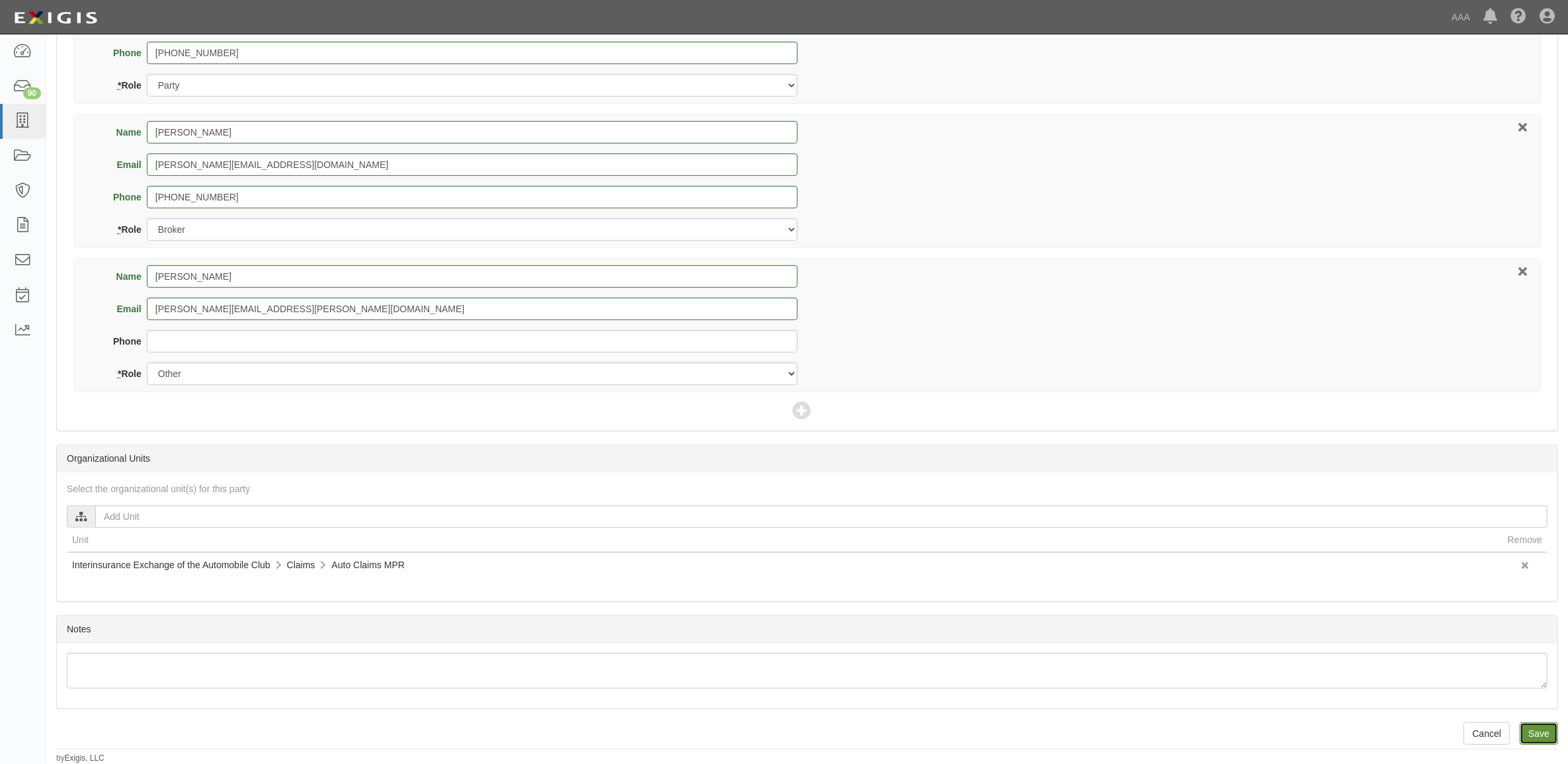
click at [1534, 742] on input "Save" at bounding box center [1539, 734] width 39 height 23
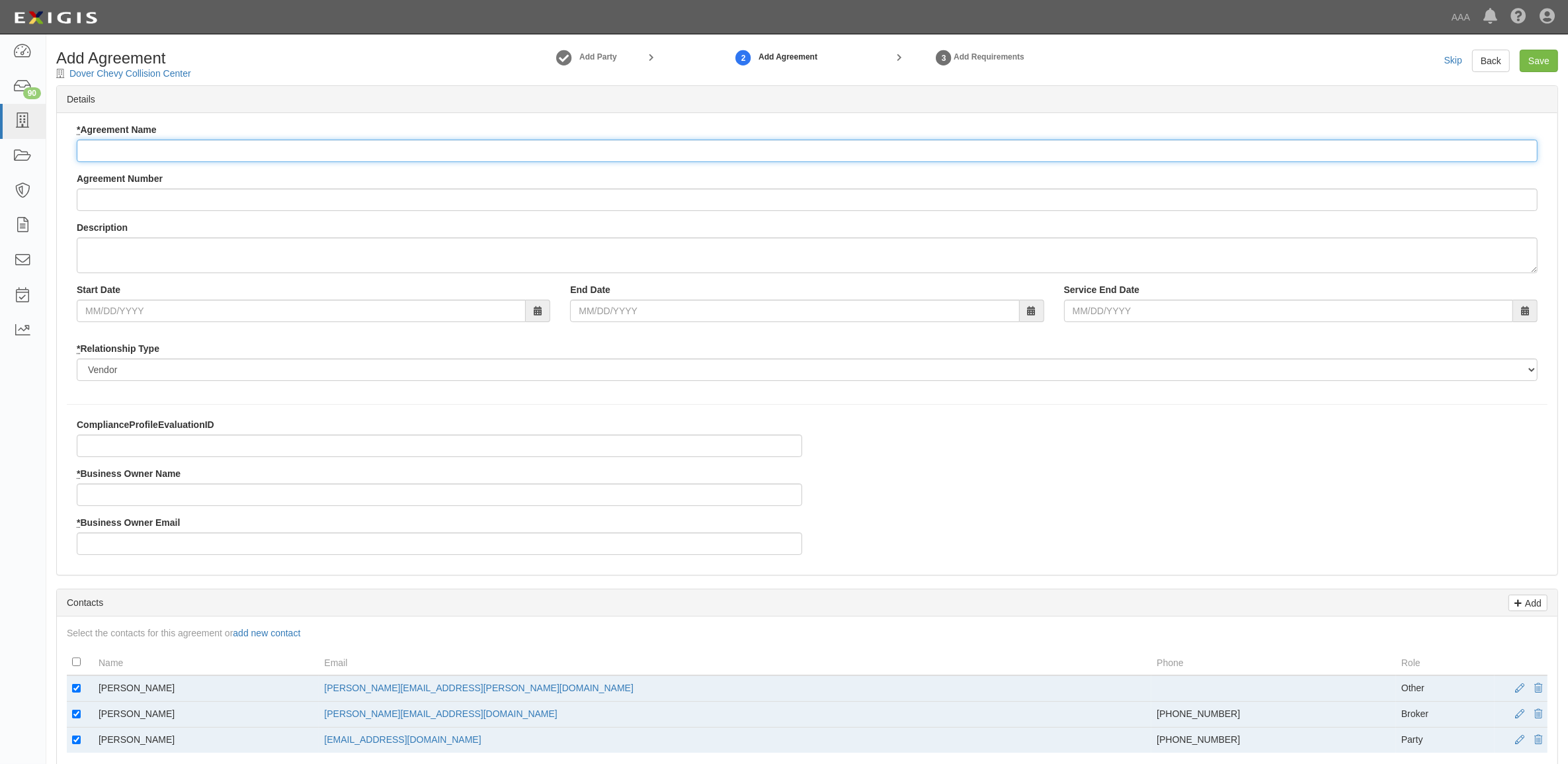
click at [185, 156] on input "* Agreement Name" at bounding box center [807, 151] width 1461 height 23
paste input "Interinsurance Exchange of the Automobile Club - MPR Auto"
type input "Interinsurance Exchange of the Automobile Club - MPR Auto"
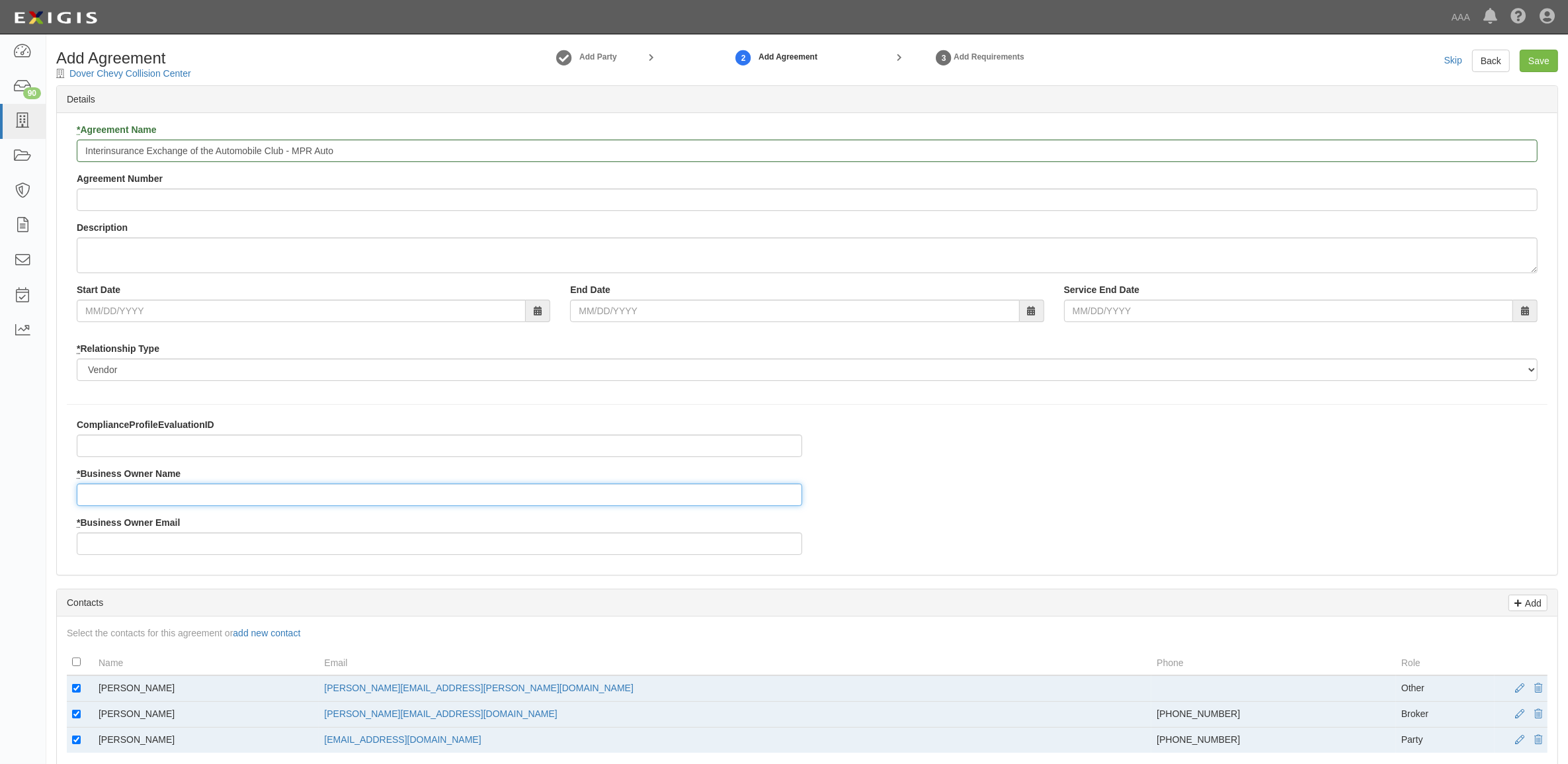
click at [179, 499] on input "* Business Owner Name" at bounding box center [439, 495] width 726 height 23
type input "Brian Nikkel"
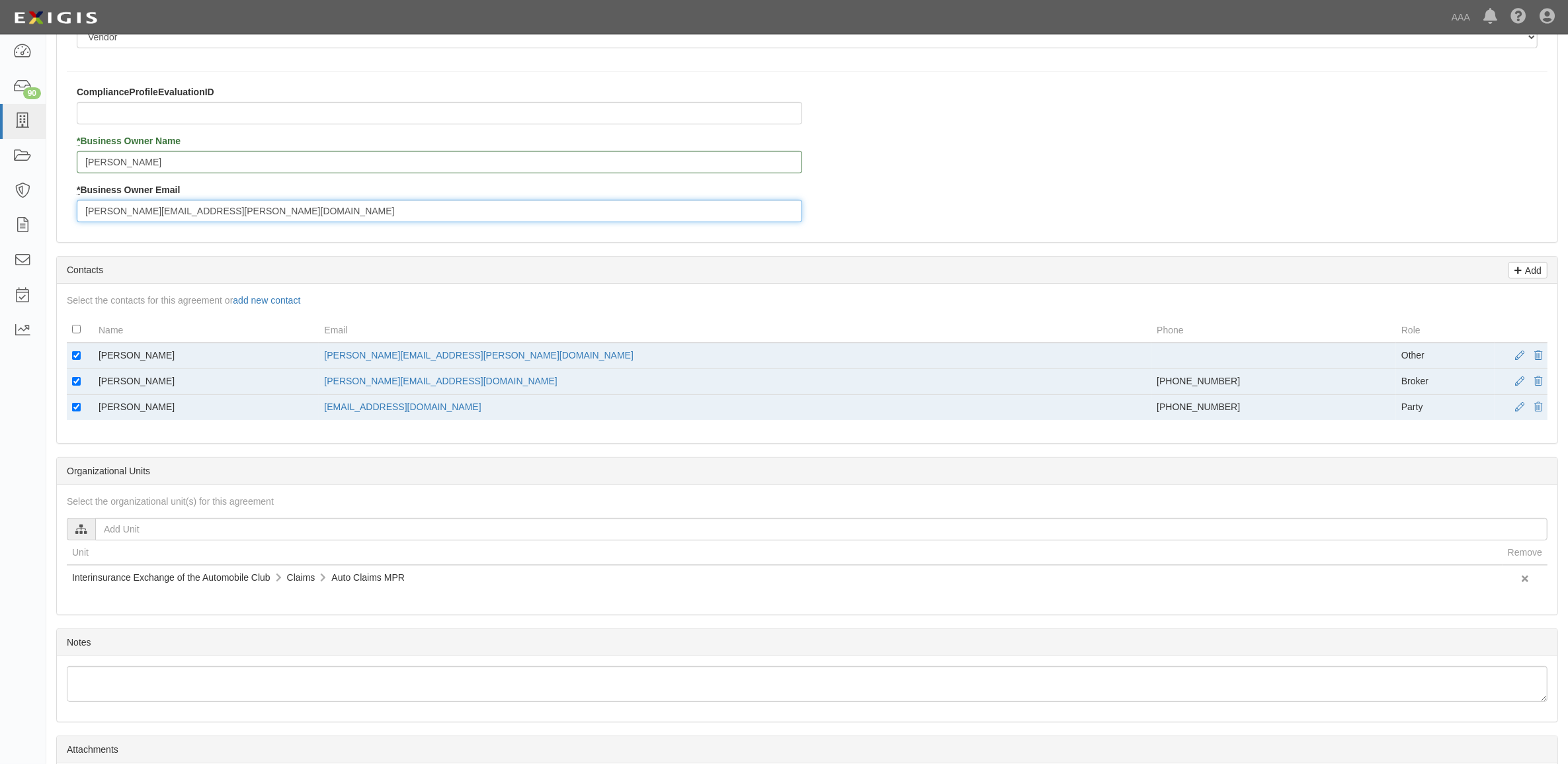
scroll to position [413, 0]
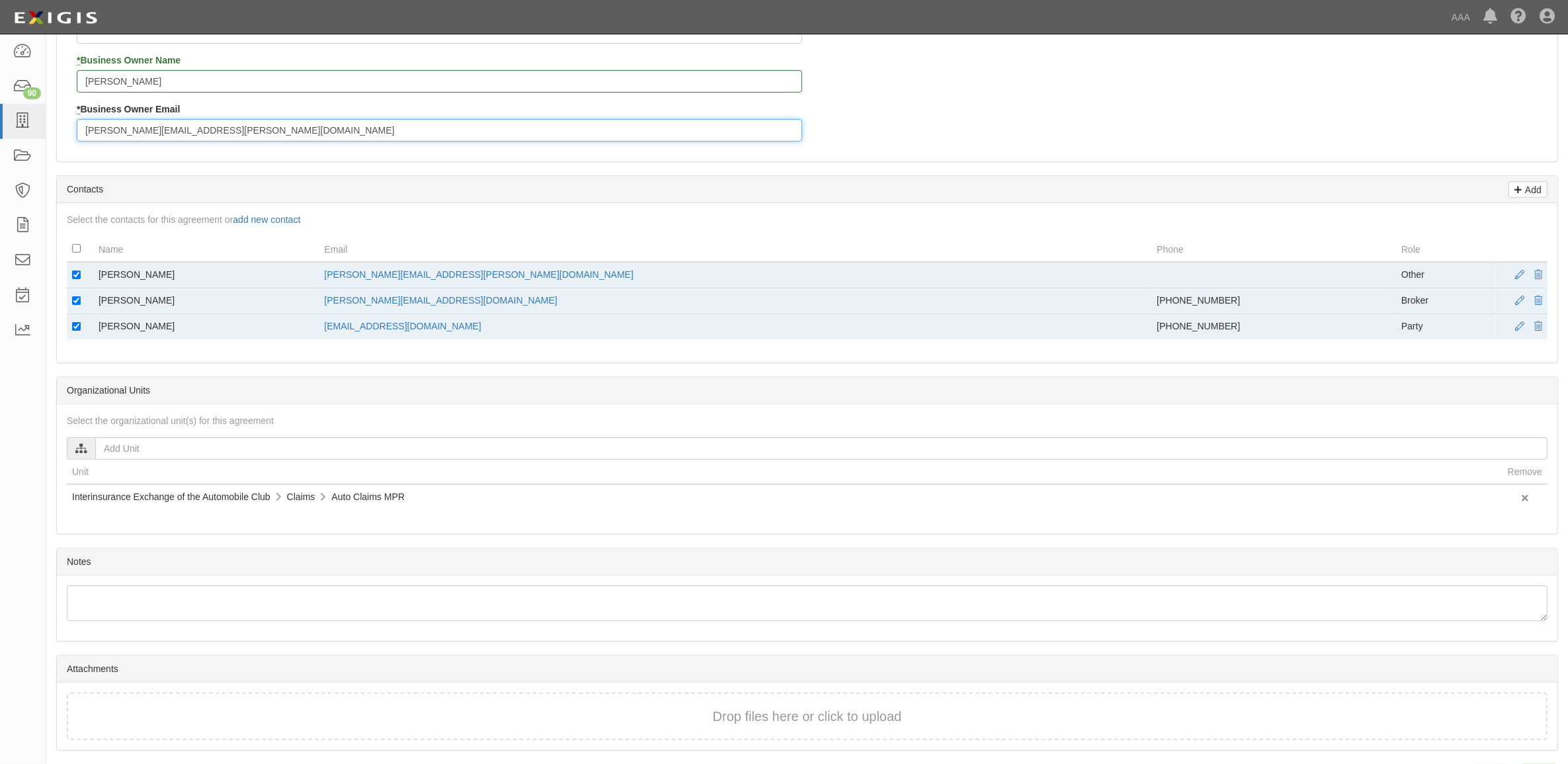
type input "nikkel.brian@ace.aaa.com"
click at [76, 276] on input "checkbox" at bounding box center [76, 275] width 8 height 8
checkbox input "false"
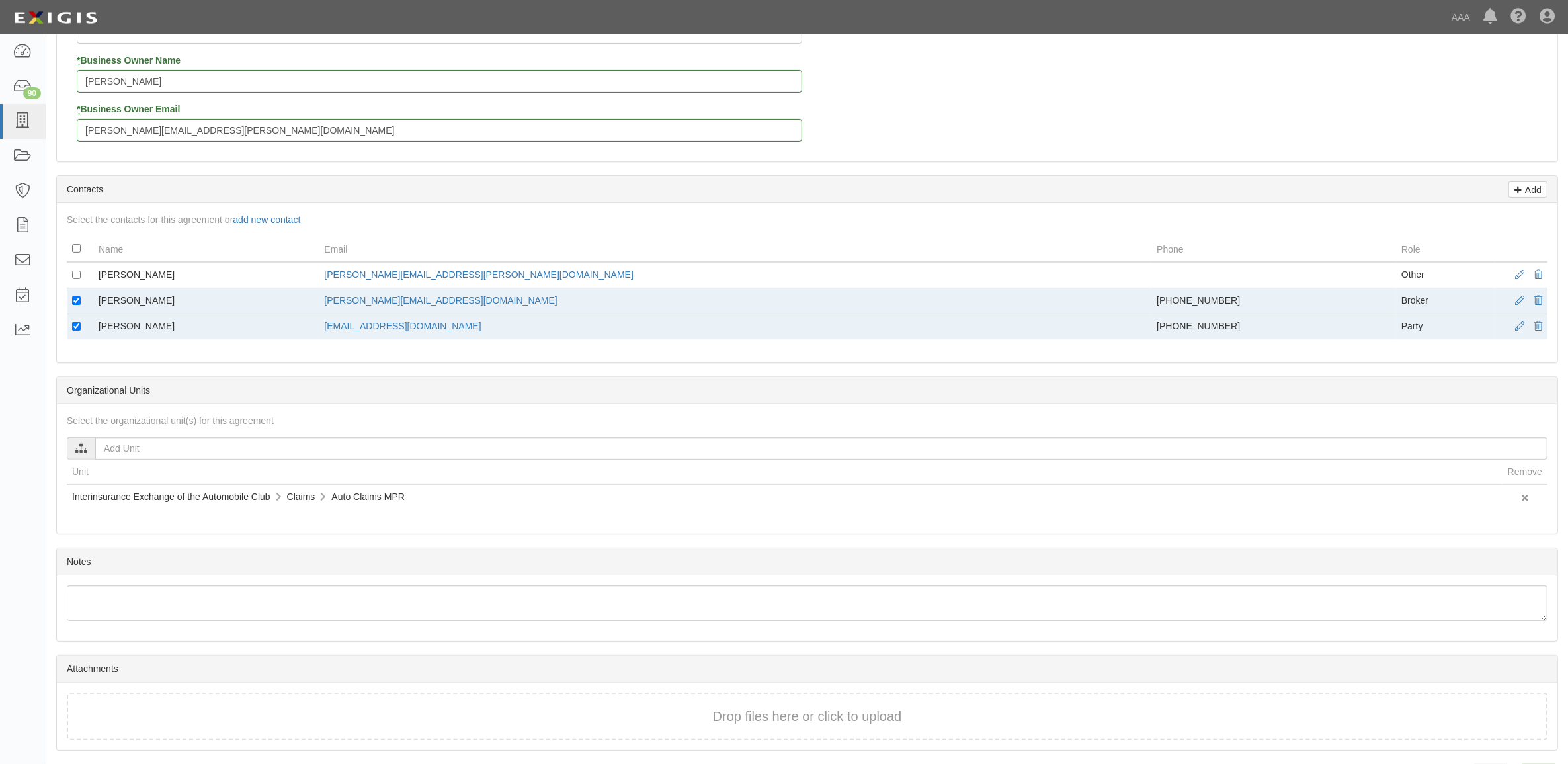
click at [78, 322] on td at bounding box center [80, 327] width 26 height 25
click at [75, 328] on input "checkbox" at bounding box center [76, 327] width 8 height 8
checkbox input "false"
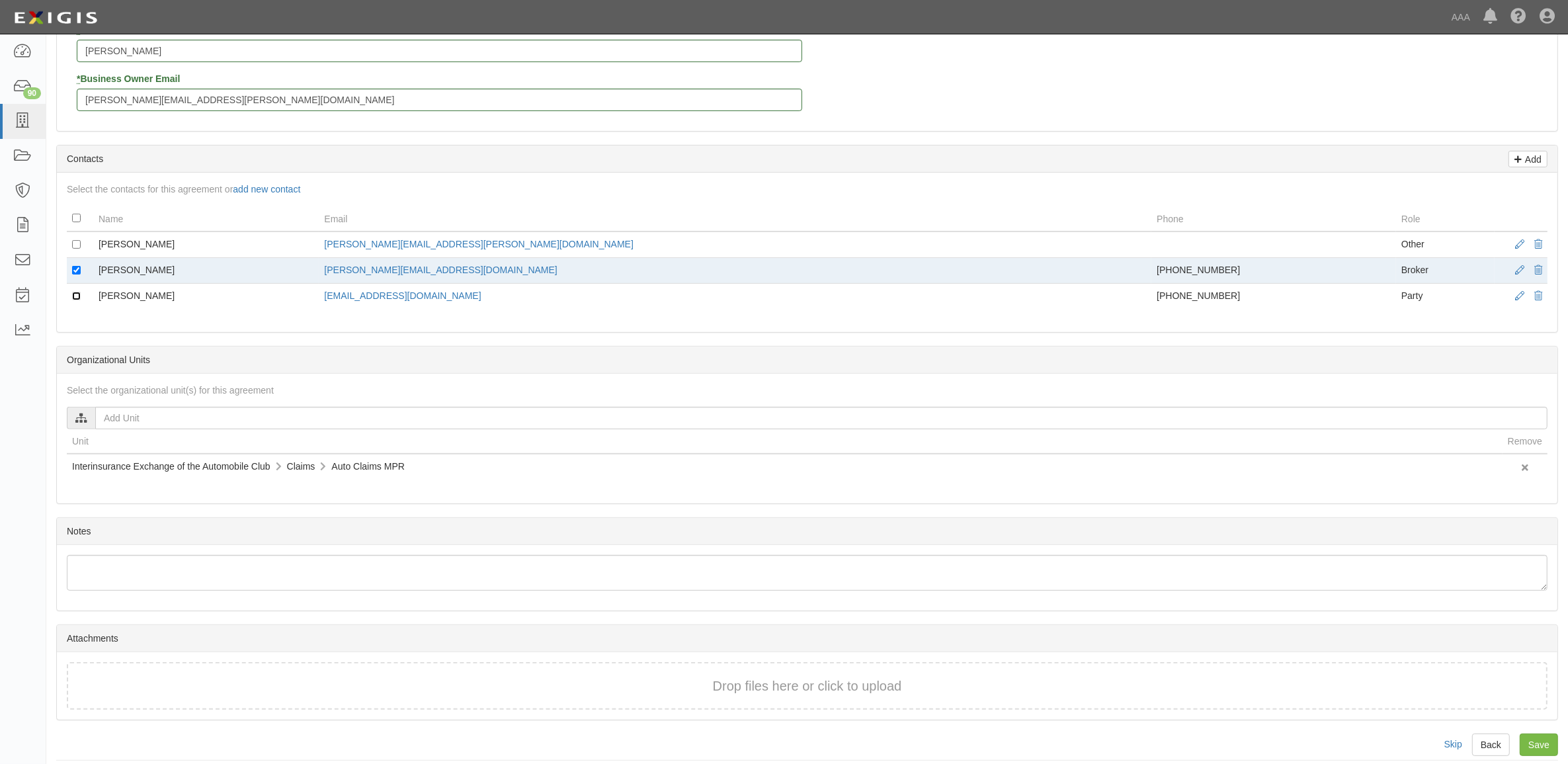
scroll to position [457, 0]
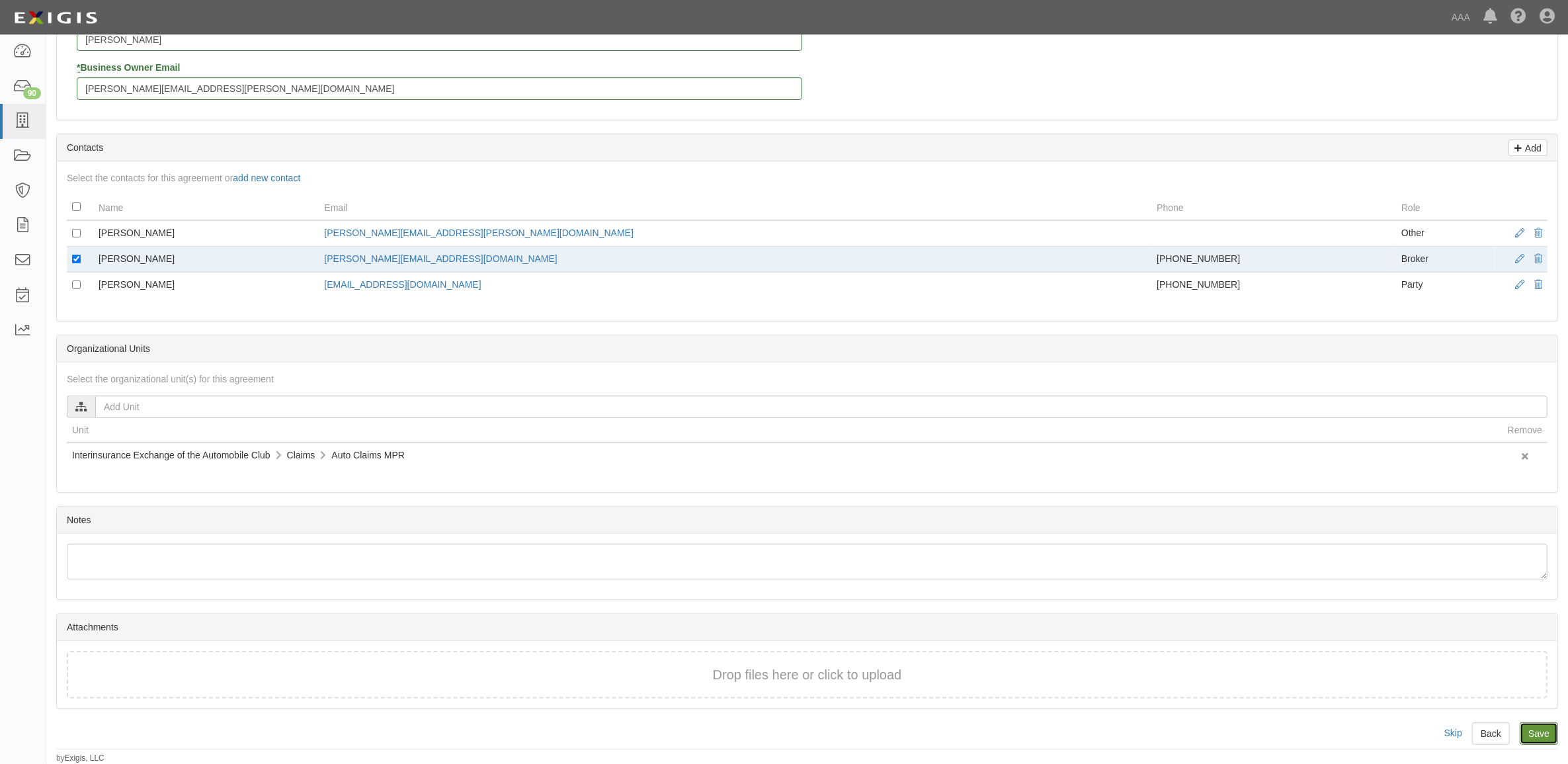
click at [1538, 732] on input "Save" at bounding box center [1539, 734] width 39 height 23
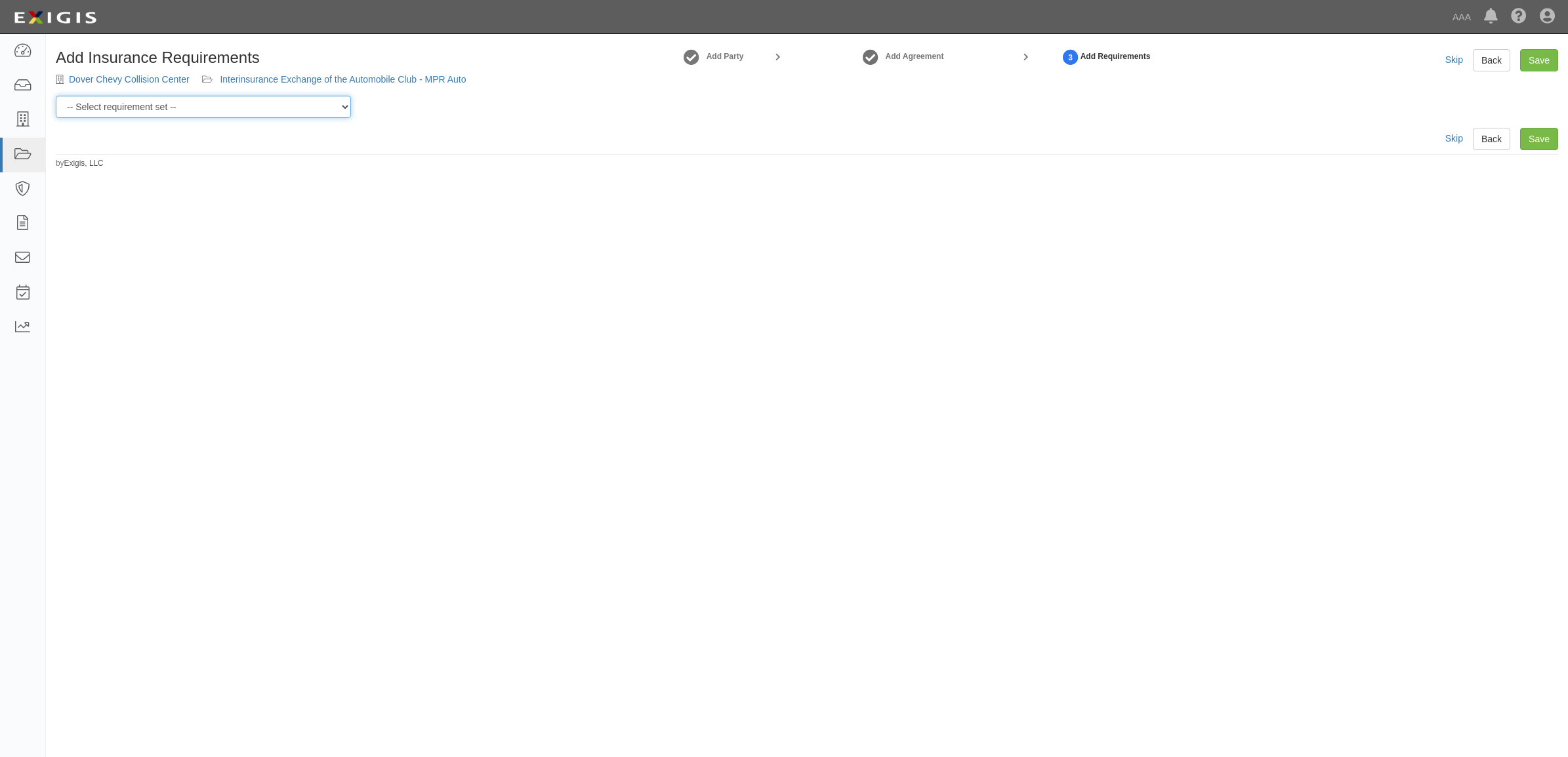
click at [289, 115] on select "-- Select requirement set -- AAA East Central AAR AAA East Central ERS AAA East…" at bounding box center [204, 106] width 295 height 23
select select "16701"
click at [56, 96] on select "-- Select requirement set -- AAA East Central AAR AAA East Central ERS AAA East…" at bounding box center [204, 106] width 295 height 23
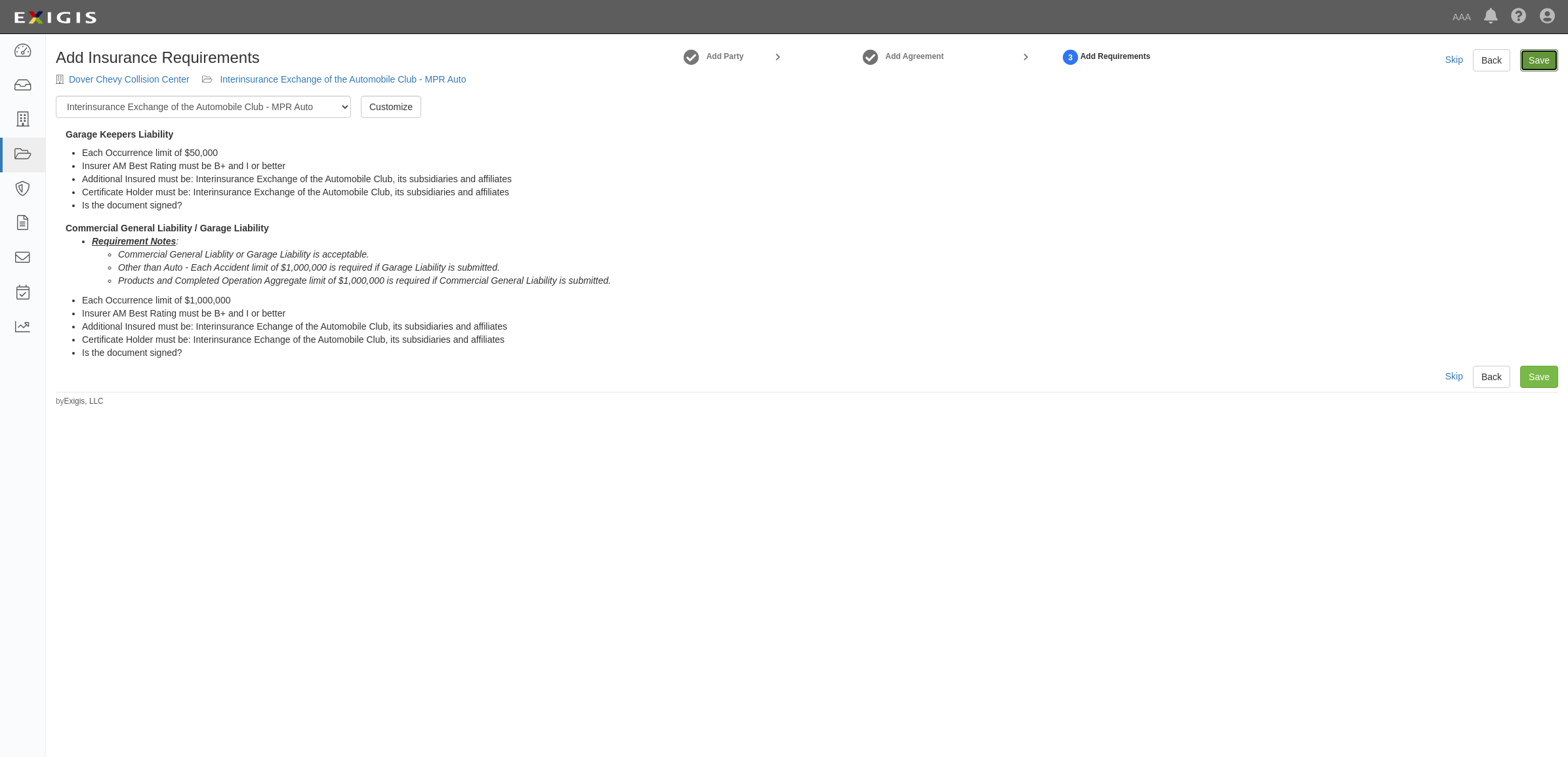
click at [1545, 56] on link "Save" at bounding box center [1539, 60] width 38 height 23
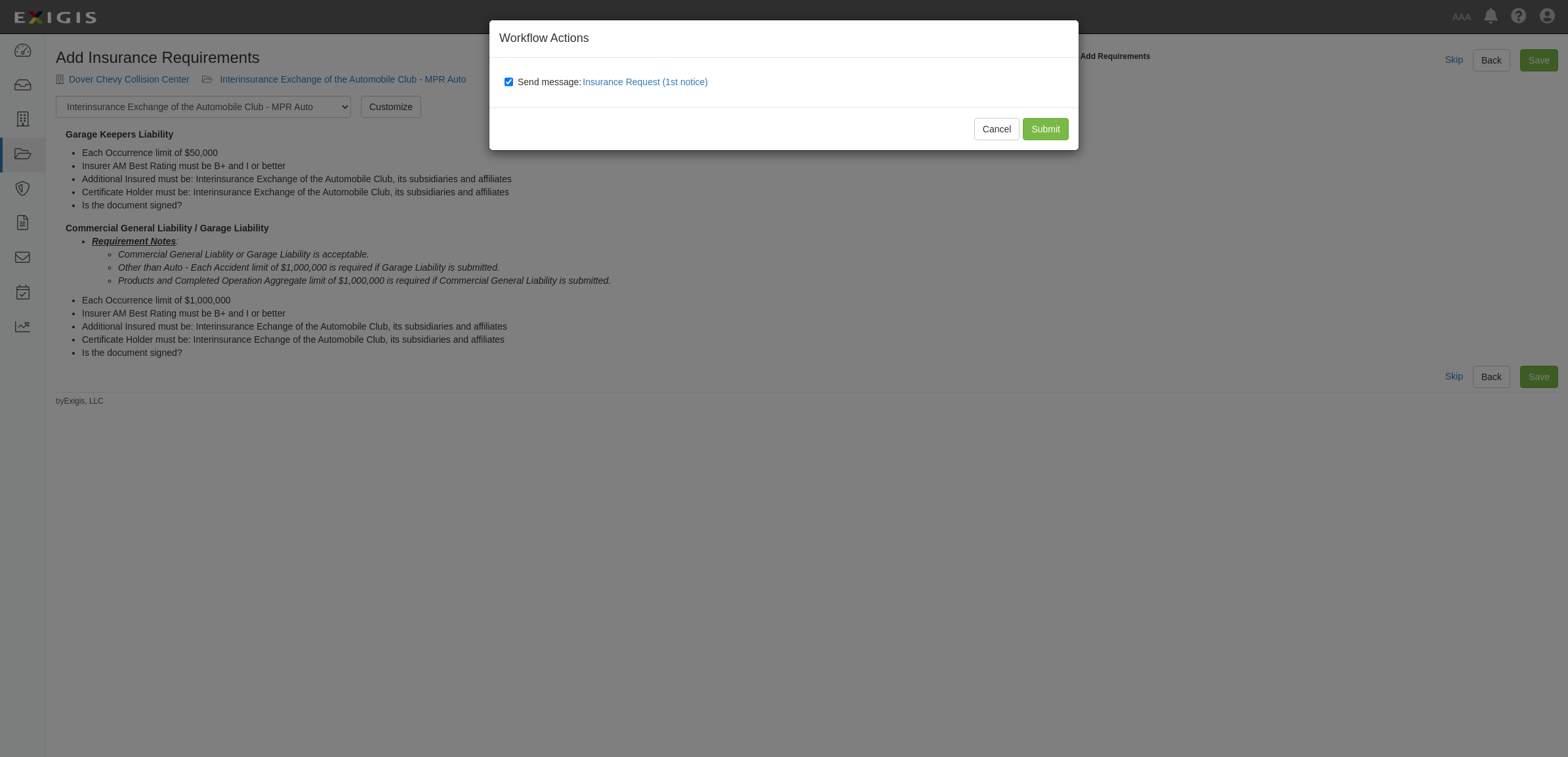
click at [525, 82] on span "Send message: Insurance Request (1st notice)" at bounding box center [615, 81] width 195 height 10
click at [513, 82] on input "Send message: Insurance Request (1st notice)" at bounding box center [509, 81] width 8 height 10
checkbox input "false"
click at [1034, 122] on input "Submit" at bounding box center [1045, 129] width 46 height 23
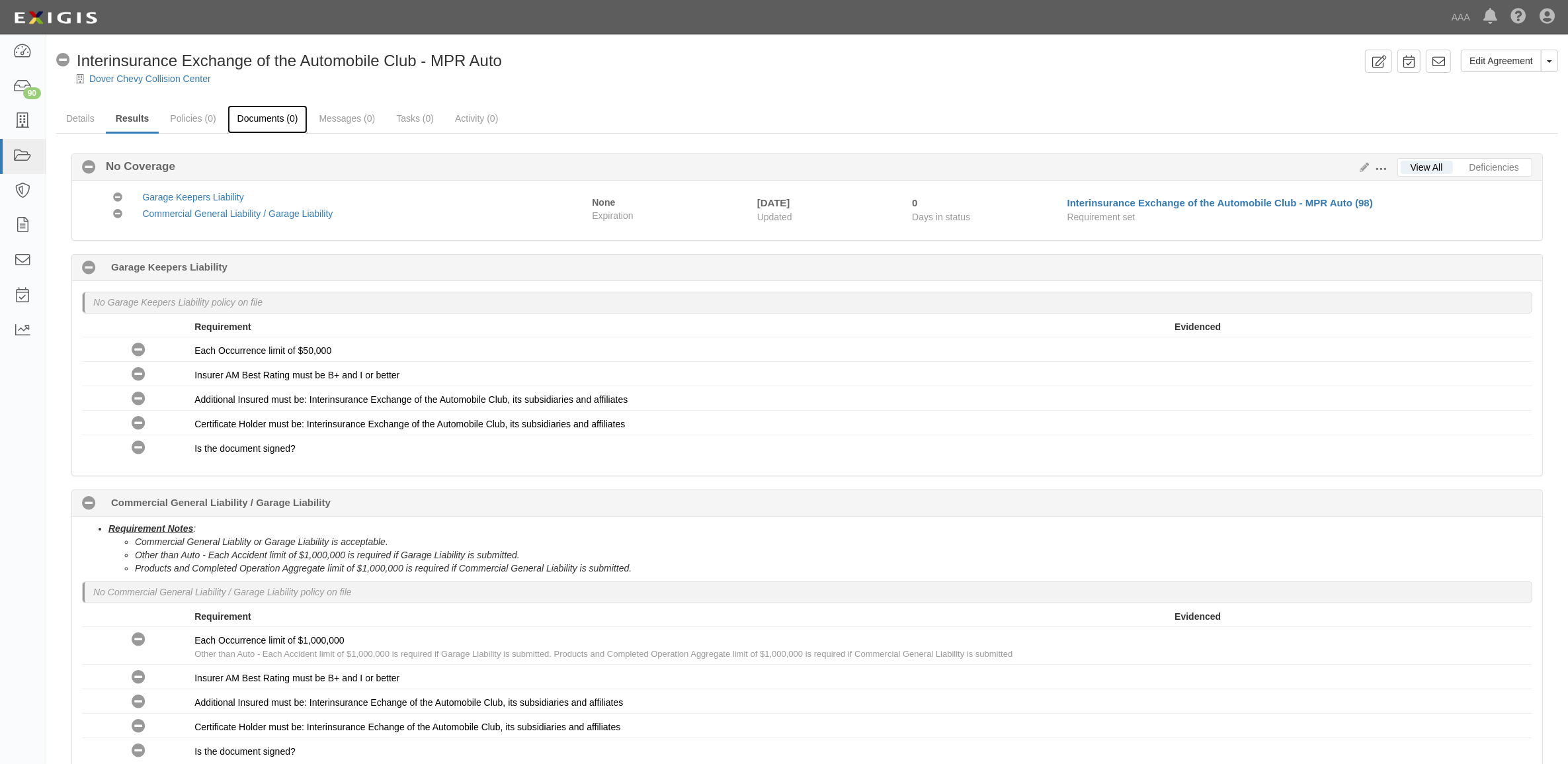
click at [282, 116] on link "Documents (0)" at bounding box center [267, 119] width 81 height 28
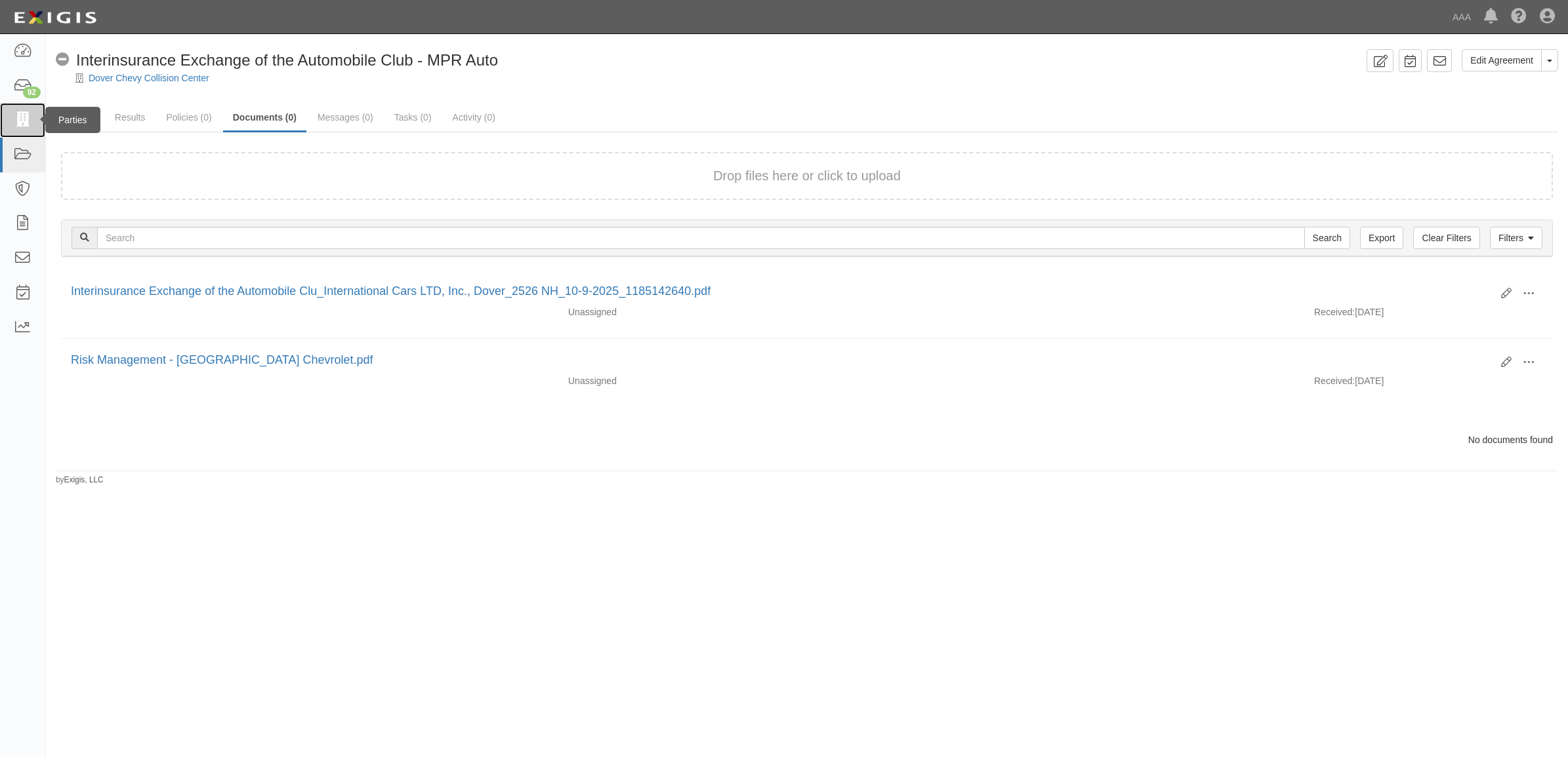
click at [18, 119] on icon at bounding box center [22, 120] width 18 height 15
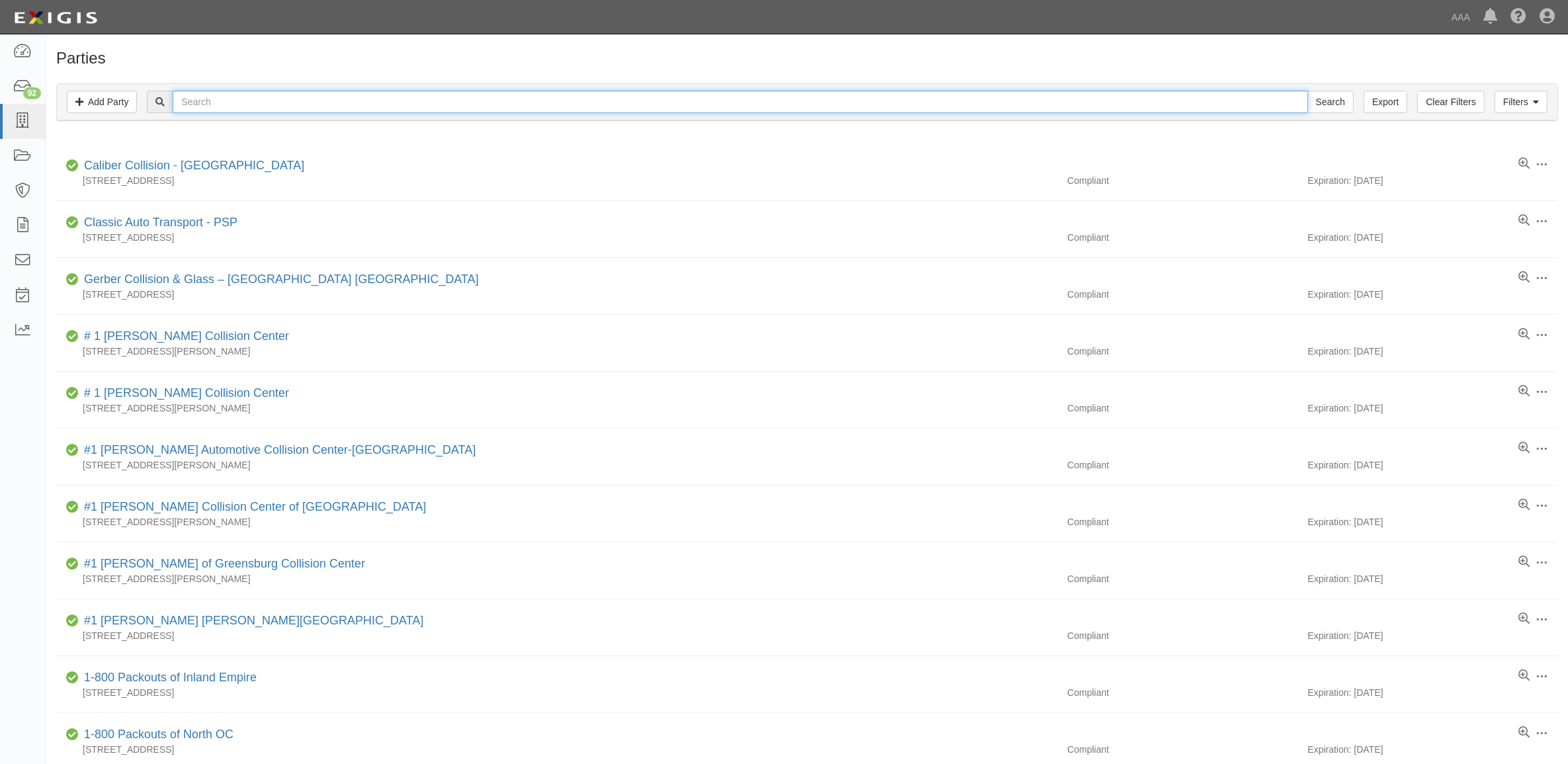
click at [280, 94] on input "text" at bounding box center [740, 102] width 1135 height 23
type input "20357"
click at [1308, 91] on input "Search" at bounding box center [1330, 102] width 46 height 23
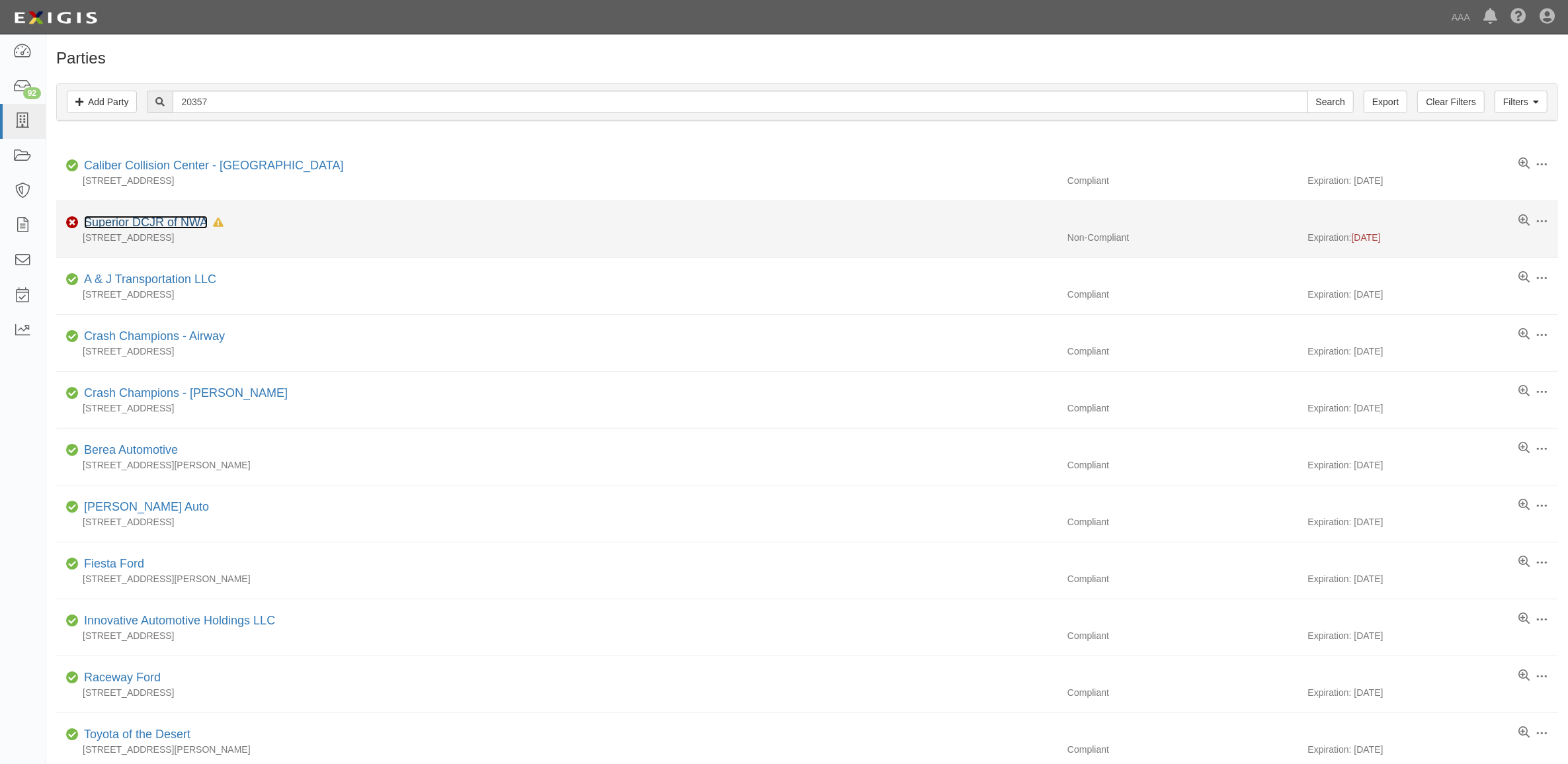
click at [173, 226] on link "Superior DCJR of NWA" at bounding box center [146, 222] width 124 height 13
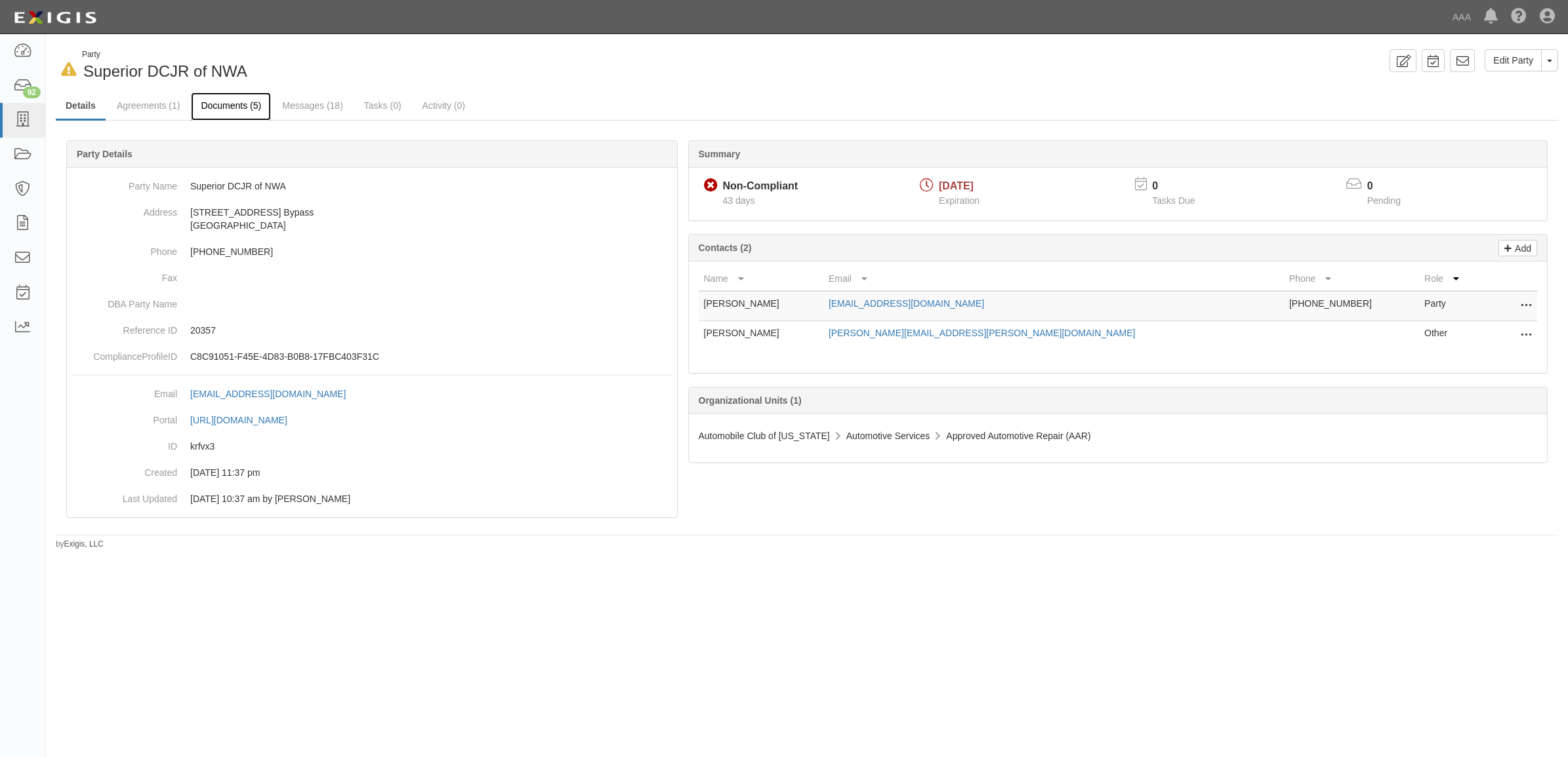
click at [236, 109] on link "Documents (5)" at bounding box center [231, 106] width 80 height 28
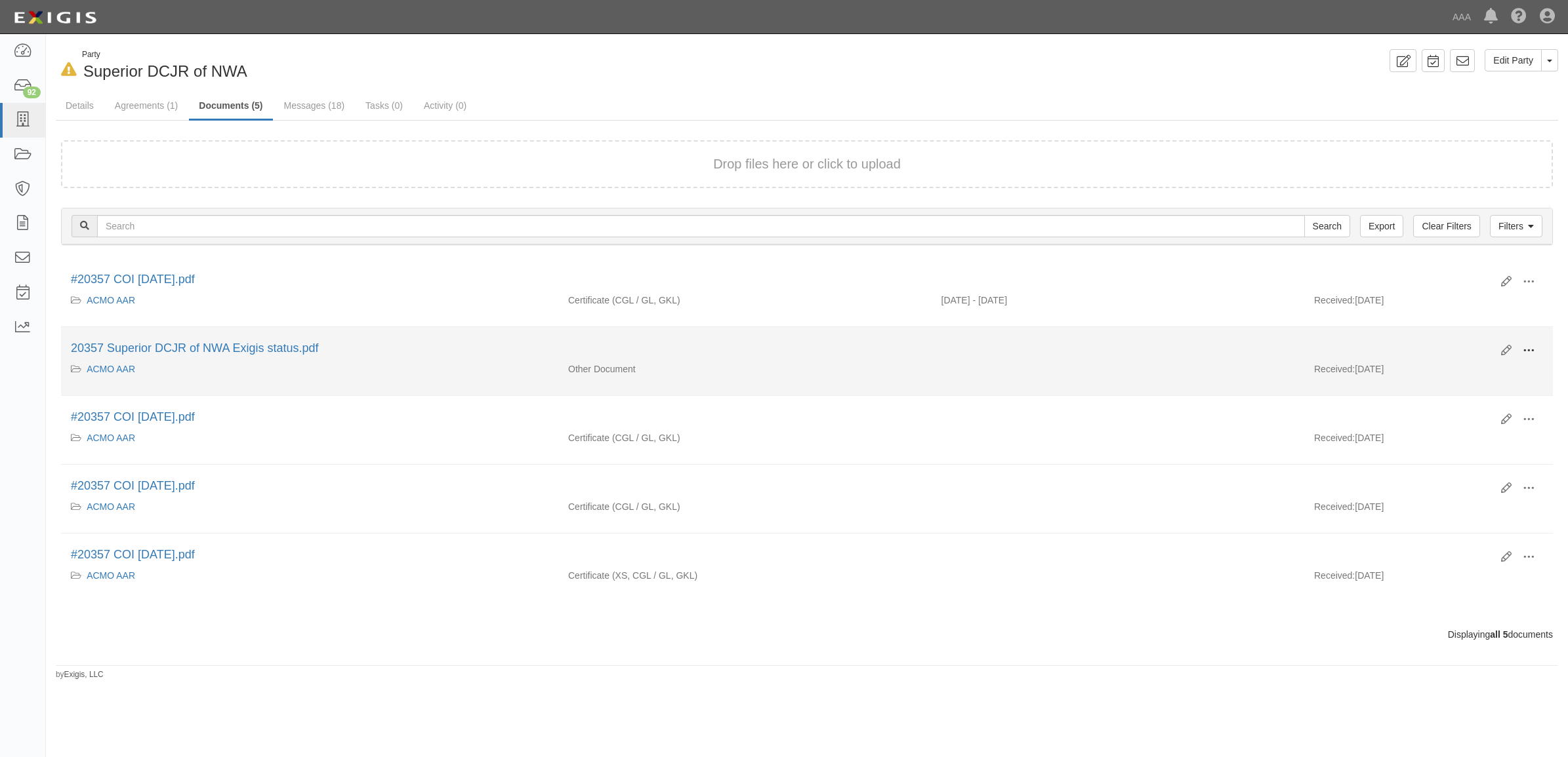
click at [1530, 349] on span at bounding box center [1528, 350] width 12 height 12
click at [1477, 373] on link "View" at bounding box center [1465, 369] width 104 height 24
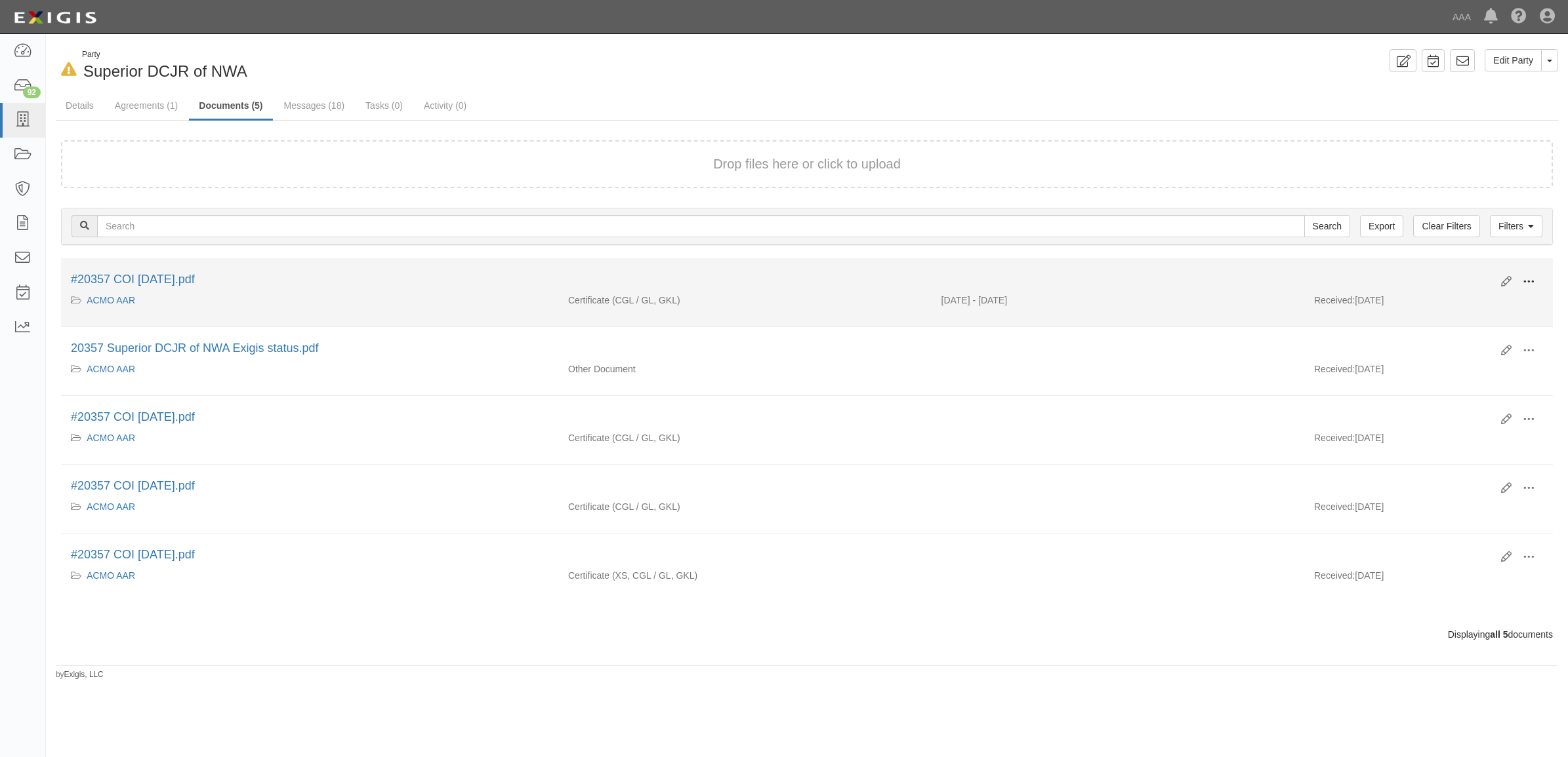
click at [1524, 279] on span at bounding box center [1528, 281] width 12 height 12
click at [1448, 311] on link "View" at bounding box center [1465, 301] width 104 height 24
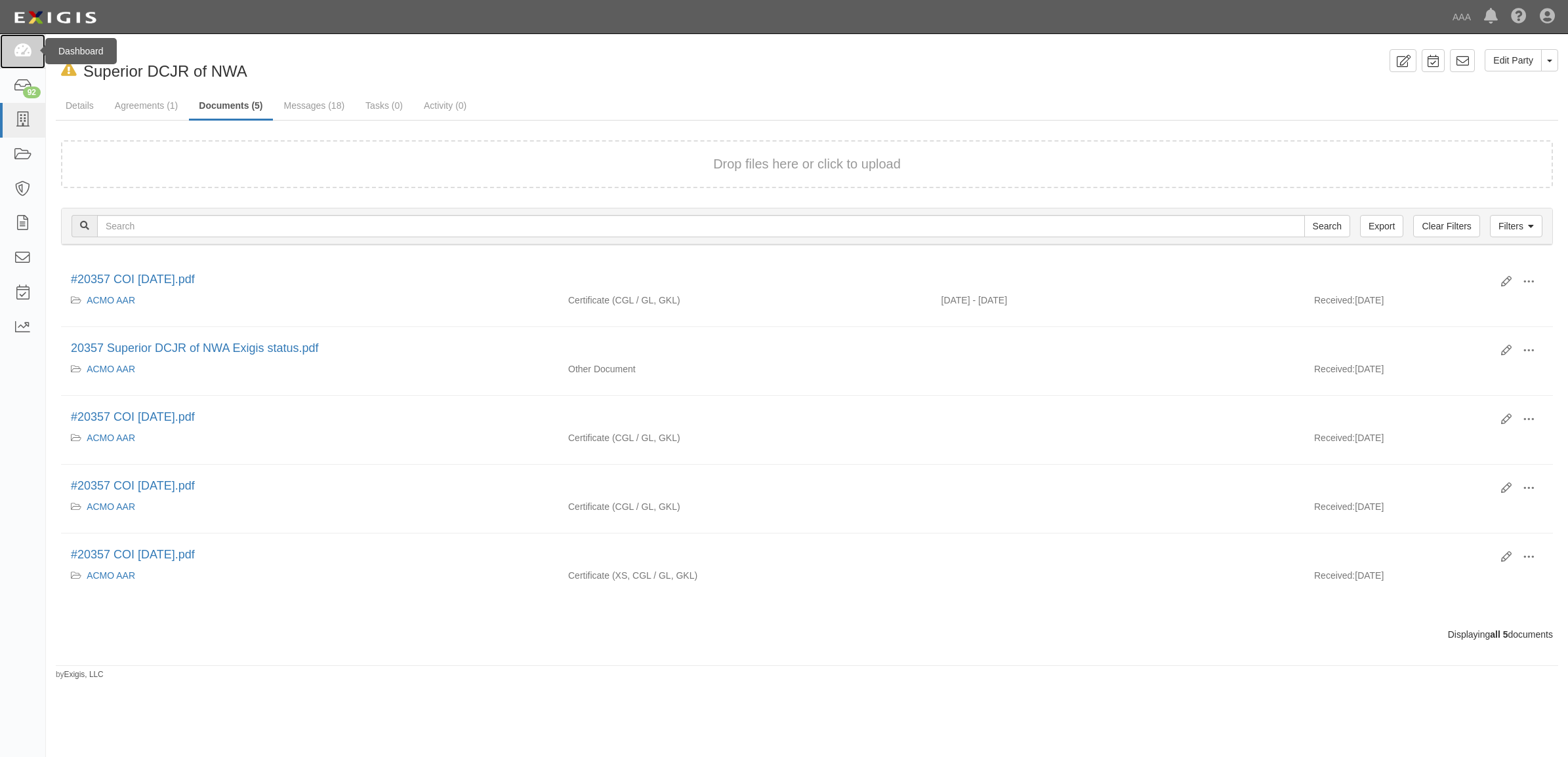
click at [20, 53] on icon at bounding box center [22, 51] width 18 height 15
